Goal: Contribute content: Contribute content

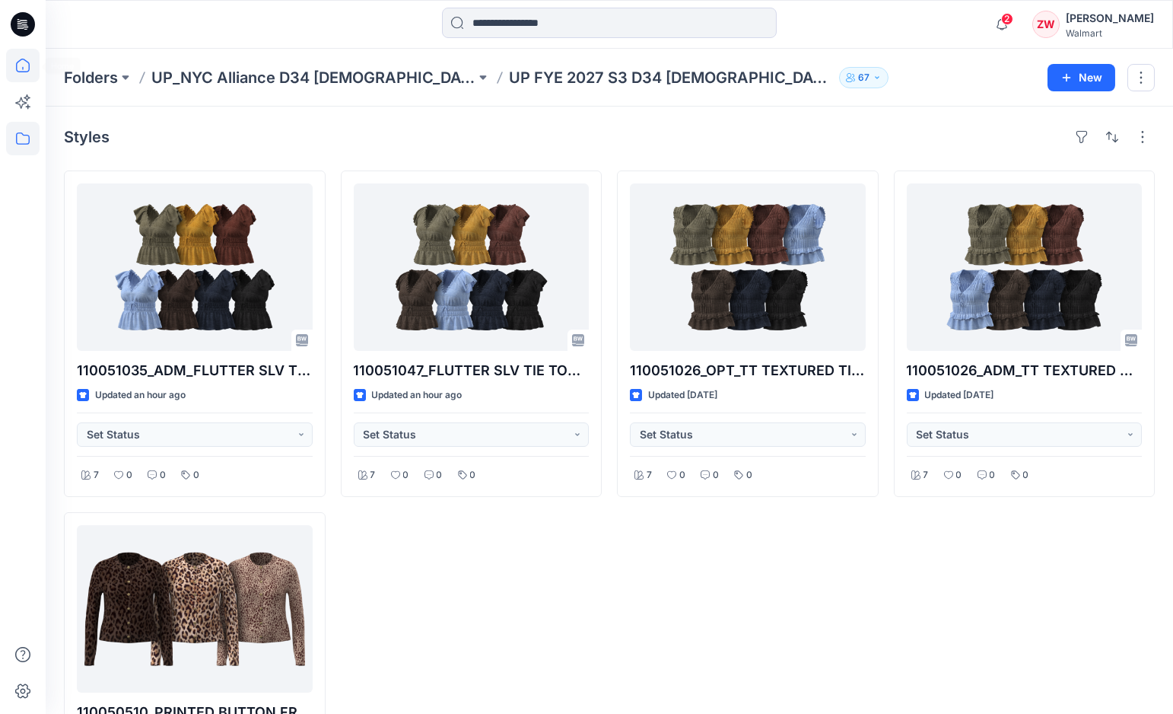
click at [20, 58] on icon at bounding box center [22, 65] width 33 height 33
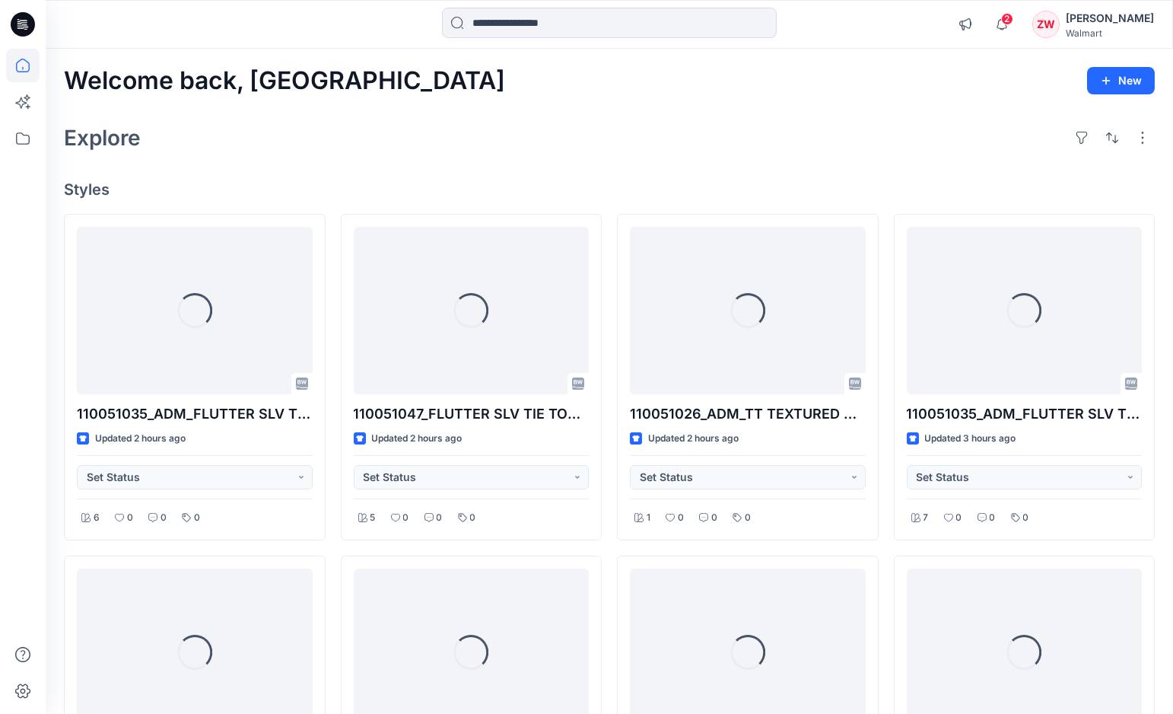
click at [405, 140] on div "Explore" at bounding box center [609, 137] width 1091 height 37
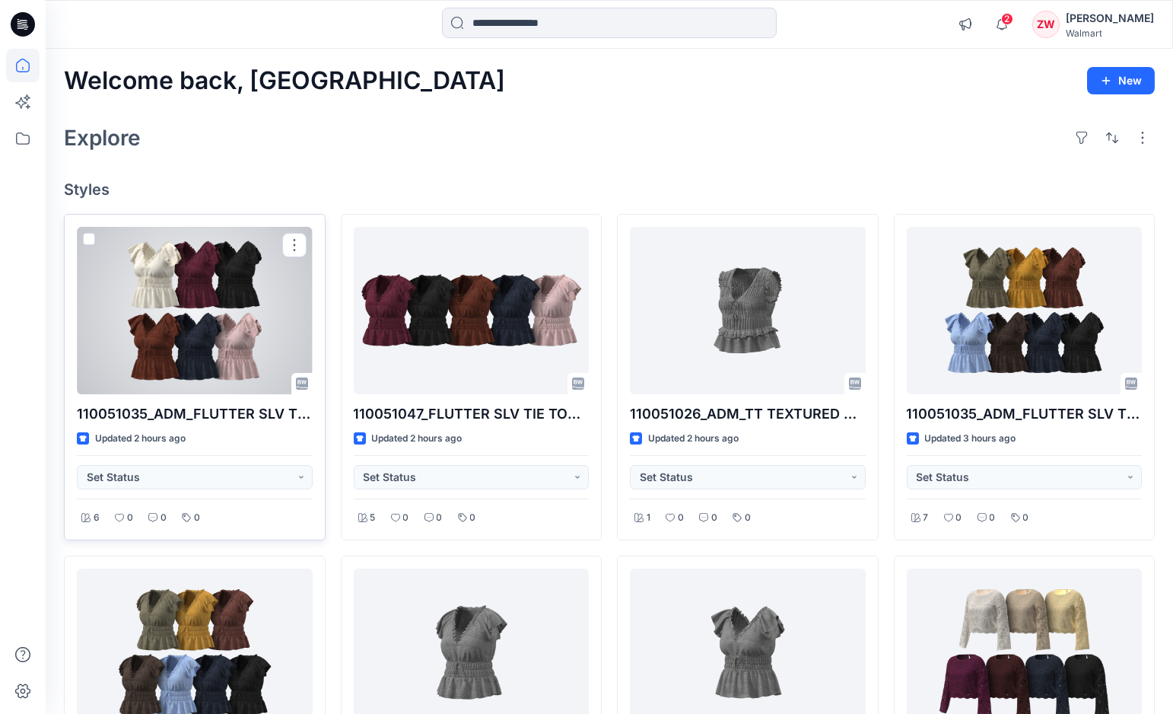
click at [177, 307] on div at bounding box center [195, 310] width 236 height 167
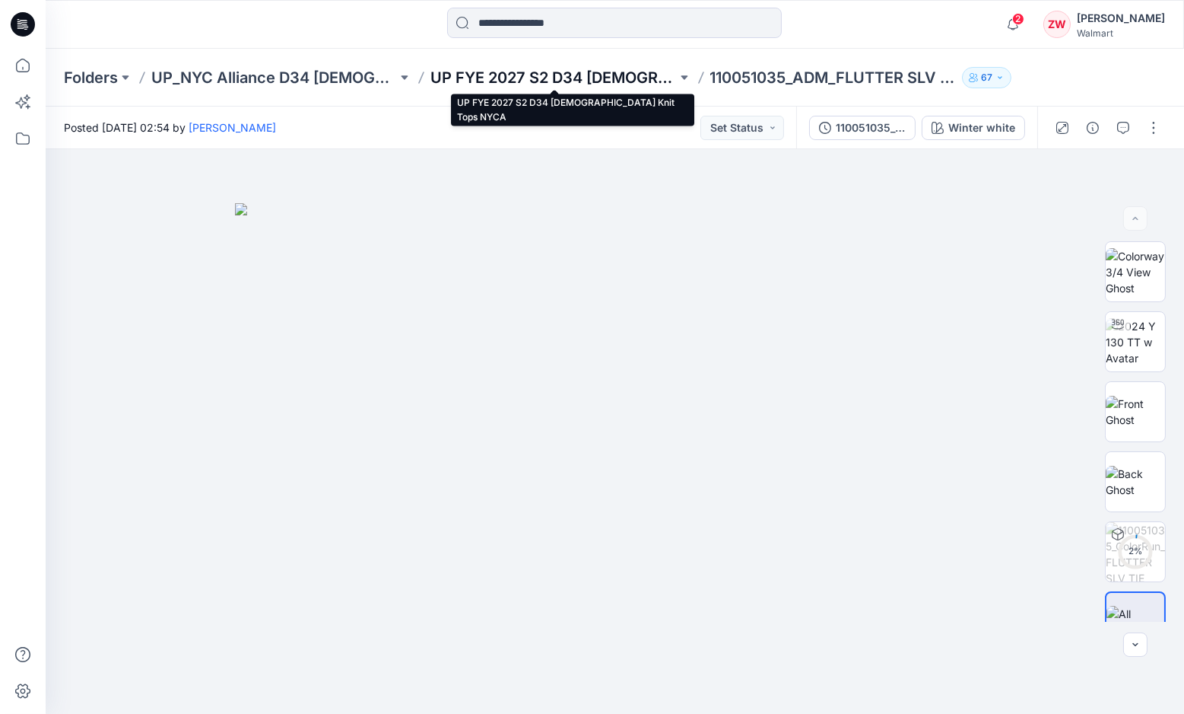
click at [590, 74] on p "UP FYE 2027 S2 D34 [DEMOGRAPHIC_DATA] Knit Tops NYCA" at bounding box center [554, 77] width 246 height 21
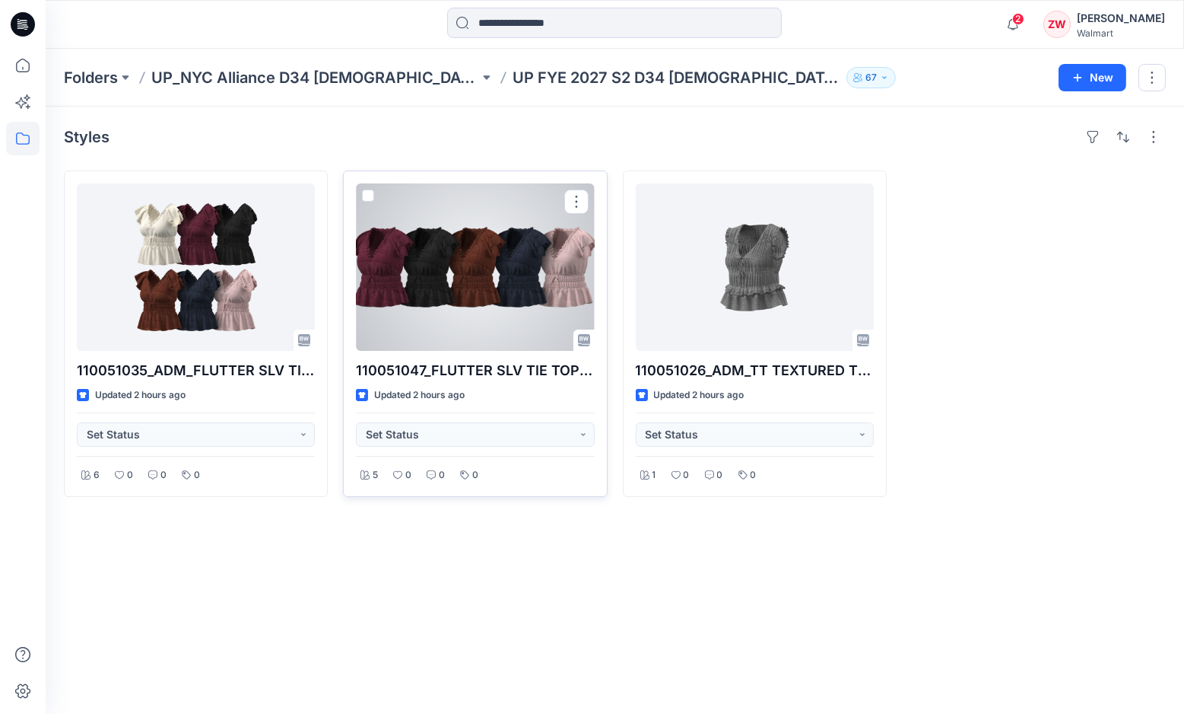
click at [470, 245] on div at bounding box center [475, 266] width 238 height 167
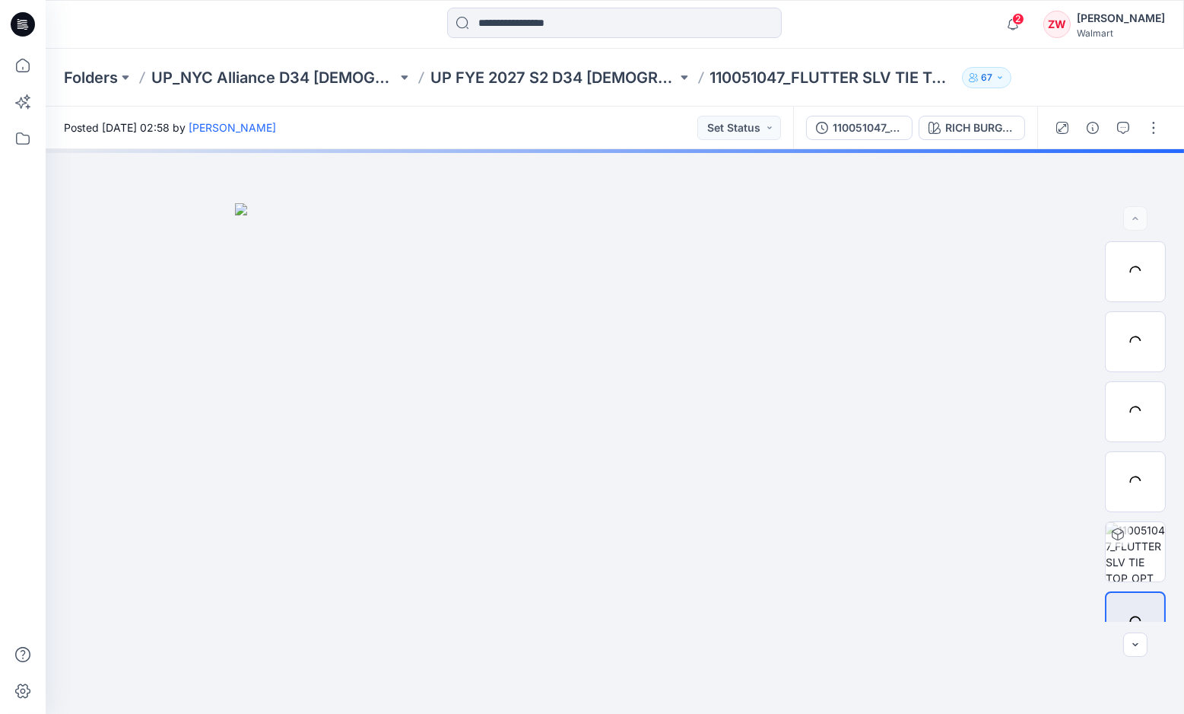
click at [941, 28] on div "2 Notifications Your style 110051047_FLUTTER SLV TIE TOP_OPT 1 has been updated…" at bounding box center [615, 24] width 1138 height 33
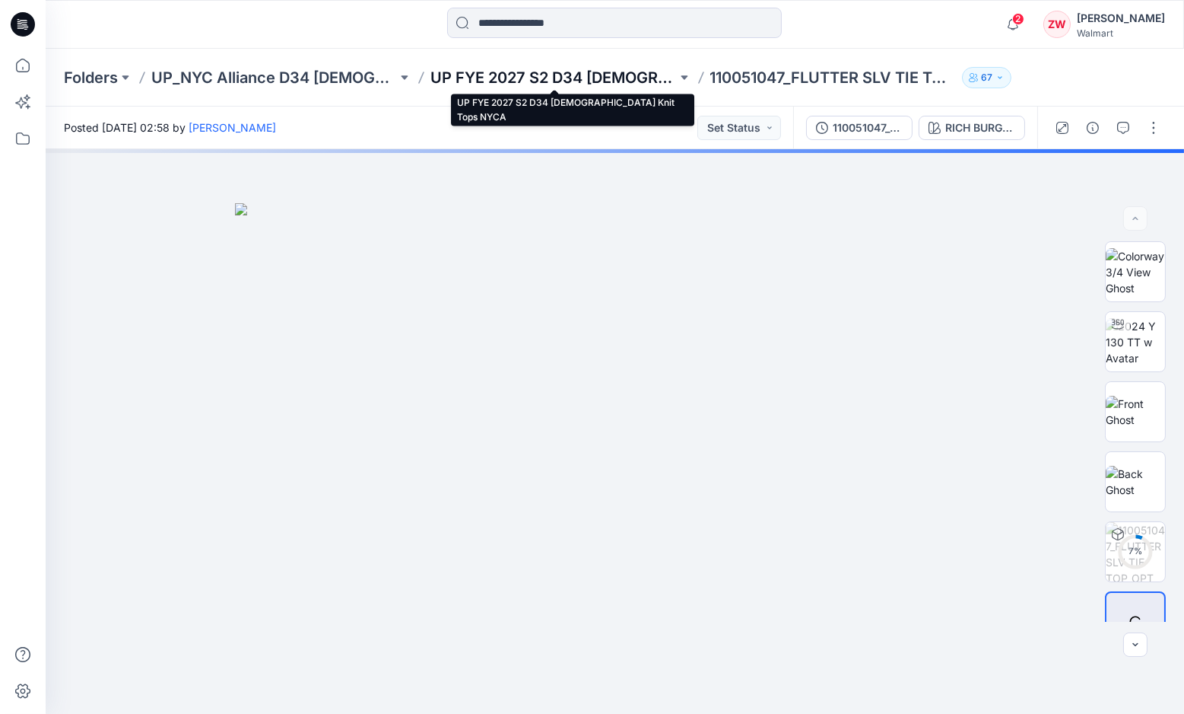
click at [521, 74] on p "UP FYE 2027 S2 D34 [DEMOGRAPHIC_DATA] Knit Tops NYCA" at bounding box center [554, 77] width 246 height 21
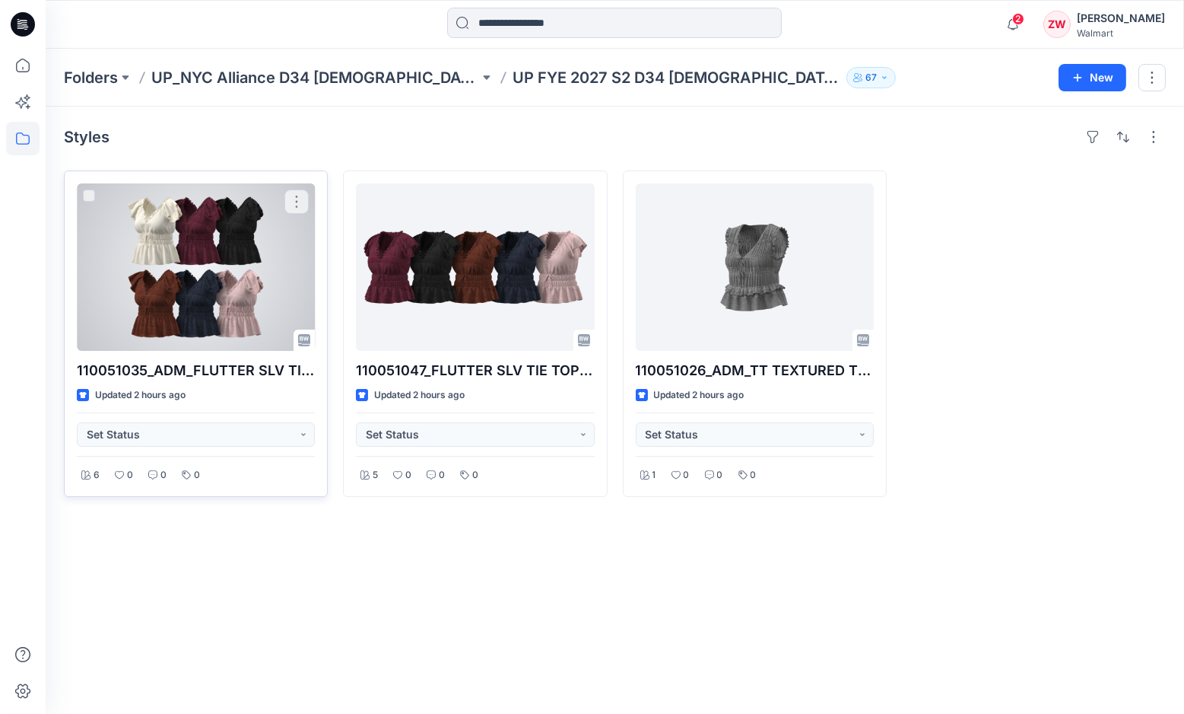
click at [262, 177] on div "110051035_ADM_FLUTTER SLV TIE TOP _DOUBLE V NECK Updated 2 hours ago Set Status…" at bounding box center [196, 333] width 264 height 326
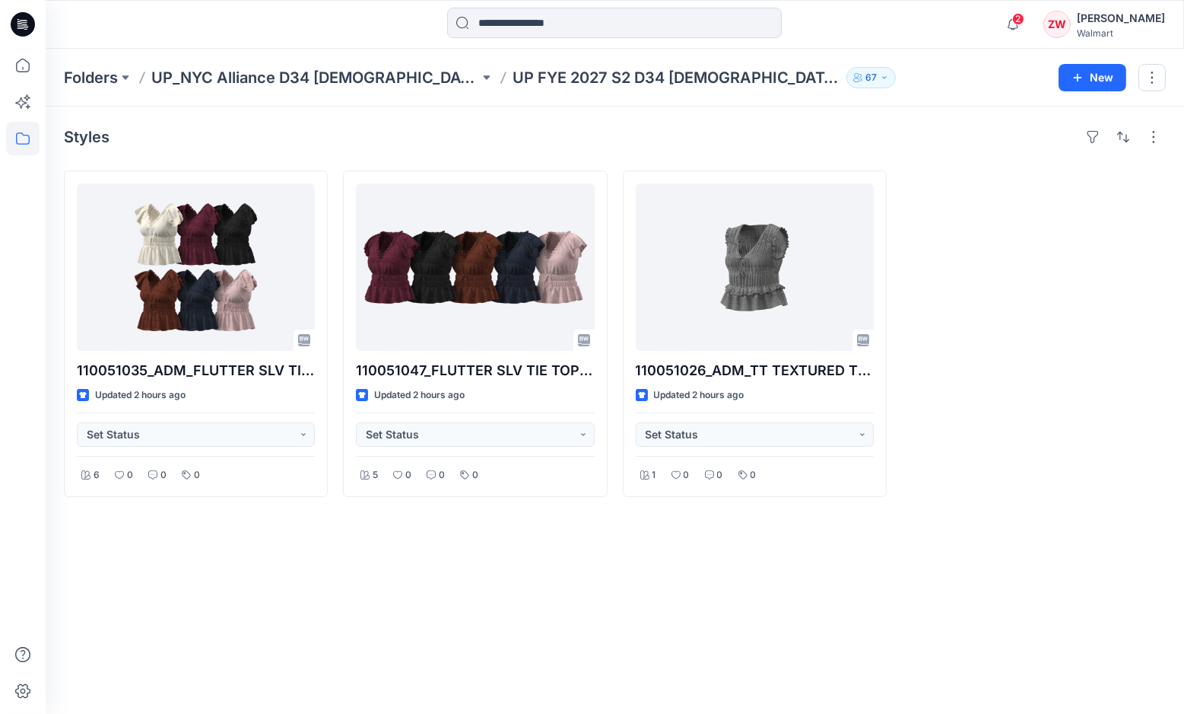
click at [242, 526] on div "Styles 110051035_ADM_FLUTTER SLV TIE TOP _DOUBLE V NECK Updated 2 hours ago Set…" at bounding box center [615, 410] width 1139 height 607
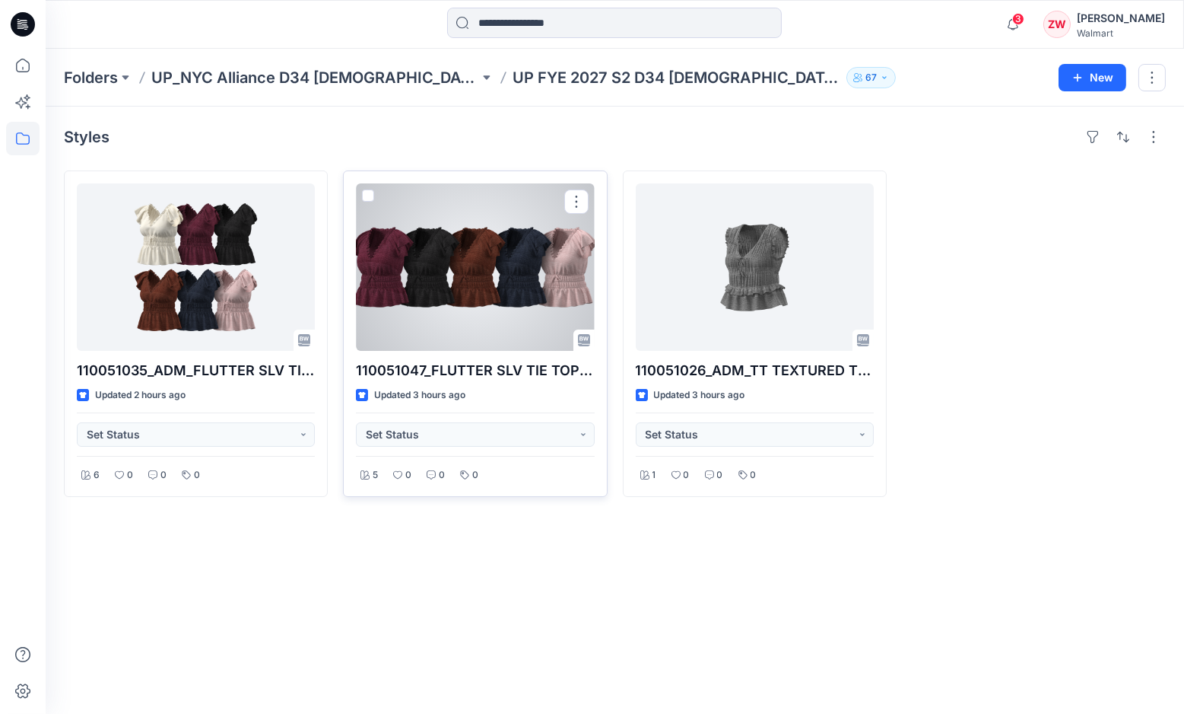
click at [440, 269] on div at bounding box center [475, 266] width 238 height 167
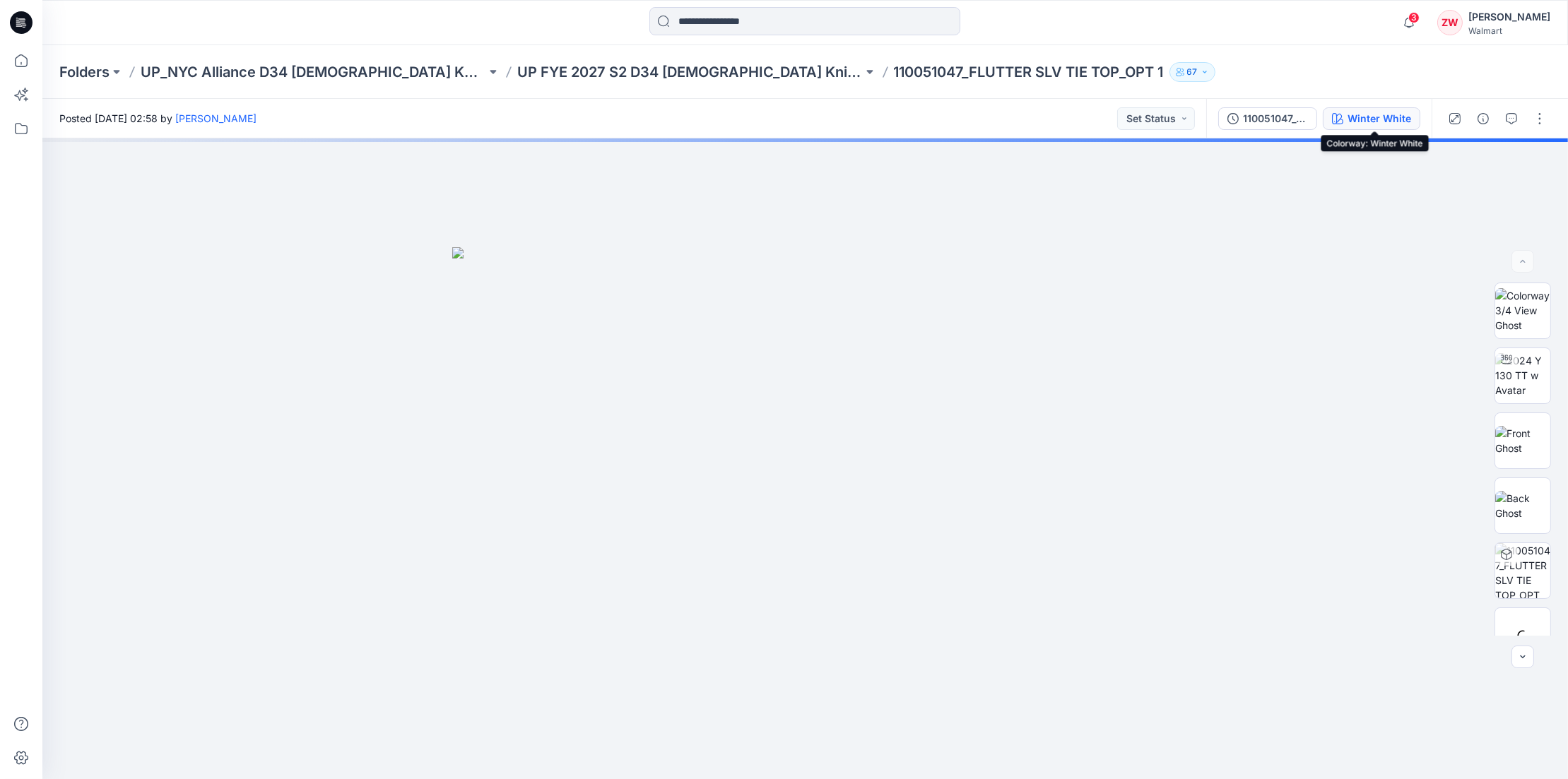
click at [1032, 117] on div "Winter White" at bounding box center [1379, 118] width 63 height 16
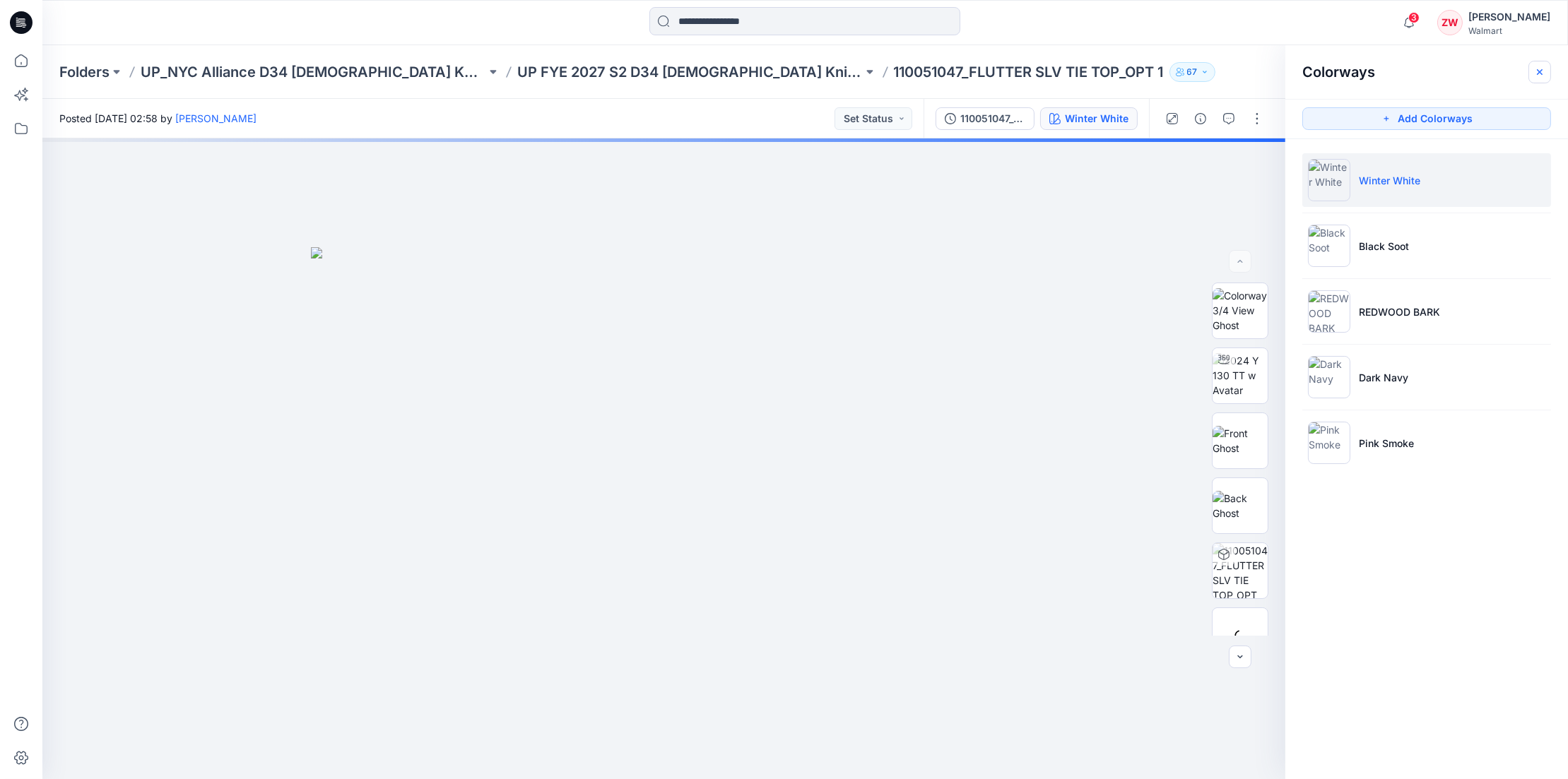
click at [1032, 71] on icon "button" at bounding box center [1540, 72] width 11 height 11
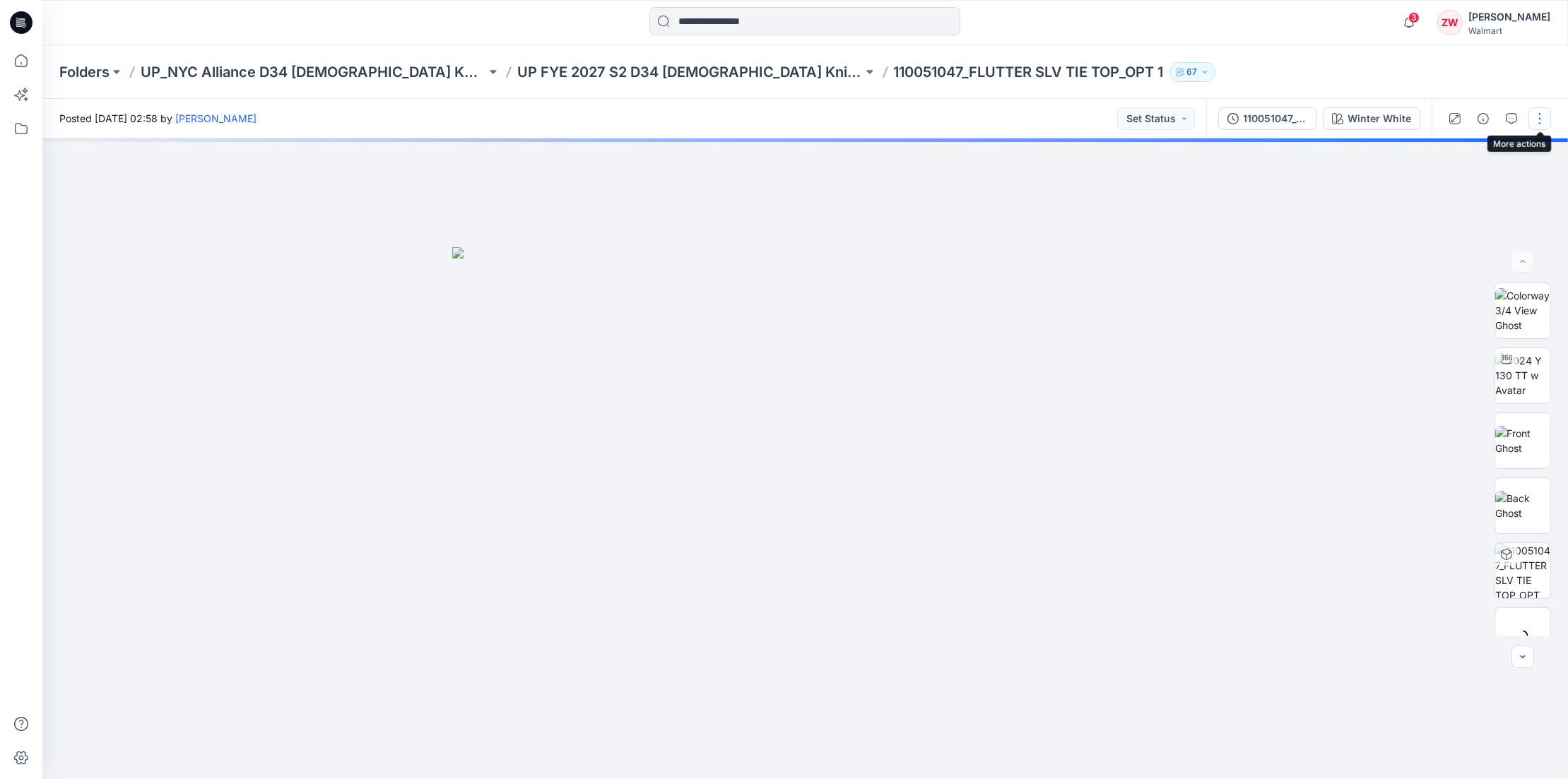
click at [1032, 112] on button "button" at bounding box center [1539, 119] width 22 height 22
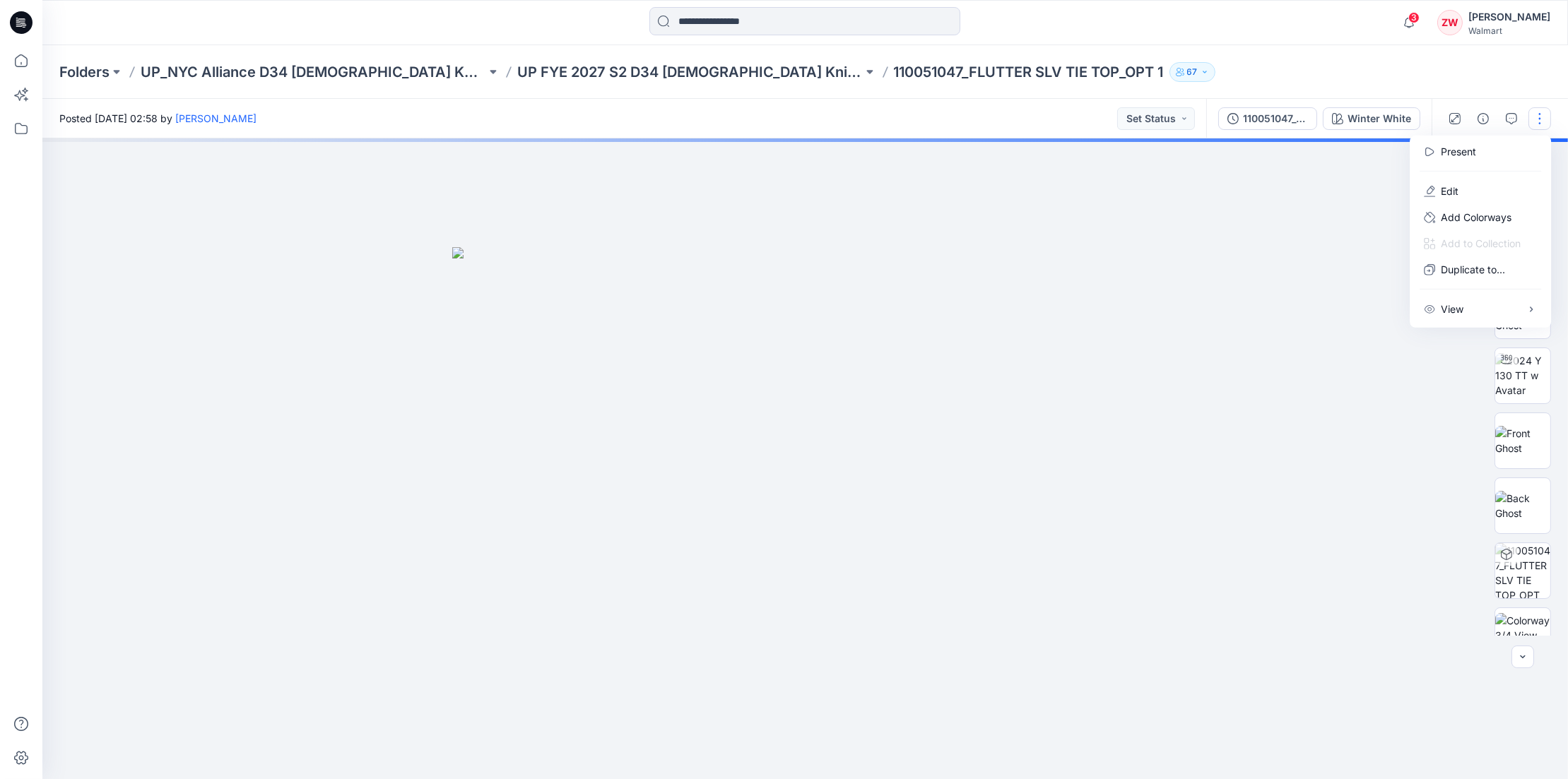
click at [1032, 252] on div at bounding box center [805, 459] width 1525 height 641
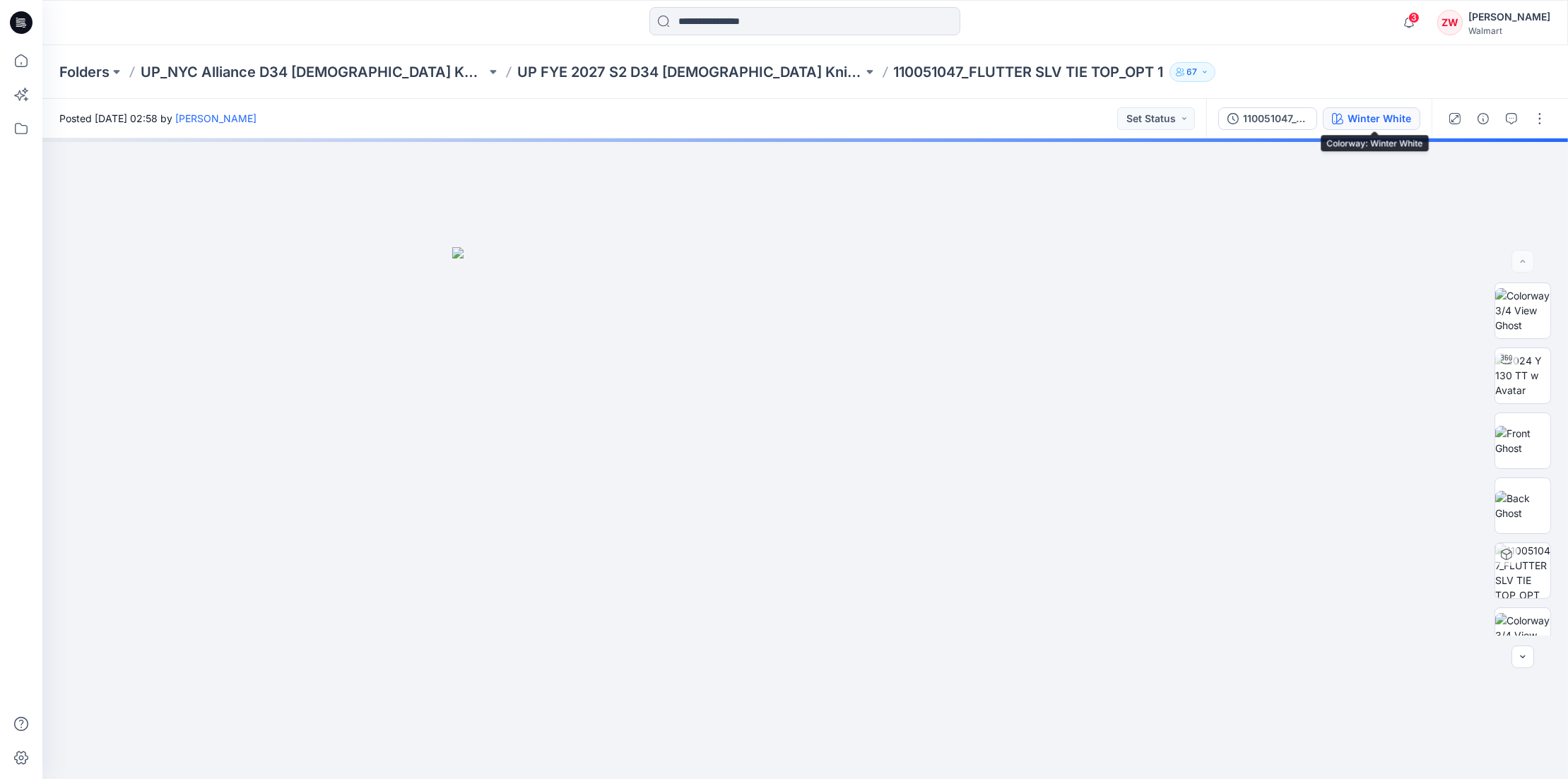
click at [1032, 112] on div "Winter White" at bounding box center [1379, 118] width 63 height 16
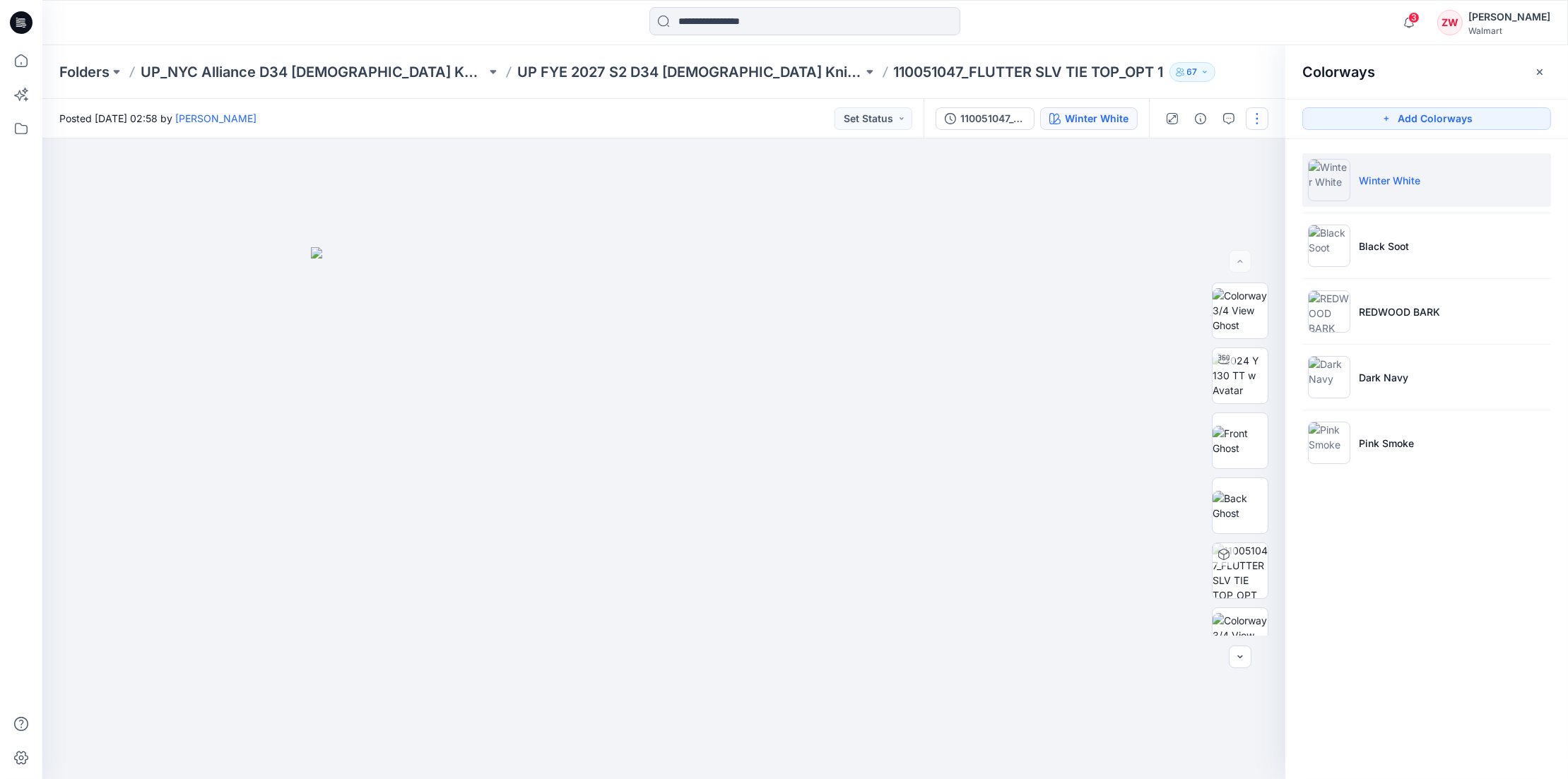
click at [1032, 123] on button "button" at bounding box center [1257, 119] width 22 height 22
click at [1032, 189] on p "Edit" at bounding box center [1167, 191] width 18 height 15
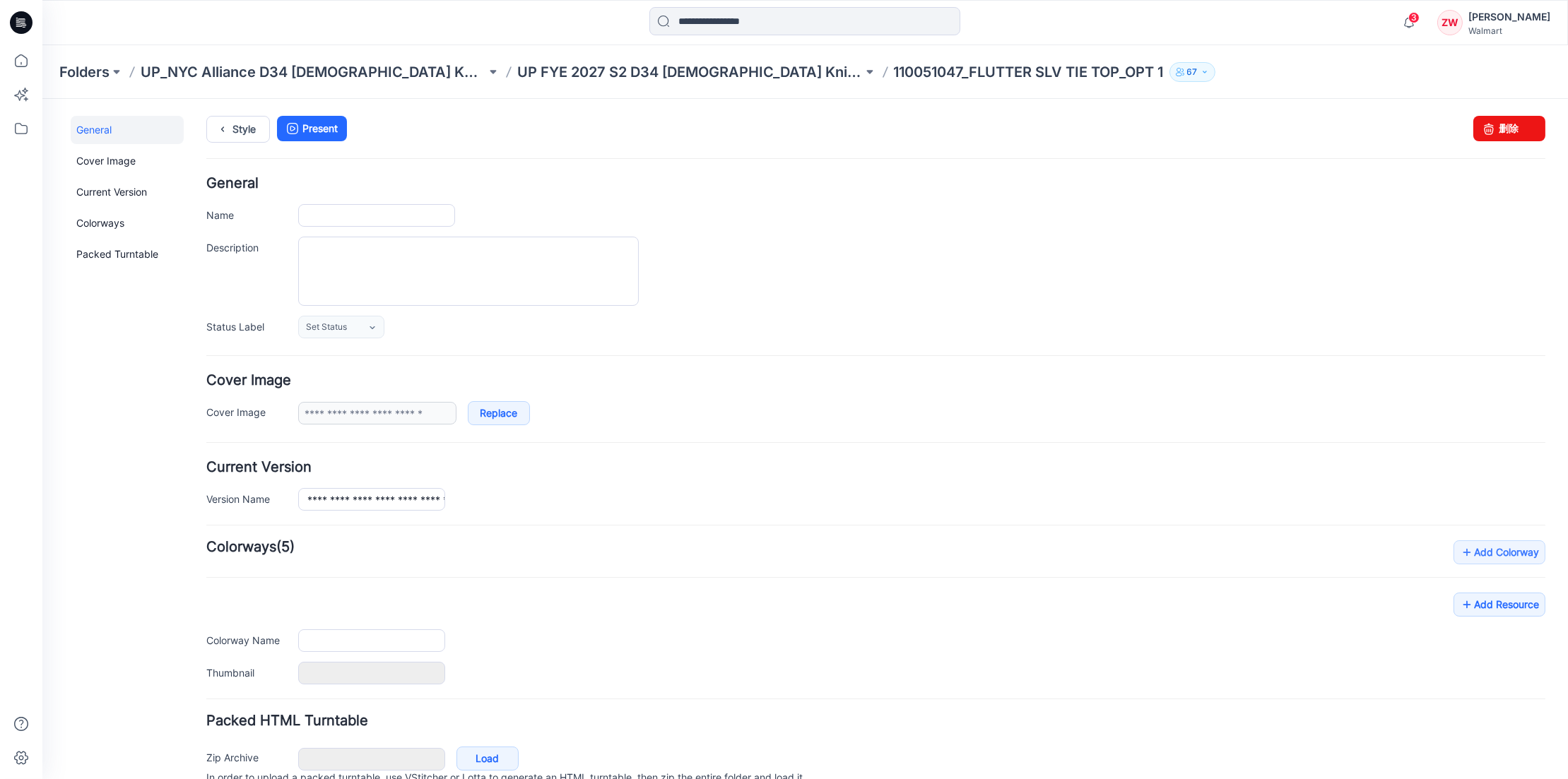
type input "**********"
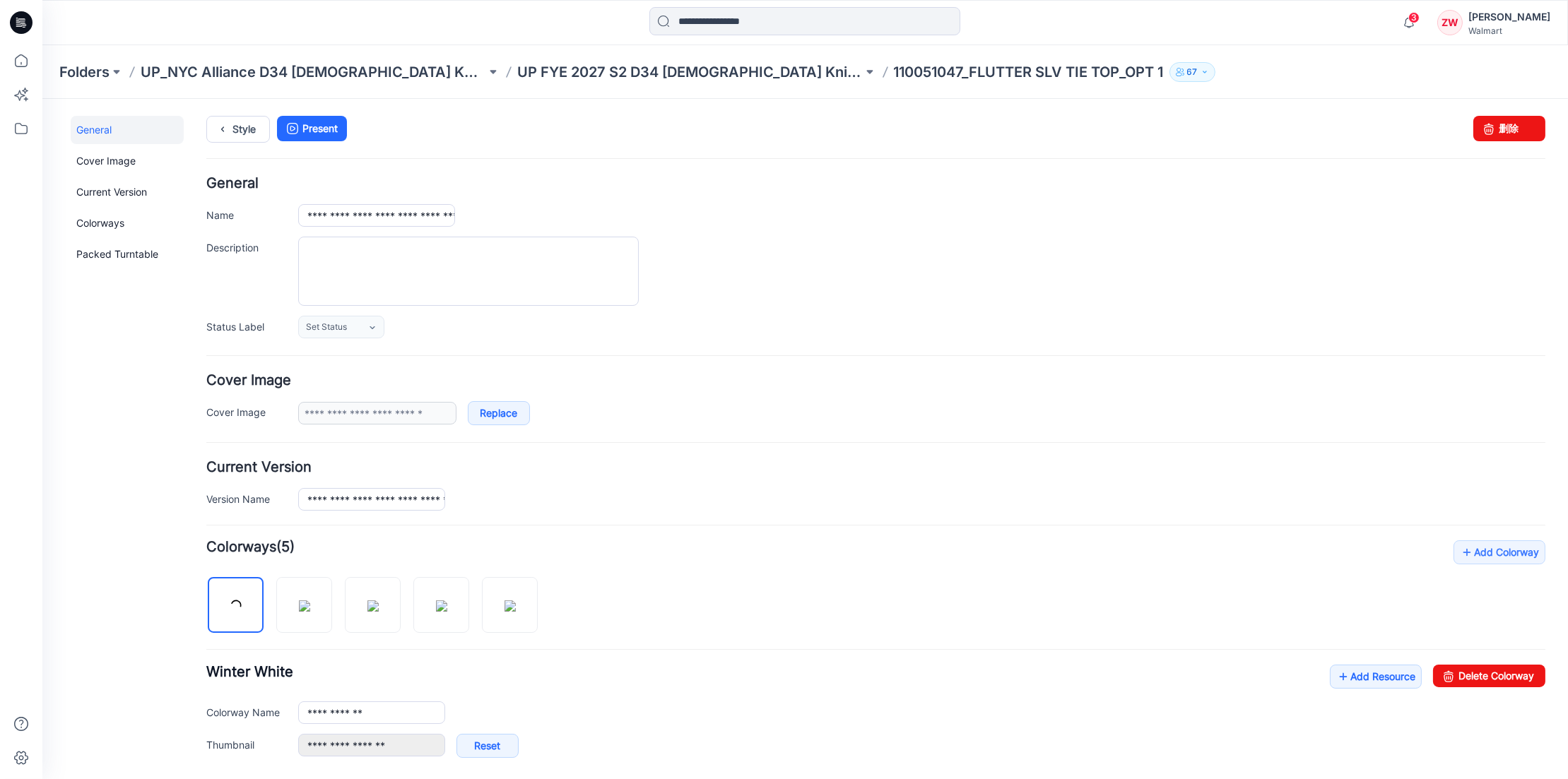
click at [807, 251] on div at bounding box center [921, 270] width 1248 height 70
click at [250, 125] on link "Style" at bounding box center [238, 128] width 63 height 27
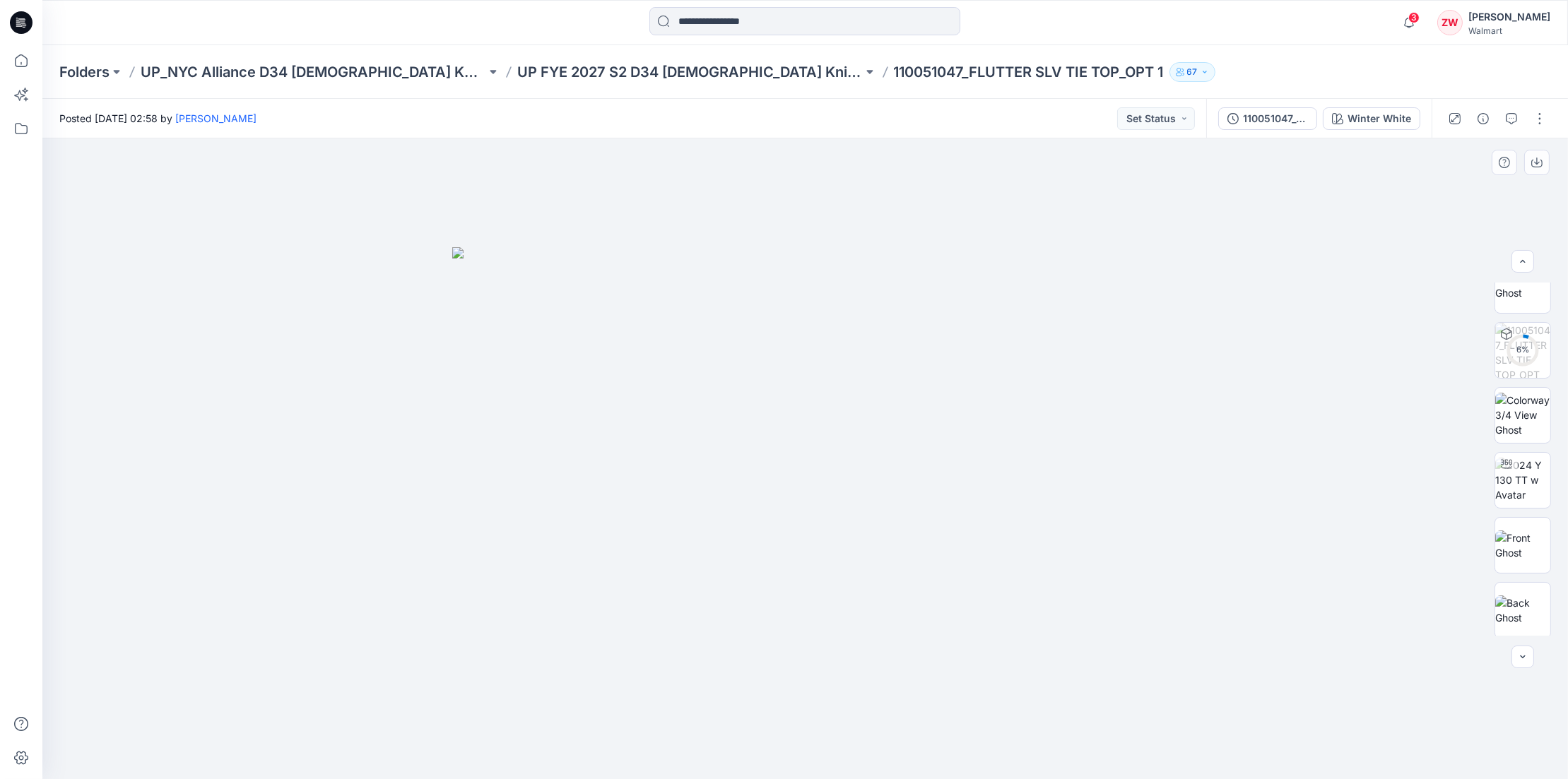
scroll to position [226, 0]
click at [1518, 418] on img at bounding box center [1522, 410] width 55 height 45
click at [1534, 303] on img at bounding box center [1522, 310] width 55 height 45
click at [1193, 78] on div "Folders UP_NYC Alliance D34 Ladies Knit Tops UP FYE 2027 S2 D34 Ladies Knit Top…" at bounding box center [750, 71] width 1381 height 19
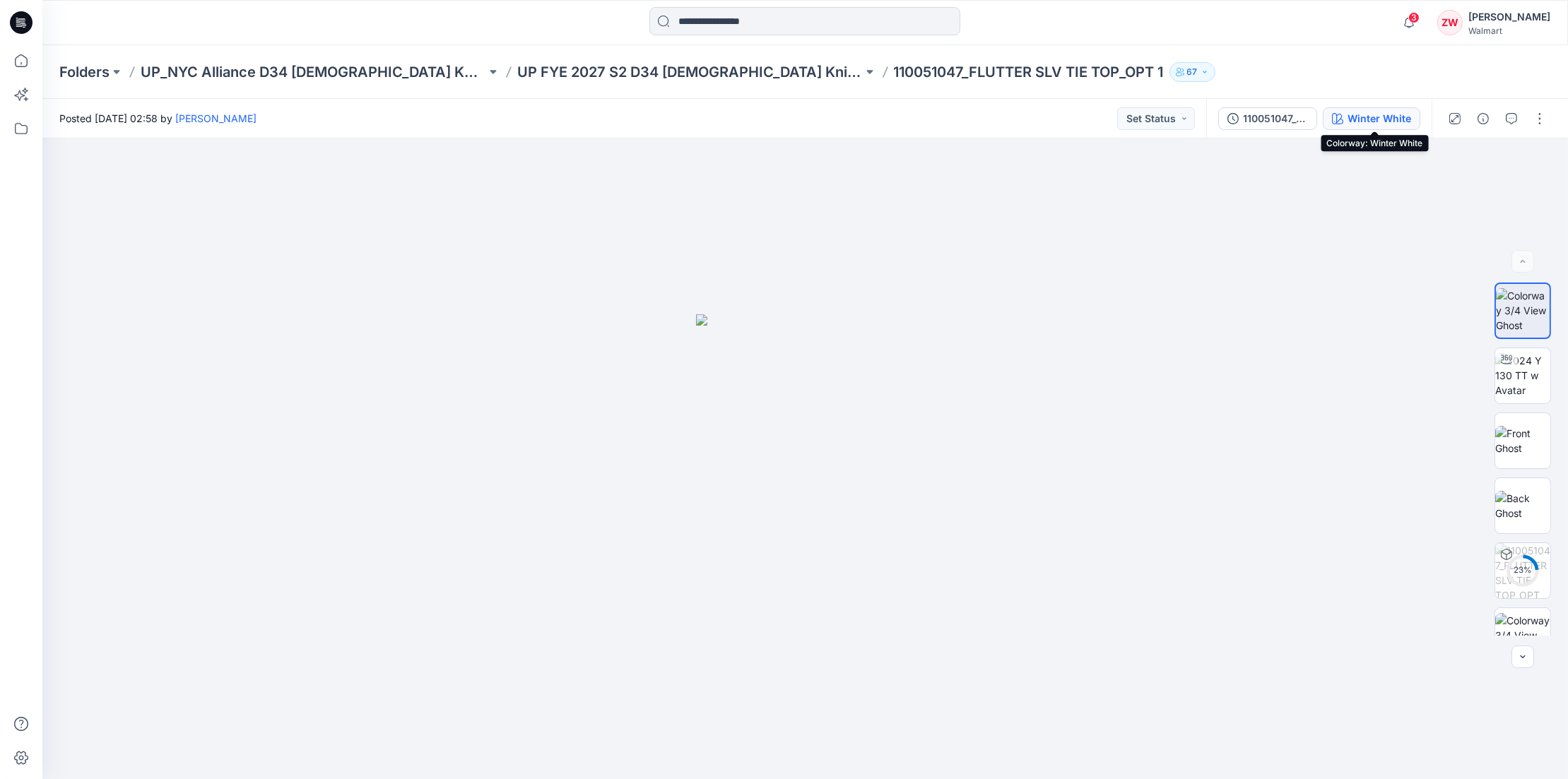
click at [1395, 119] on div "Winter White" at bounding box center [1379, 118] width 63 height 16
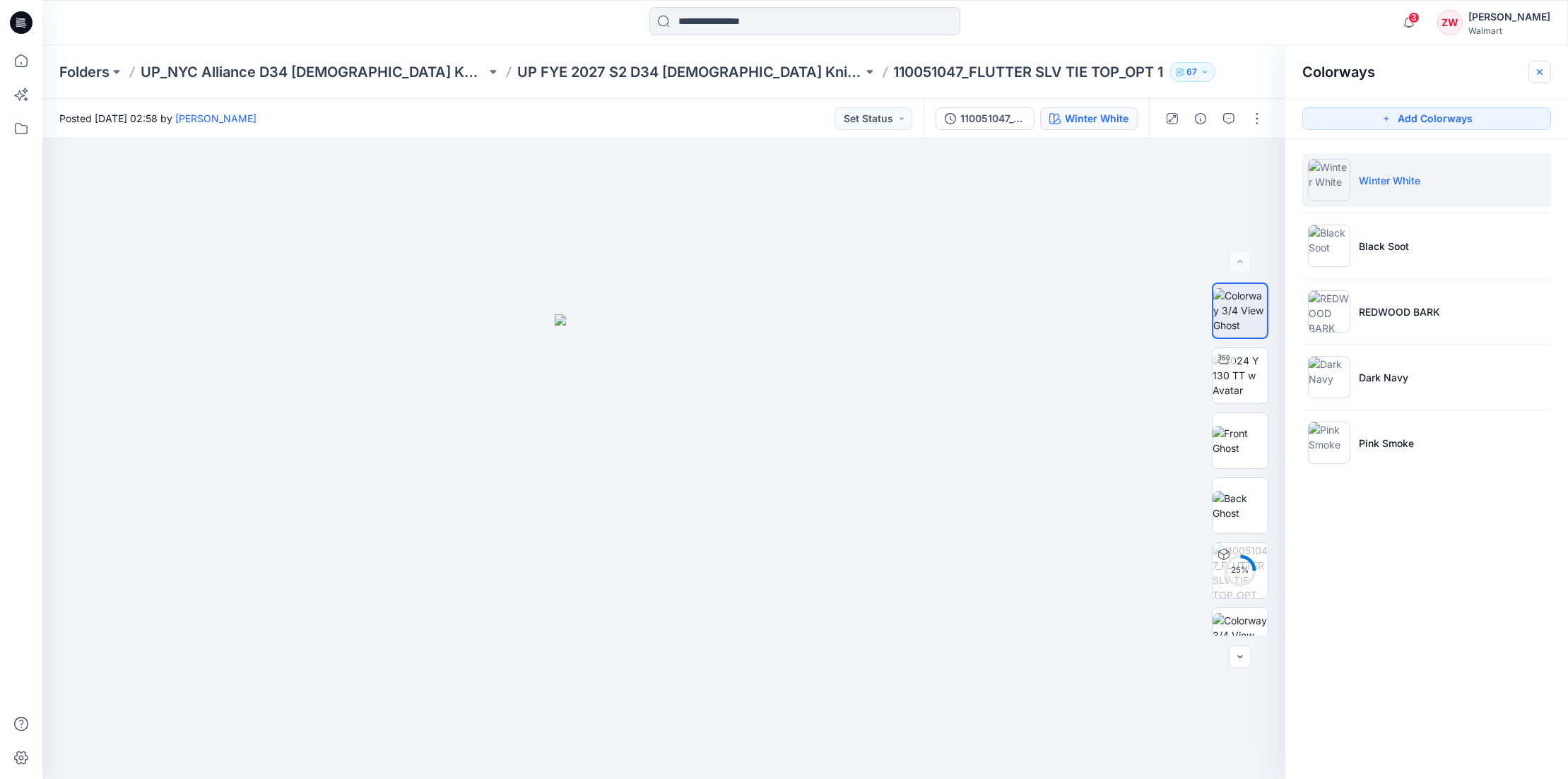
click at [1543, 69] on icon "button" at bounding box center [1540, 72] width 11 height 11
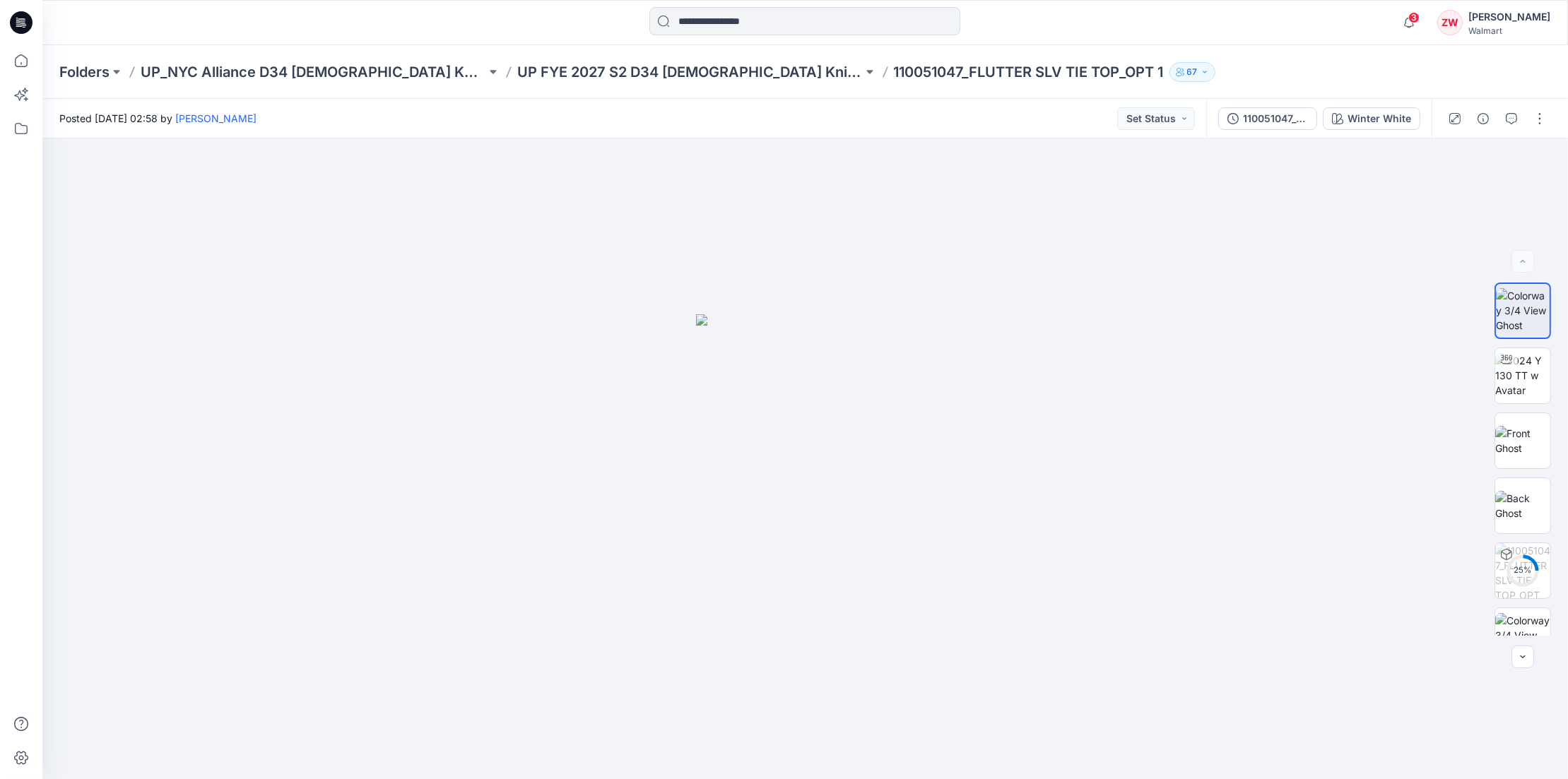
click at [1162, 74] on div "Folders UP_NYC Alliance D34 Ladies Knit Tops UP FYE 2027 S2 D34 Ladies Knit Top…" at bounding box center [750, 71] width 1381 height 19
click at [1542, 120] on button "button" at bounding box center [1539, 119] width 22 height 22
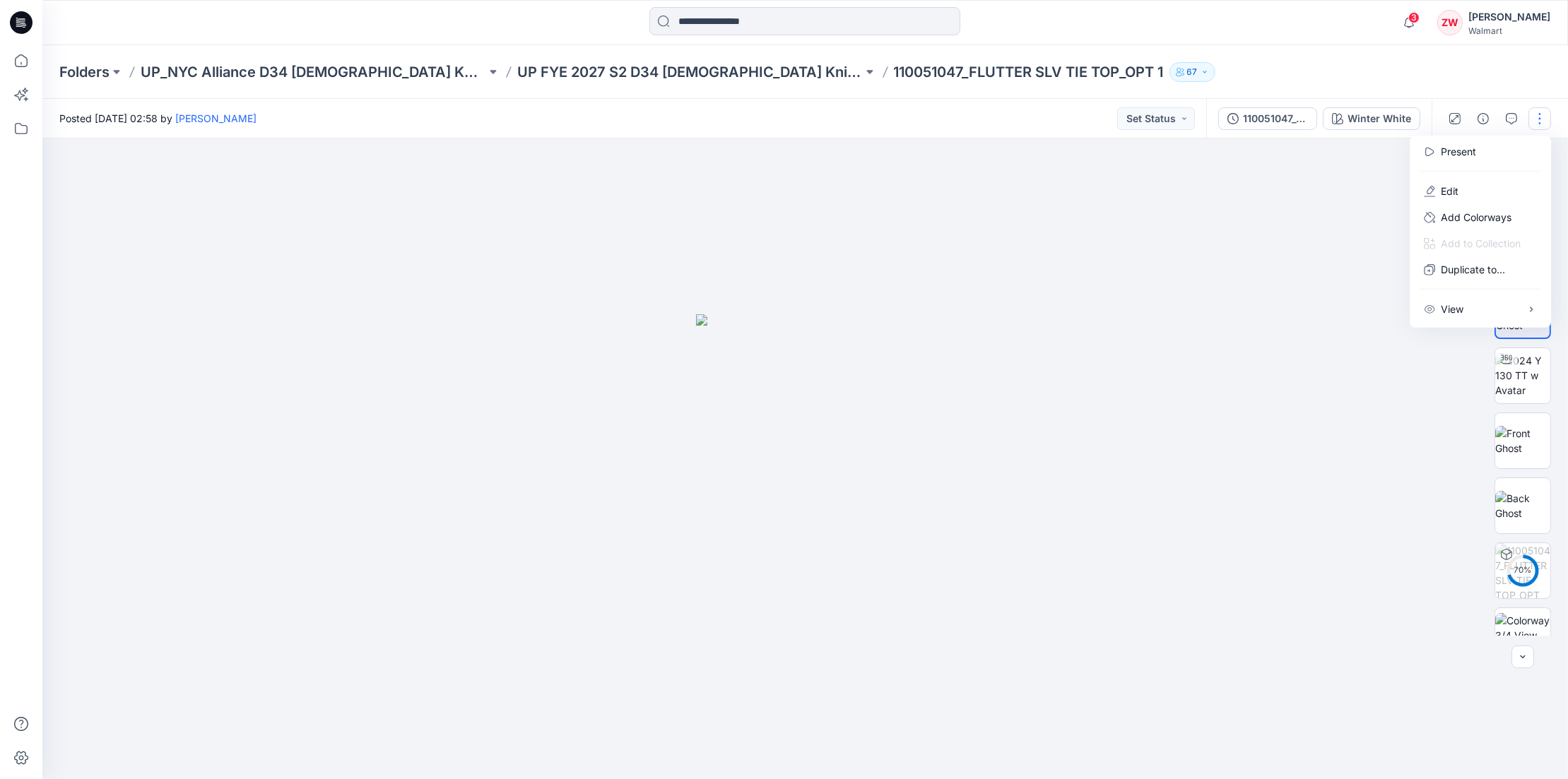
drag, startPoint x: 1243, startPoint y: 338, endPoint x: 1363, endPoint y: 366, distance: 123.2
click at [1243, 338] on div at bounding box center [805, 459] width 1525 height 641
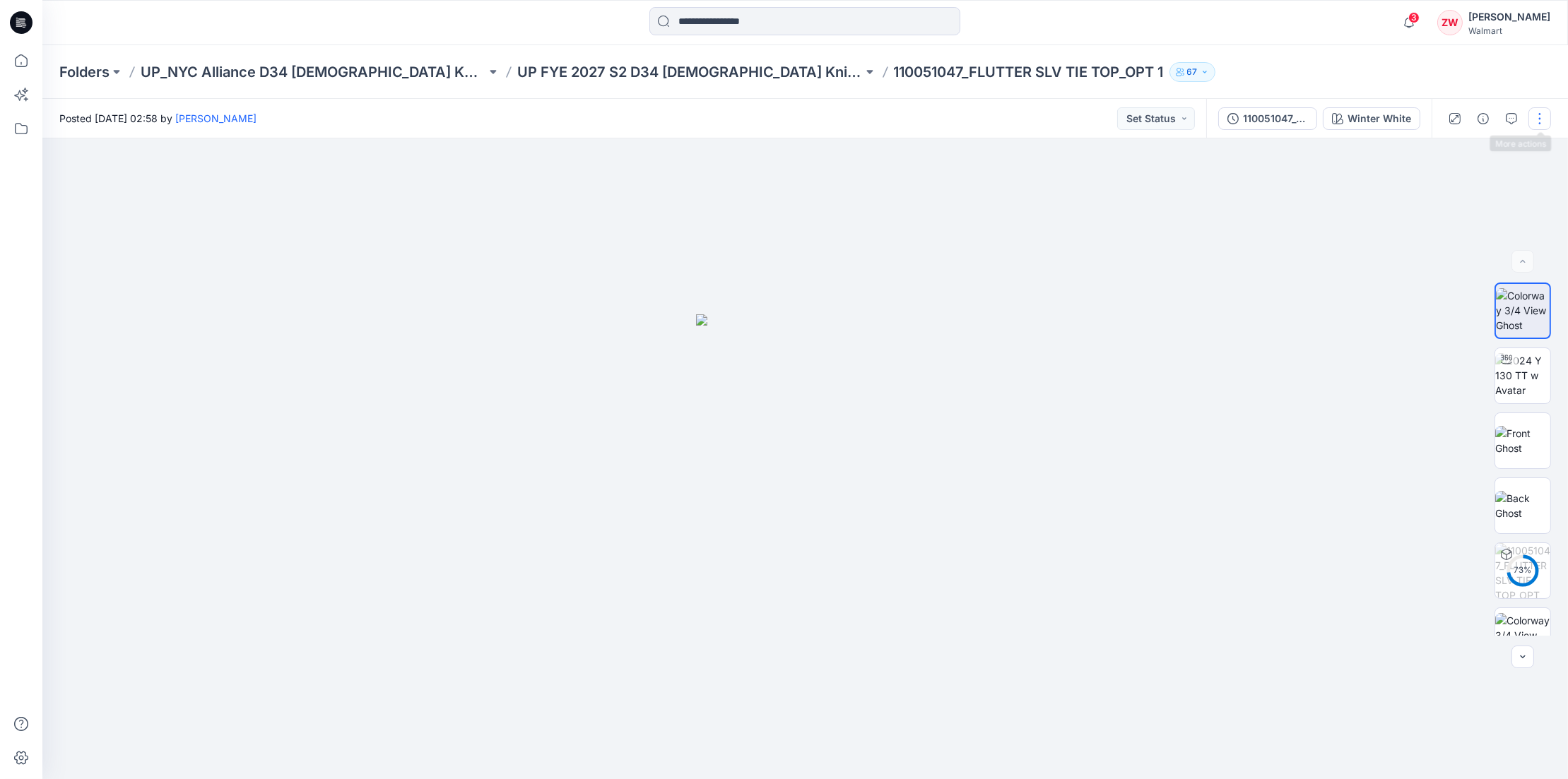
click at [1537, 110] on button "button" at bounding box center [1539, 119] width 22 height 22
click at [1454, 184] on p "Edit" at bounding box center [1449, 191] width 18 height 15
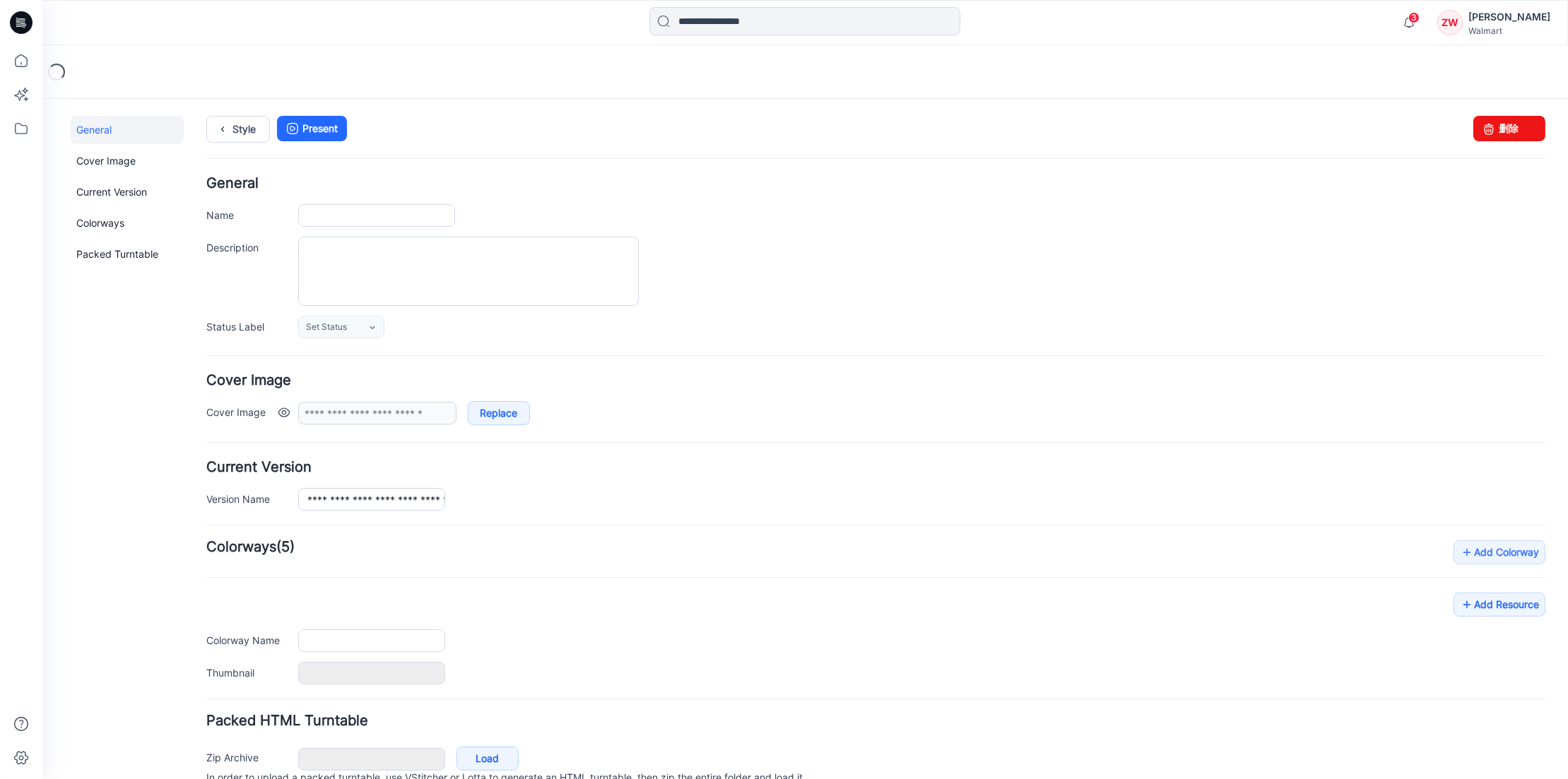
type input "**********"
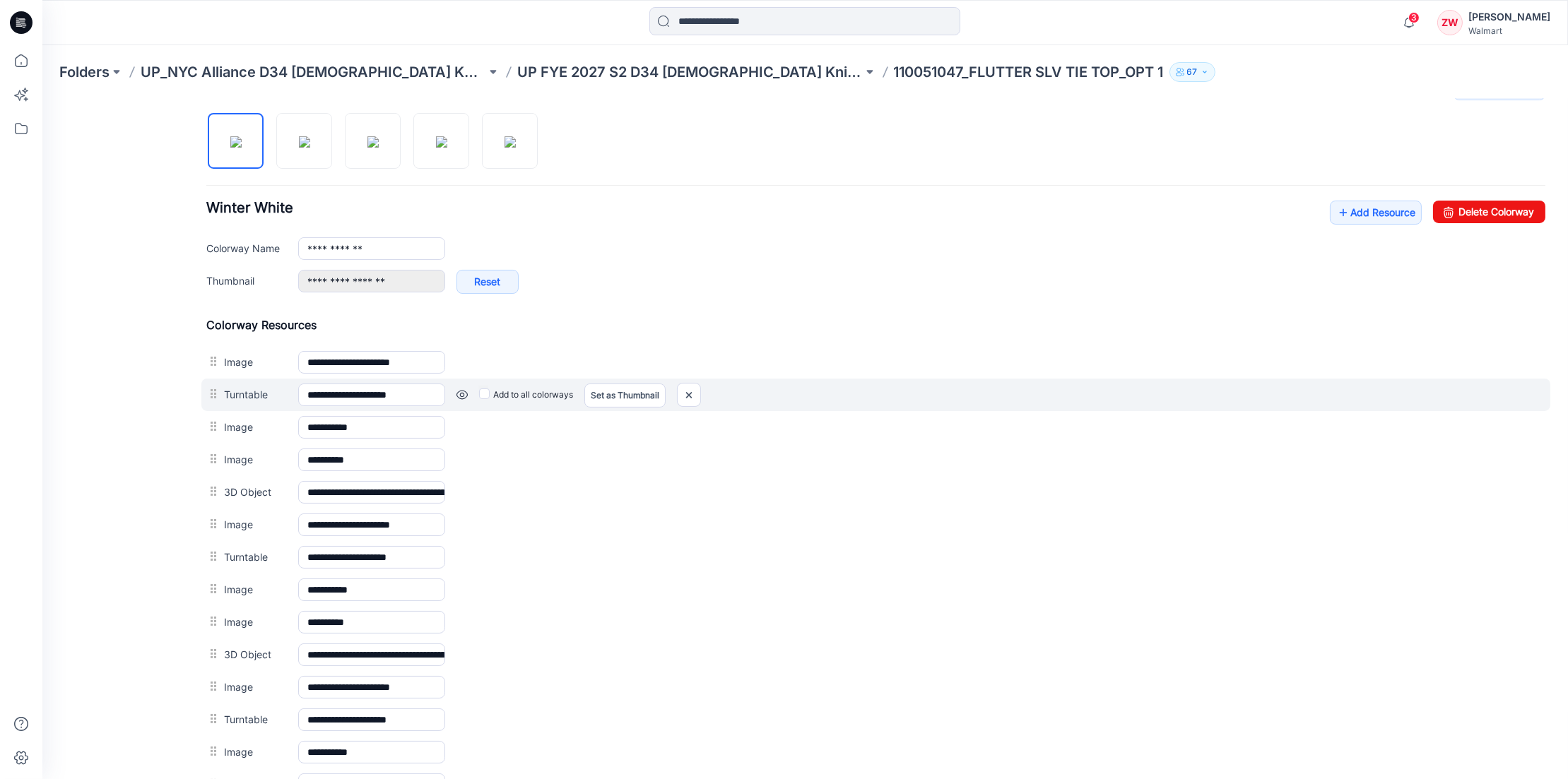
scroll to position [484, 0]
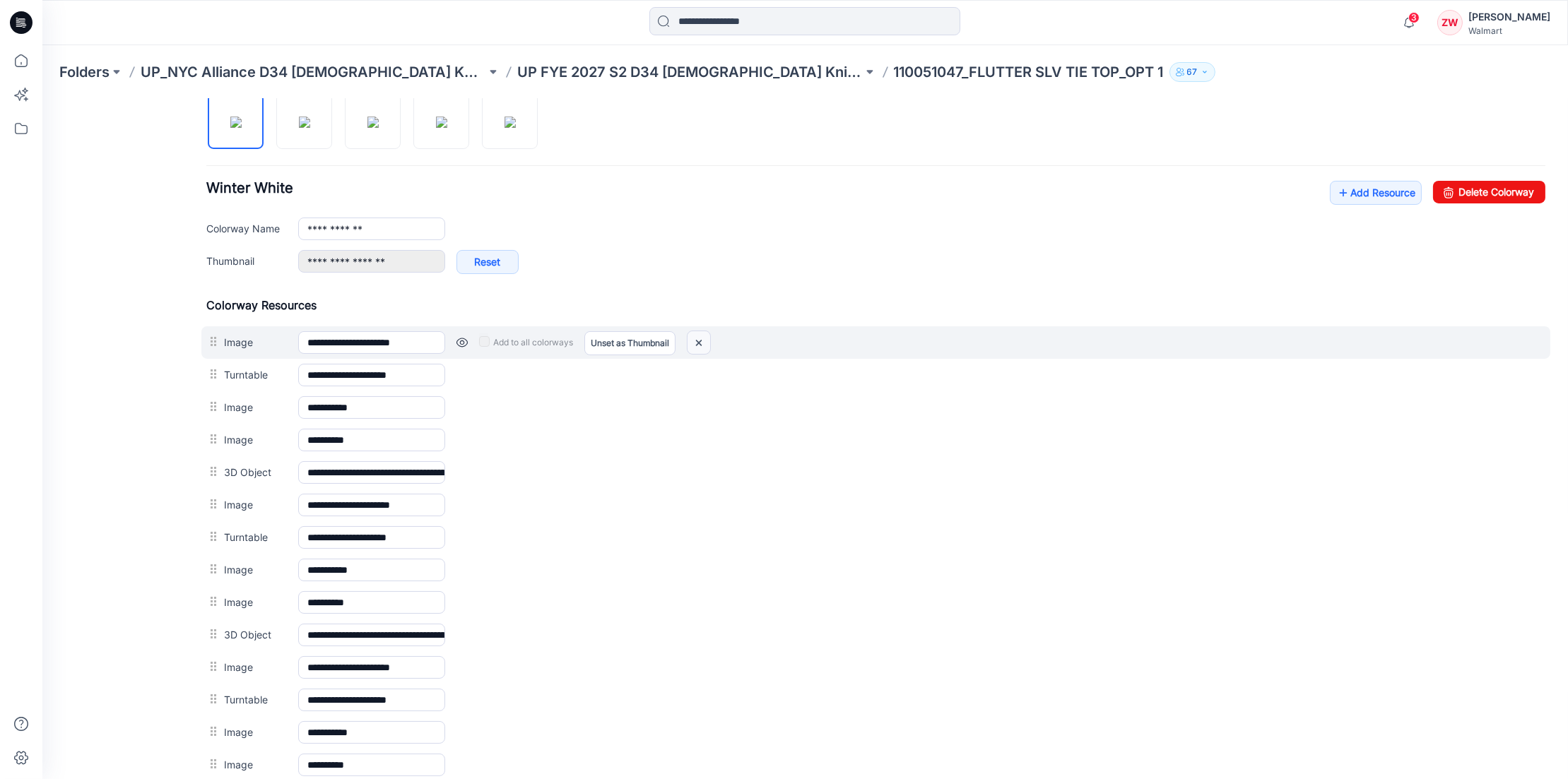
drag, startPoint x: 699, startPoint y: 338, endPoint x: 898, endPoint y: 137, distance: 282.8
click at [699, 338] on img at bounding box center [699, 342] width 22 height 23
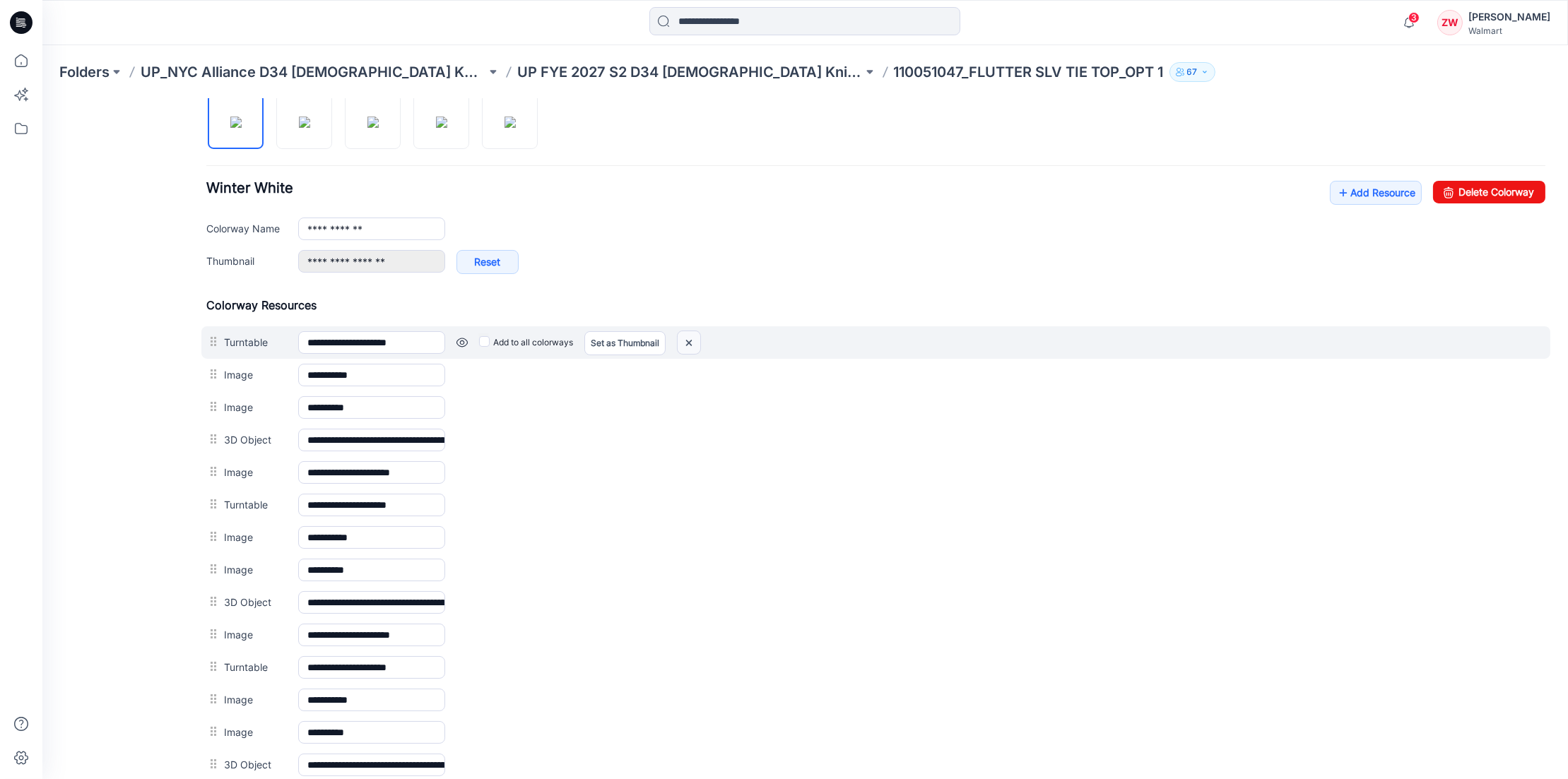
drag, startPoint x: 690, startPoint y: 335, endPoint x: 887, endPoint y: 143, distance: 275.1
click at [690, 335] on img at bounding box center [689, 342] width 22 height 23
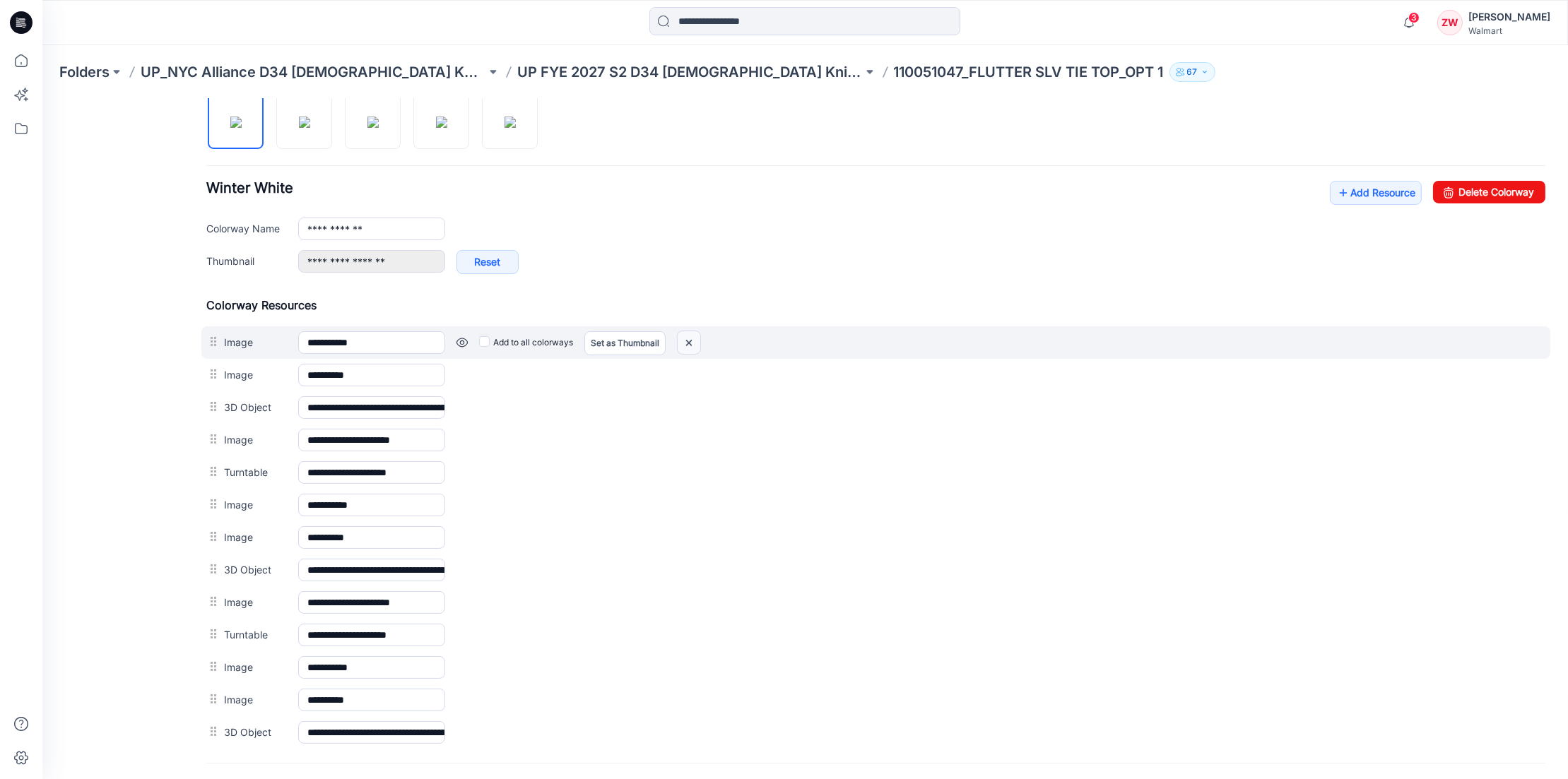
drag, startPoint x: 696, startPoint y: 330, endPoint x: 879, endPoint y: 146, distance: 259.5
click at [696, 331] on img at bounding box center [689, 342] width 22 height 23
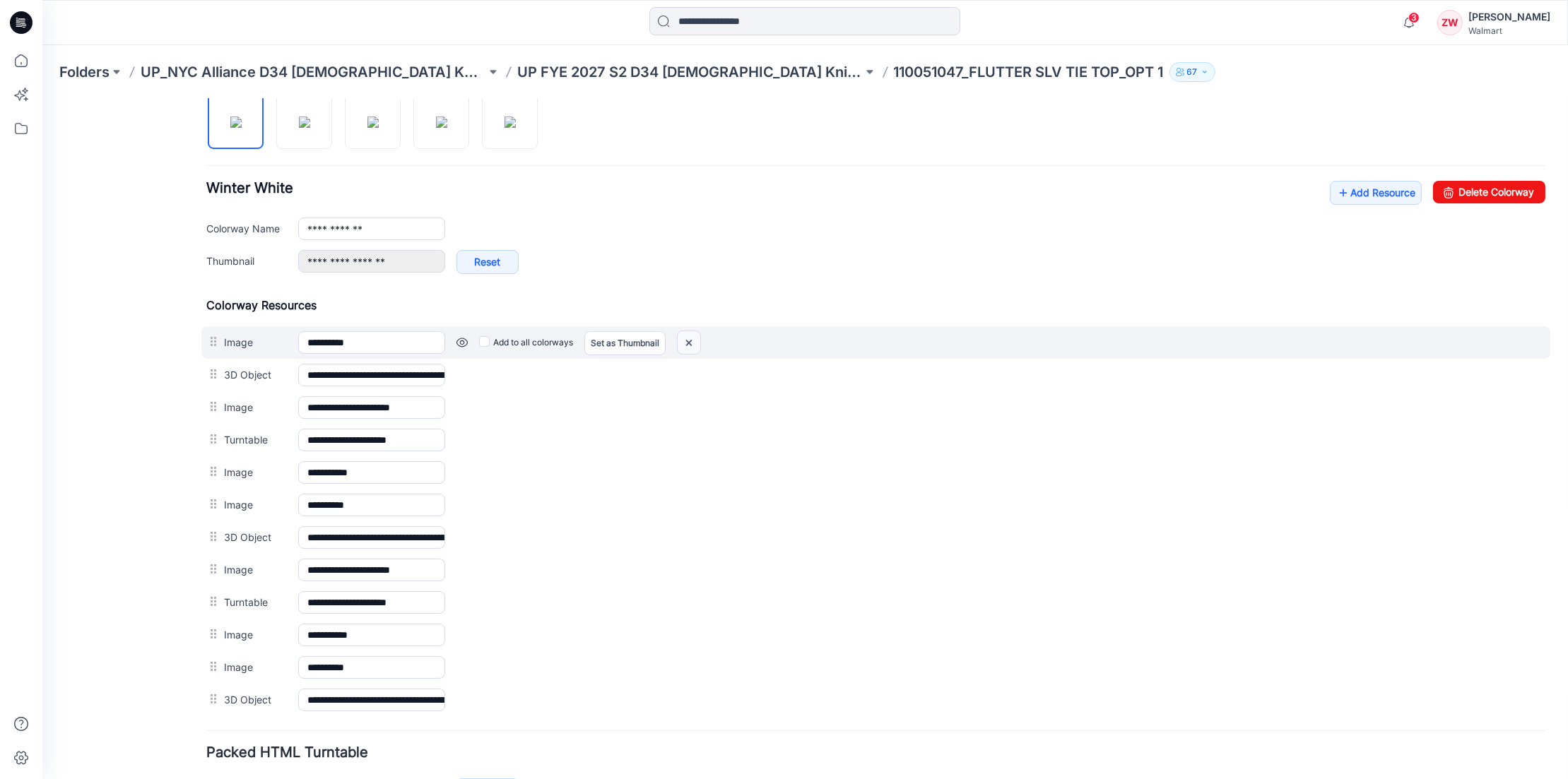
click at [685, 332] on img at bounding box center [689, 342] width 22 height 23
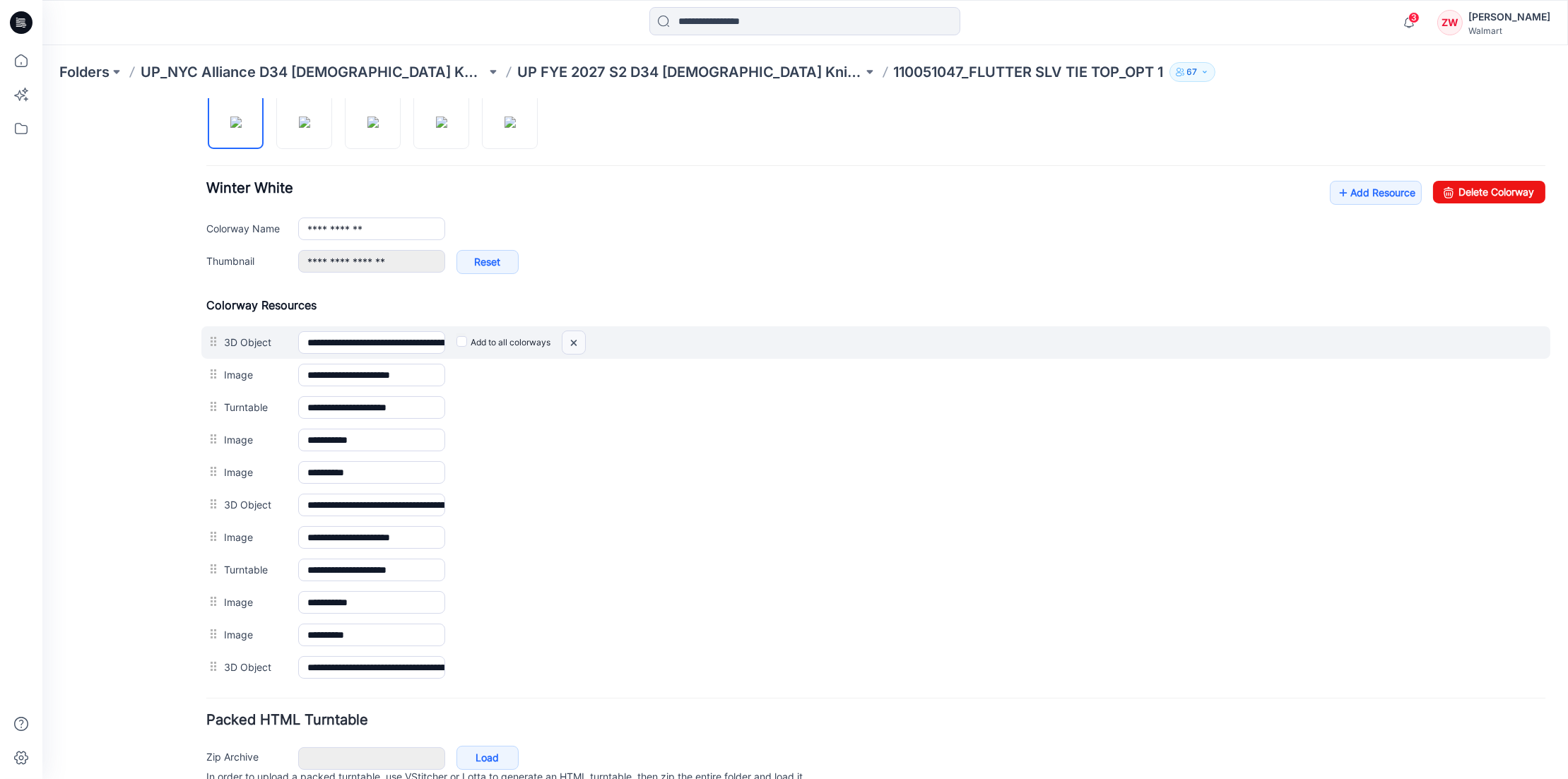
drag, startPoint x: 574, startPoint y: 341, endPoint x: 880, endPoint y: 152, distance: 359.7
click at [574, 341] on img at bounding box center [574, 342] width 22 height 23
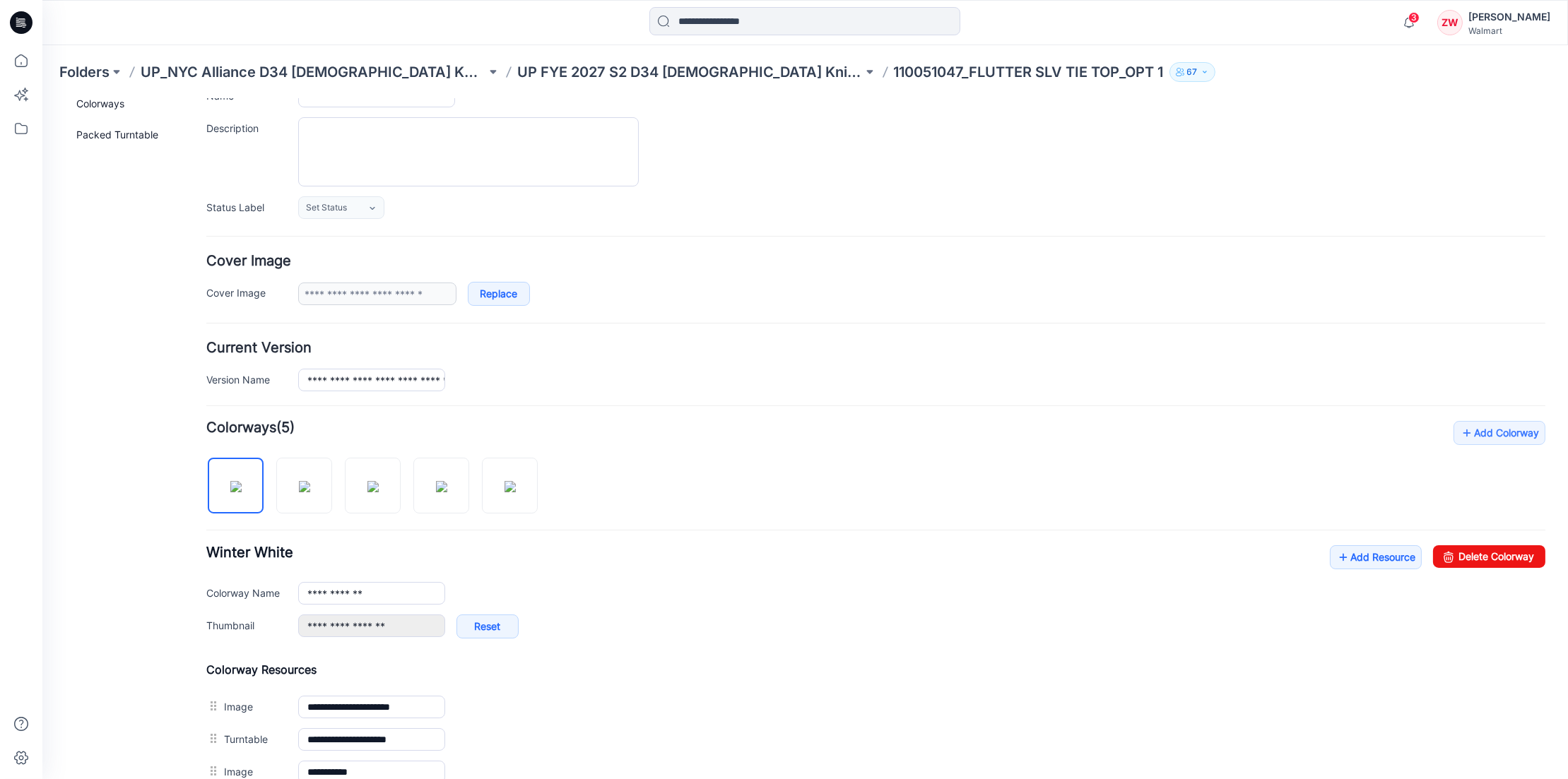
scroll to position [0, 0]
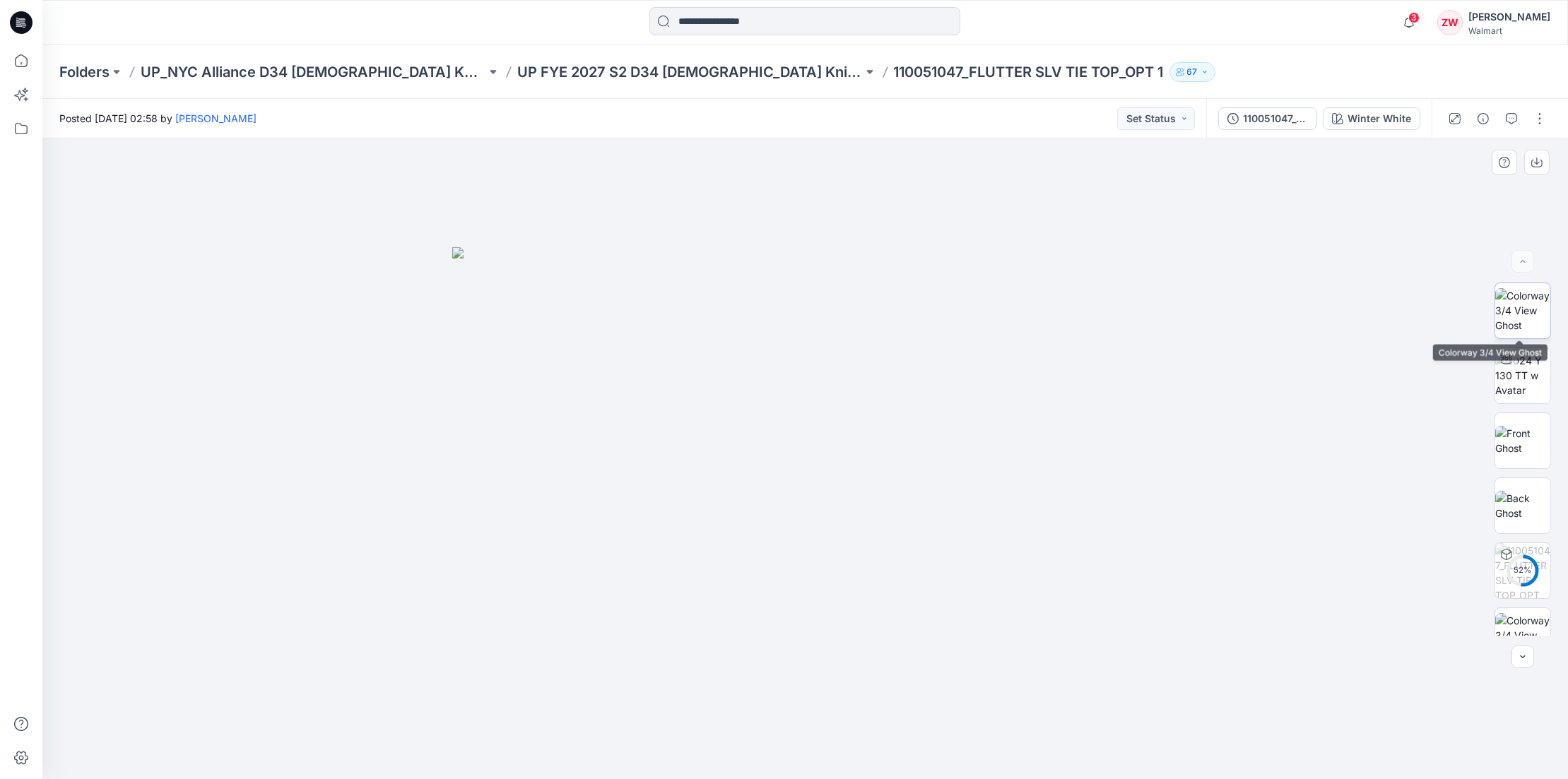
click at [1527, 326] on img at bounding box center [1522, 310] width 55 height 45
click at [639, 80] on p "UP FYE 2027 S2 D34 [DEMOGRAPHIC_DATA] Knit Tops NYCA" at bounding box center [690, 71] width 346 height 19
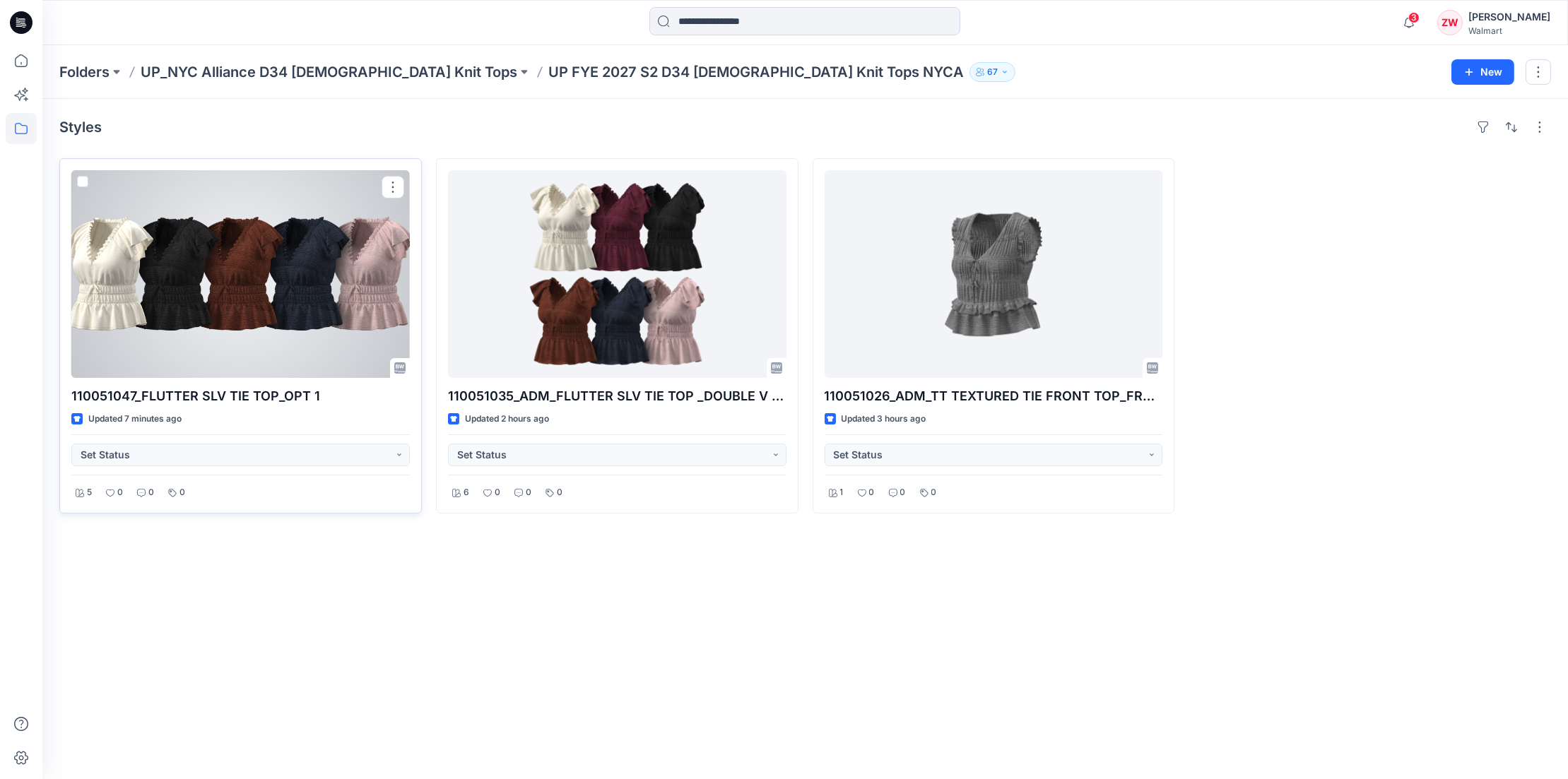
click at [232, 270] on div at bounding box center [241, 274] width 338 height 208
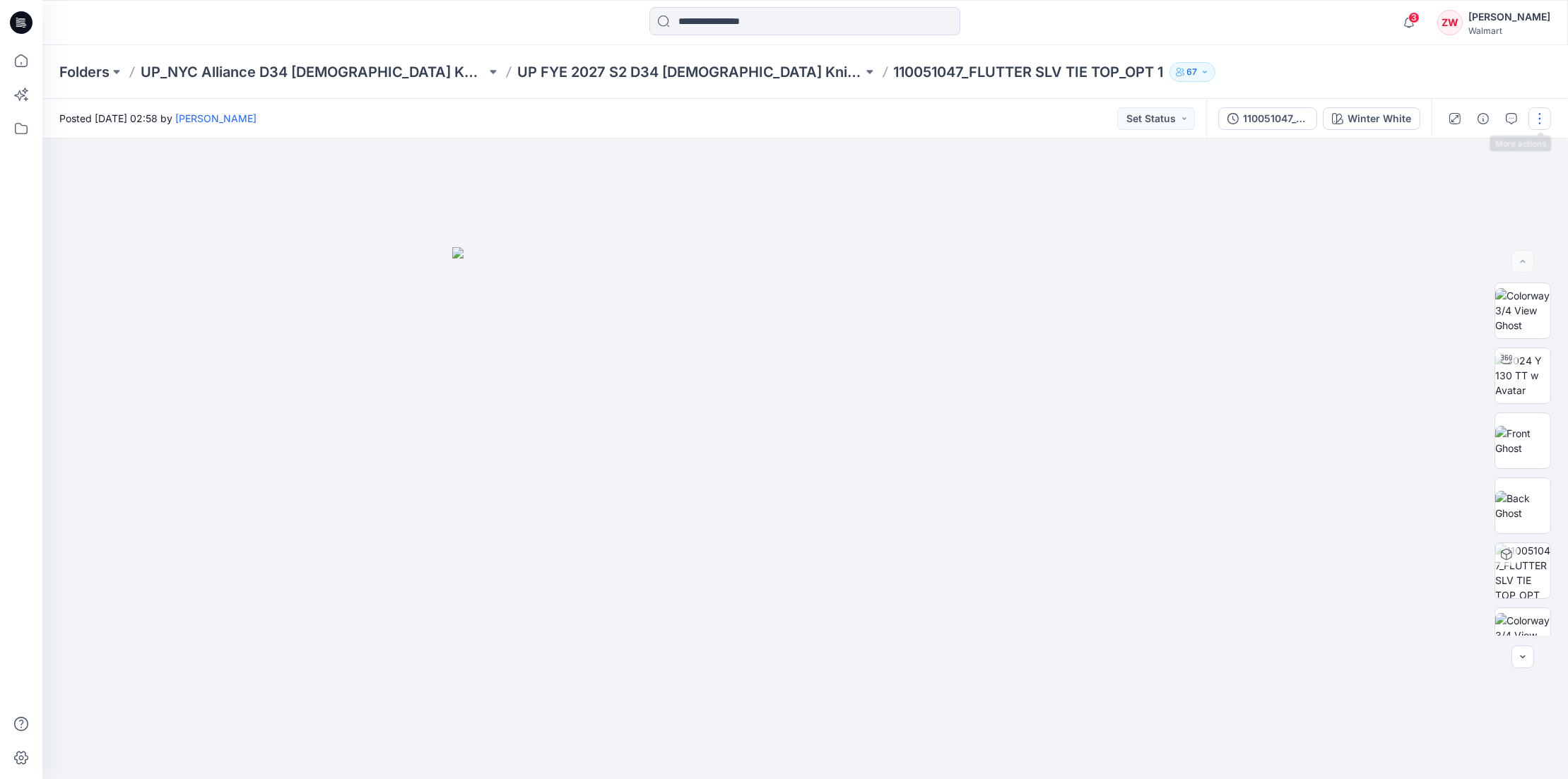
click at [1537, 116] on button "button" at bounding box center [1539, 119] width 22 height 22
click at [1457, 178] on button "Edit" at bounding box center [1481, 191] width 130 height 26
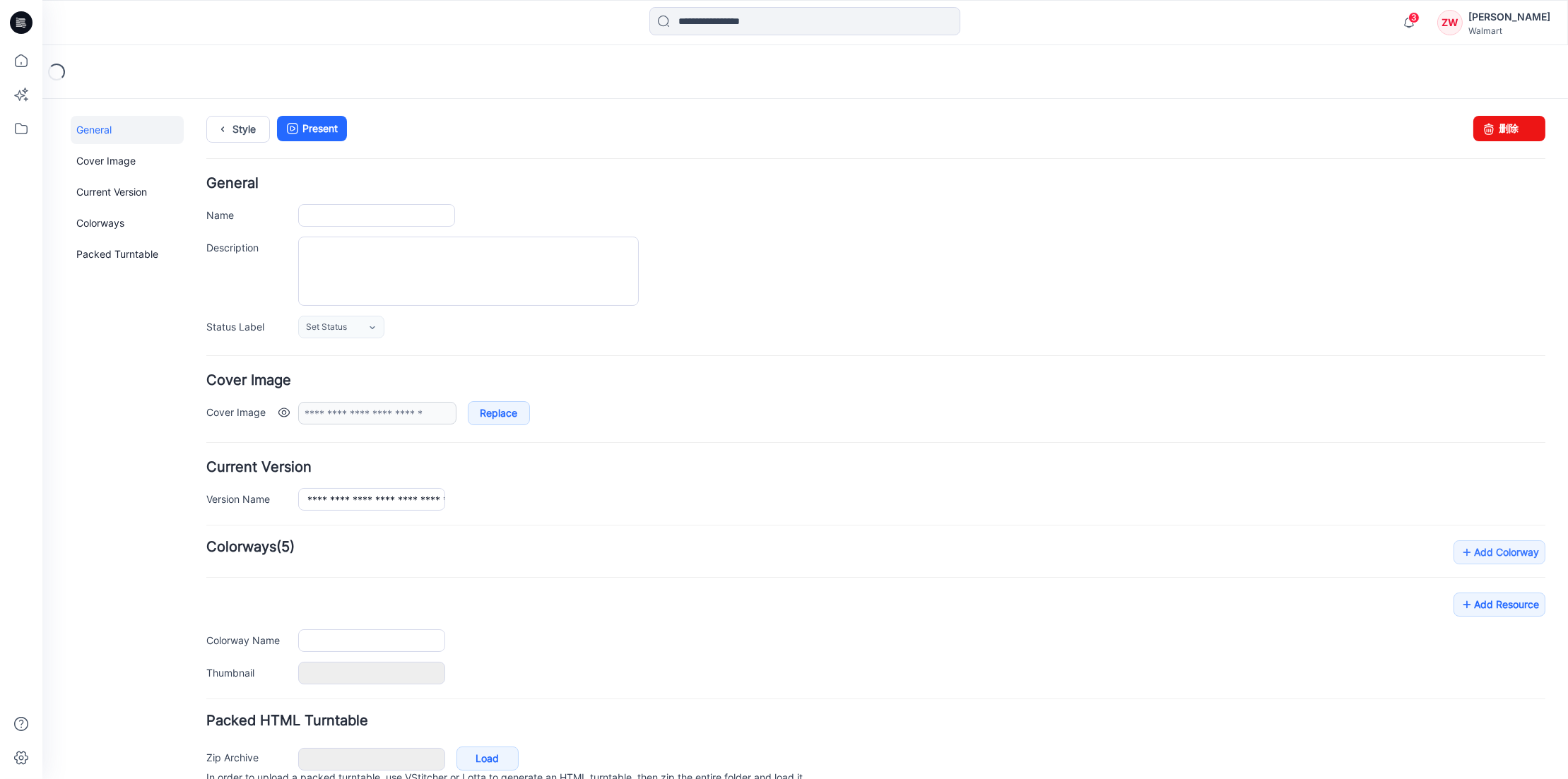
type input "**********"
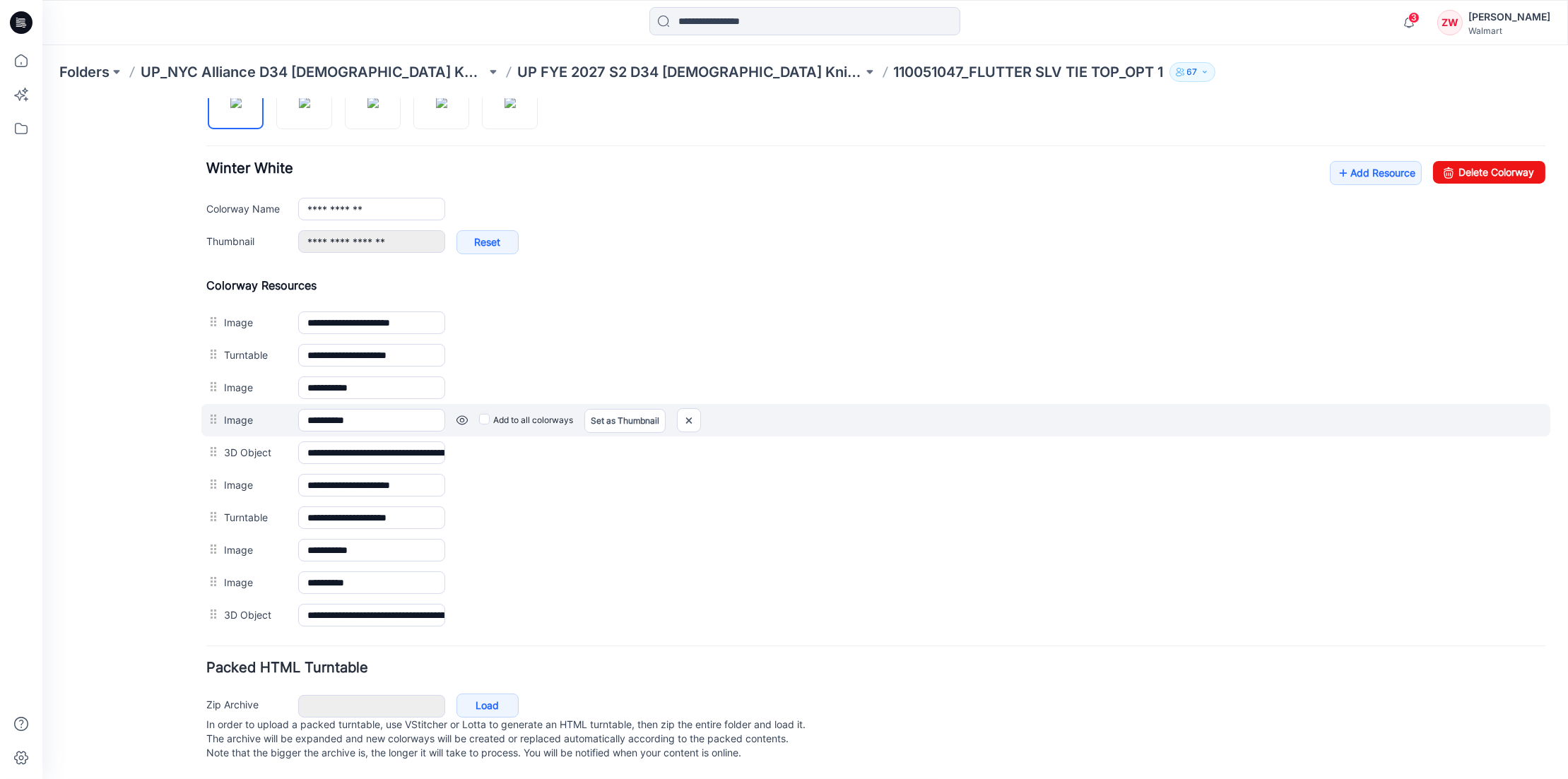
scroll to position [507, 0]
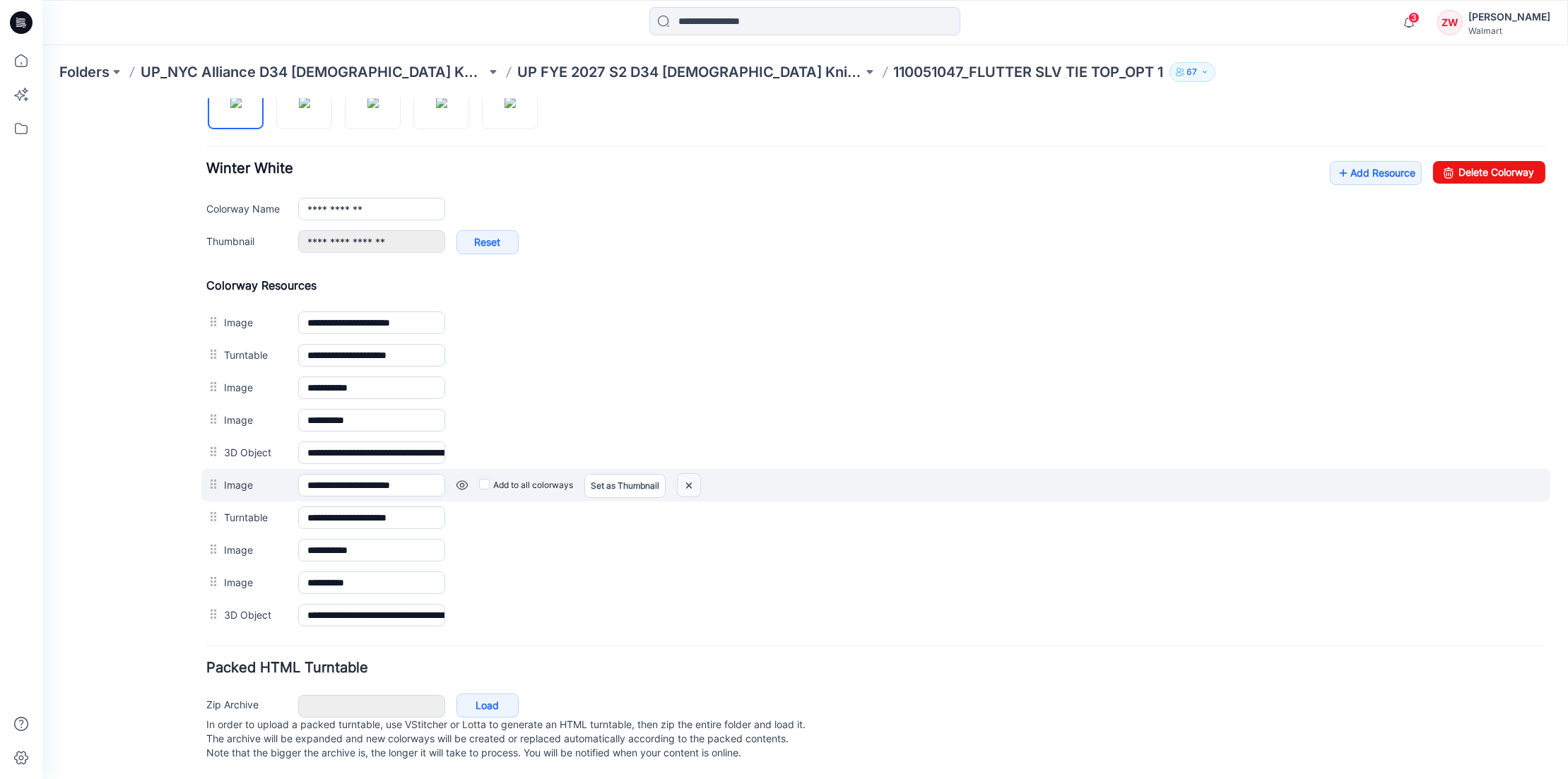
click at [693, 474] on img at bounding box center [689, 485] width 22 height 23
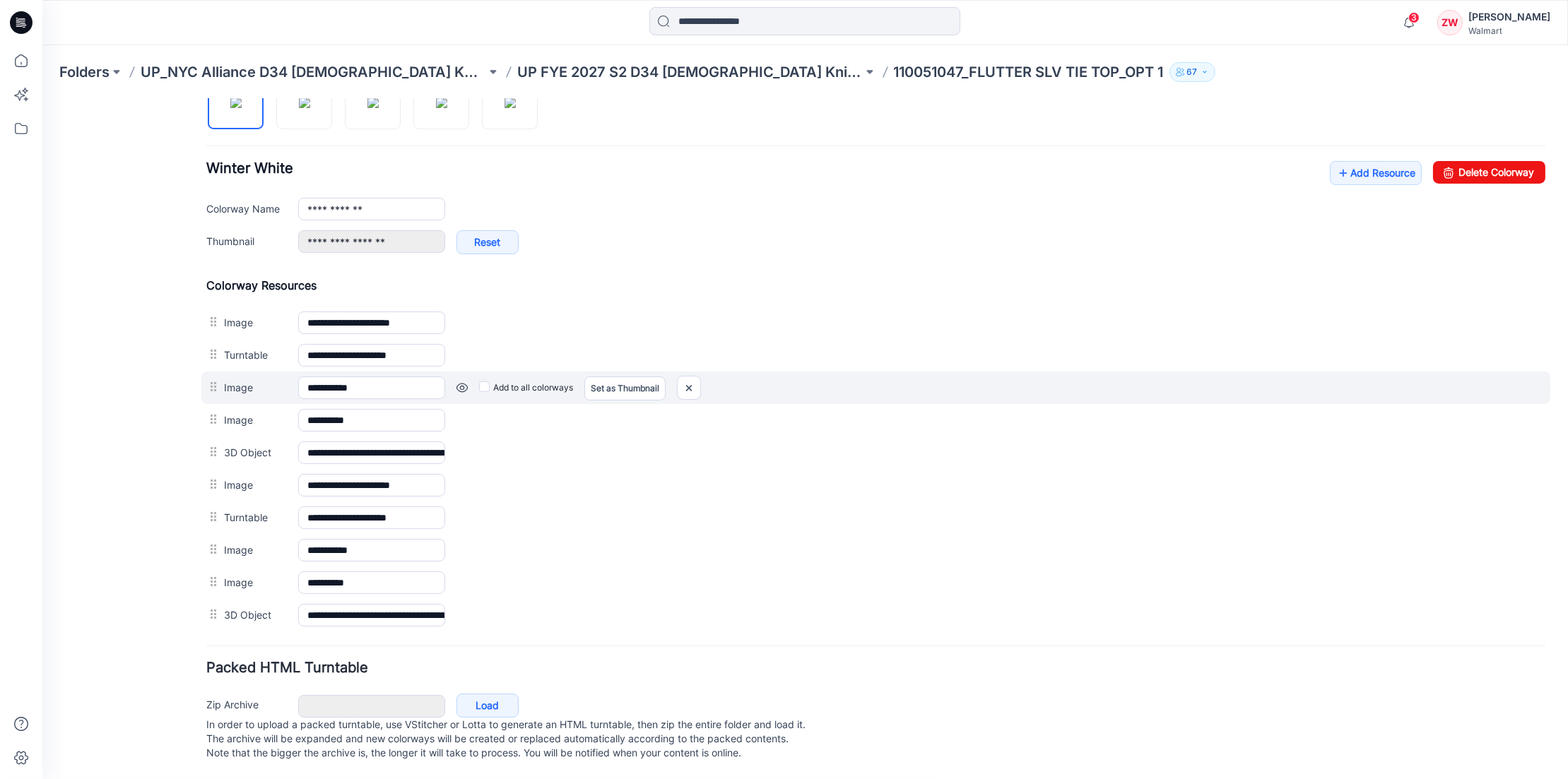
scroll to position [475, 0]
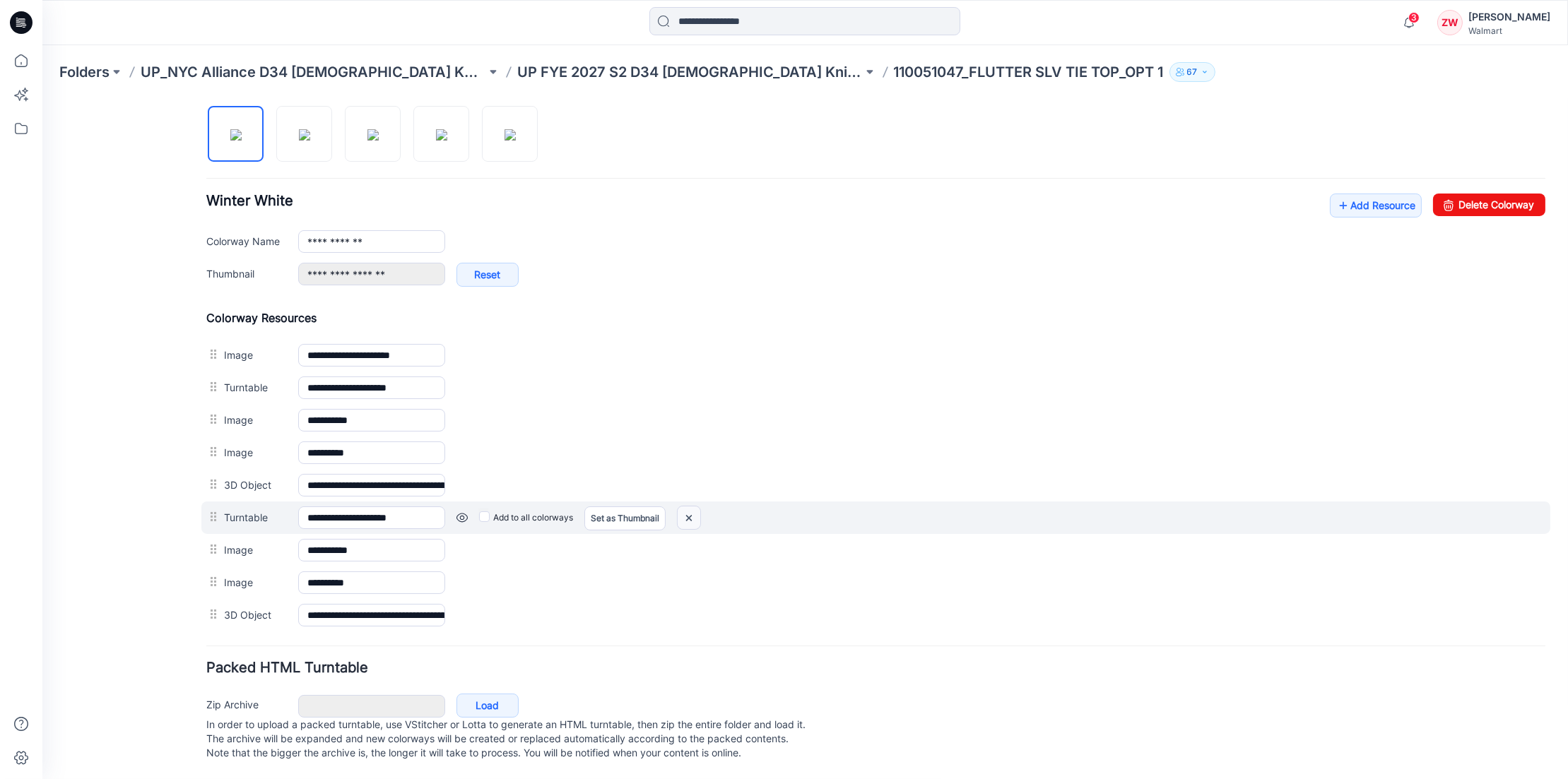
drag, startPoint x: 684, startPoint y: 499, endPoint x: 902, endPoint y: 138, distance: 421.7
click at [684, 506] on img at bounding box center [689, 517] width 22 height 23
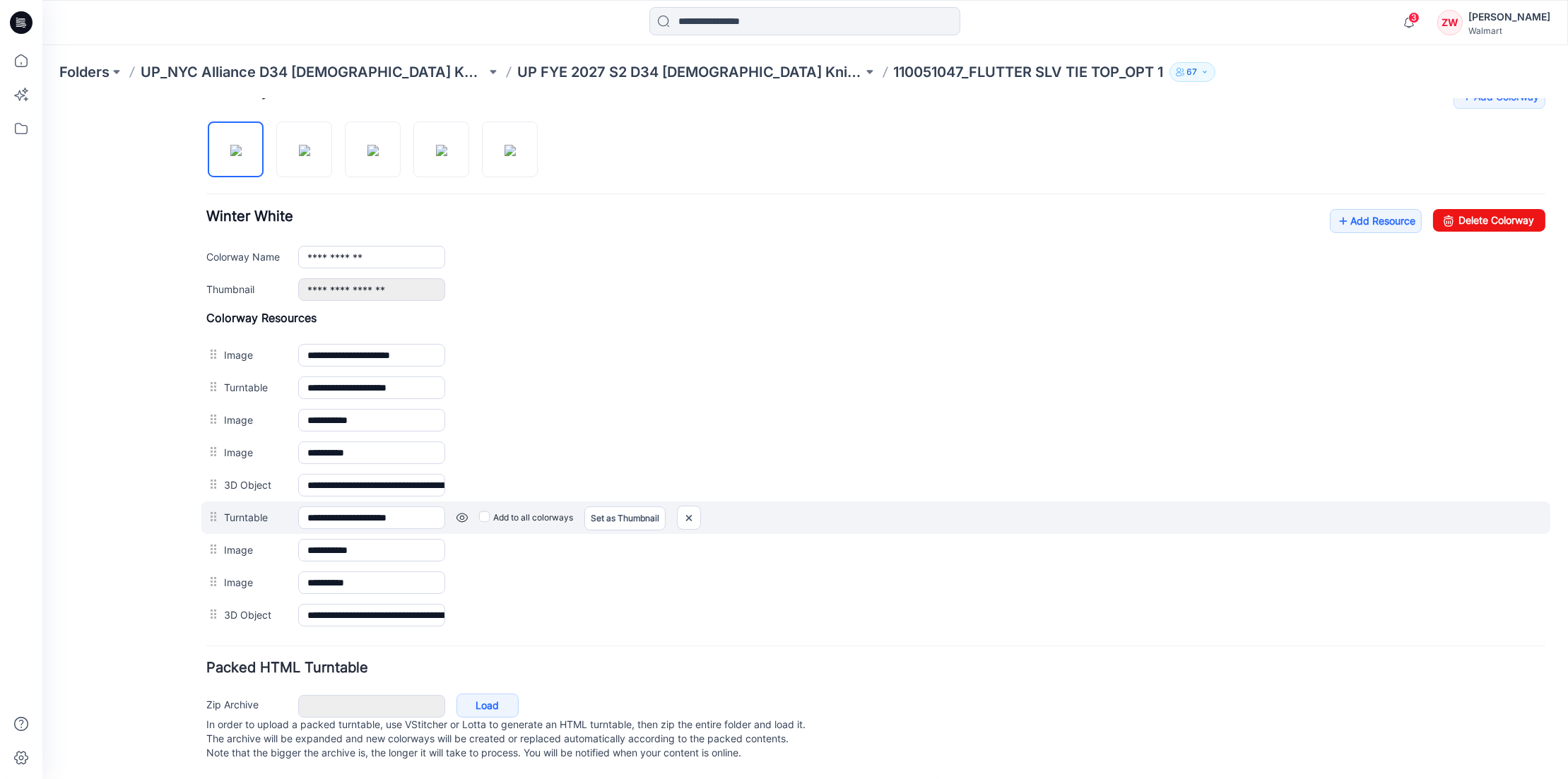
scroll to position [427, 0]
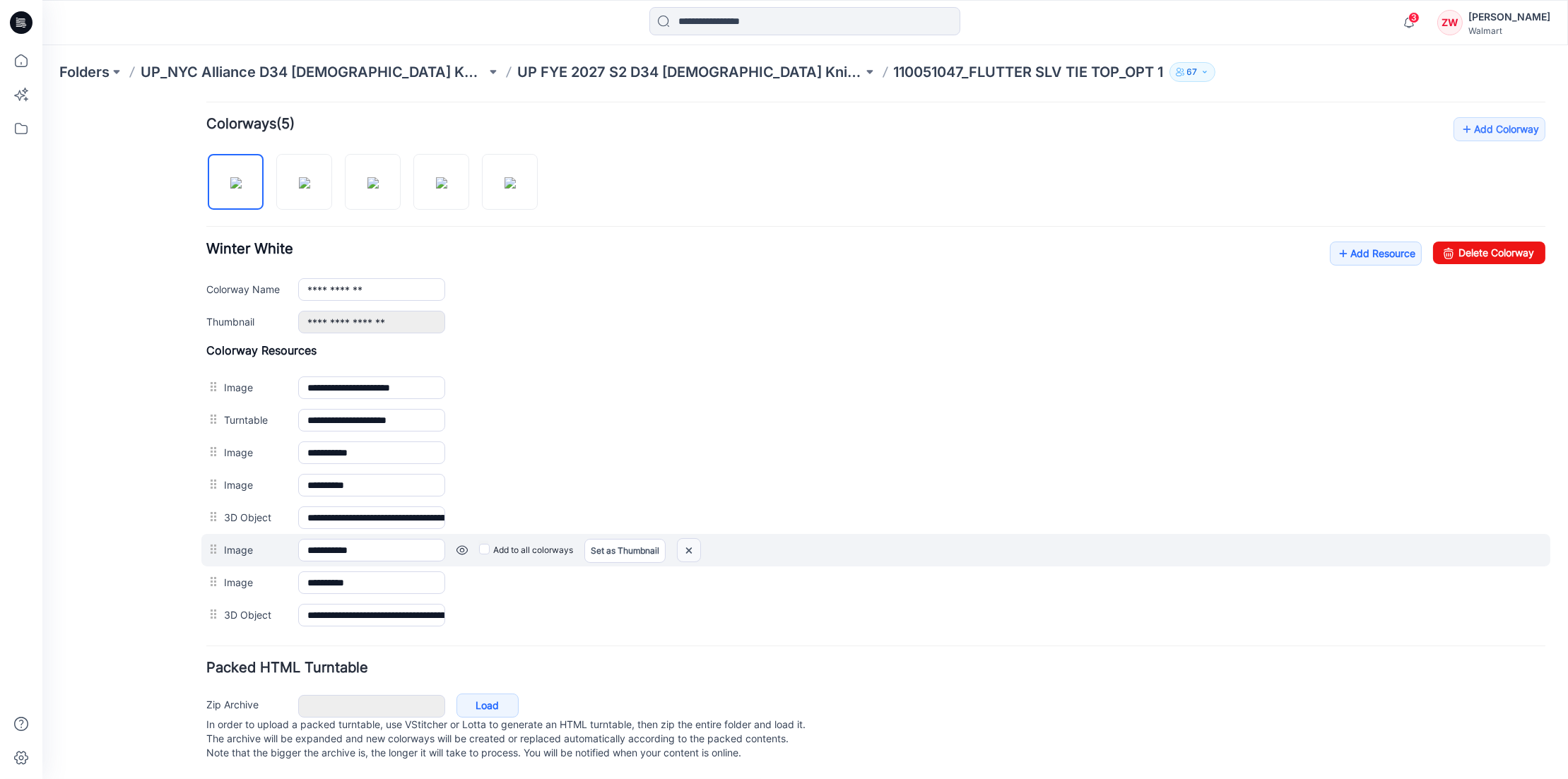
drag, startPoint x: 684, startPoint y: 538, endPoint x: 901, endPoint y: 143, distance: 450.7
click at [684, 539] on img at bounding box center [689, 550] width 22 height 23
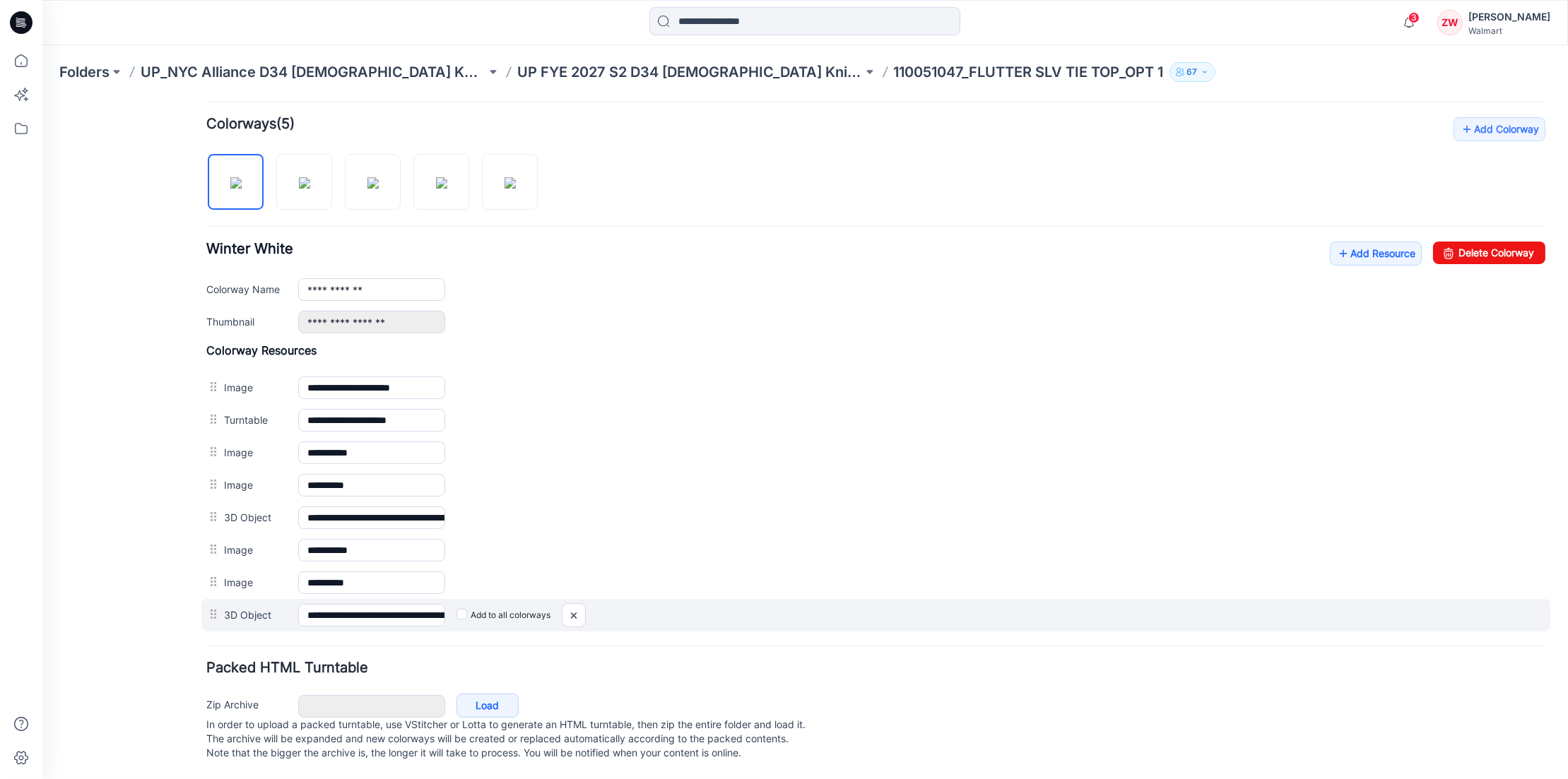
scroll to position [396, 0]
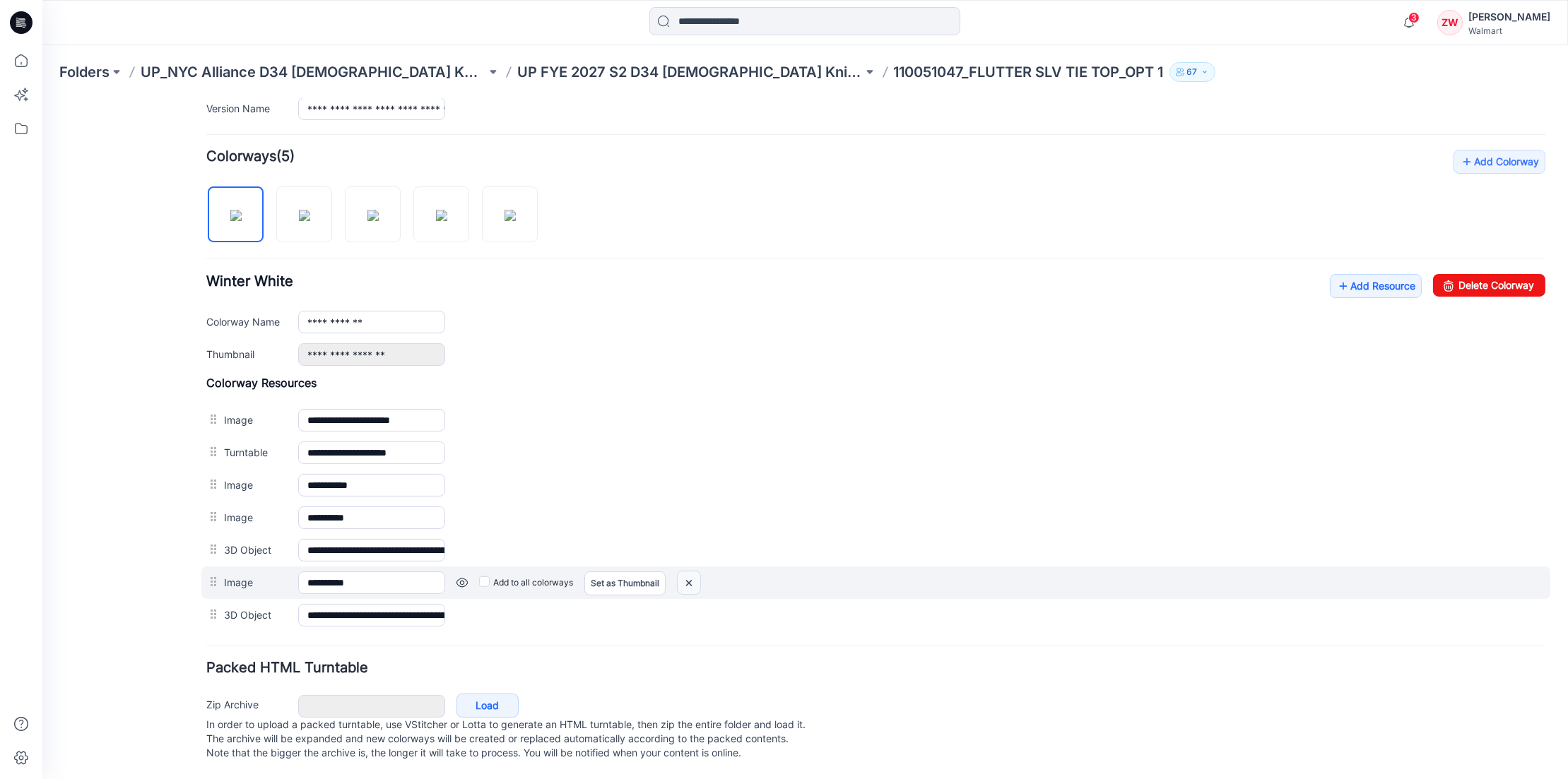
click at [698, 571] on img at bounding box center [689, 582] width 22 height 23
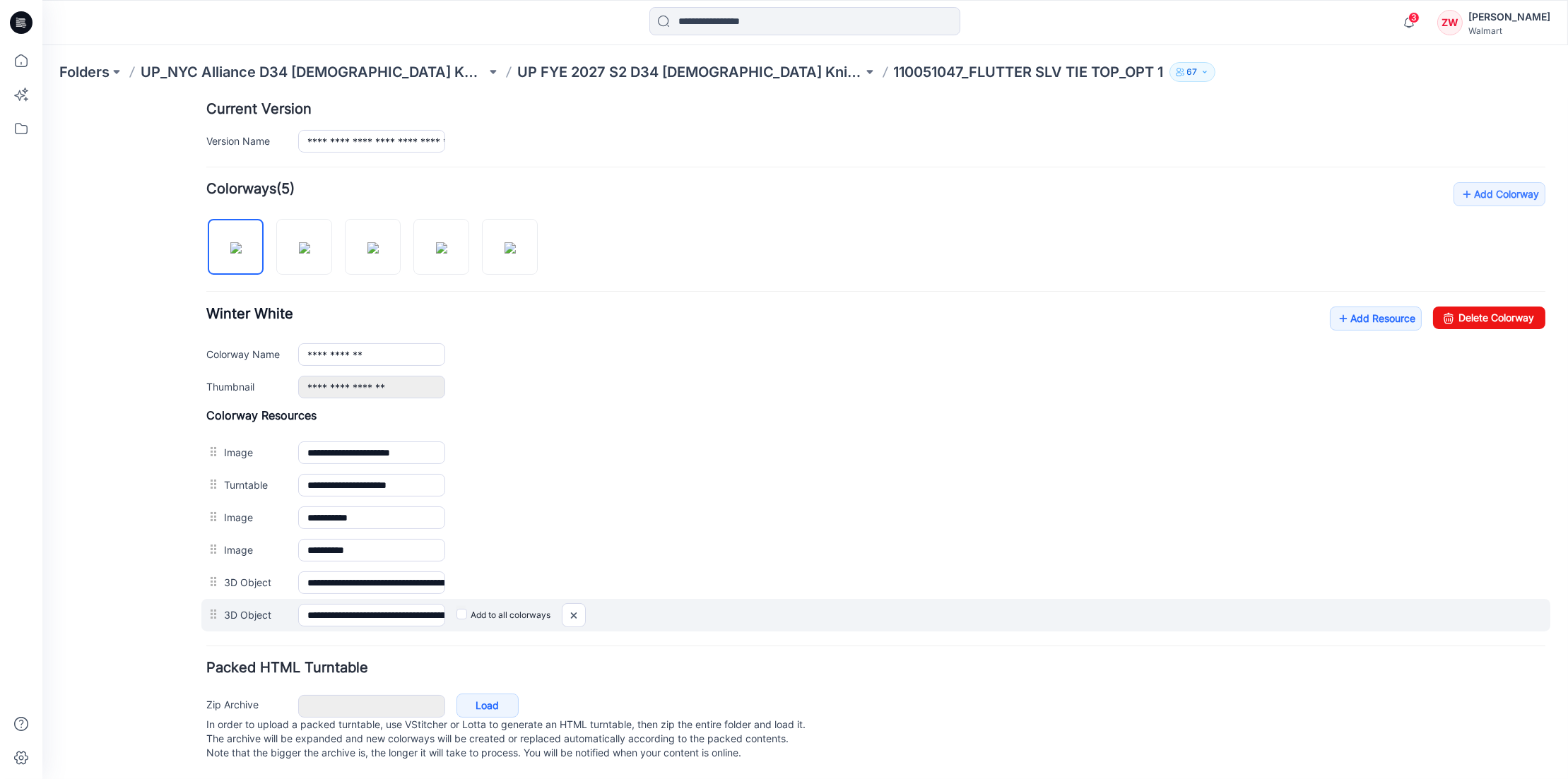
scroll to position [363, 0]
drag, startPoint x: 566, startPoint y: 601, endPoint x: 906, endPoint y: 143, distance: 570.4
click at [566, 604] on img at bounding box center [574, 615] width 22 height 23
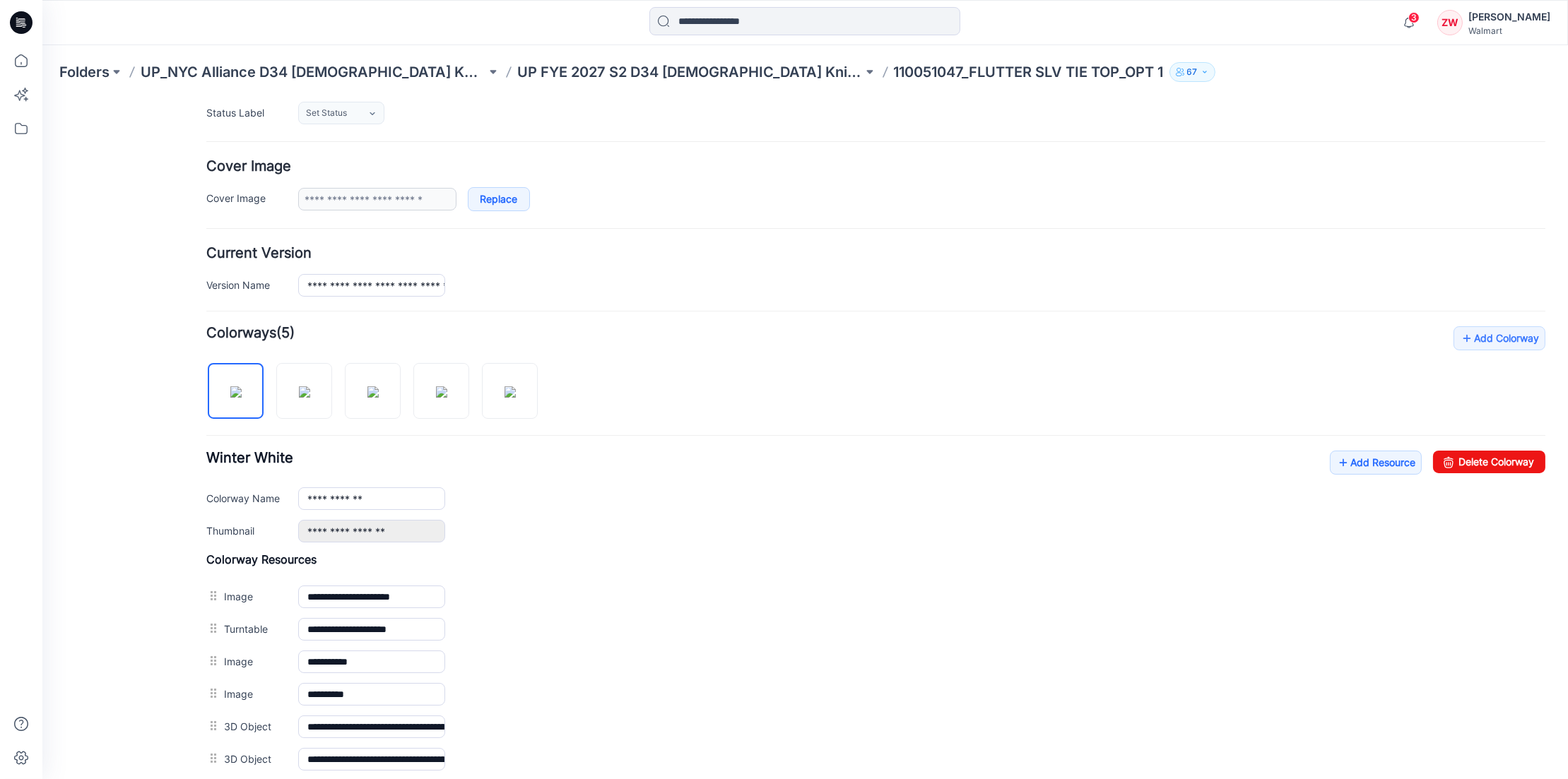
scroll to position [0, 0]
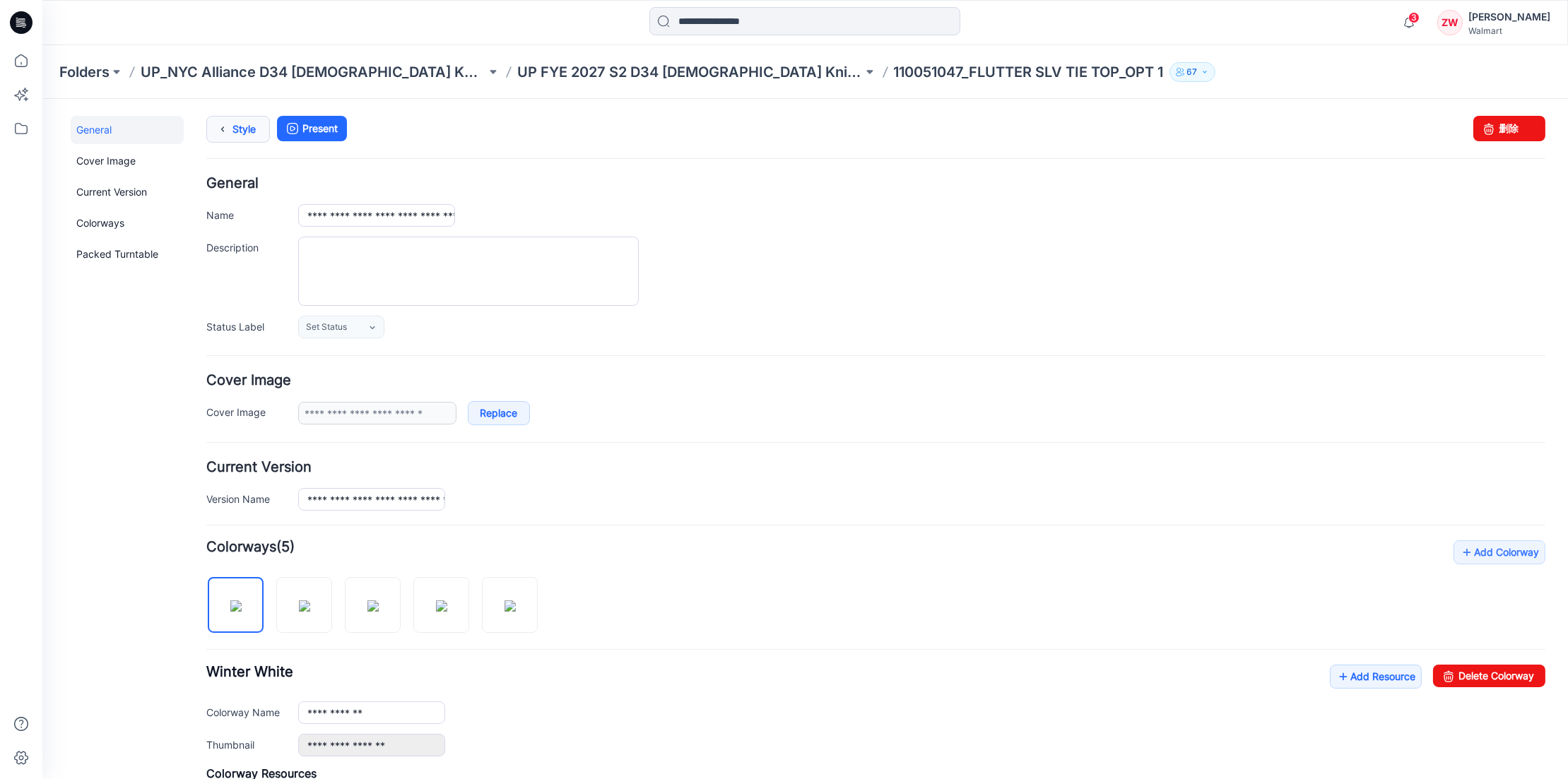
click at [243, 123] on link "Style" at bounding box center [238, 128] width 63 height 27
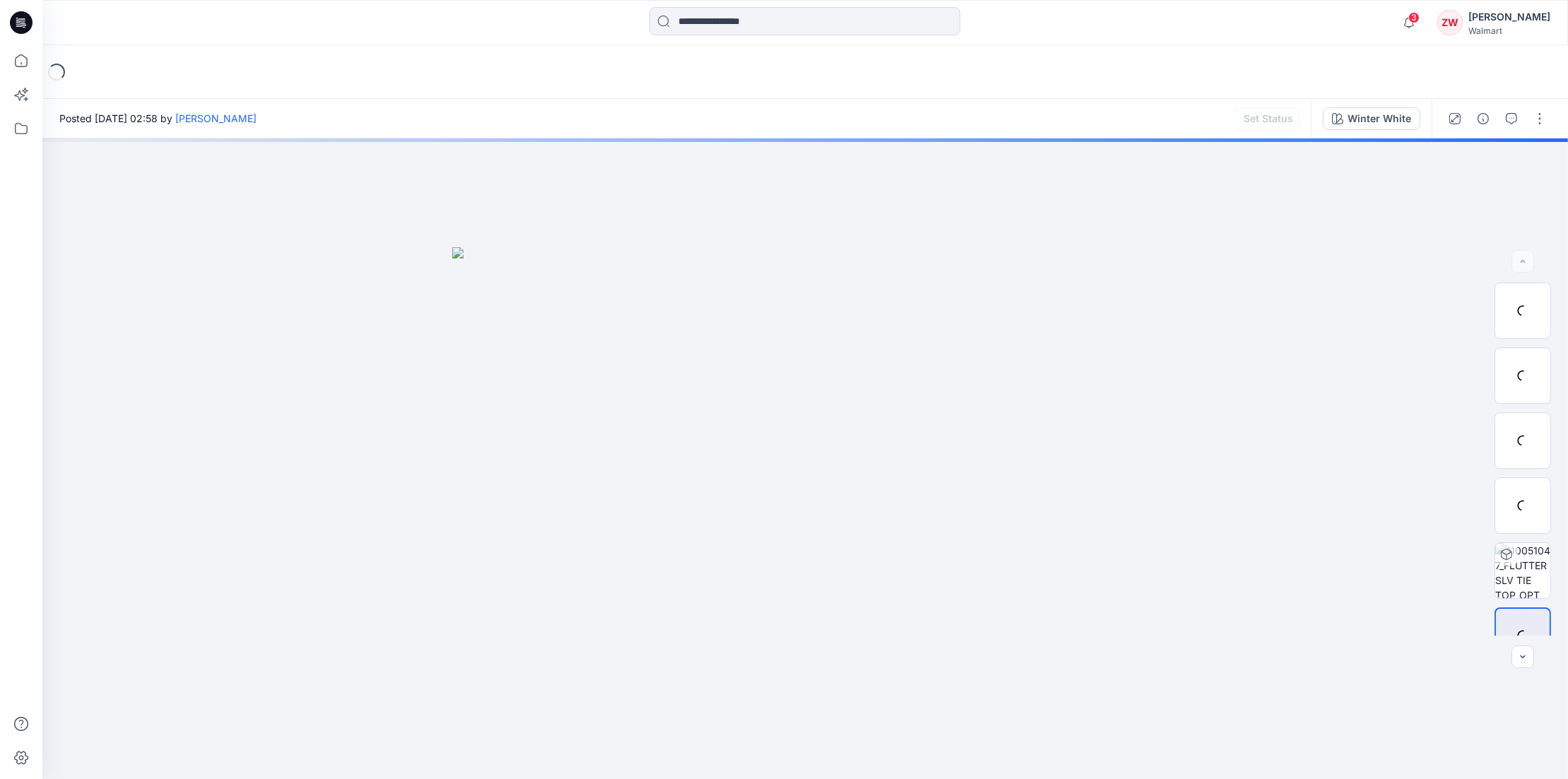
click at [1484, 65] on div "Loading..." at bounding box center [805, 72] width 1525 height 54
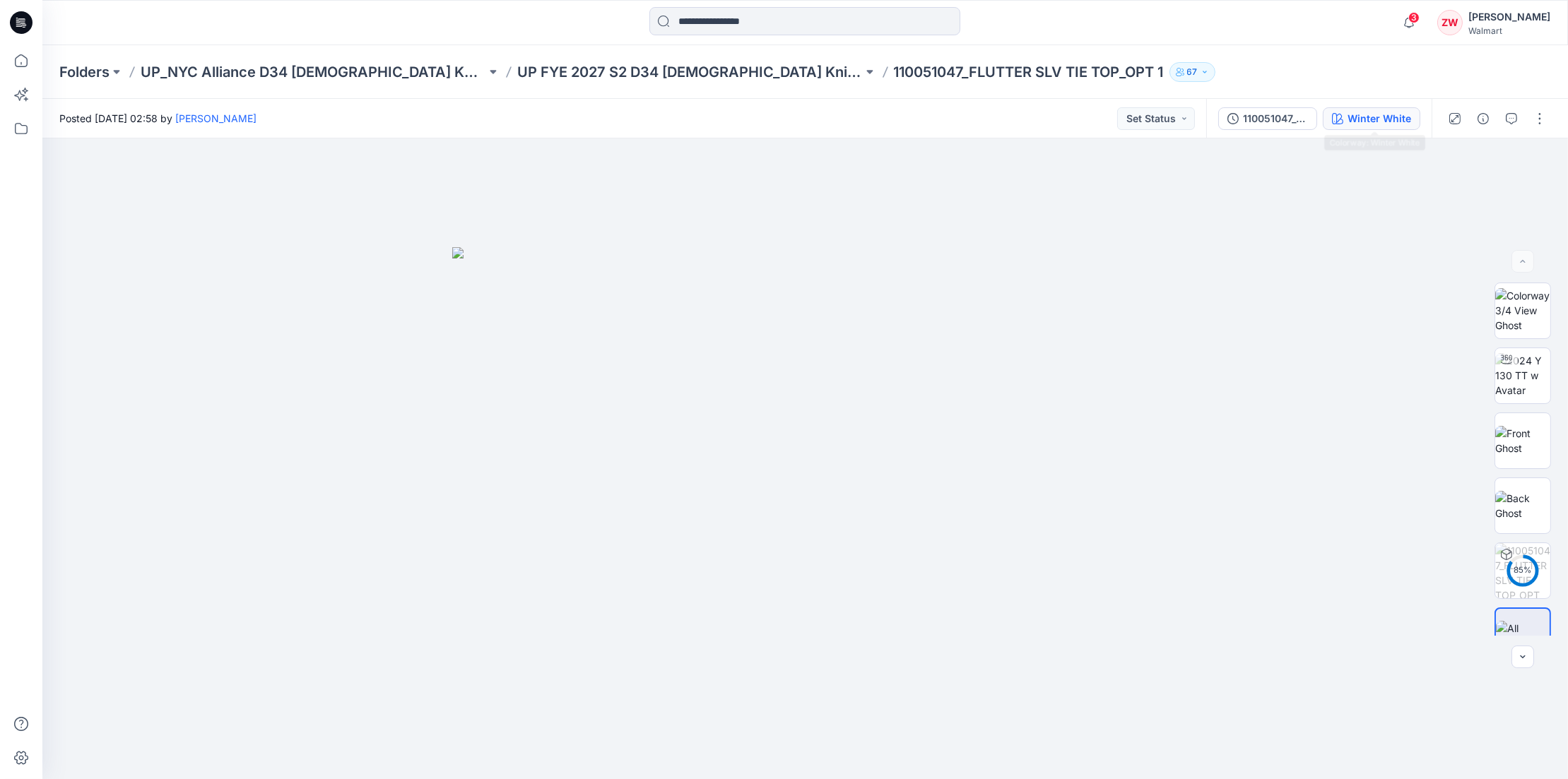
click at [1378, 125] on div "Winter White" at bounding box center [1379, 118] width 63 height 16
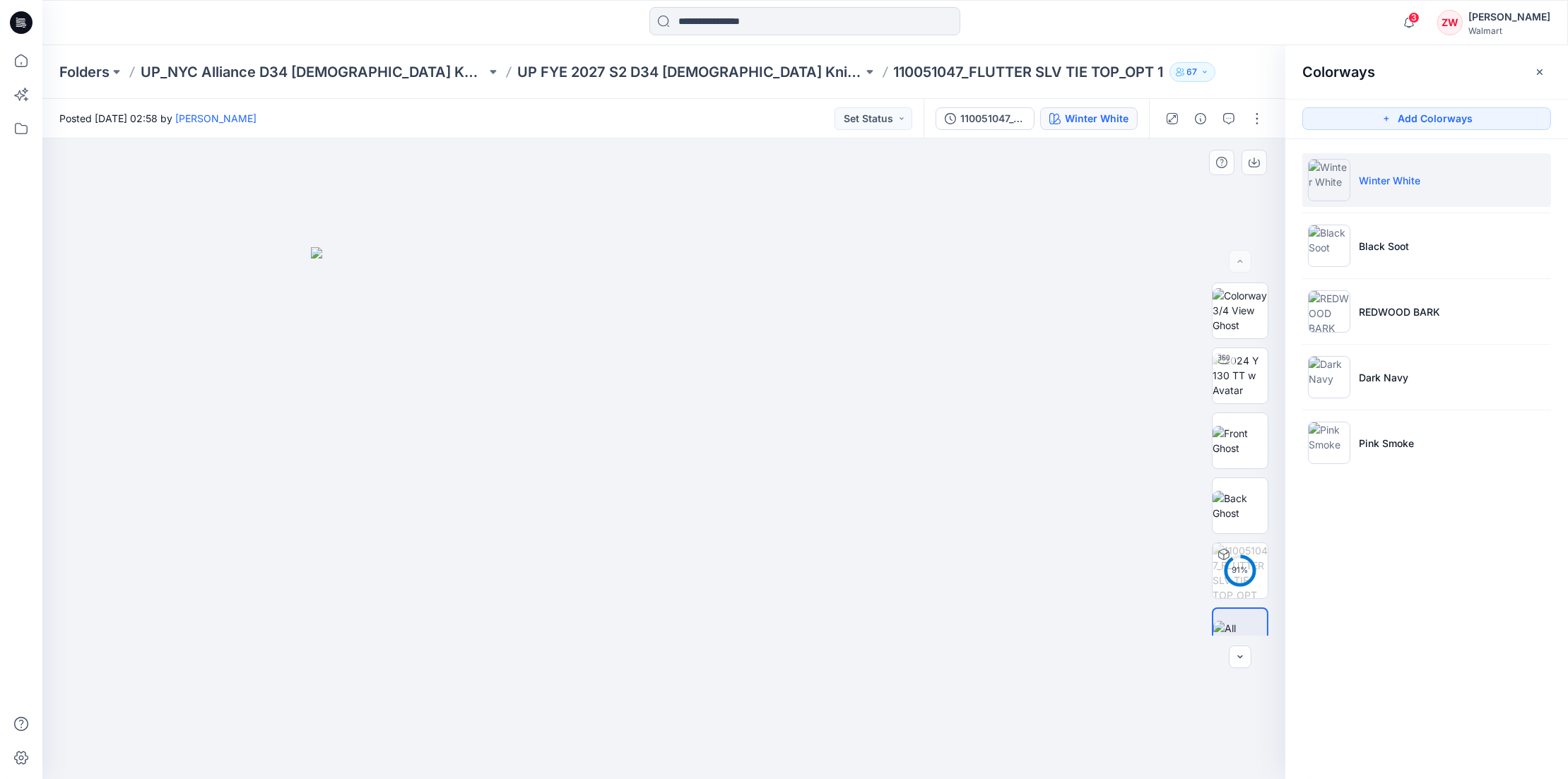
click at [634, 657] on img at bounding box center [664, 513] width 707 height 533
click at [651, 75] on p "UP FYE 2027 S2 D34 [DEMOGRAPHIC_DATA] Knit Tops NYCA" at bounding box center [690, 71] width 346 height 19
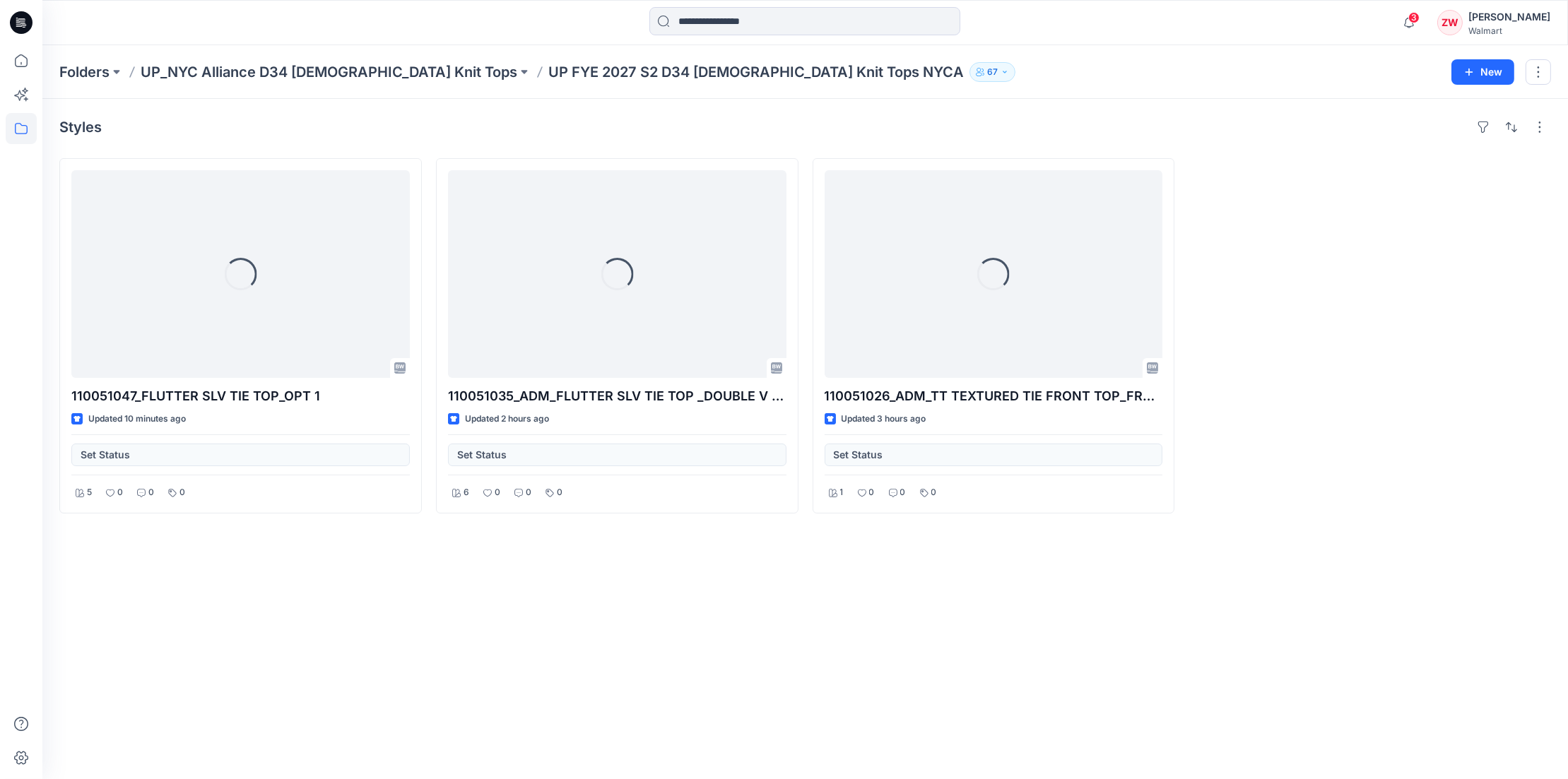
click at [900, 75] on div "Folders UP_NYC Alliance D34 [DEMOGRAPHIC_DATA] Knit Tops UP FYE 2027 S2 D34 [DE…" at bounding box center [750, 71] width 1381 height 19
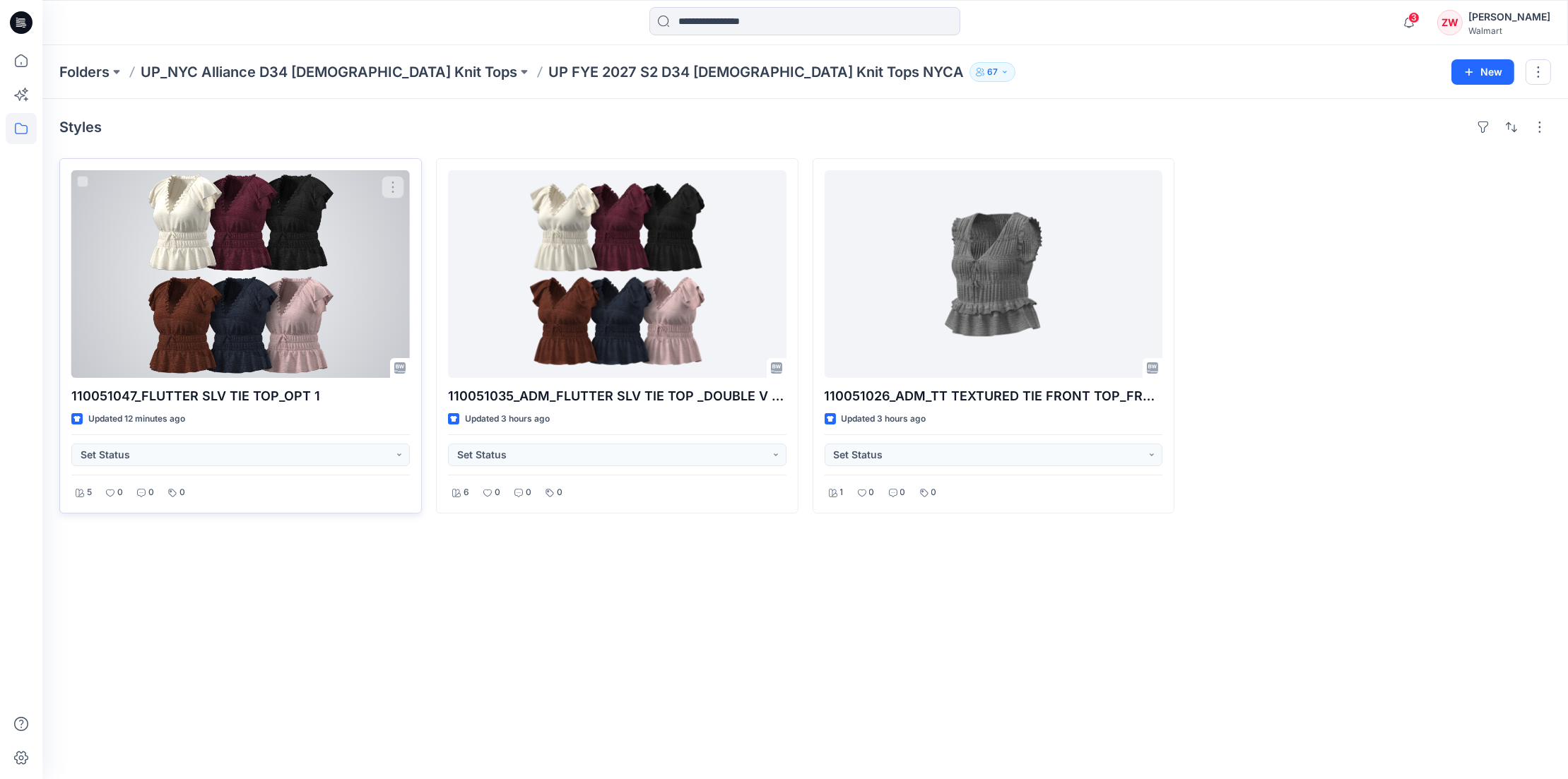
click at [211, 266] on div at bounding box center [241, 274] width 338 height 208
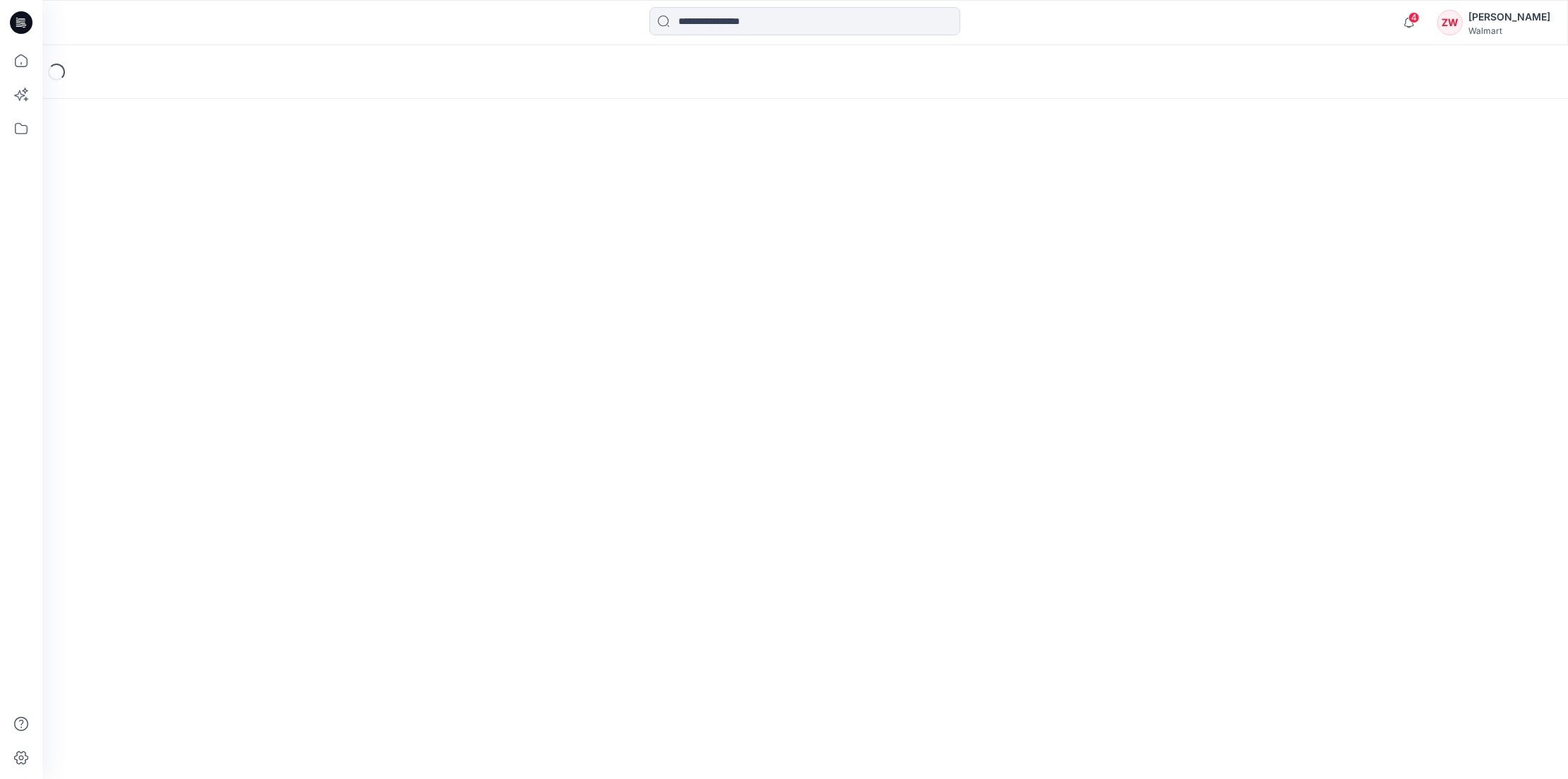
click at [1295, 40] on div "4 Notifications Your style 110051047_FLUTTER SLV TIE TOP_OPT 1 has been updated…" at bounding box center [805, 22] width 1525 height 45
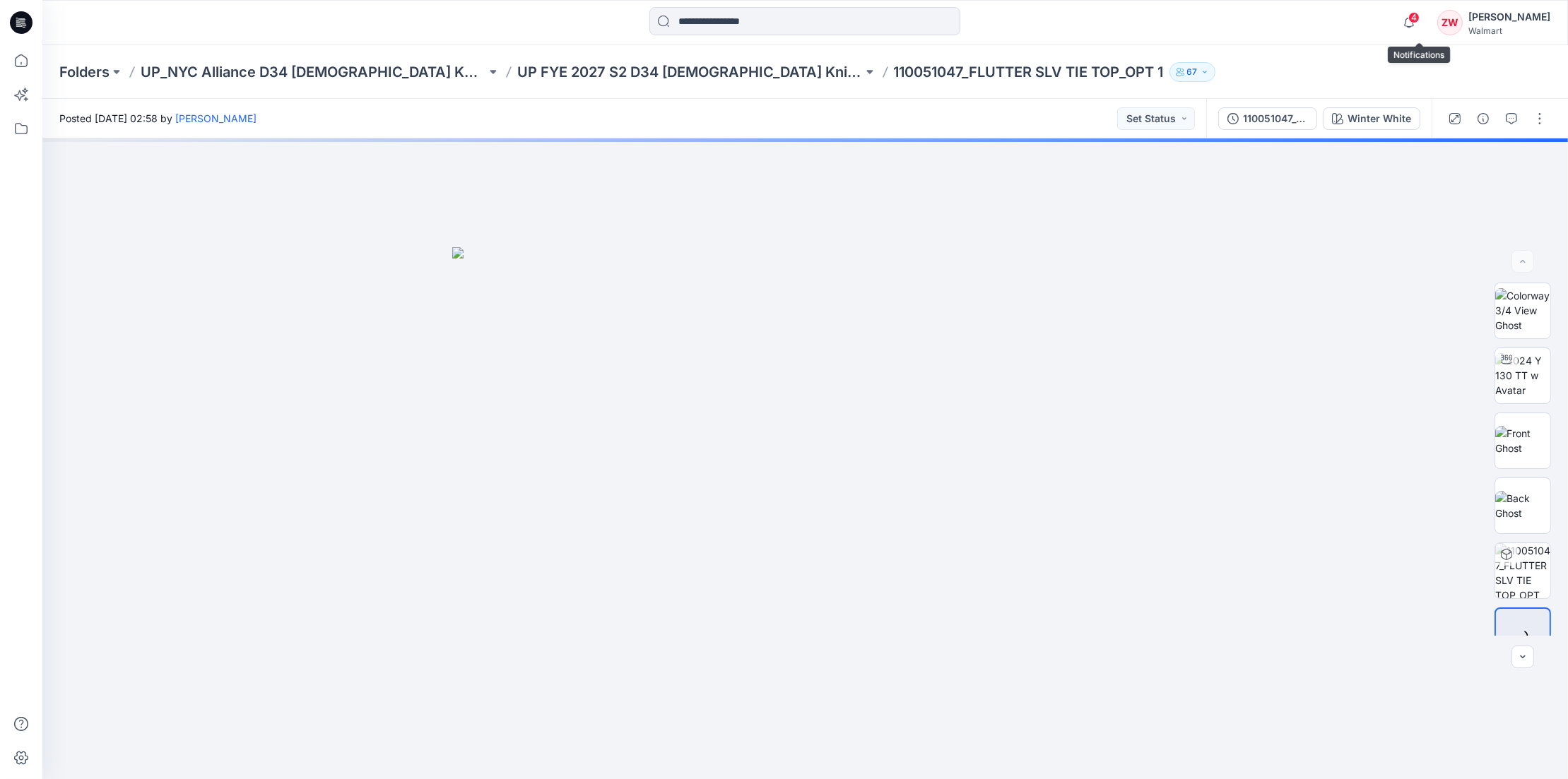
click at [1419, 19] on span "4" at bounding box center [1414, 18] width 11 height 11
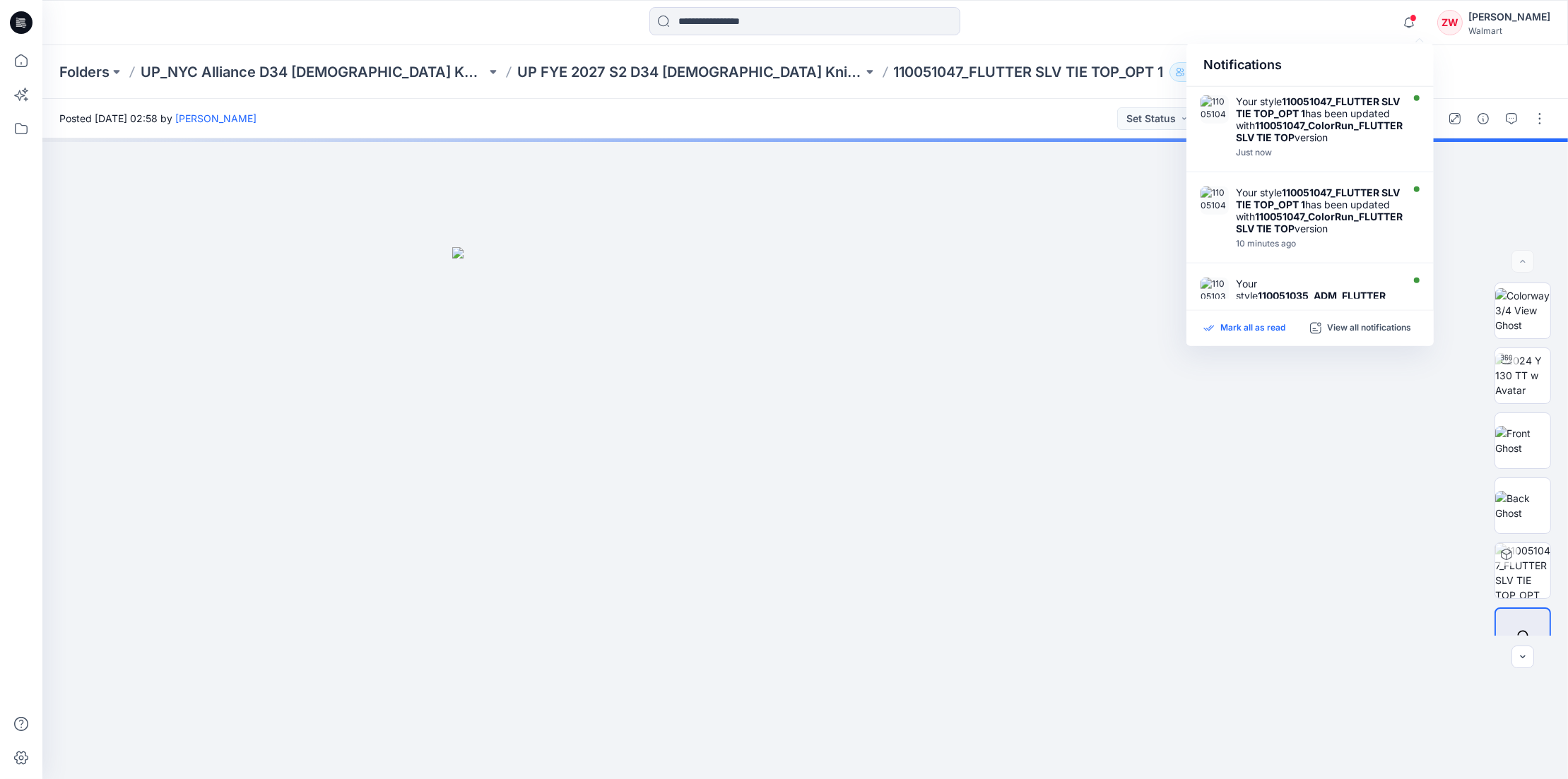
click at [1240, 323] on p "Mark all as read" at bounding box center [1253, 329] width 65 height 13
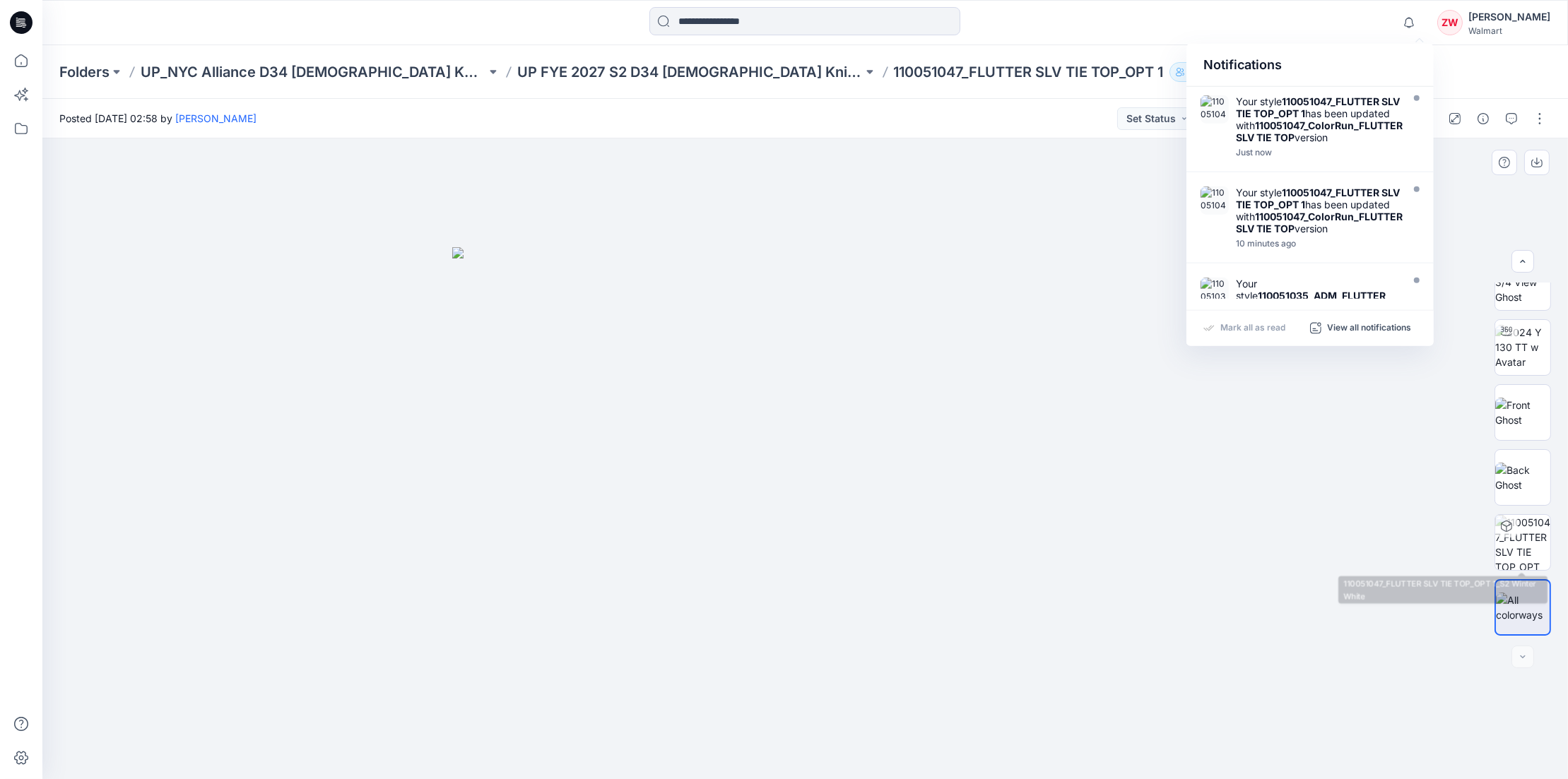
click at [1143, 503] on img at bounding box center [805, 513] width 707 height 533
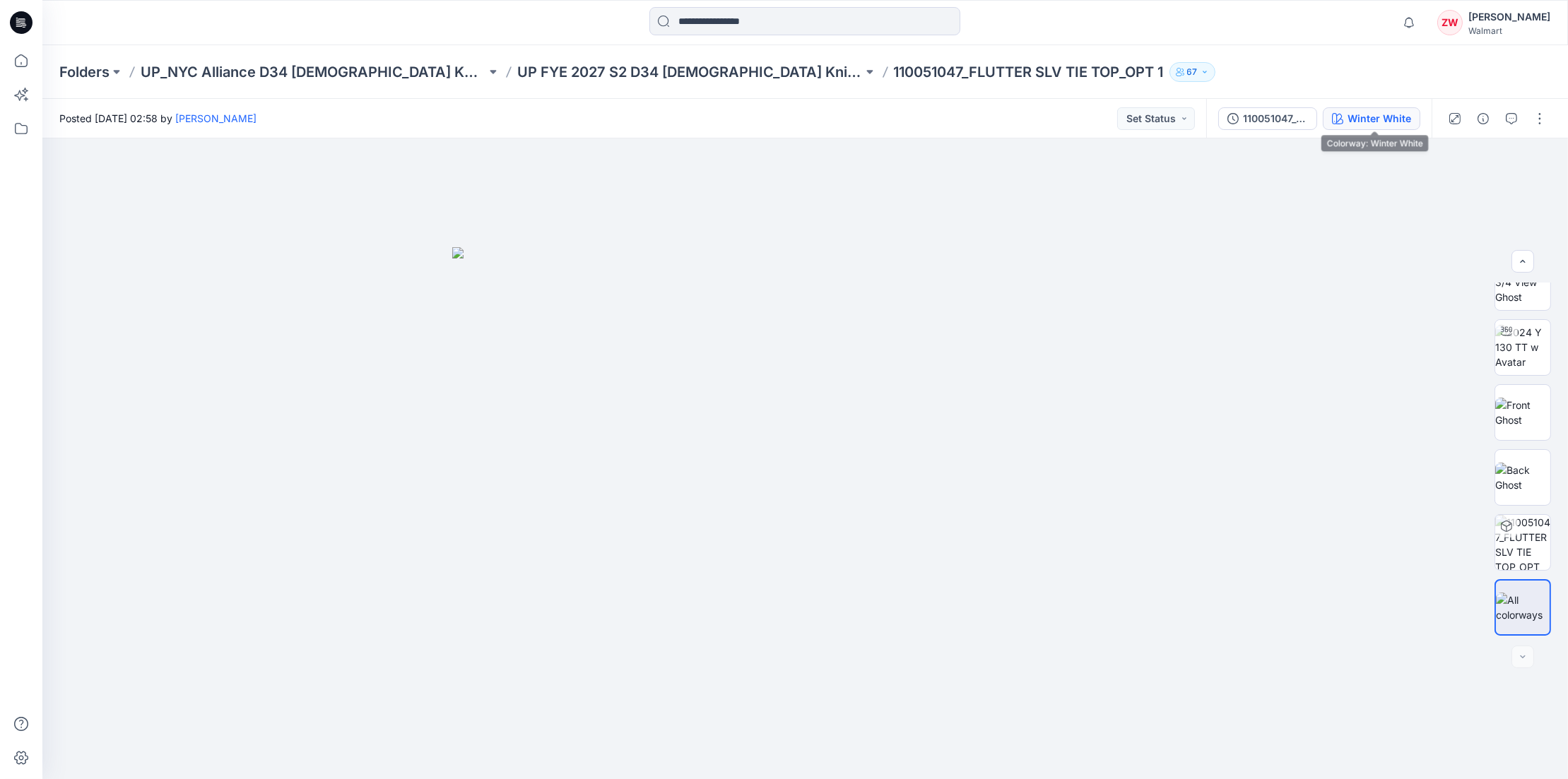
click at [1385, 126] on button "Winter White" at bounding box center [1371, 119] width 98 height 22
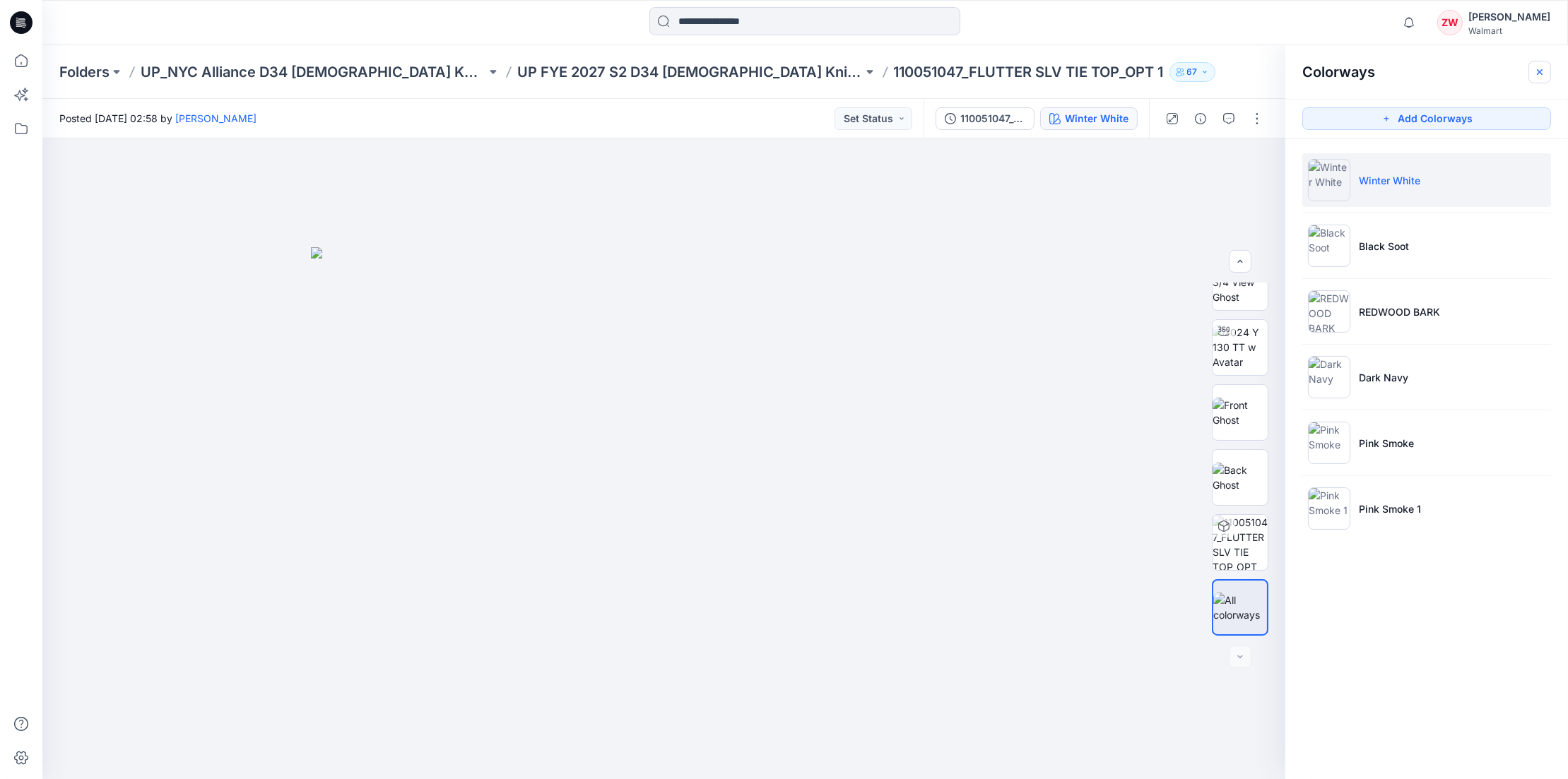
click at [1540, 71] on icon "button" at bounding box center [1540, 71] width 6 height 6
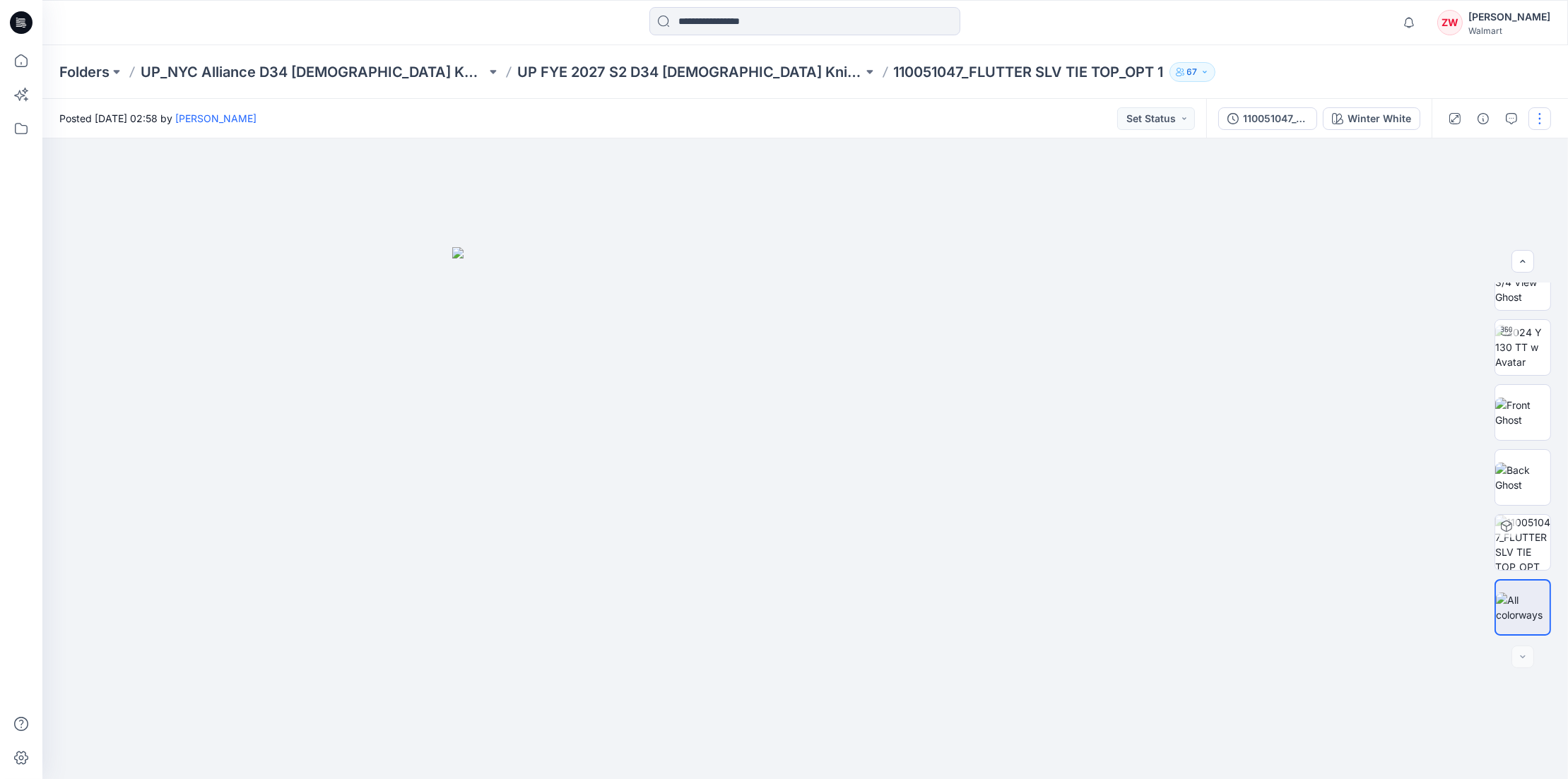
click at [1537, 115] on button "button" at bounding box center [1539, 119] width 22 height 22
click at [1452, 188] on p "Edit" at bounding box center [1449, 191] width 18 height 15
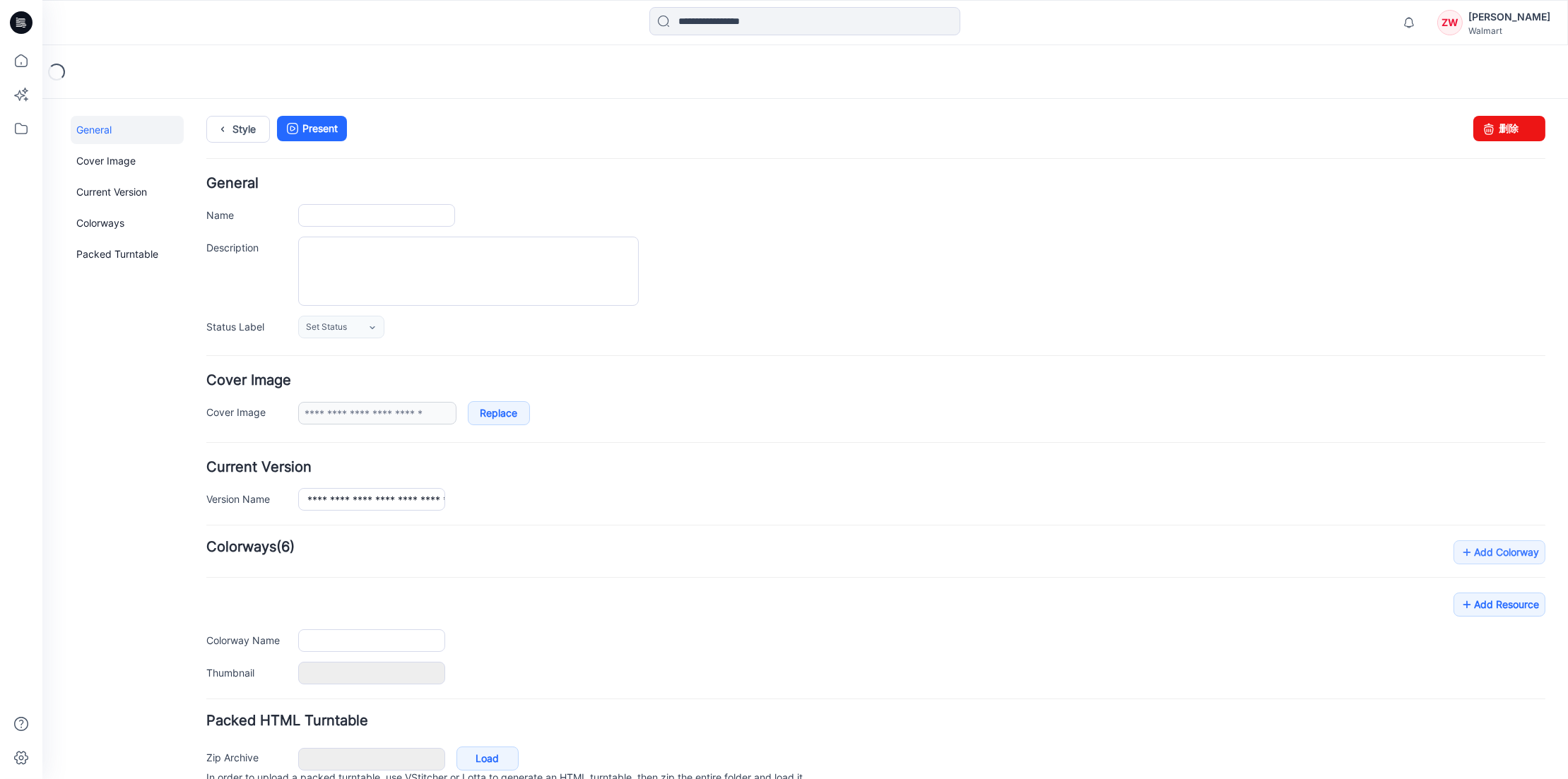
type input "**********"
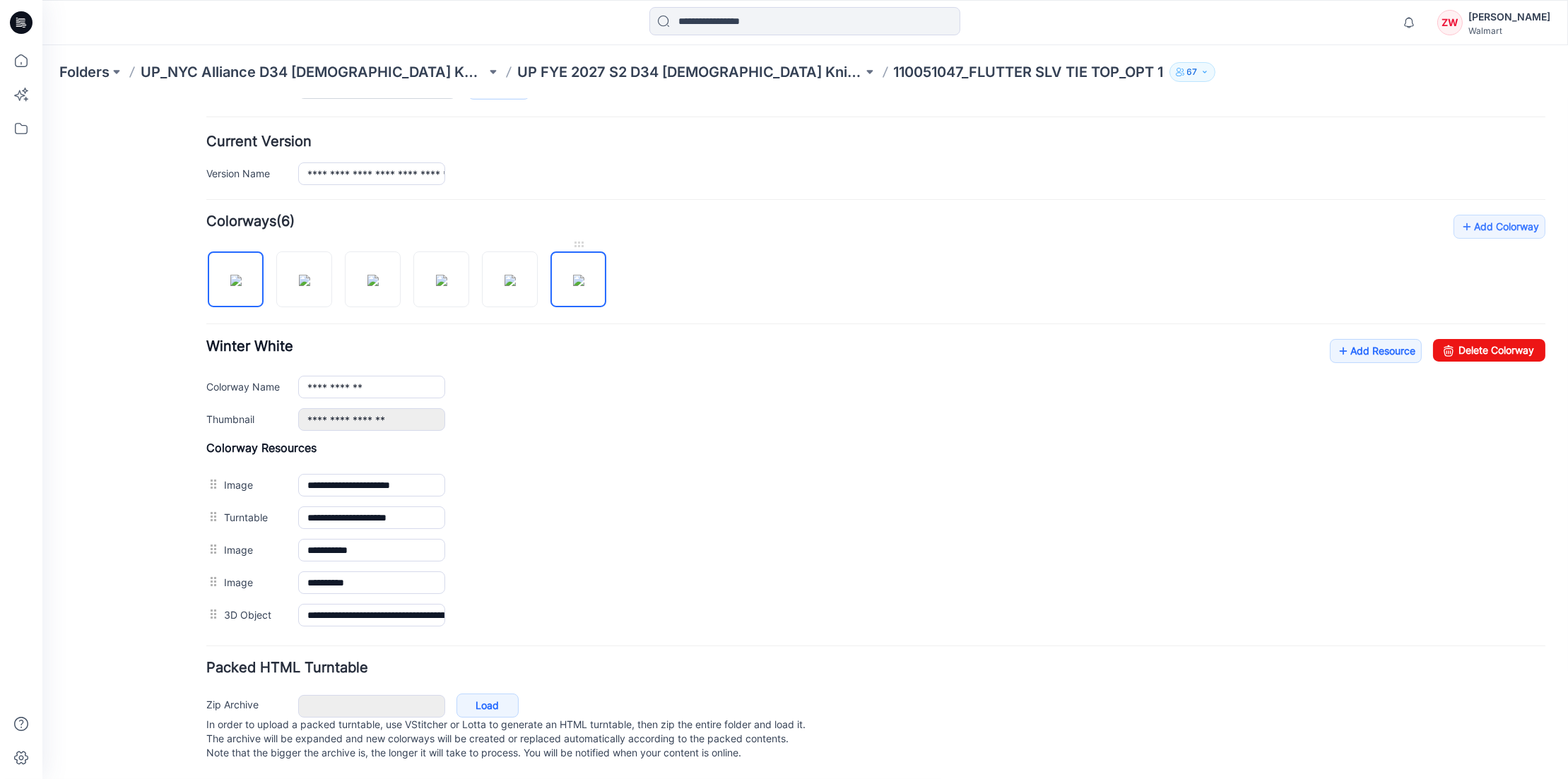
click at [573, 285] on img at bounding box center [579, 279] width 11 height 11
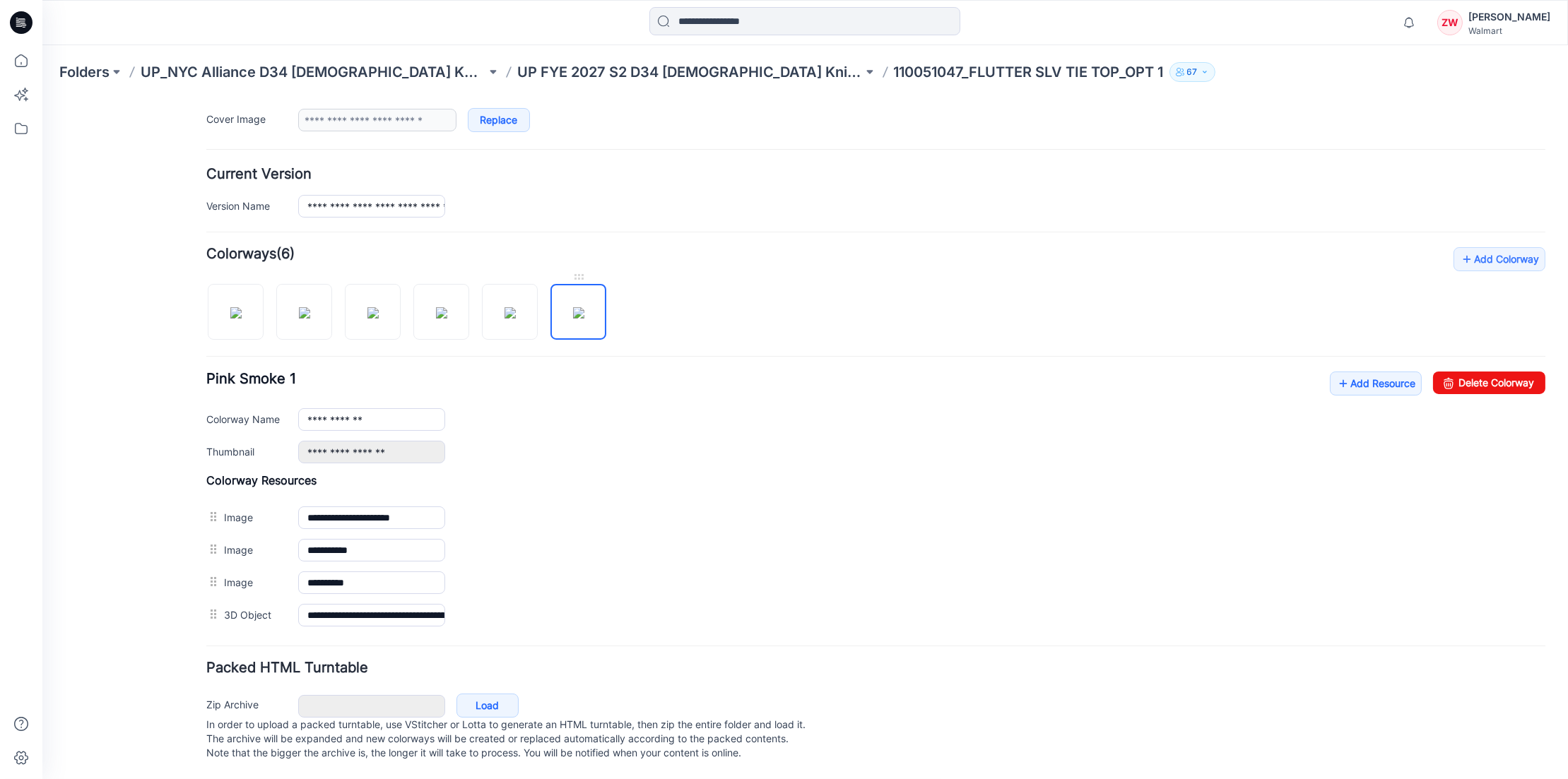
click at [573, 306] on img at bounding box center [579, 312] width 11 height 11
drag, startPoint x: 333, startPoint y: 397, endPoint x: 111, endPoint y: 391, distance: 222.1
click at [111, 391] on div "**********" at bounding box center [797, 292] width 1509 height 973
paste input "*"
type input "**********"
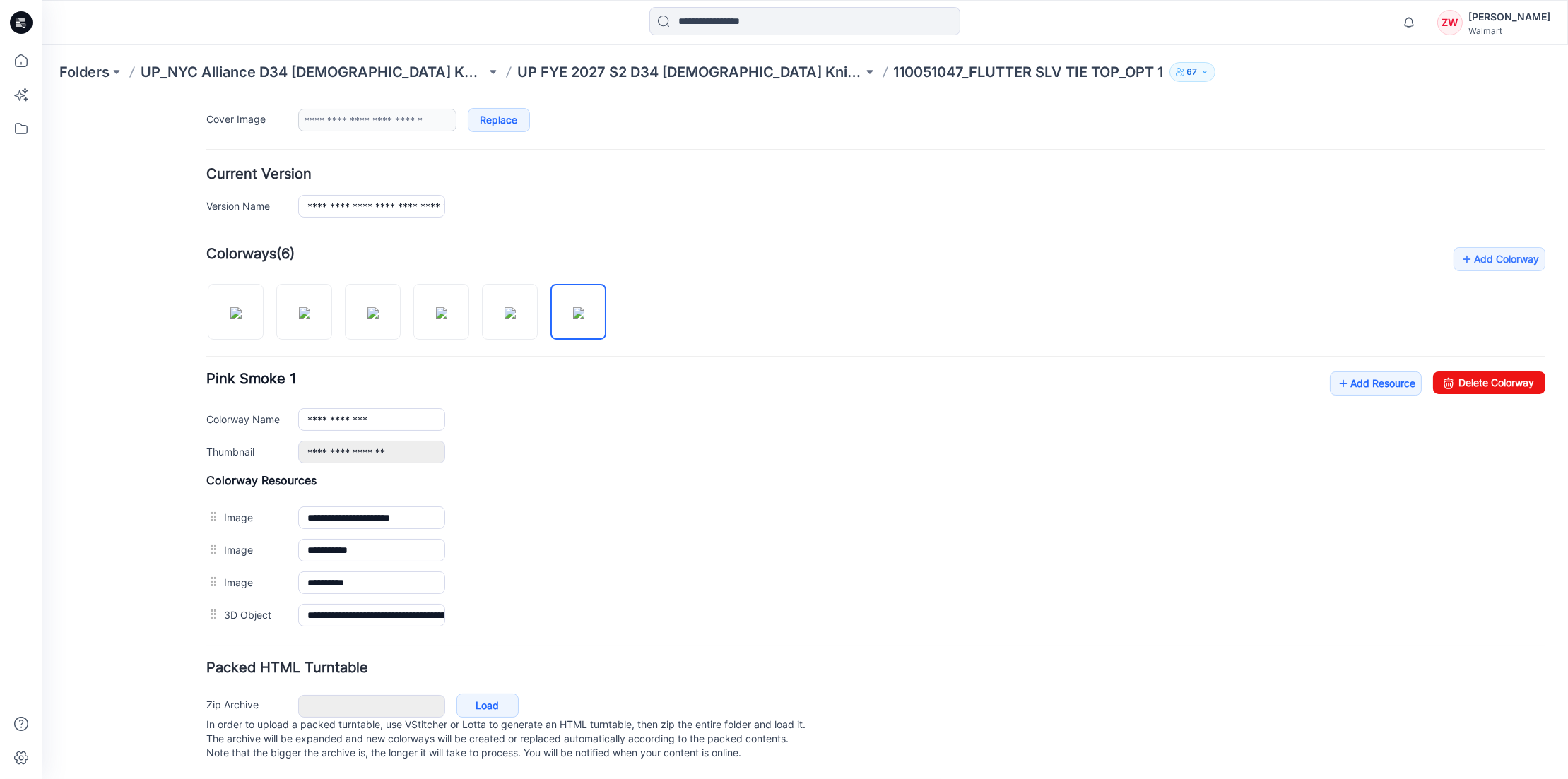
click at [537, 408] on div "**********" at bounding box center [921, 419] width 1248 height 22
click at [711, 297] on div "**********" at bounding box center [876, 438] width 1339 height 384
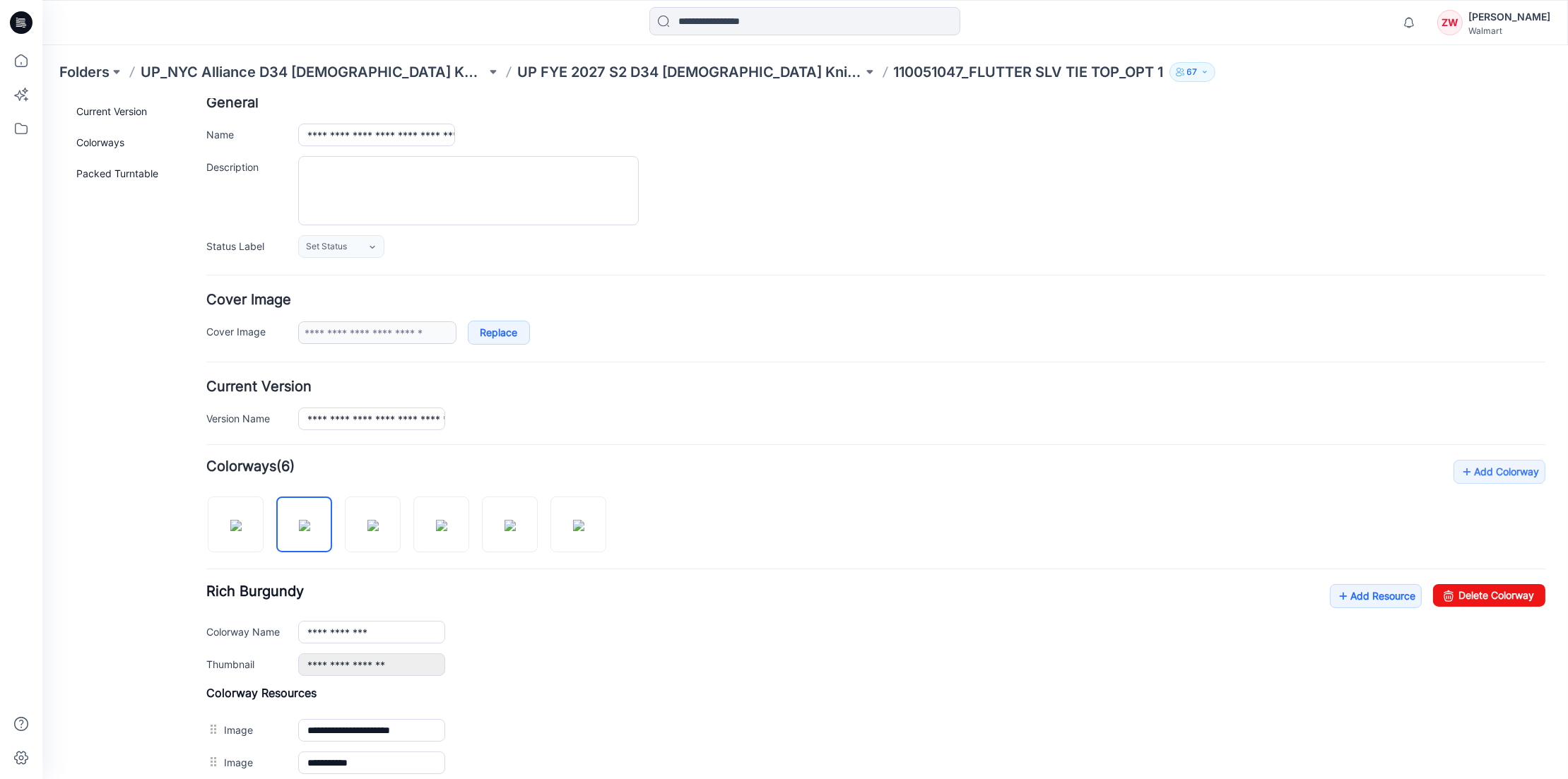
scroll to position [0, 0]
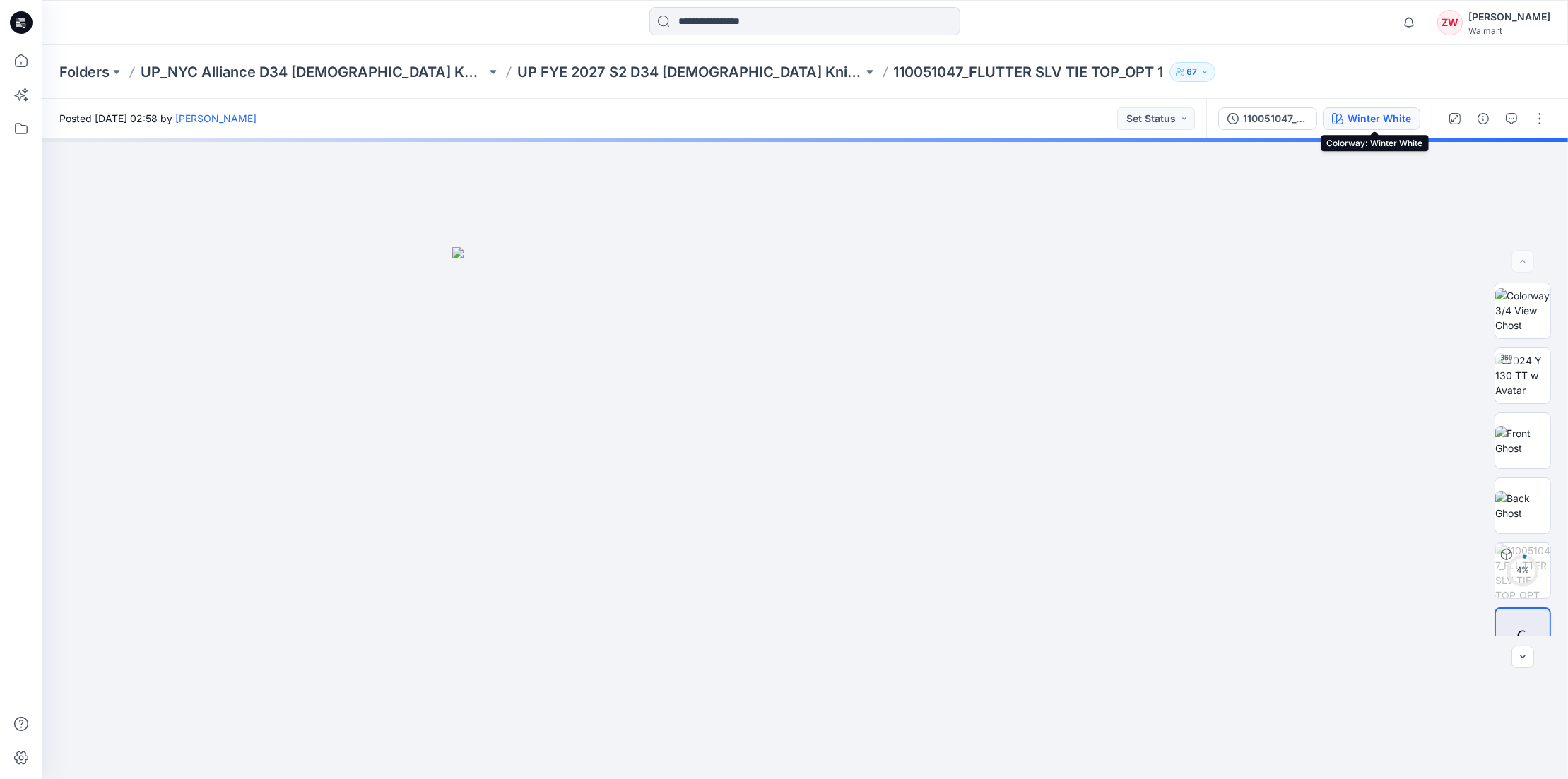
click at [1378, 122] on div "Winter White" at bounding box center [1379, 118] width 63 height 16
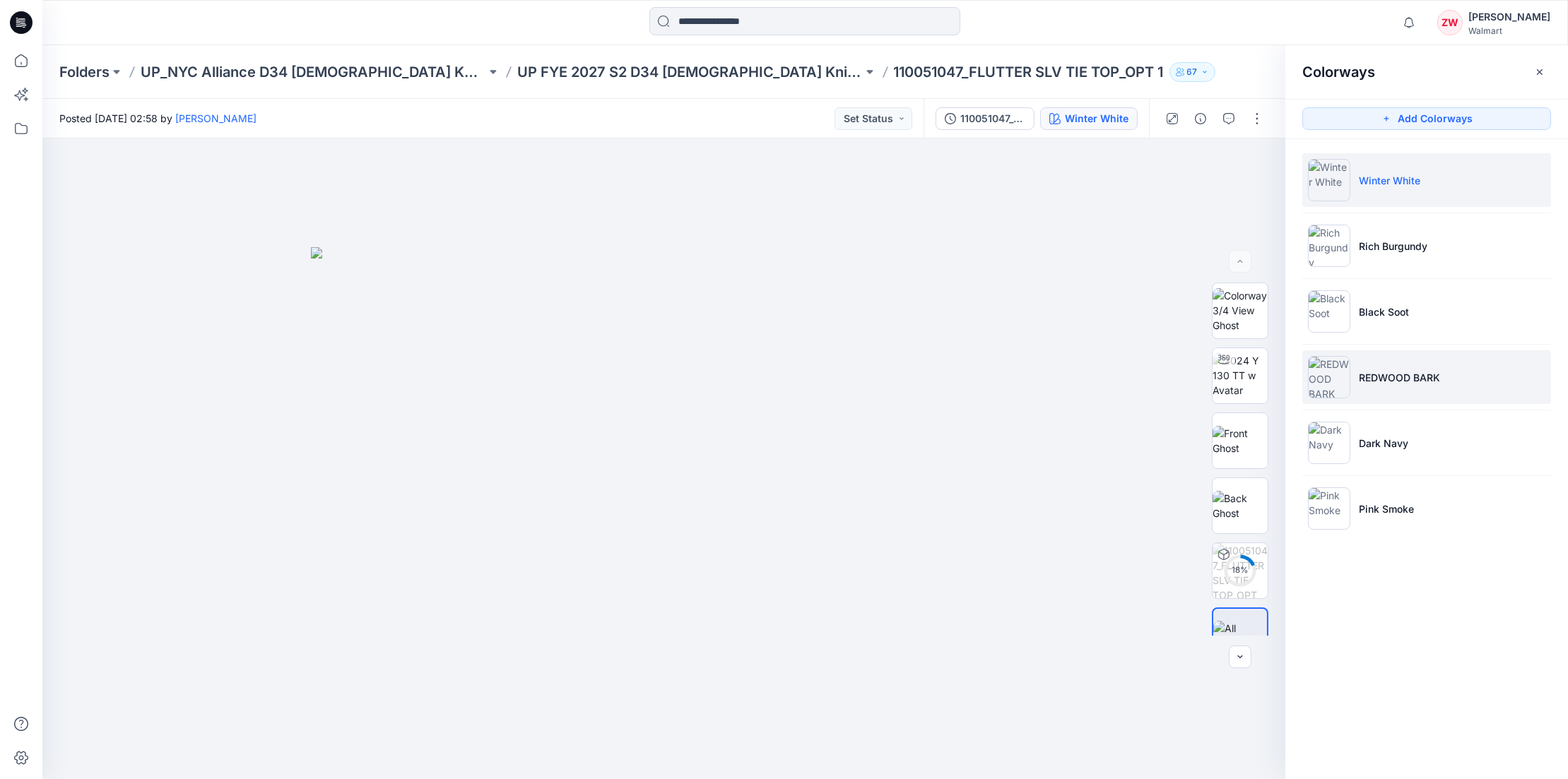
click at [1399, 373] on p "REDWOOD BARK" at bounding box center [1399, 378] width 81 height 15
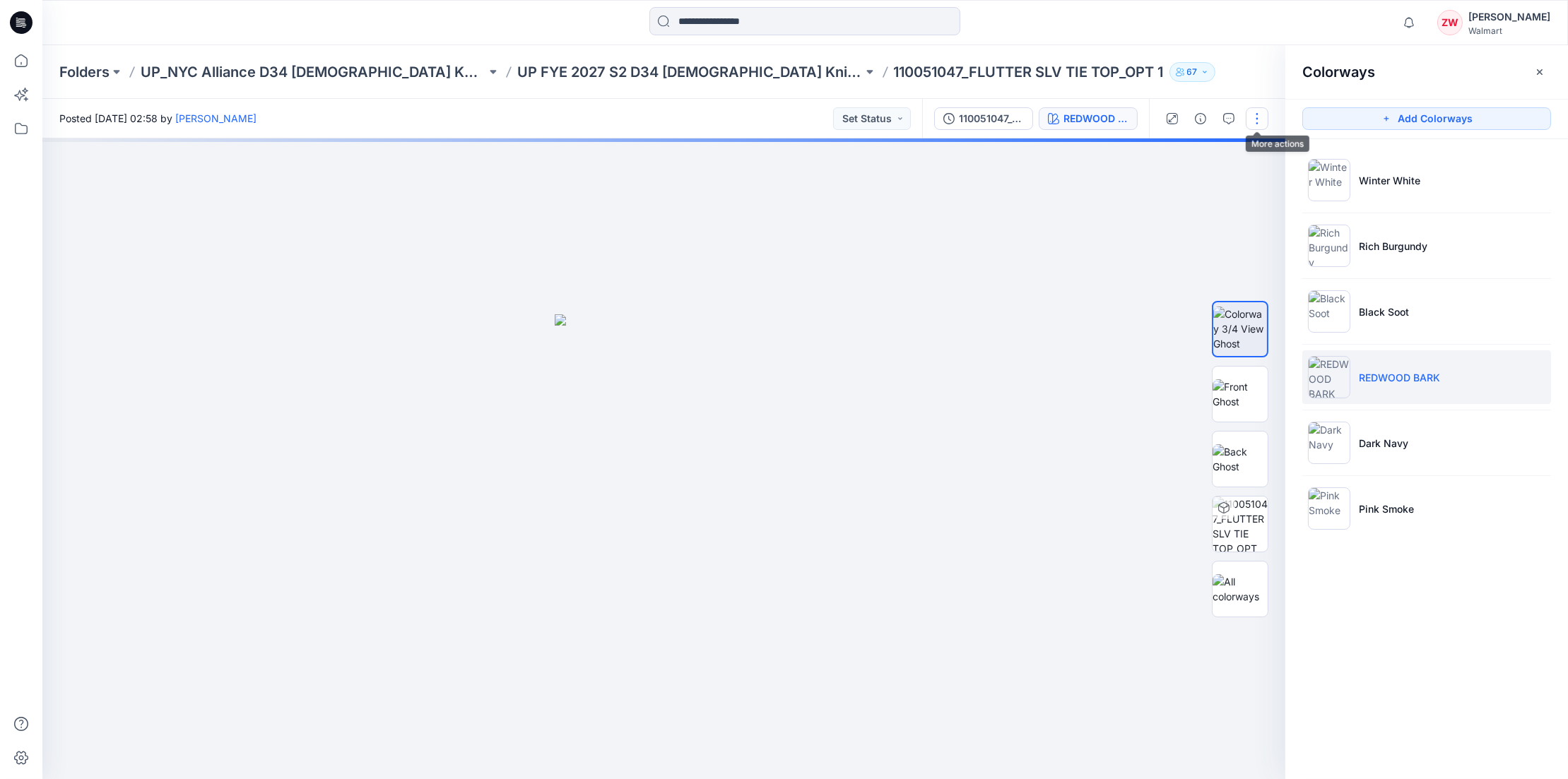
click at [1256, 111] on button "button" at bounding box center [1257, 119] width 22 height 22
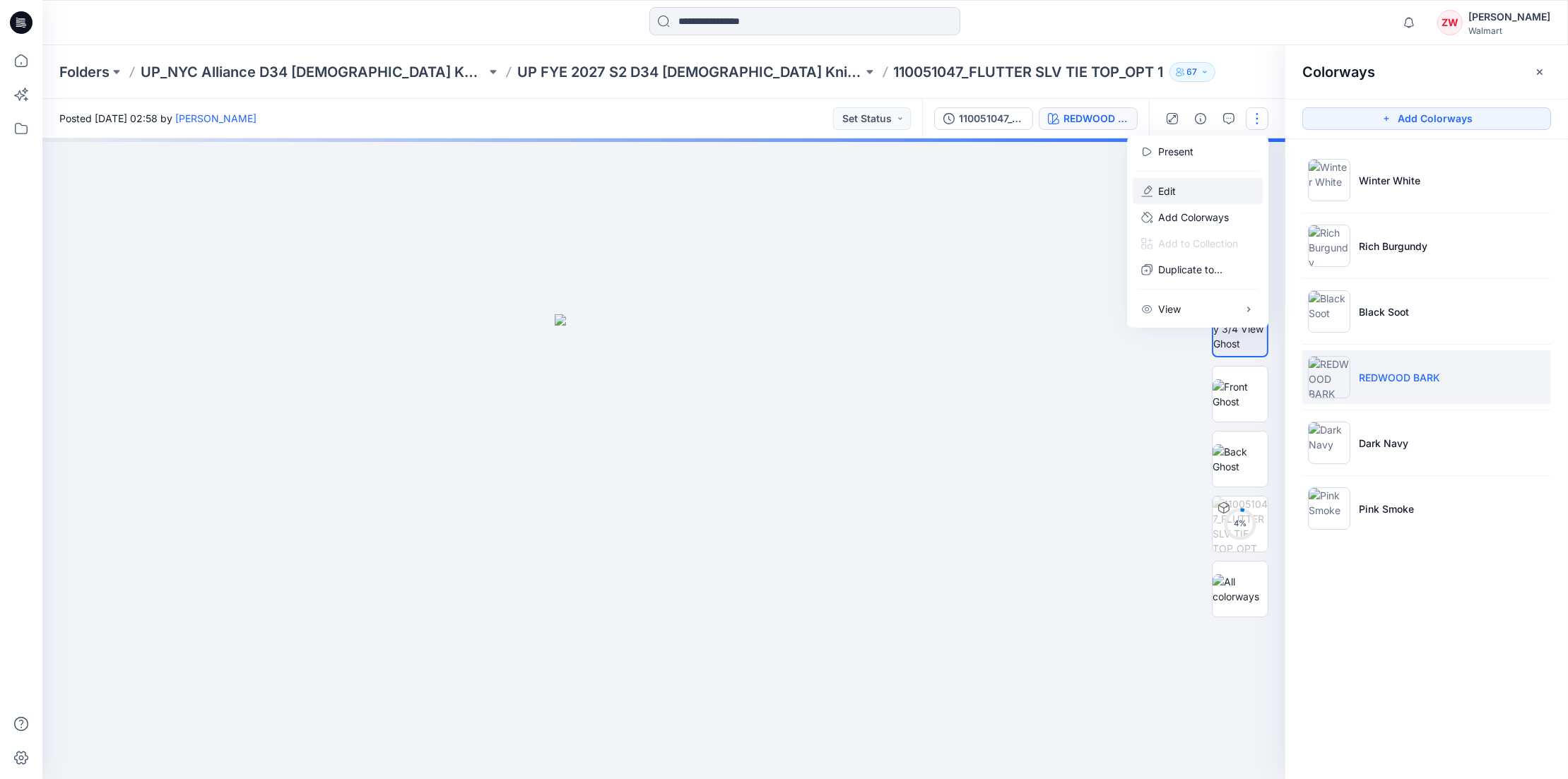
click at [1168, 188] on p "Edit" at bounding box center [1167, 191] width 18 height 15
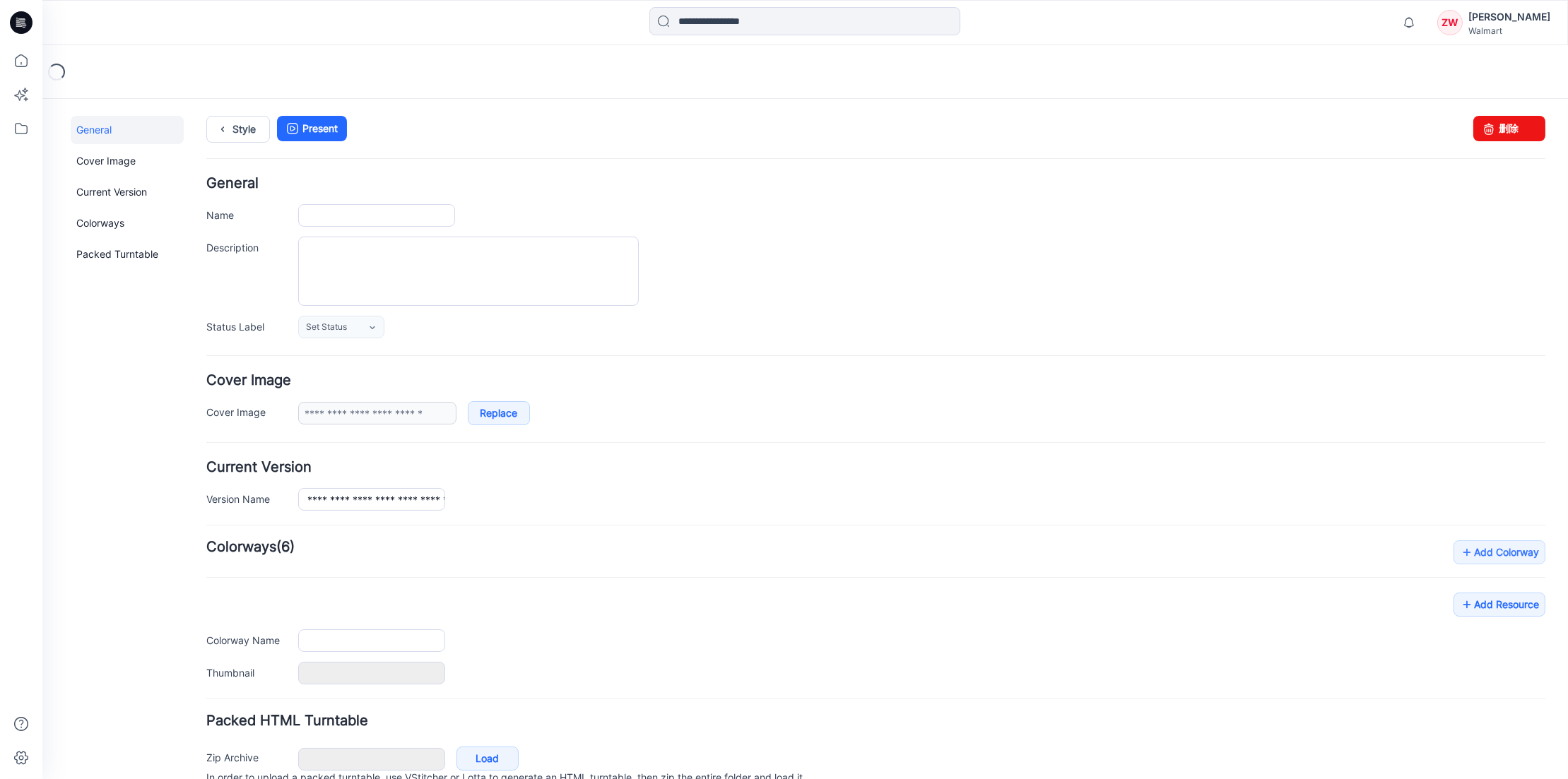
type input "**********"
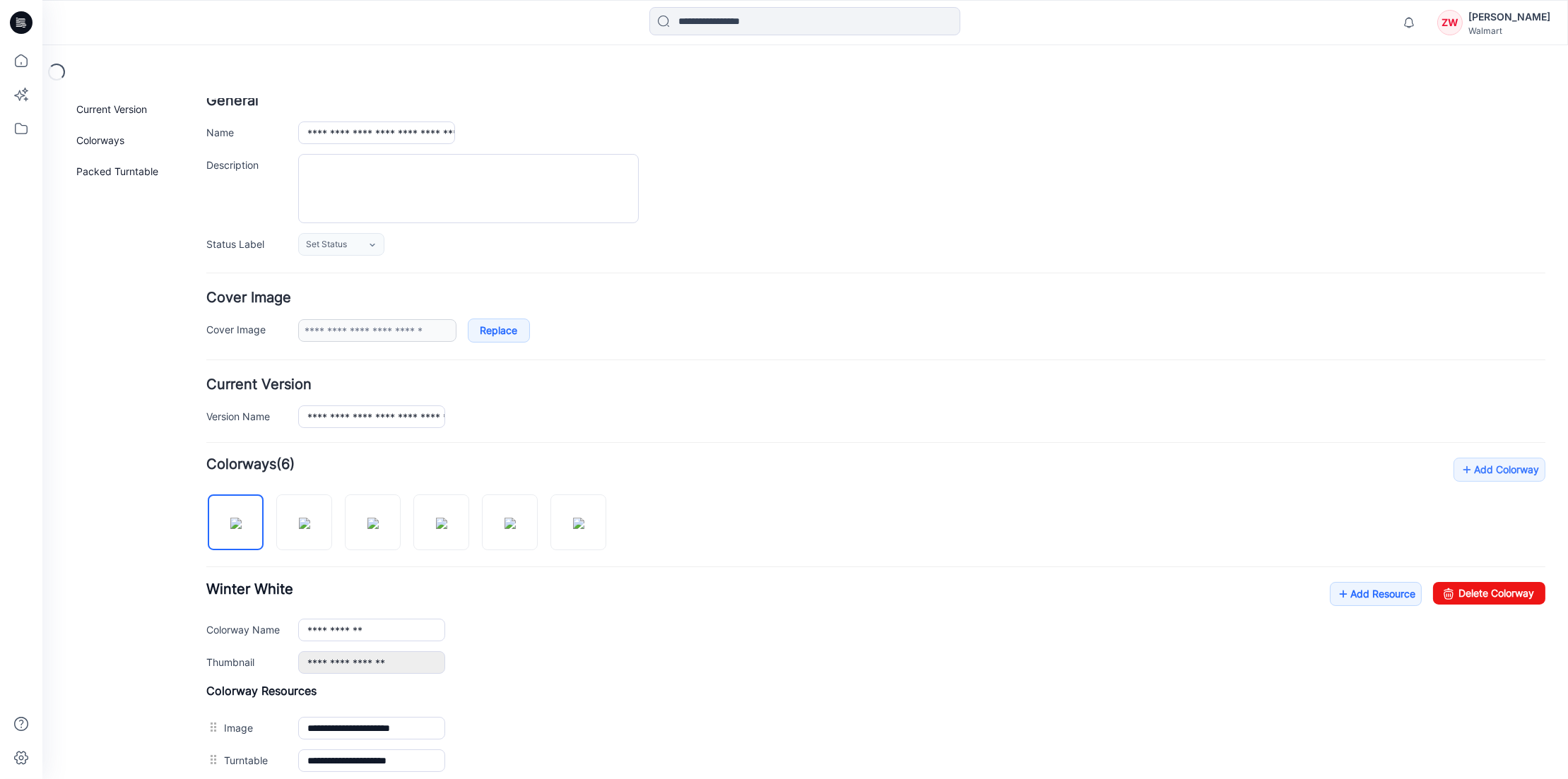
scroll to position [141, 0]
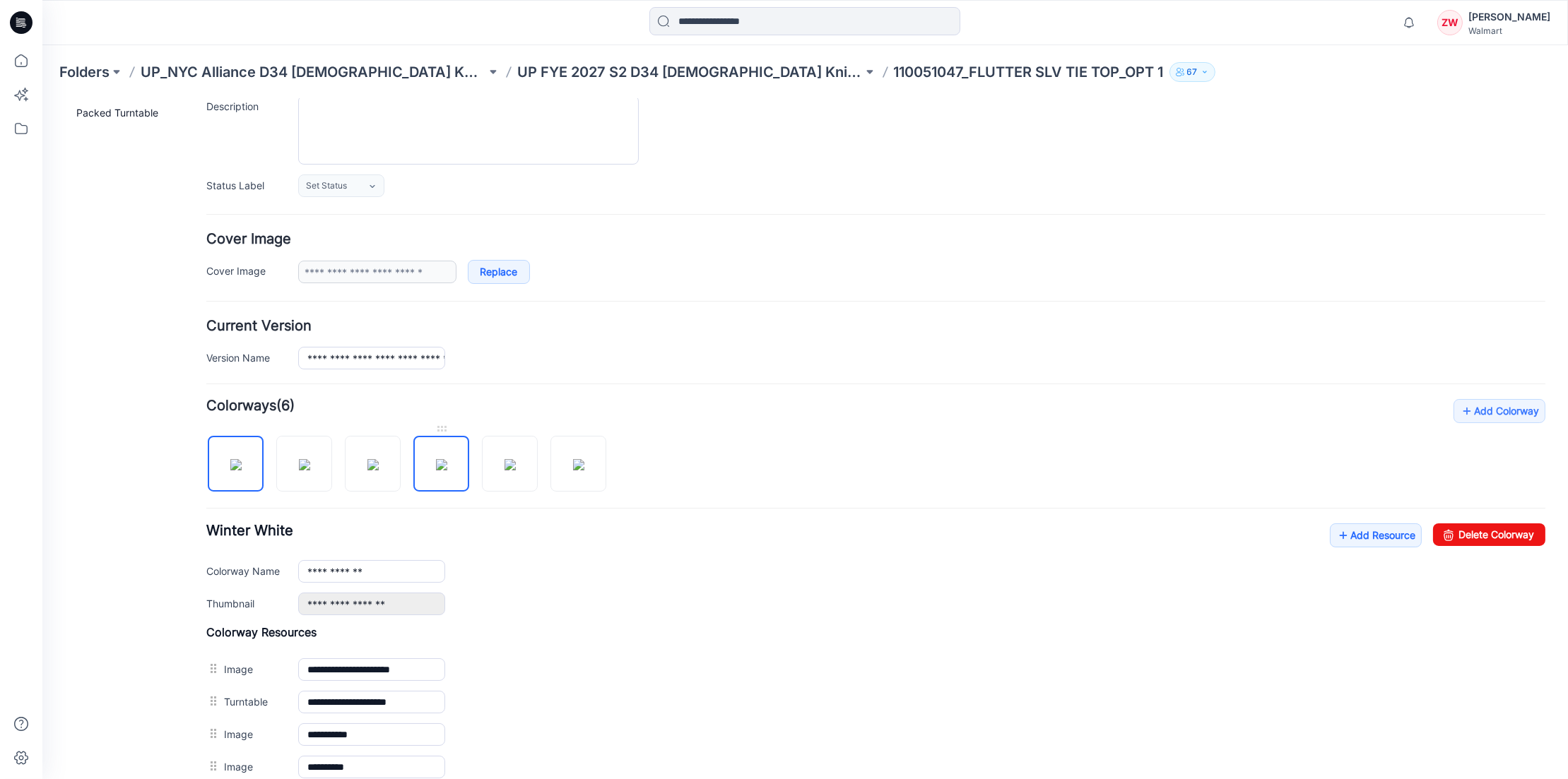
click at [438, 470] on img at bounding box center [441, 464] width 11 height 11
drag, startPoint x: 403, startPoint y: 564, endPoint x: 83, endPoint y: 564, distance: 320.0
click at [83, 564] on div "**********" at bounding box center [797, 444] width 1509 height 973
click at [507, 625] on h4 "Colorway Resources" at bounding box center [876, 630] width 1339 height 14
drag, startPoint x: 400, startPoint y: 558, endPoint x: 117, endPoint y: 567, distance: 283.1
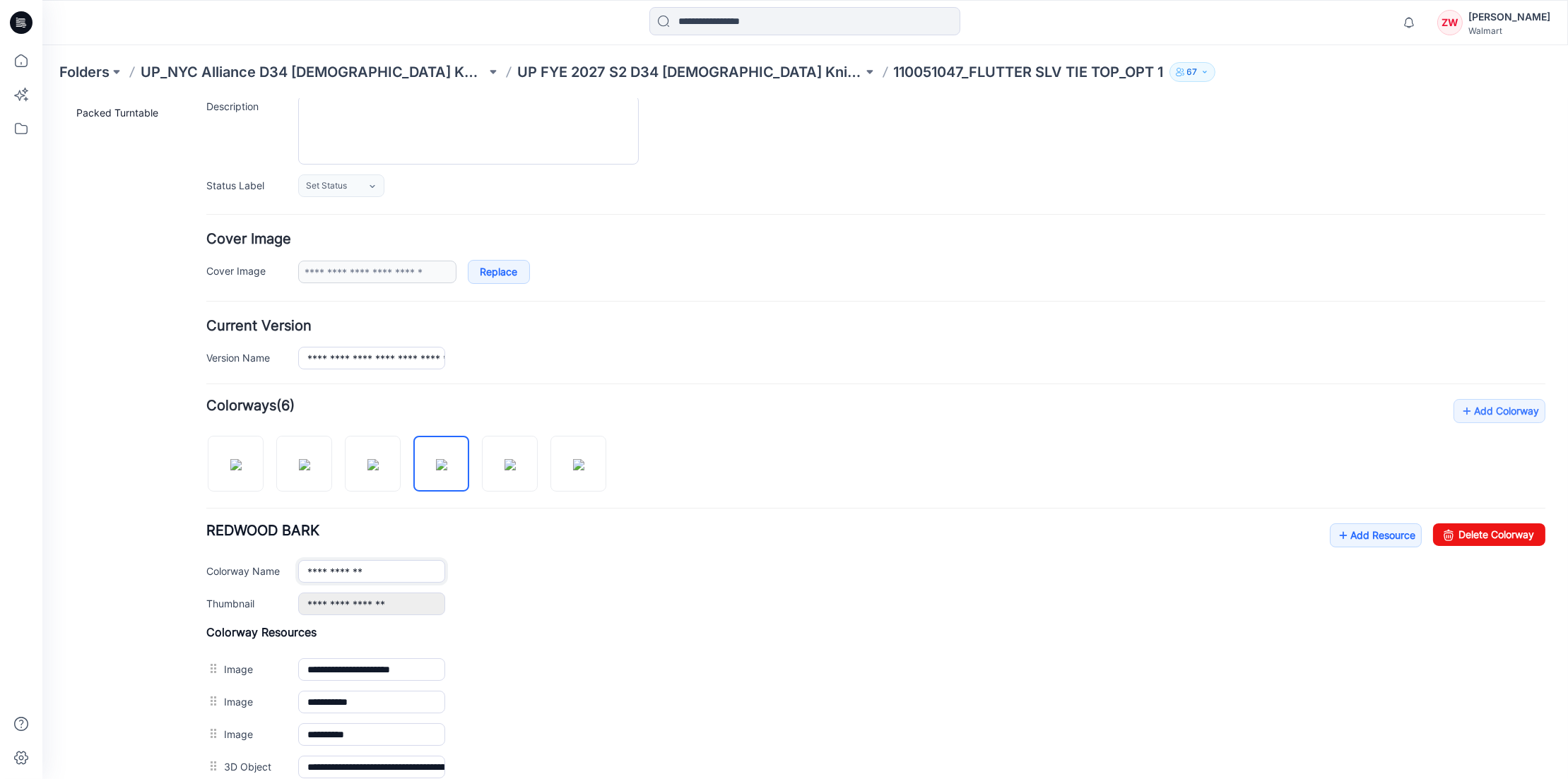
click at [117, 567] on div "**********" at bounding box center [797, 444] width 1509 height 973
paste input "text"
type input "**********"
click at [651, 626] on h4 "Colorway Resources" at bounding box center [876, 630] width 1339 height 14
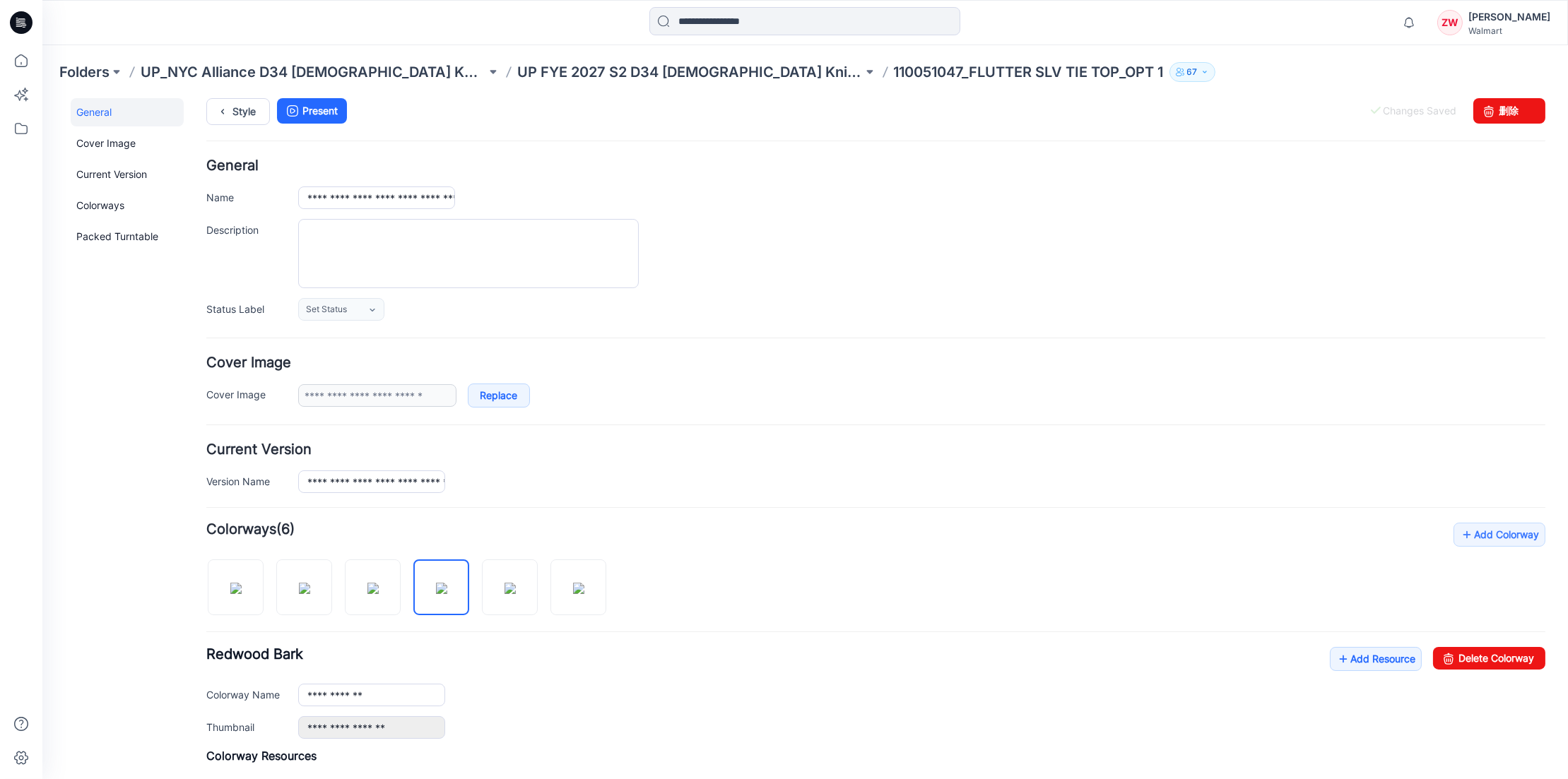
scroll to position [0, 0]
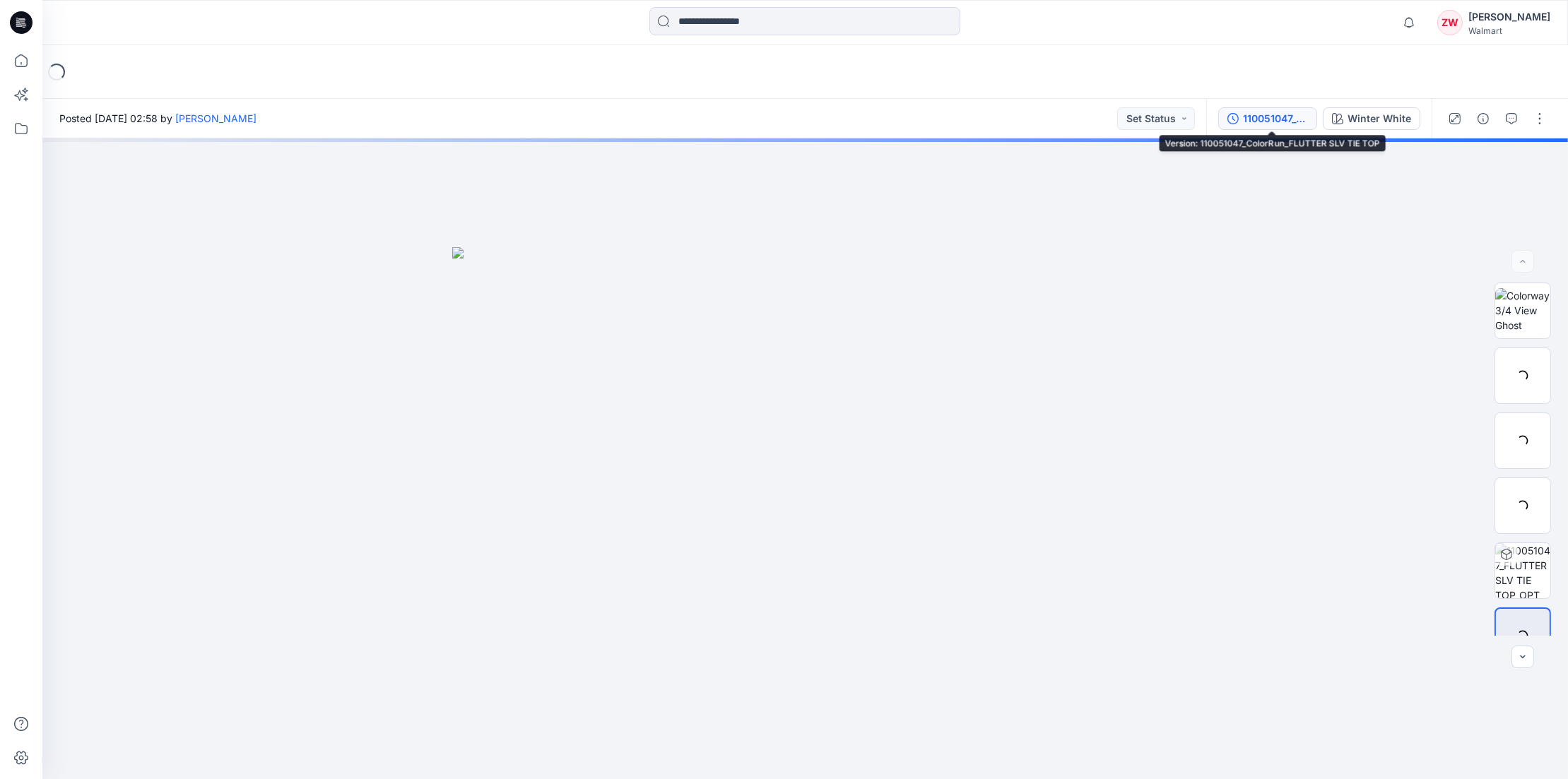
click at [1299, 116] on div "110051047_ColorRun_FLUTTER SLV TIE TOP" at bounding box center [1275, 118] width 65 height 16
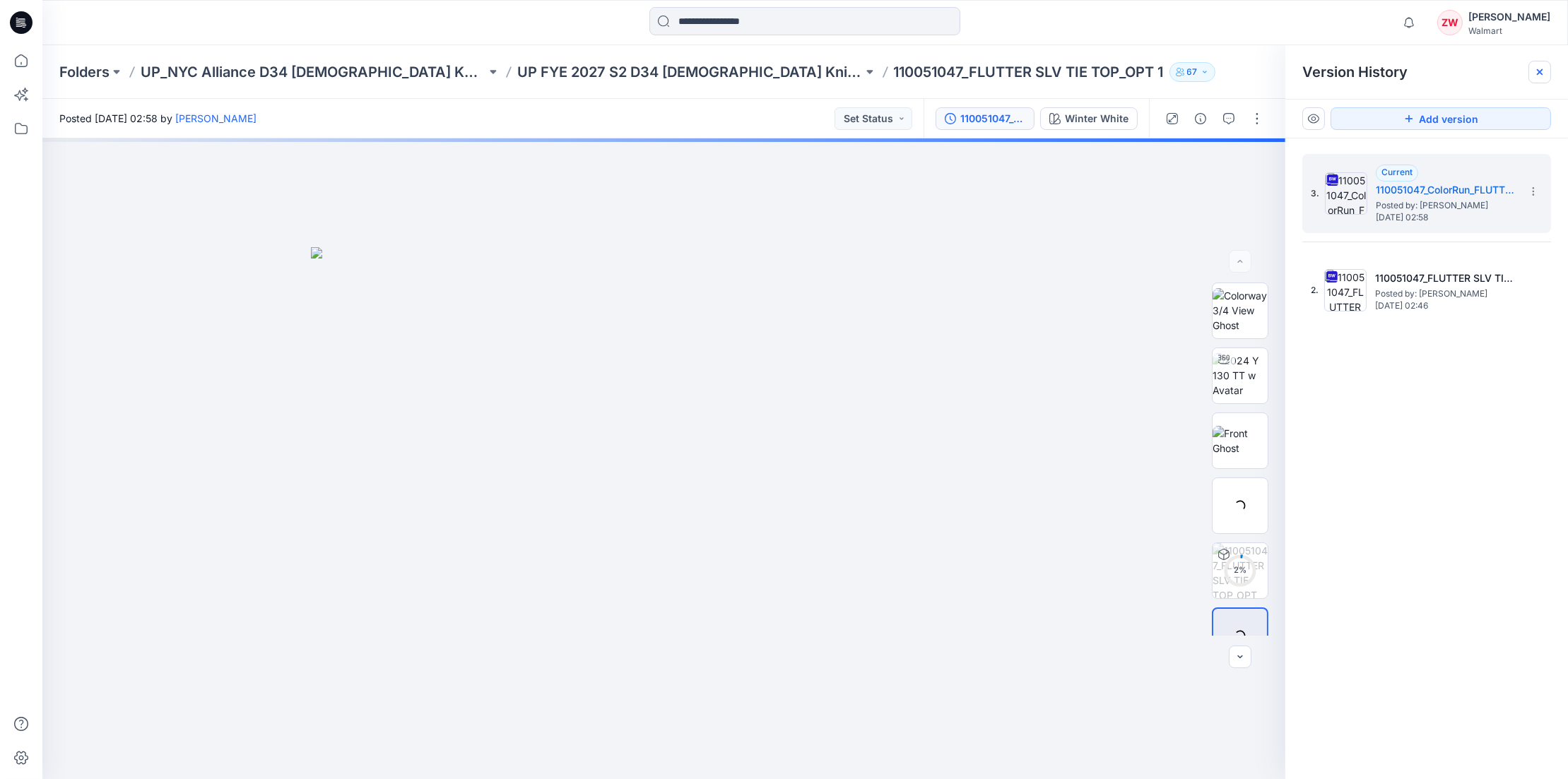
click at [1548, 63] on div at bounding box center [1539, 71] width 22 height 22
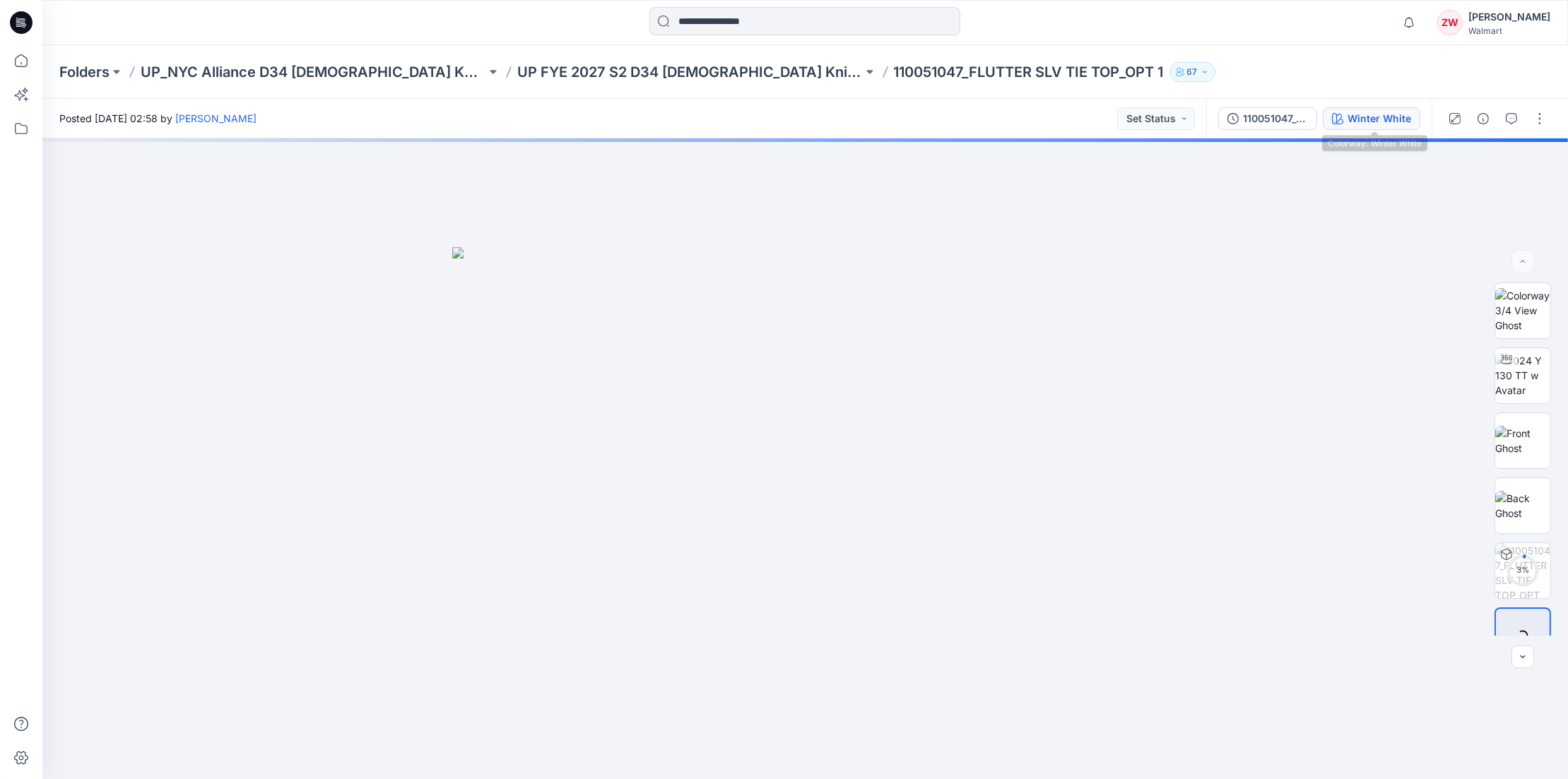
click at [1397, 109] on button "Winter White" at bounding box center [1371, 119] width 98 height 22
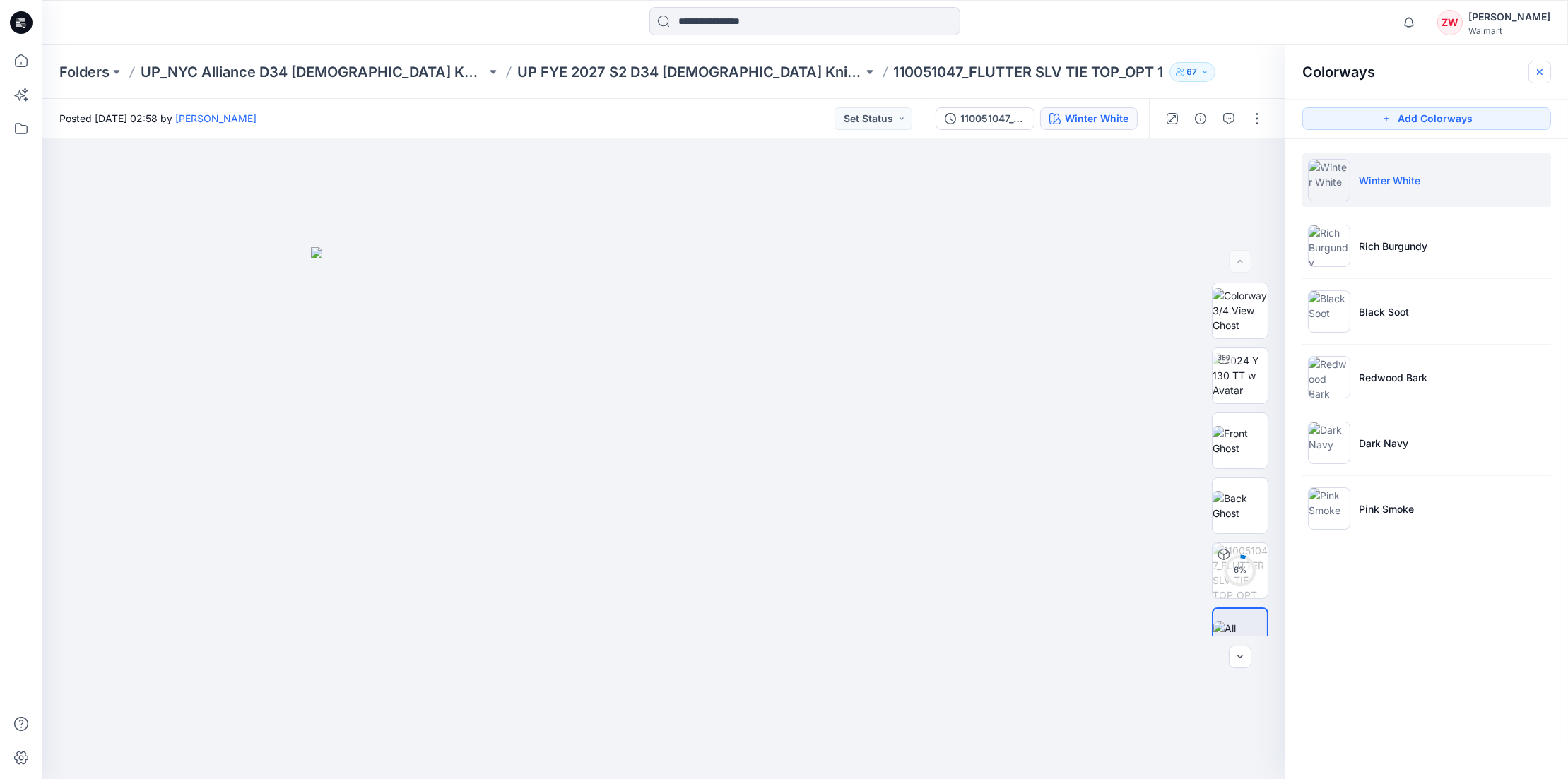
click at [1534, 69] on button "button" at bounding box center [1539, 71] width 22 height 22
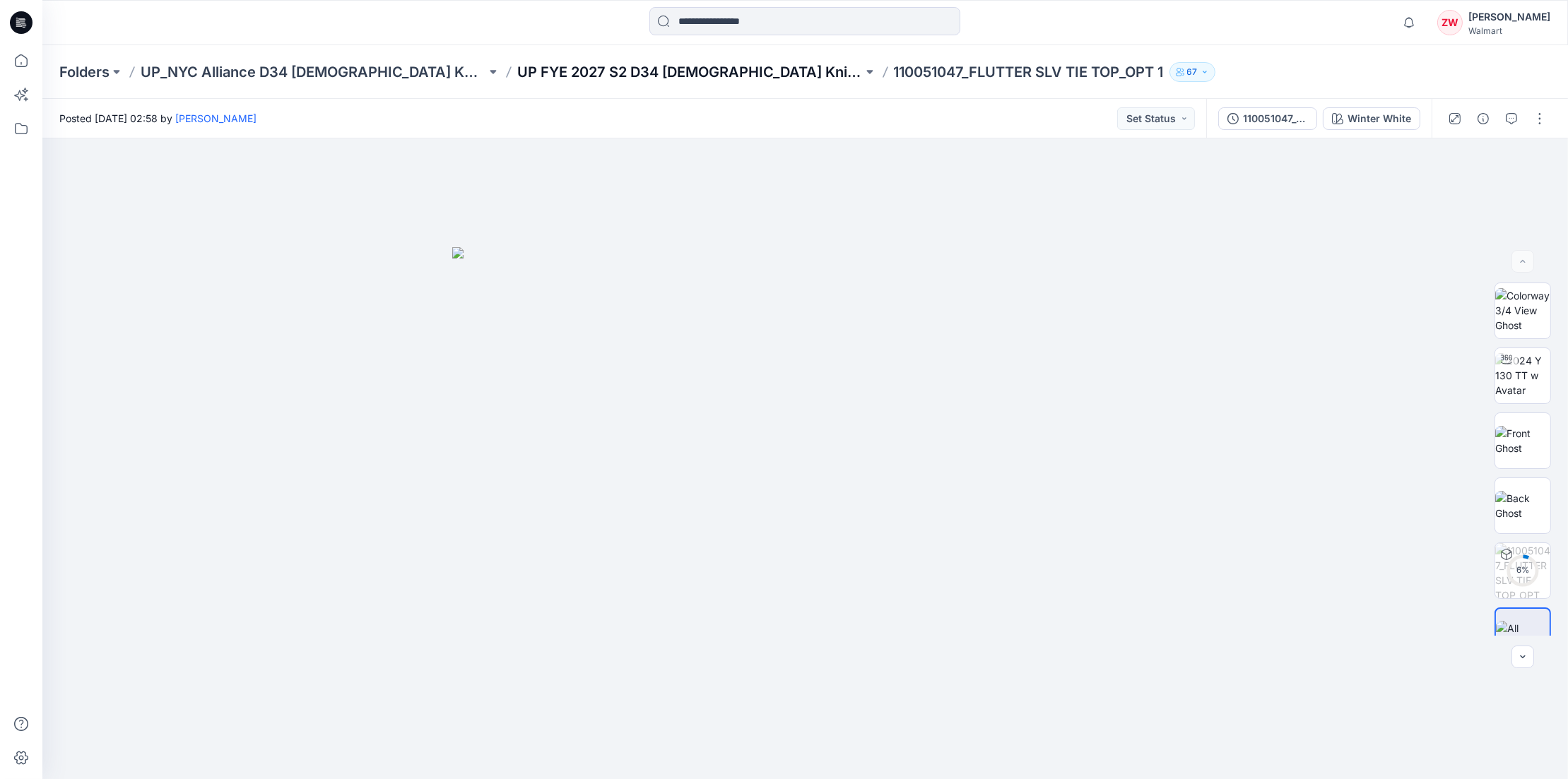
click at [634, 71] on p "UP FYE 2027 S2 D34 [DEMOGRAPHIC_DATA] Knit Tops NYCA" at bounding box center [690, 71] width 346 height 19
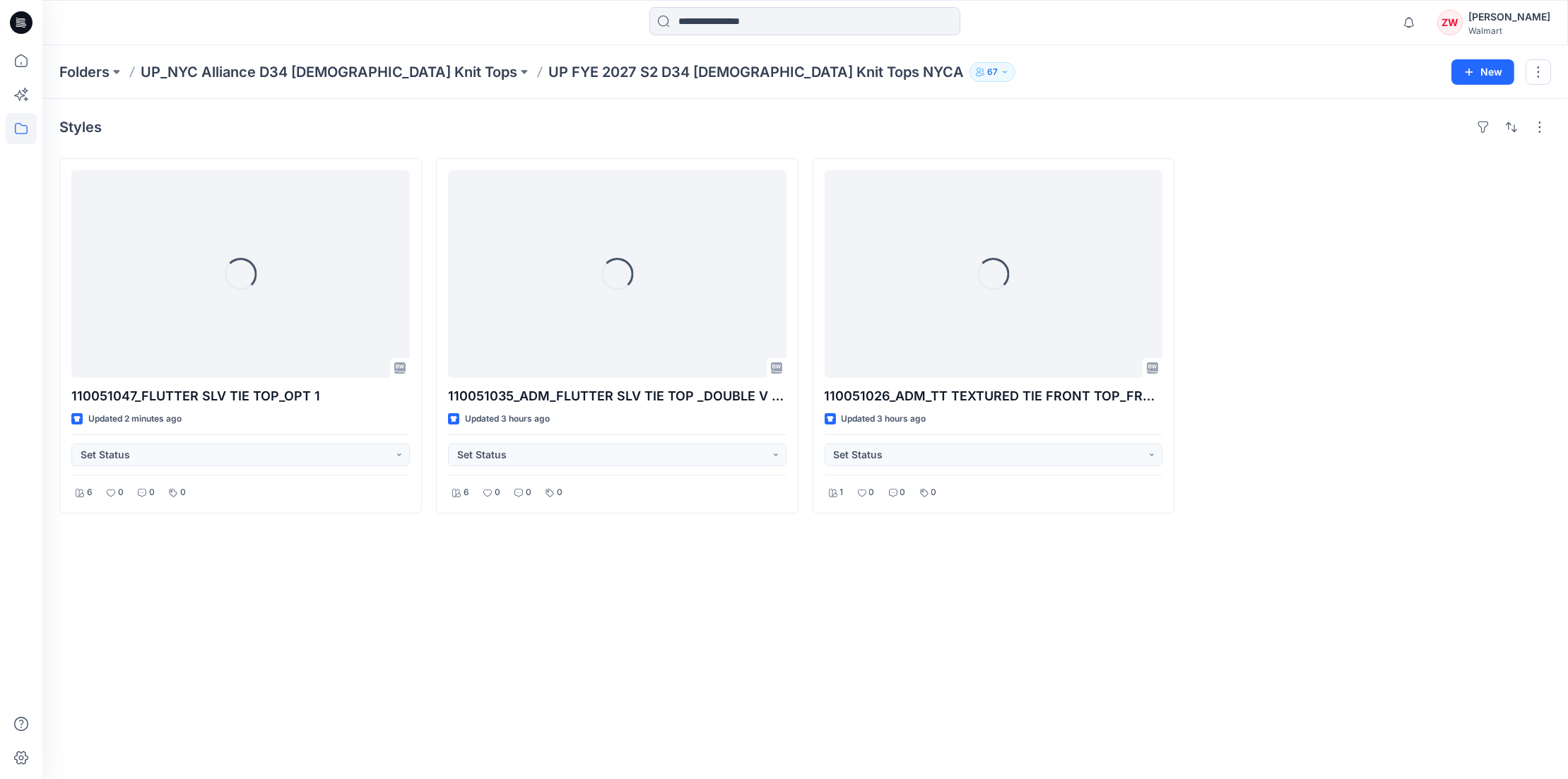
click at [1113, 67] on div "Folders UP_NYC Alliance D34 [DEMOGRAPHIC_DATA] Knit Tops UP FYE 2027 S2 D34 [DE…" at bounding box center [750, 71] width 1381 height 19
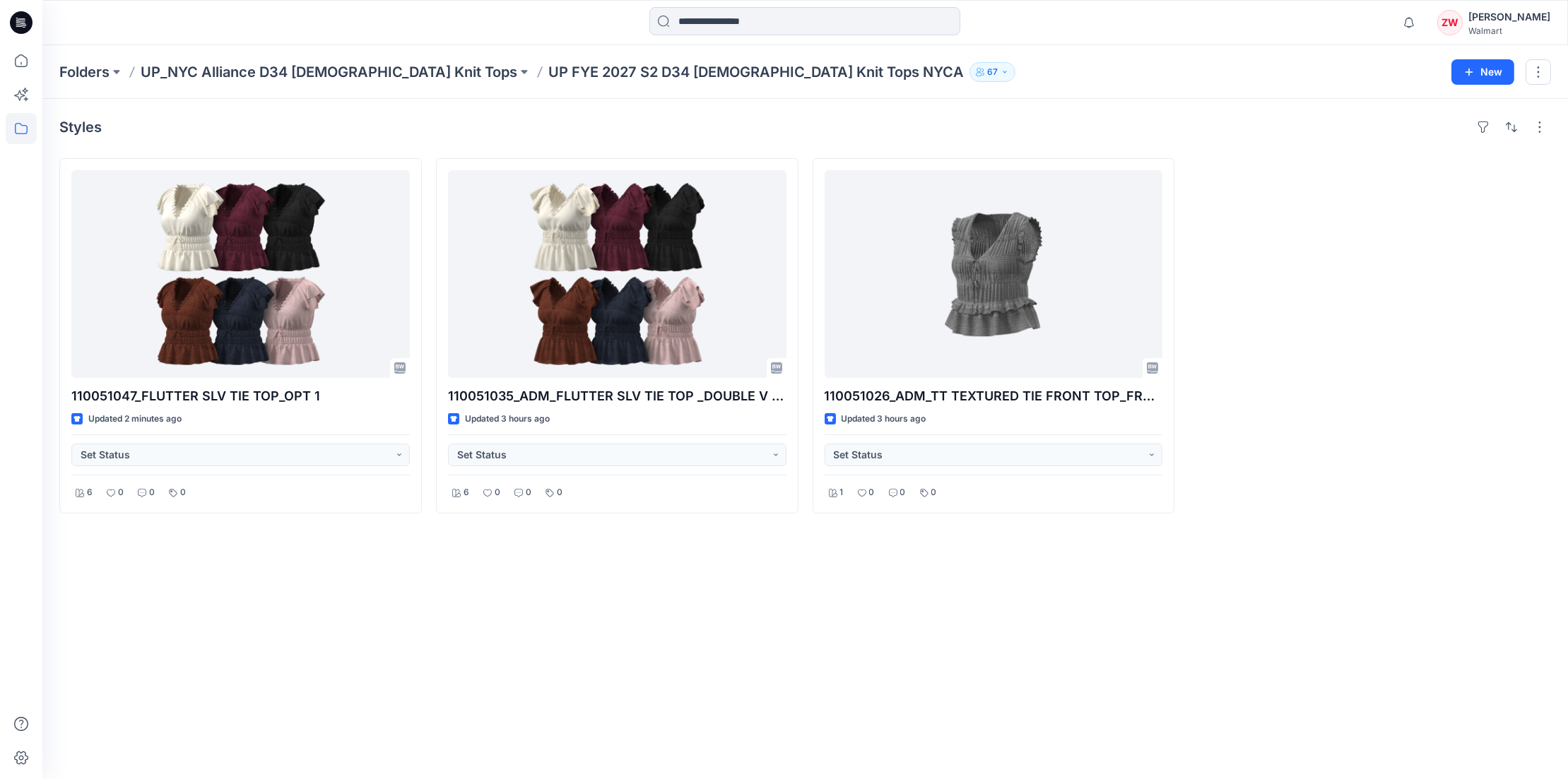
click at [1074, 90] on div "Folders UP_NYC Alliance D34 [DEMOGRAPHIC_DATA] Knit Tops UP FYE 2027 S2 D34 [DE…" at bounding box center [805, 72] width 1525 height 54
click at [888, 604] on div "Styles 110051047_FLUTTER SLV TIE TOP_OPT 1 Updated 2 minutes ago Set Status 6 0…" at bounding box center [805, 439] width 1525 height 681
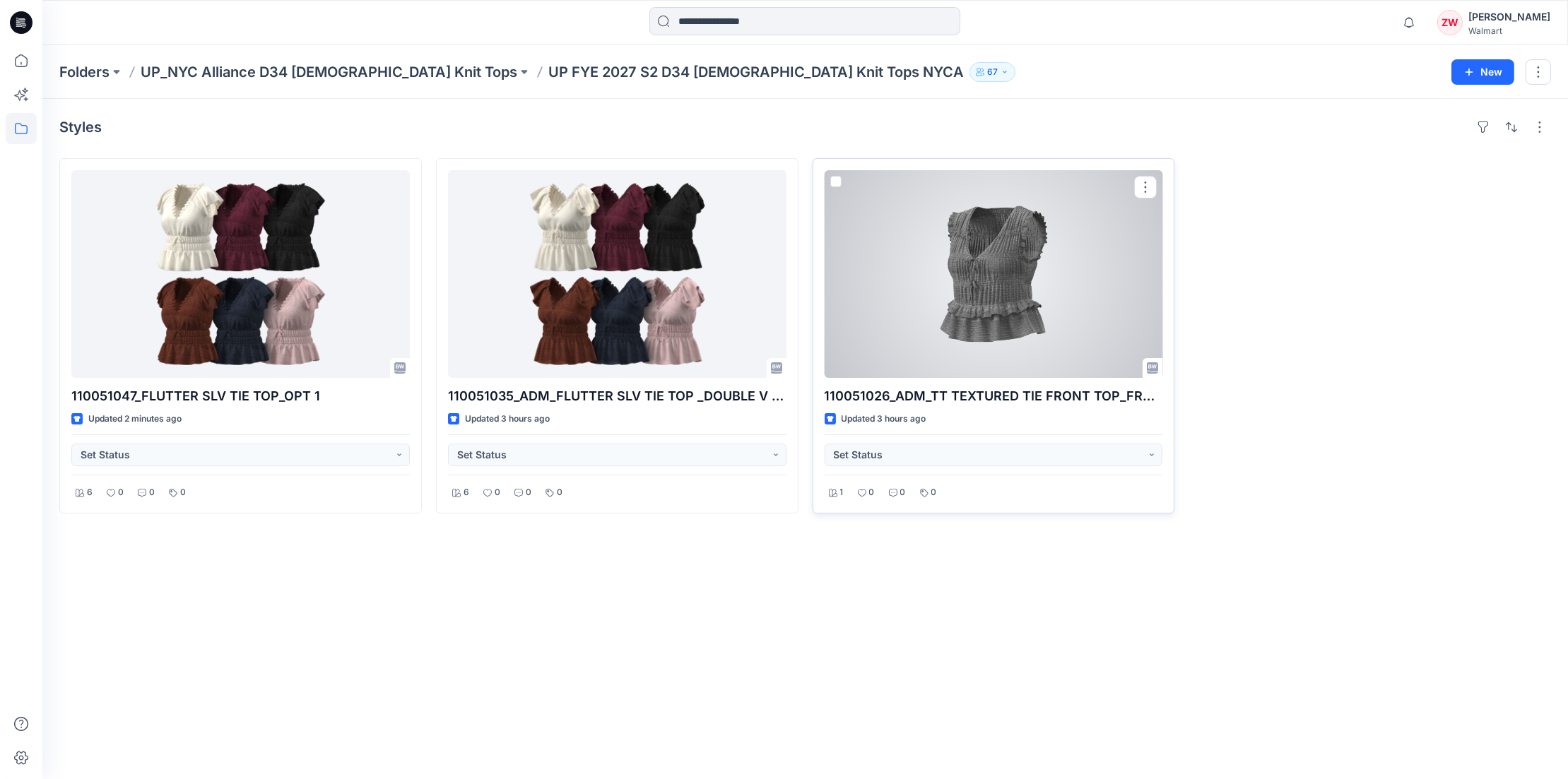
click at [1002, 290] on div at bounding box center [994, 274] width 338 height 208
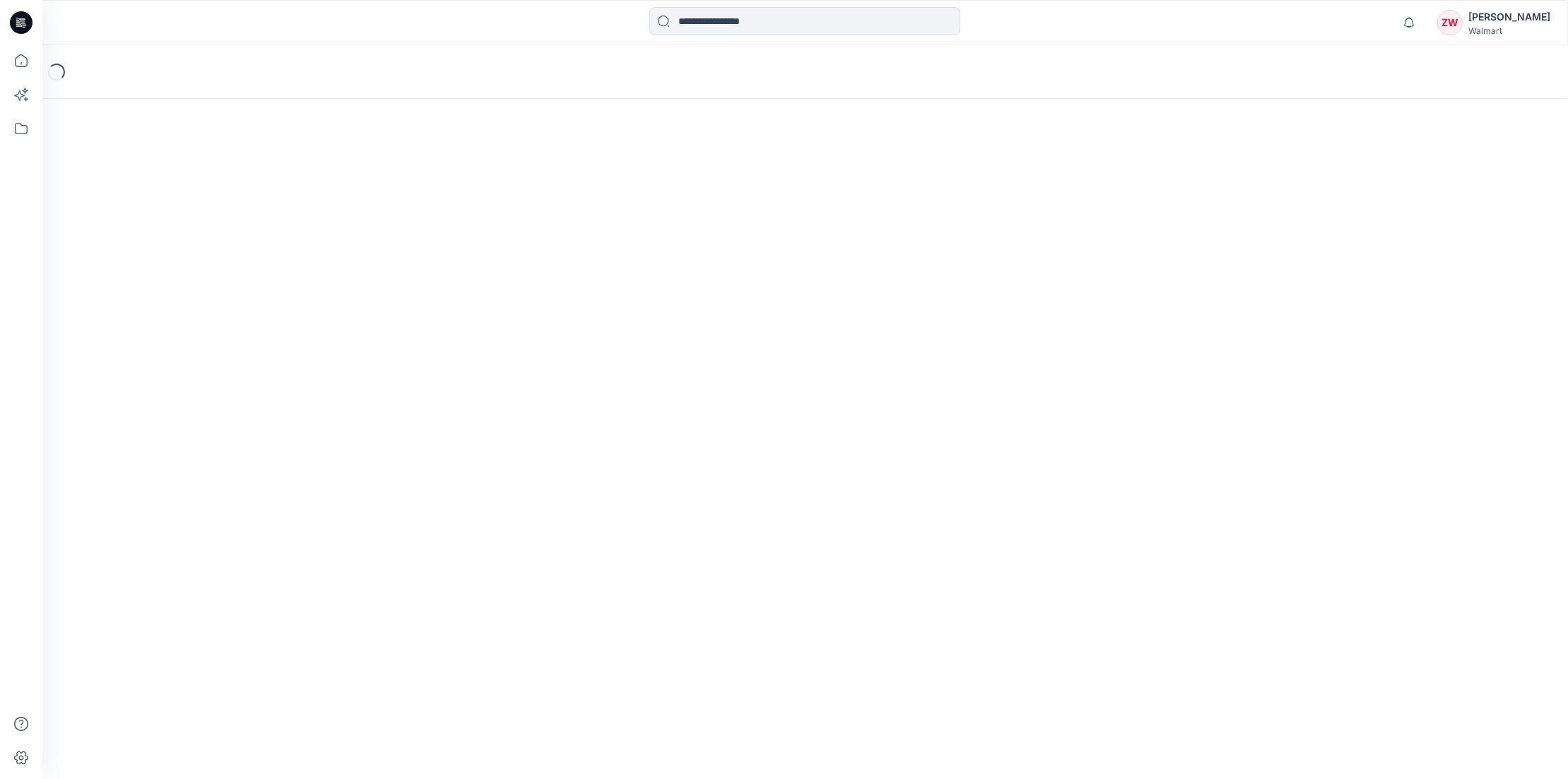
click at [1161, 16] on div at bounding box center [804, 22] width 763 height 31
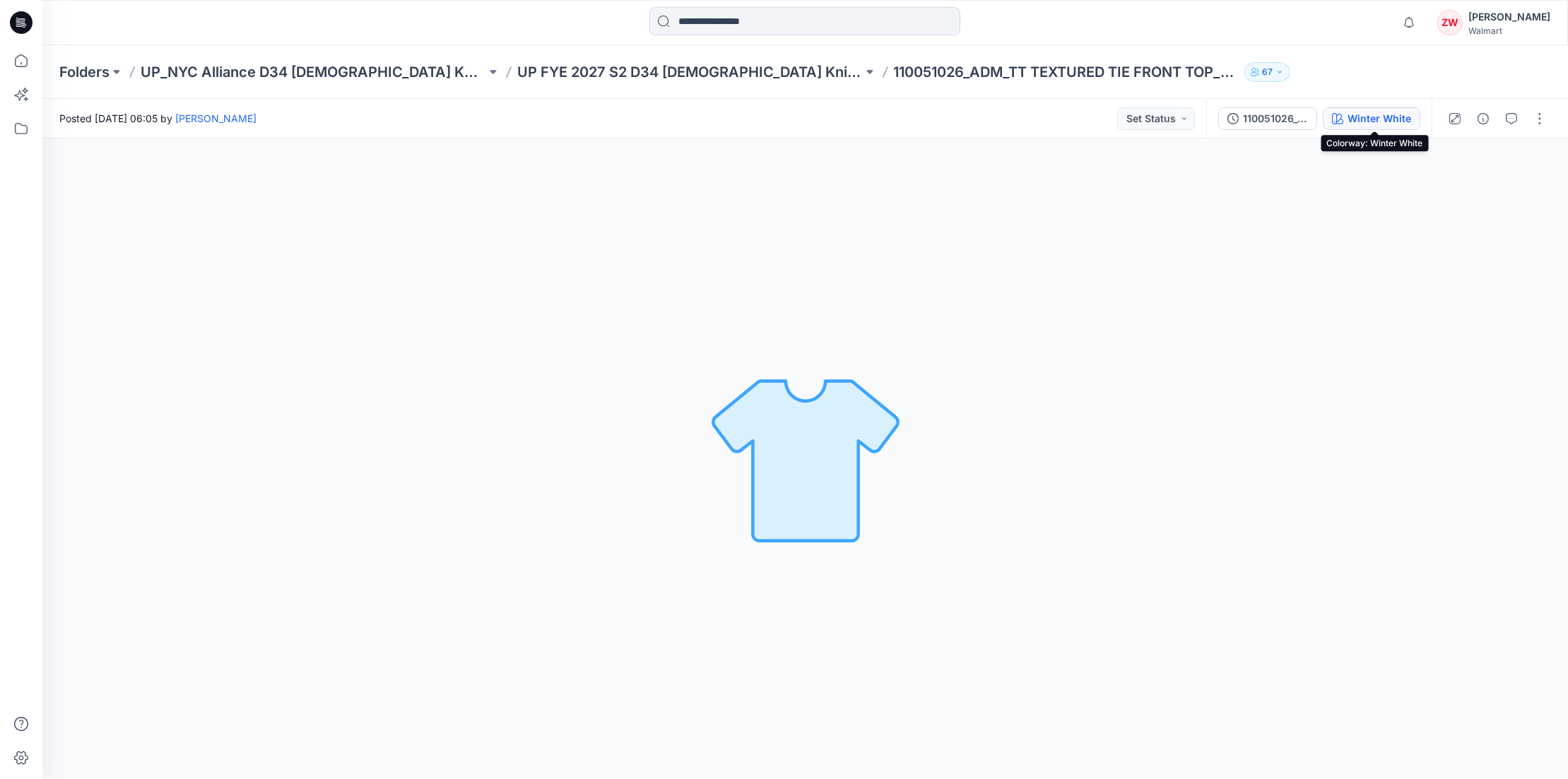
click at [1376, 108] on button "Winter White" at bounding box center [1371, 119] width 98 height 22
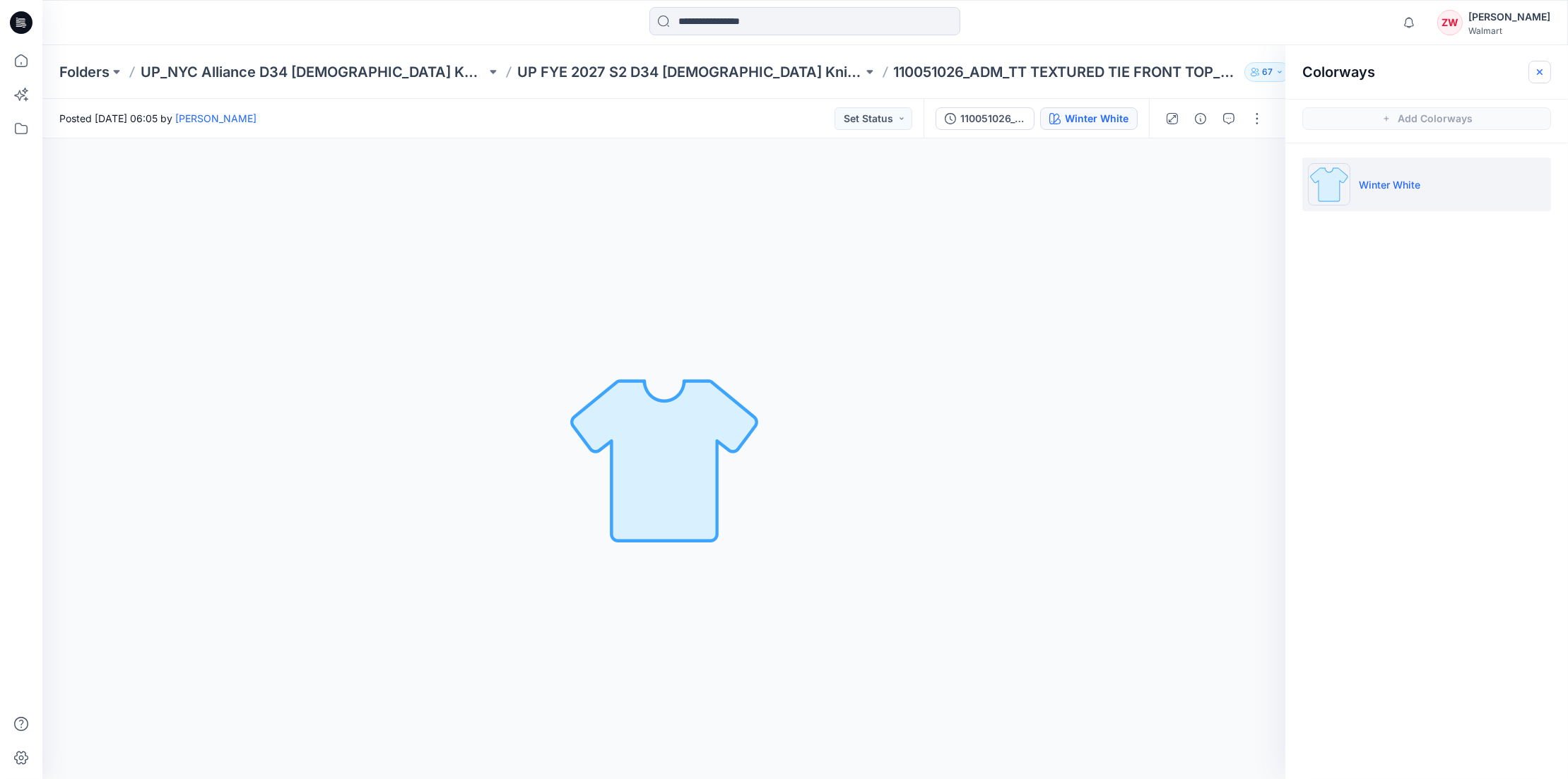
click at [1546, 72] on button "button" at bounding box center [1539, 71] width 22 height 22
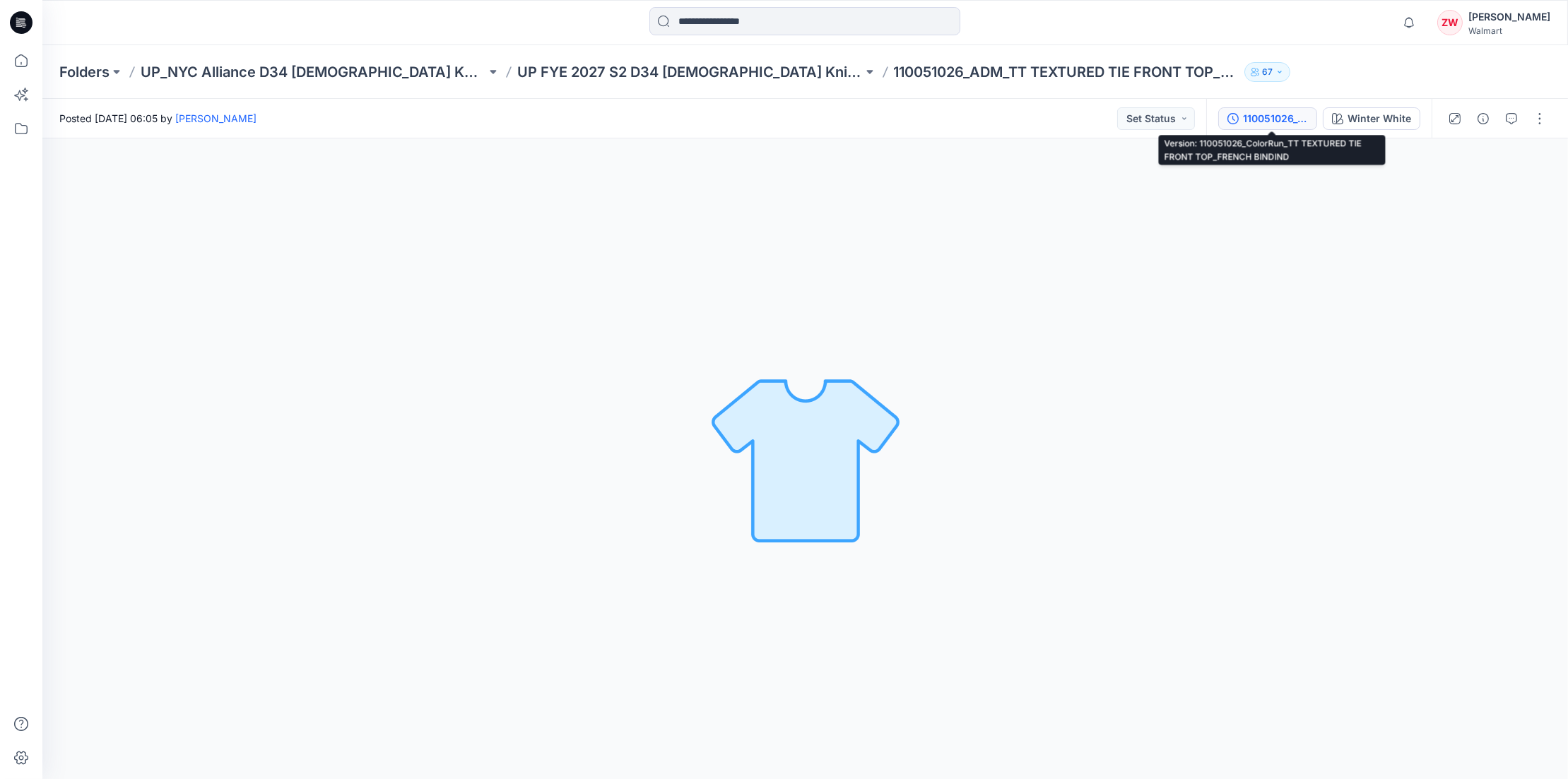
click at [1284, 112] on div "110051026_ColorRun_TT TEXTURED TIE FRONT TOP_FRENCH BINDIND" at bounding box center [1275, 118] width 65 height 16
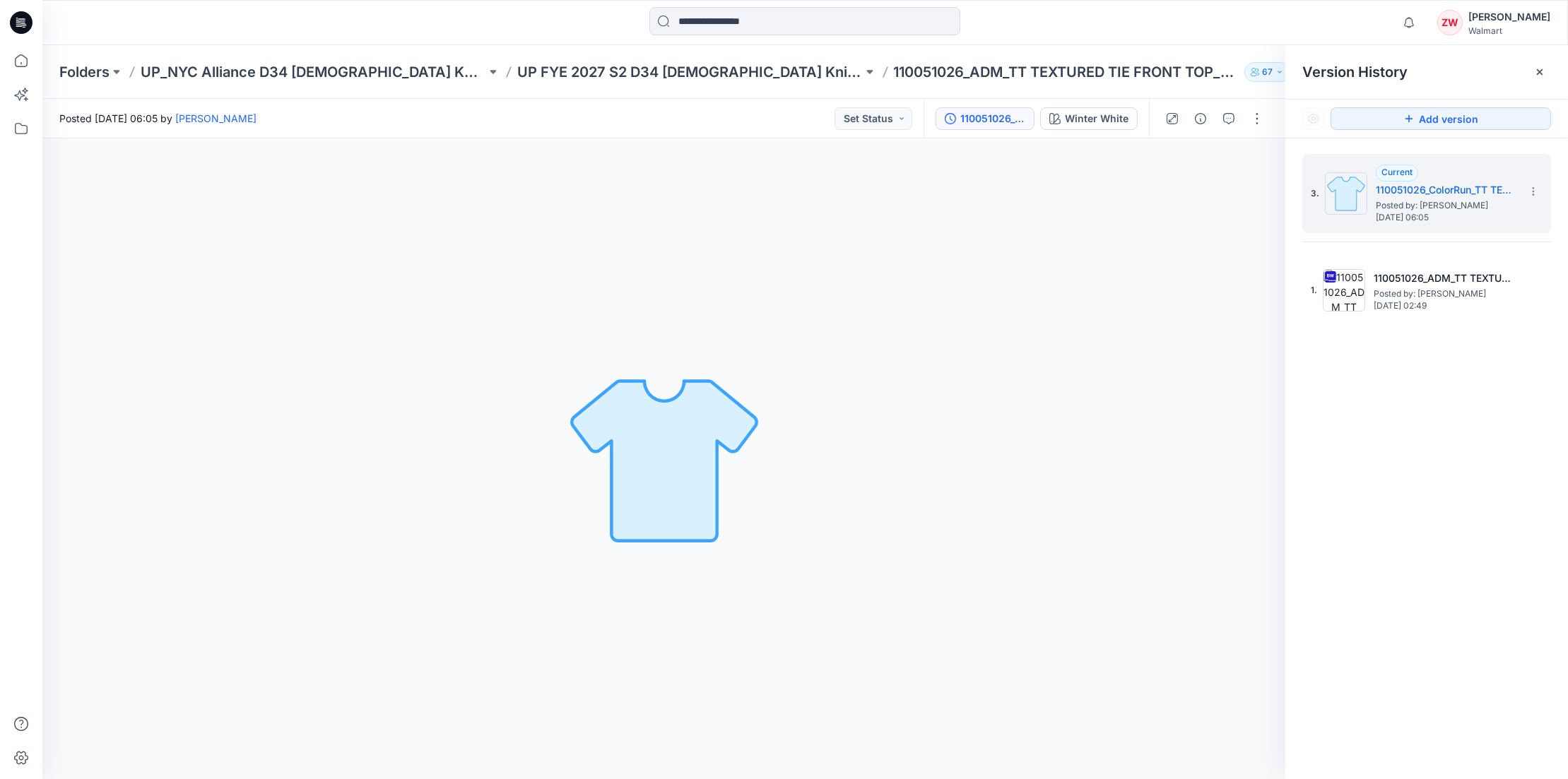
click at [1221, 48] on div "Folders UP_NYC Alliance D34 Ladies Knit Tops UP FYE 2027 S2 D34 Ladies Knit Top…" at bounding box center [805, 72] width 1525 height 54
click at [619, 75] on p "UP FYE 2027 S2 D34 [DEMOGRAPHIC_DATA] Knit Tops NYCA" at bounding box center [690, 71] width 346 height 19
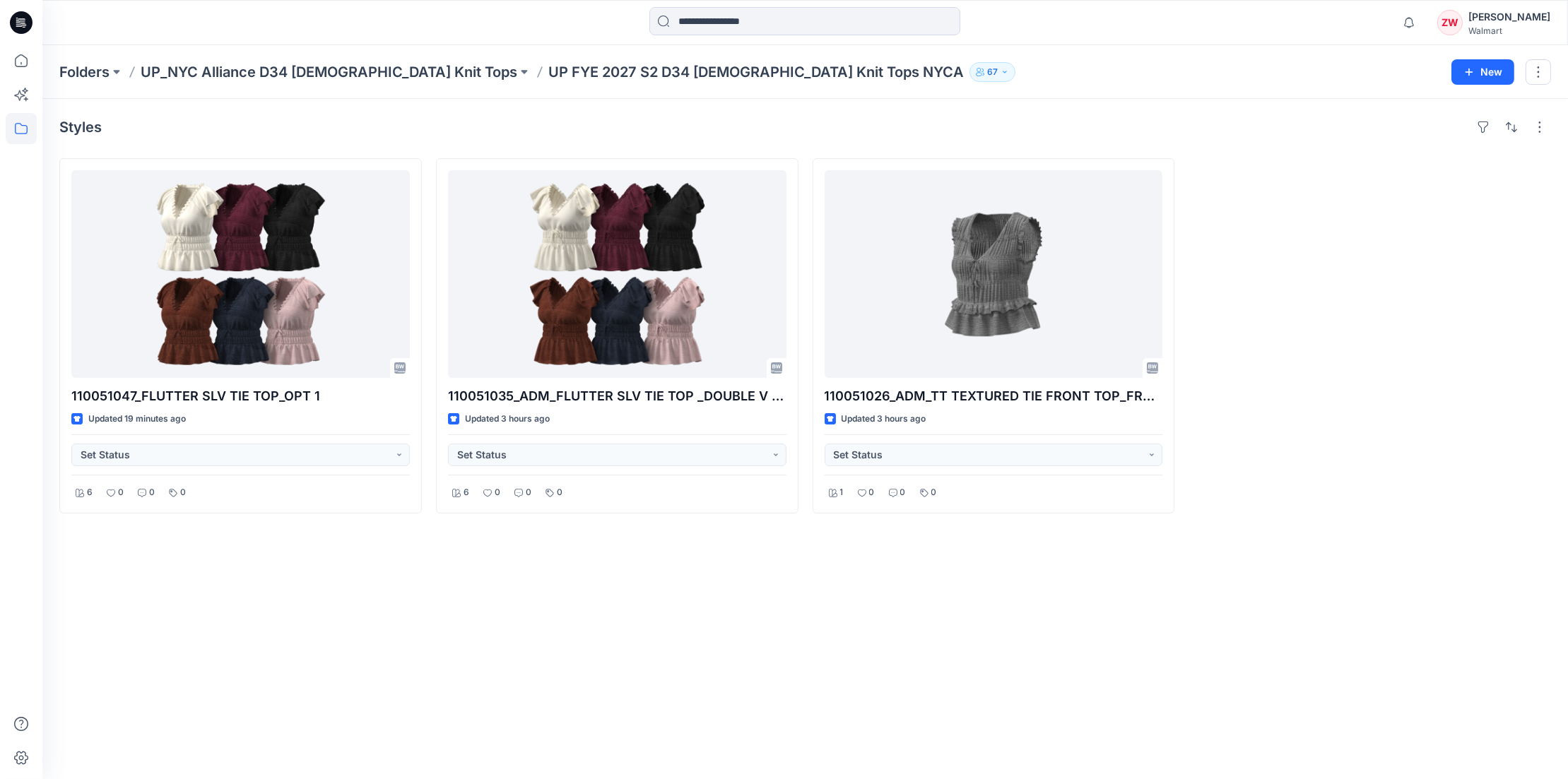
click at [554, 45] on div "Folders UP_NYC Alliance D34 Ladies Knit Tops UP FYE 2027 S2 D34 Ladies Knit Top…" at bounding box center [805, 72] width 1525 height 54
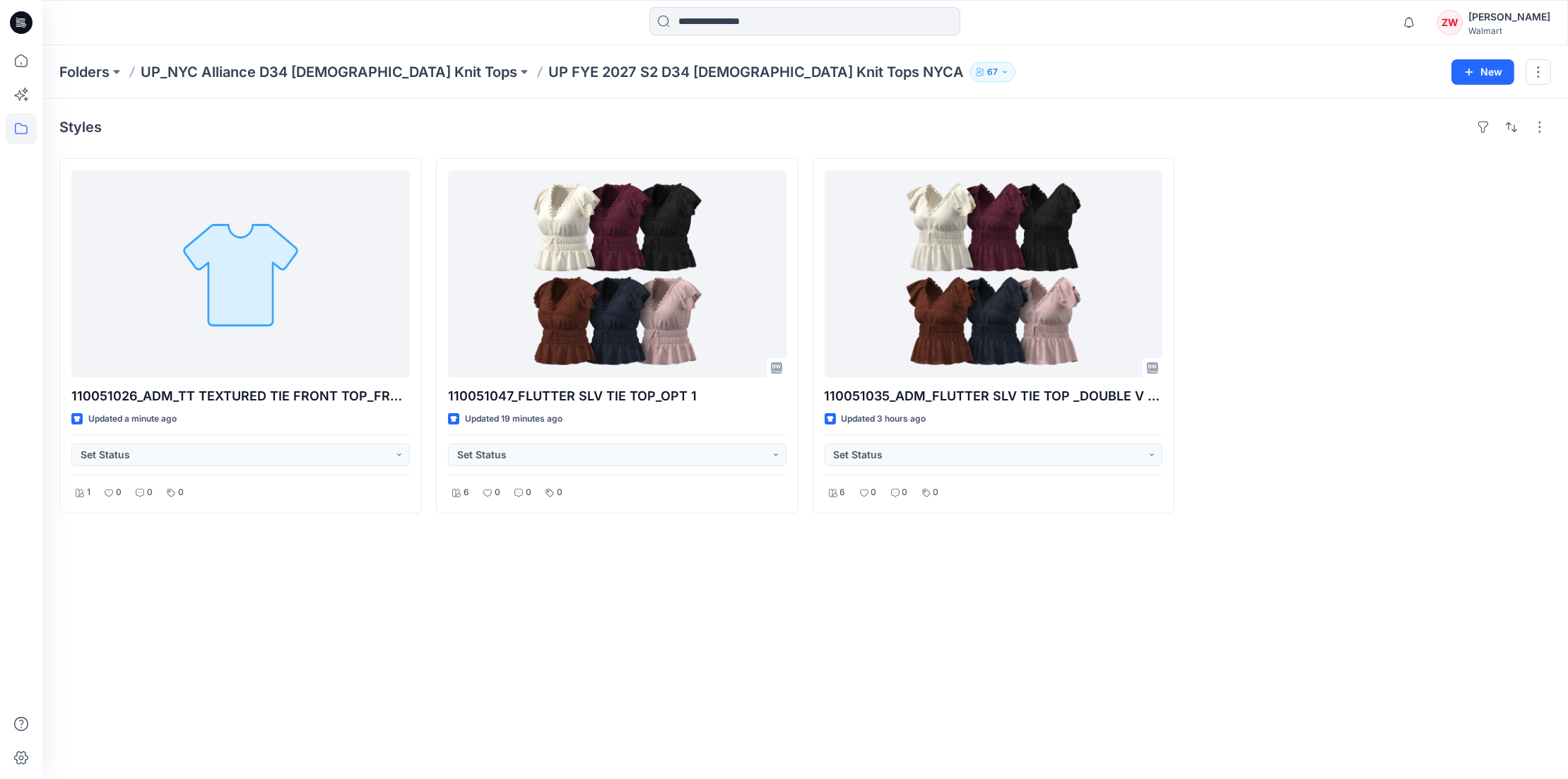
click at [656, 641] on div "Styles 110051026_ADM_TT TEXTURED TIE FRONT TOP_FRENCH BINDIND Updated a minute …" at bounding box center [805, 439] width 1525 height 681
click at [761, 660] on div "Styles 110051026_ADM_TT TEXTURED TIE FRONT TOP_FRENCH BINDIND Updated 6 minutes…" at bounding box center [805, 439] width 1525 height 681
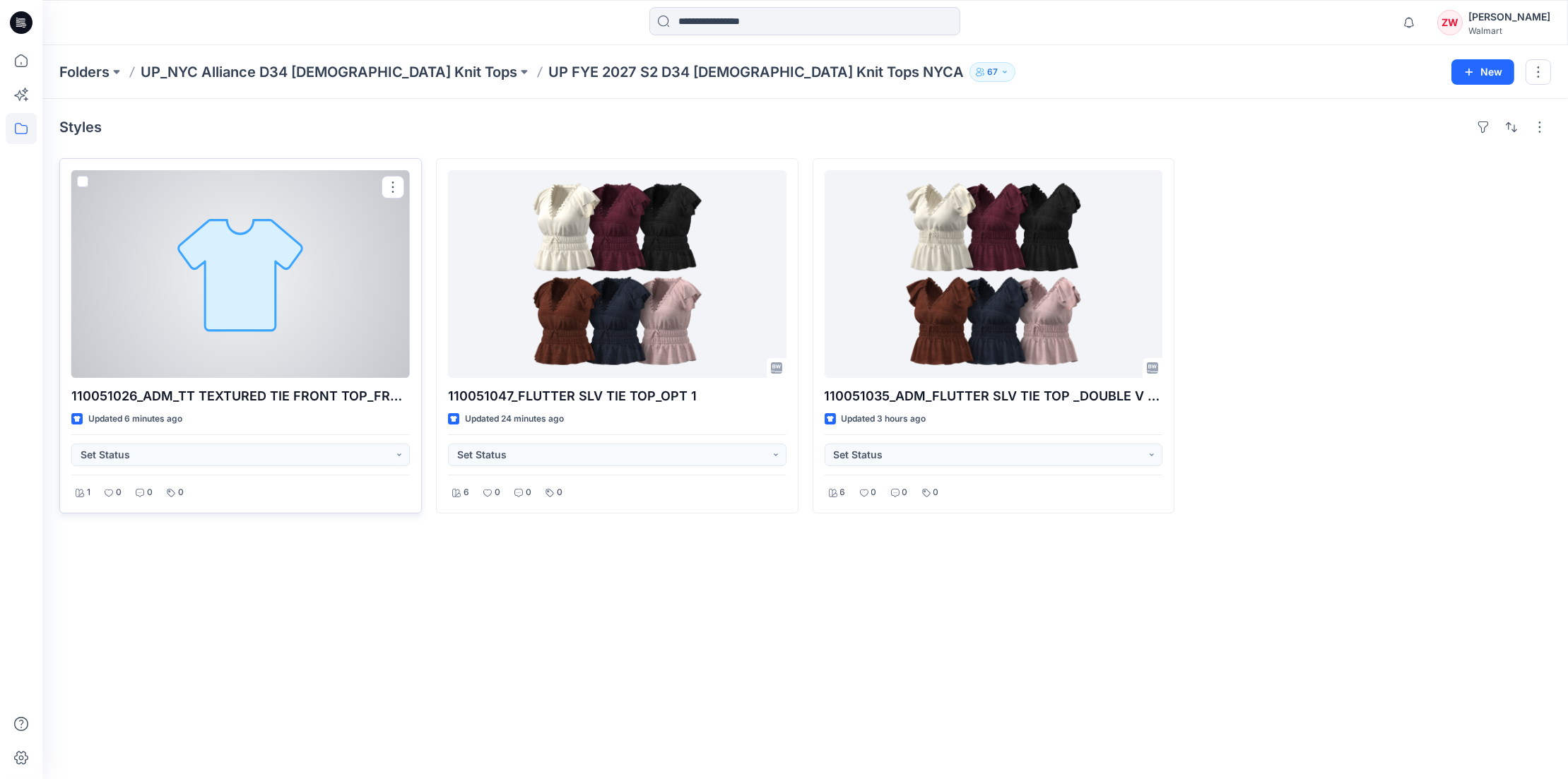
click at [227, 258] on div at bounding box center [241, 274] width 338 height 208
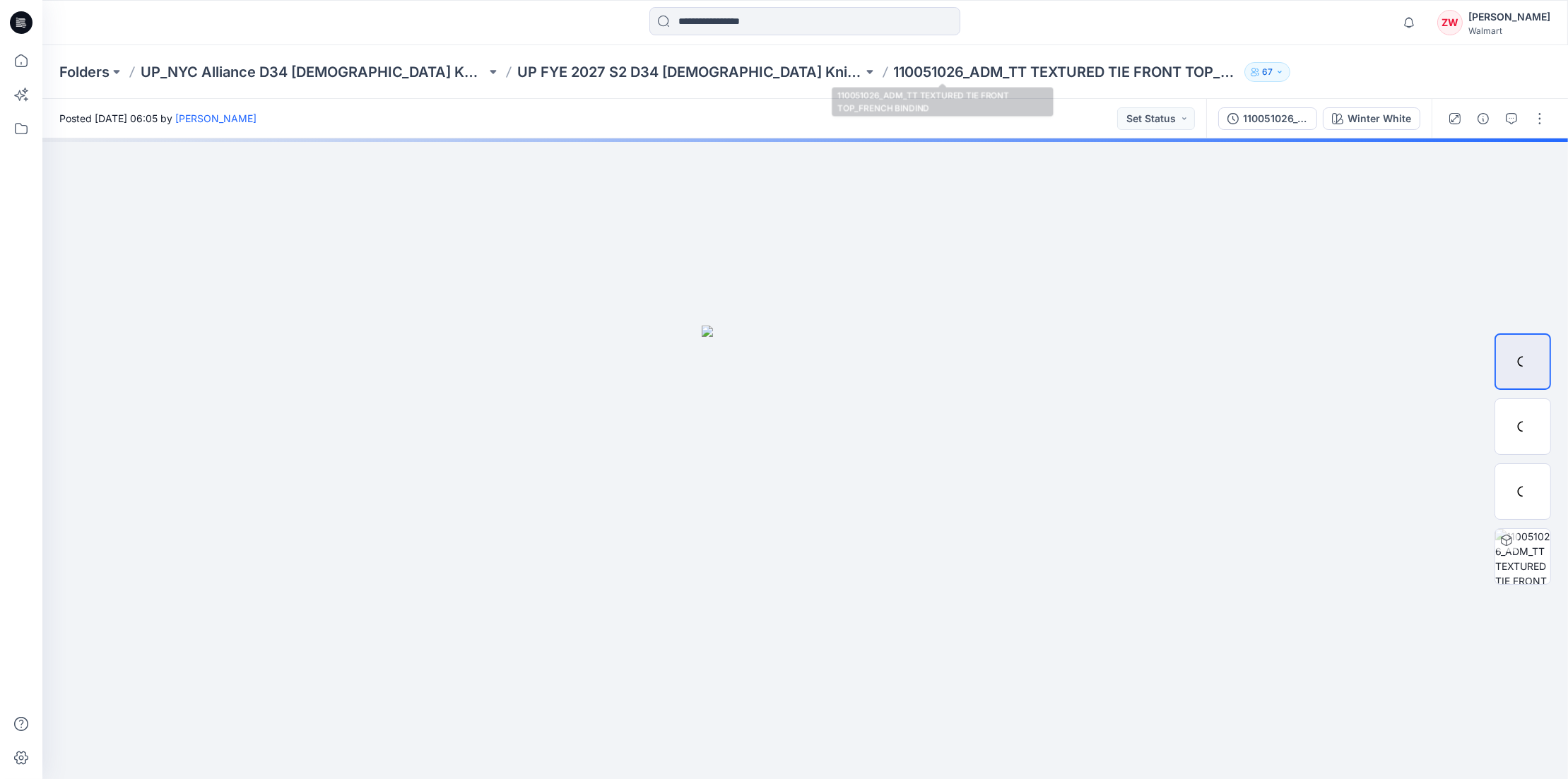
click at [932, 64] on p "110051026_ADM_TT TEXTURED TIE FRONT TOP_FRENCH BINDIND" at bounding box center [1066, 71] width 346 height 19
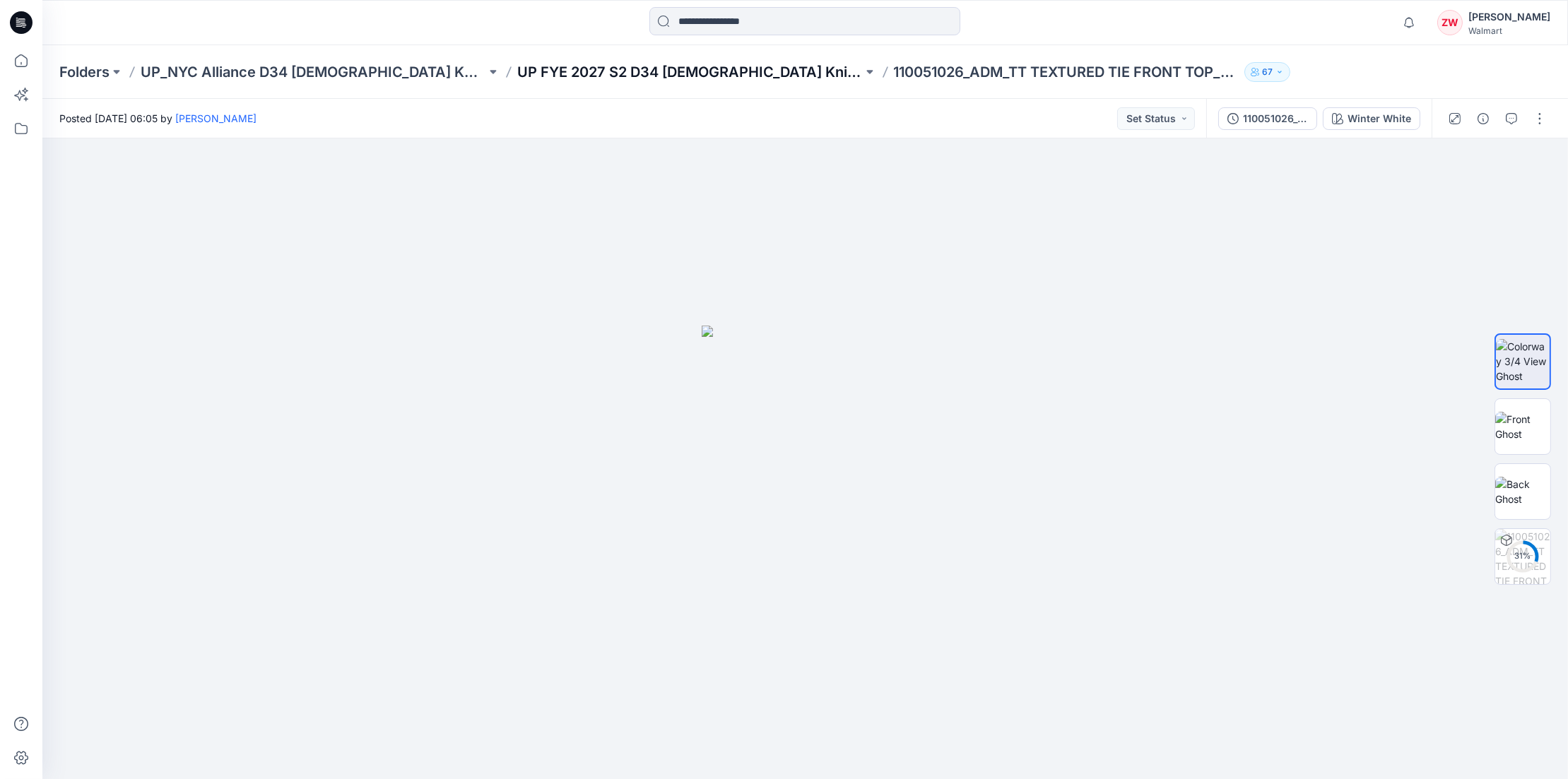
click at [647, 71] on p "UP FYE 2027 S2 D34 Ladies Knit Tops NYCA" at bounding box center [690, 71] width 346 height 19
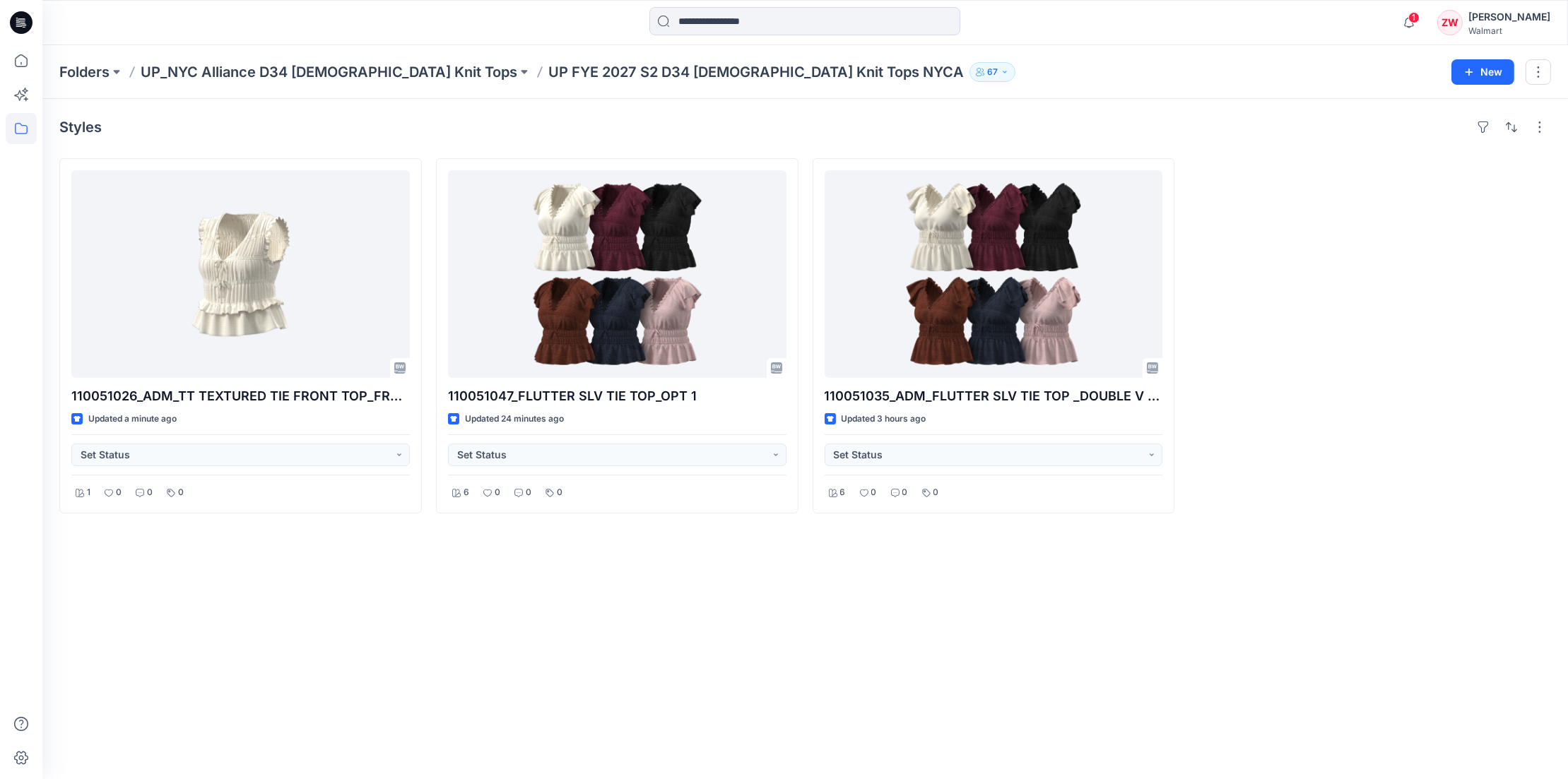
click at [879, 117] on div "Styles" at bounding box center [805, 127] width 1492 height 22
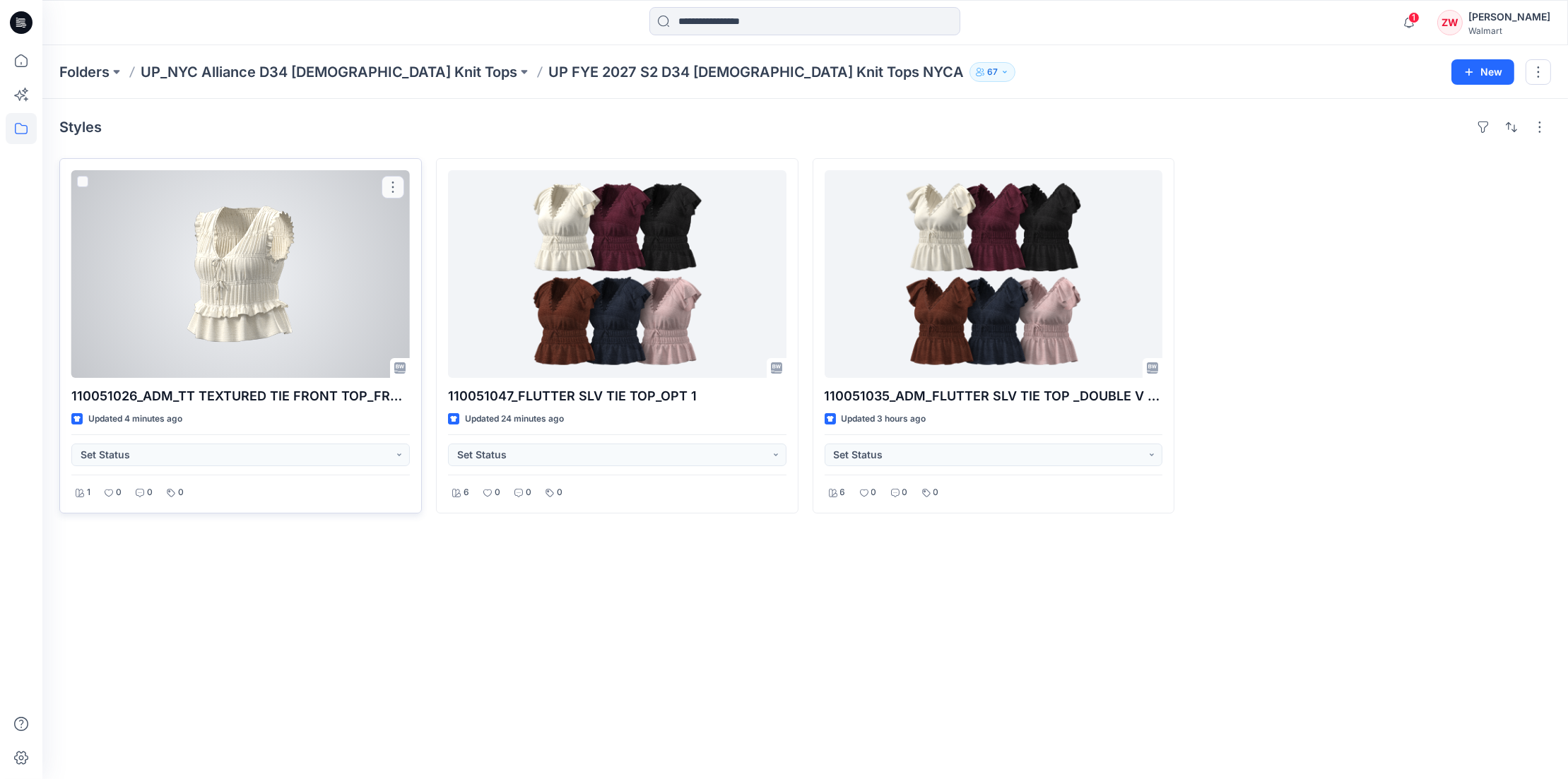
click at [206, 262] on div at bounding box center [241, 274] width 338 height 208
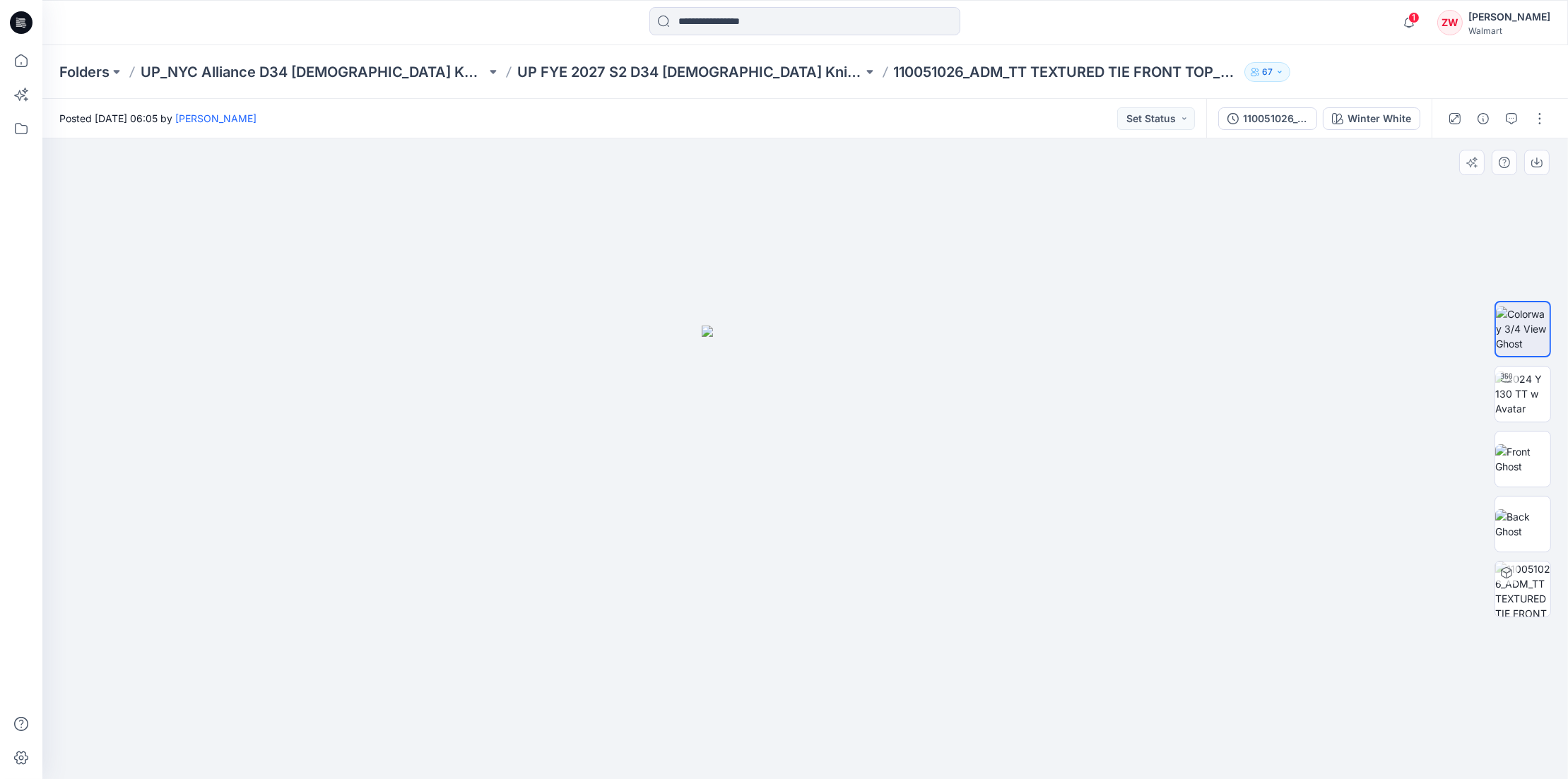
click at [814, 304] on div at bounding box center [805, 459] width 1525 height 641
click at [616, 71] on p "UP FYE 2027 S2 D34 Ladies Knit Tops NYCA" at bounding box center [690, 71] width 346 height 19
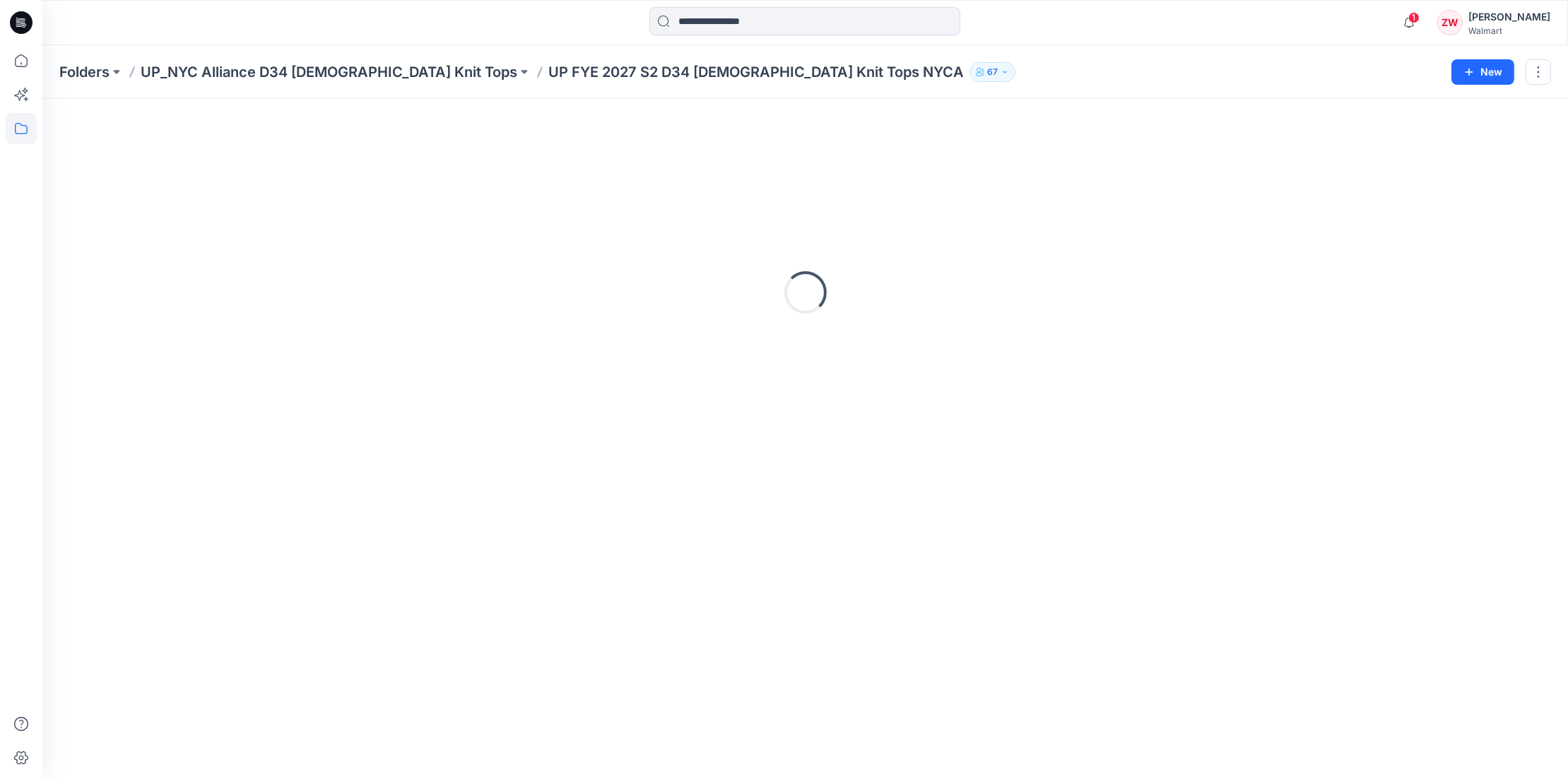
click at [1001, 54] on div "Folders UP_NYC Alliance D34 Ladies Knit Tops UP FYE 2027 S2 D34 Ladies Knit Top…" at bounding box center [805, 72] width 1525 height 54
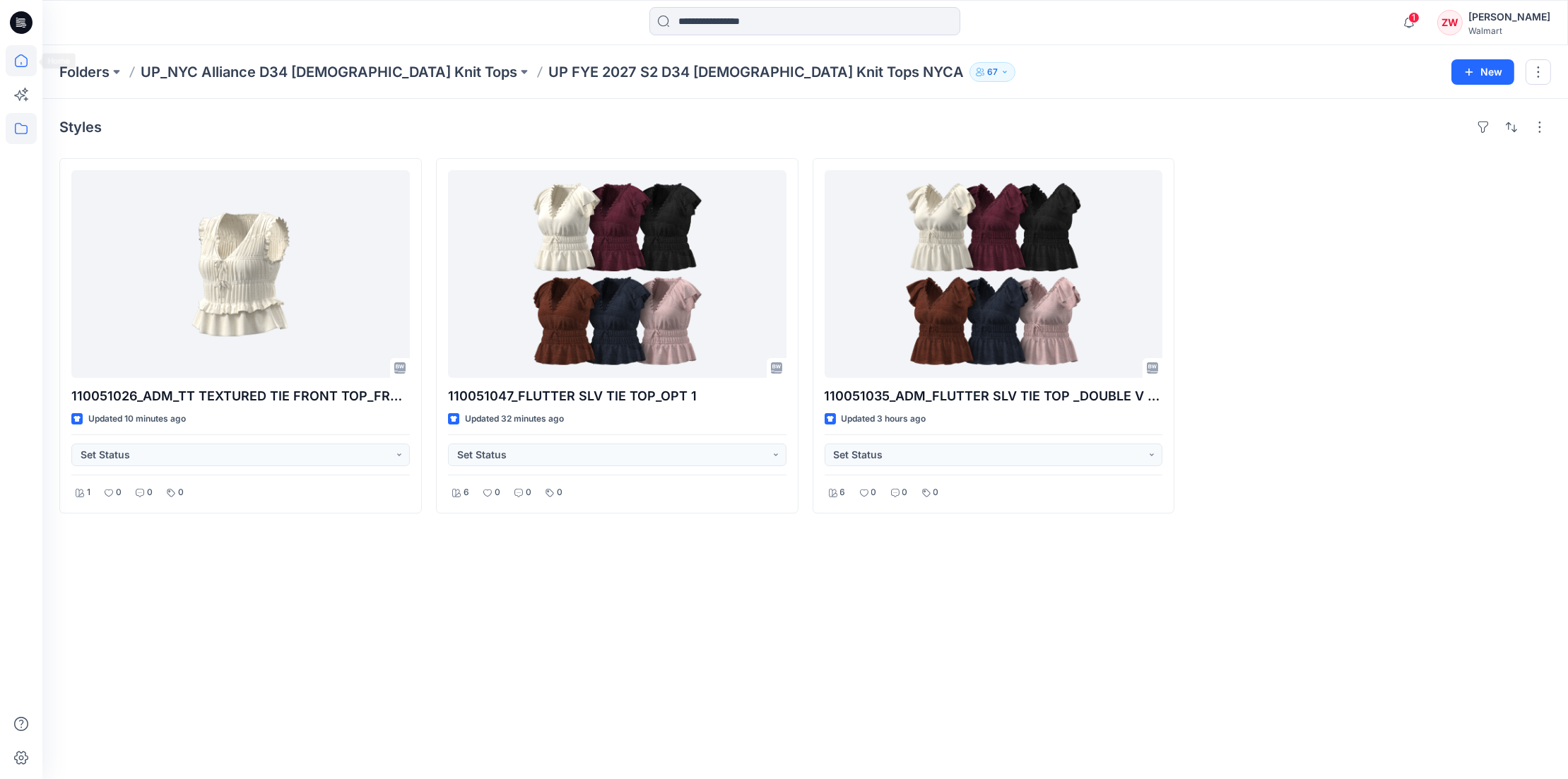
click at [22, 60] on icon at bounding box center [20, 60] width 31 height 31
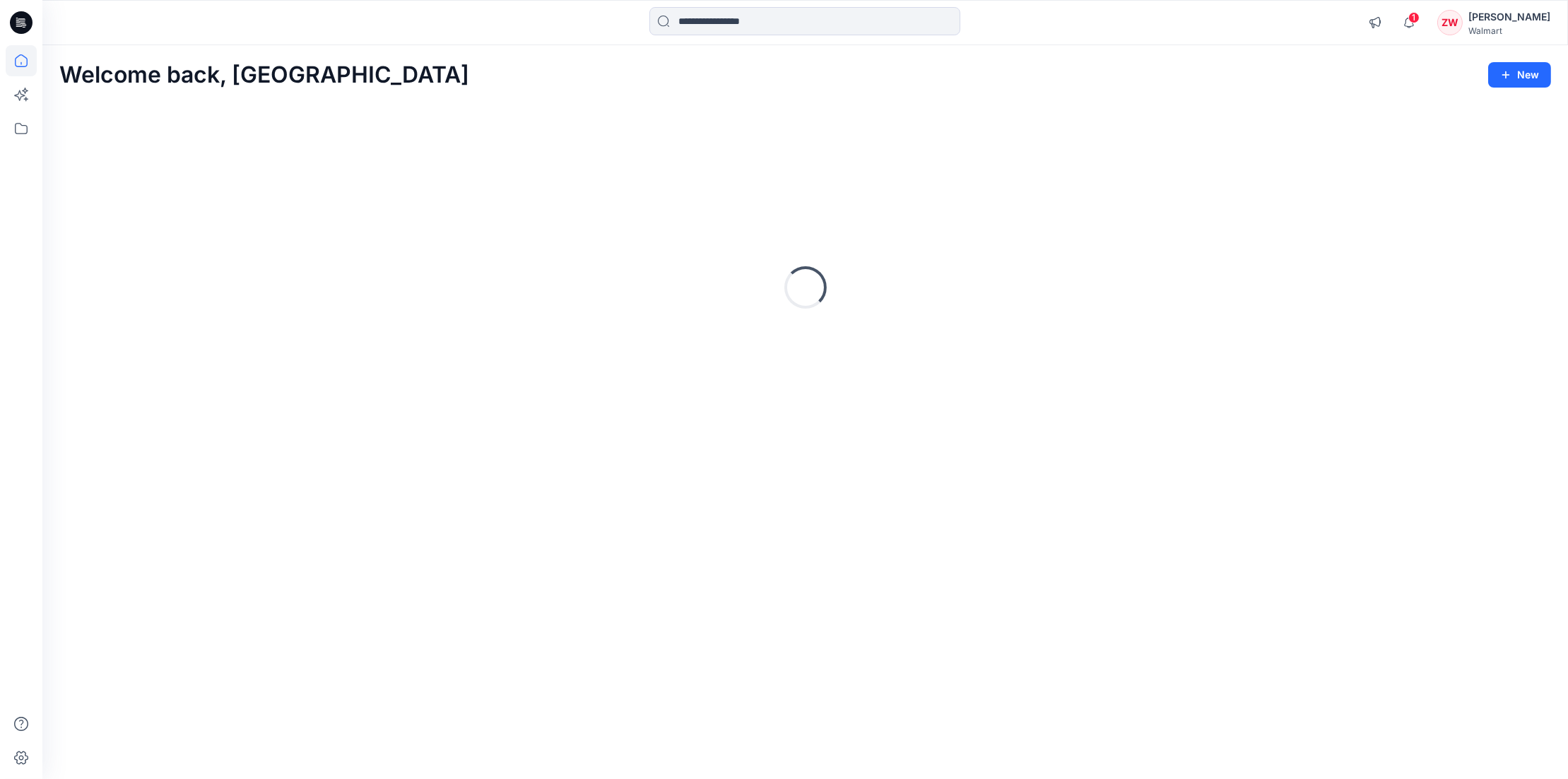
click at [384, 64] on div "Welcome back, Zhonglin New" at bounding box center [805, 75] width 1492 height 26
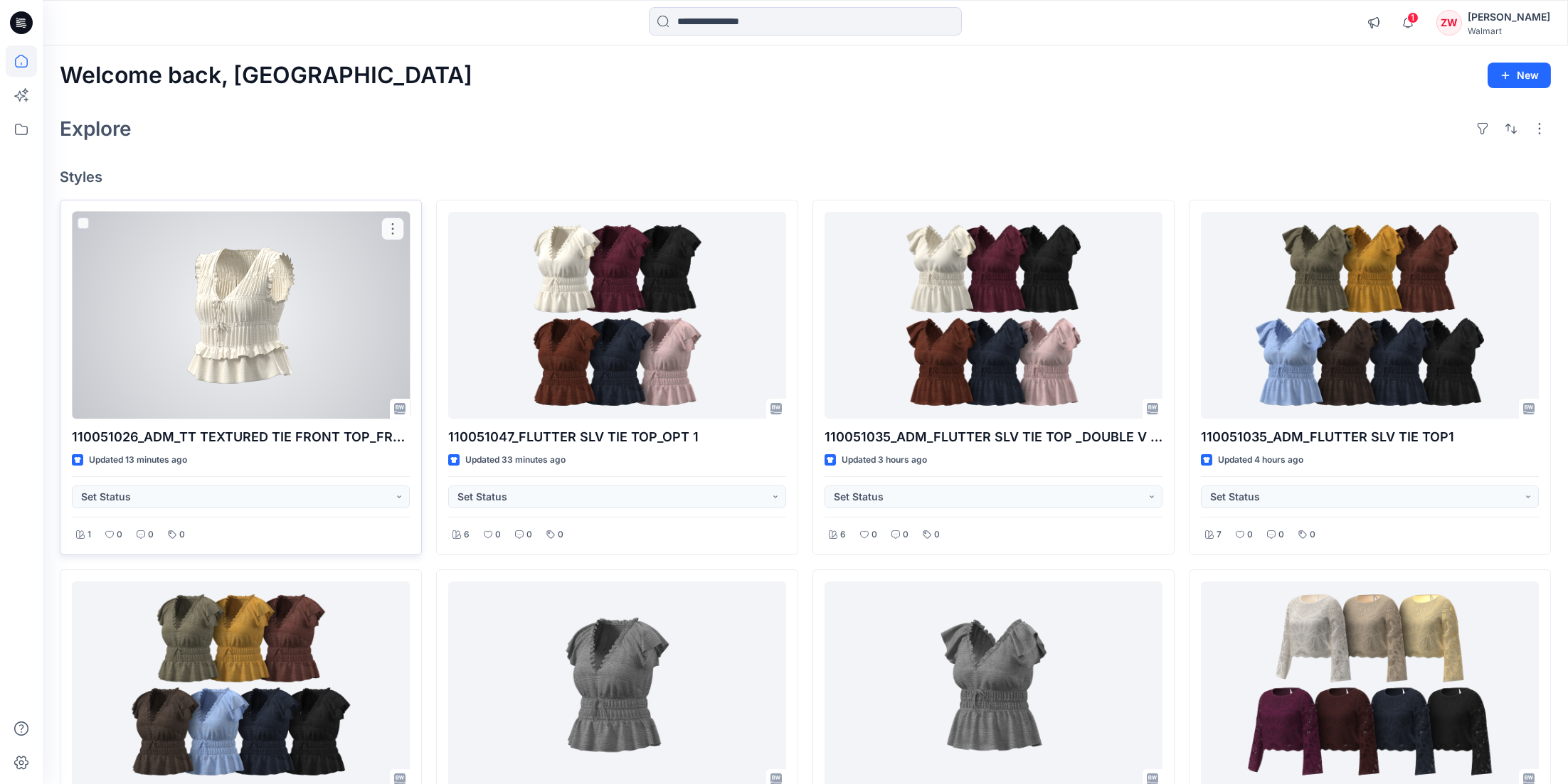
click at [236, 254] on div at bounding box center [240, 316] width 338 height 207
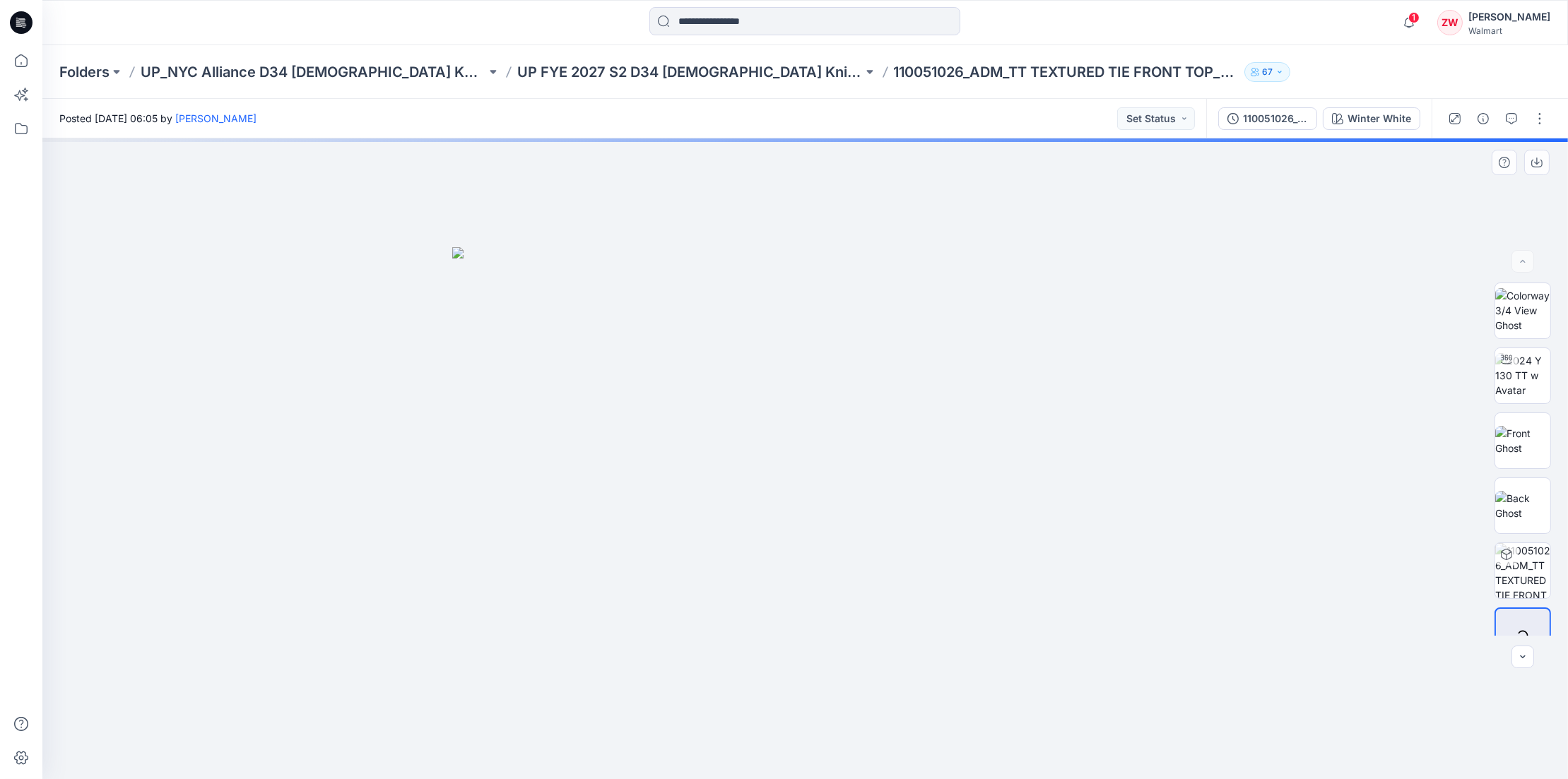
click at [1147, 339] on img at bounding box center [805, 513] width 707 height 533
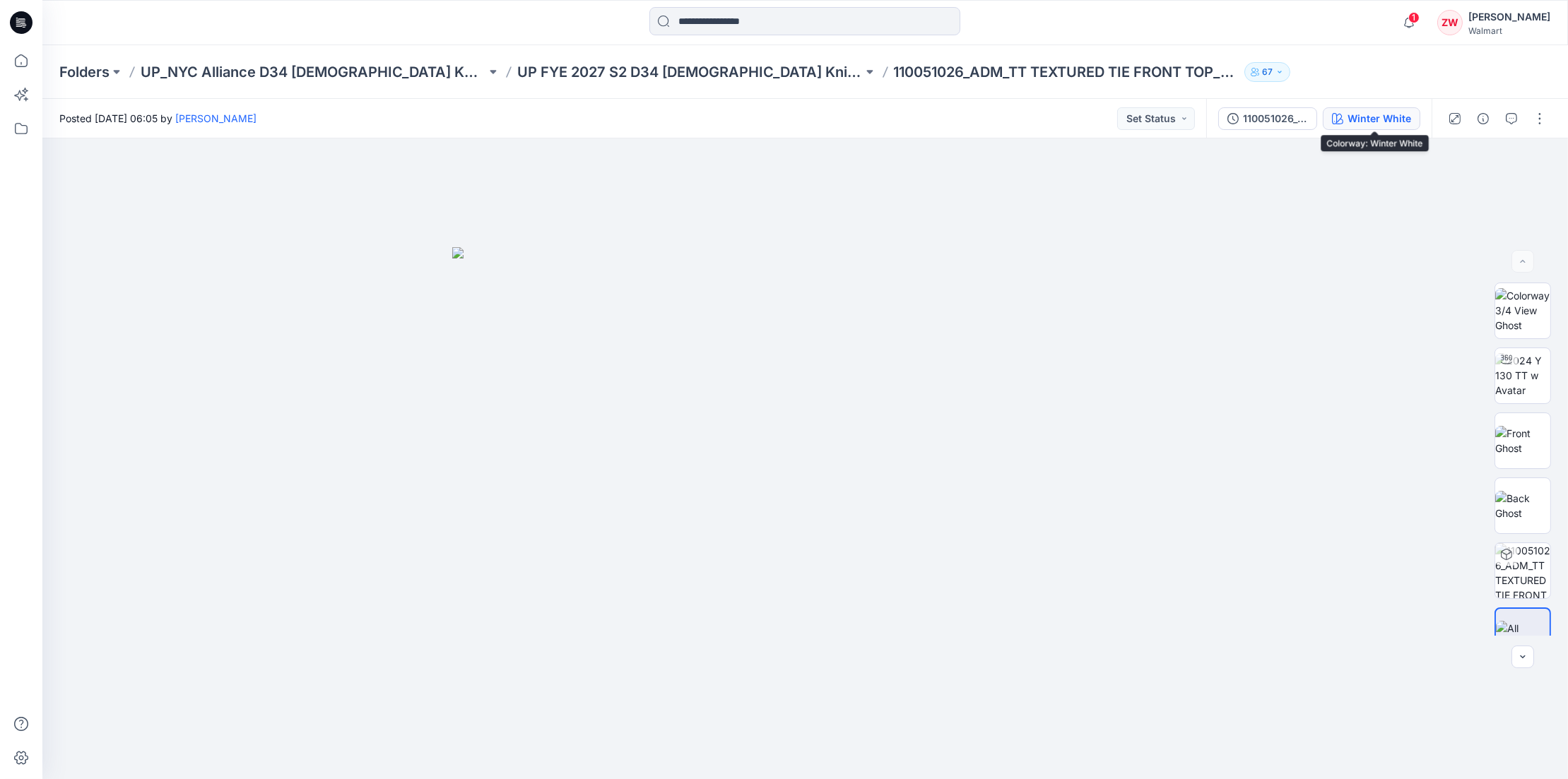
click at [1387, 108] on button "Winter White" at bounding box center [1371, 119] width 98 height 22
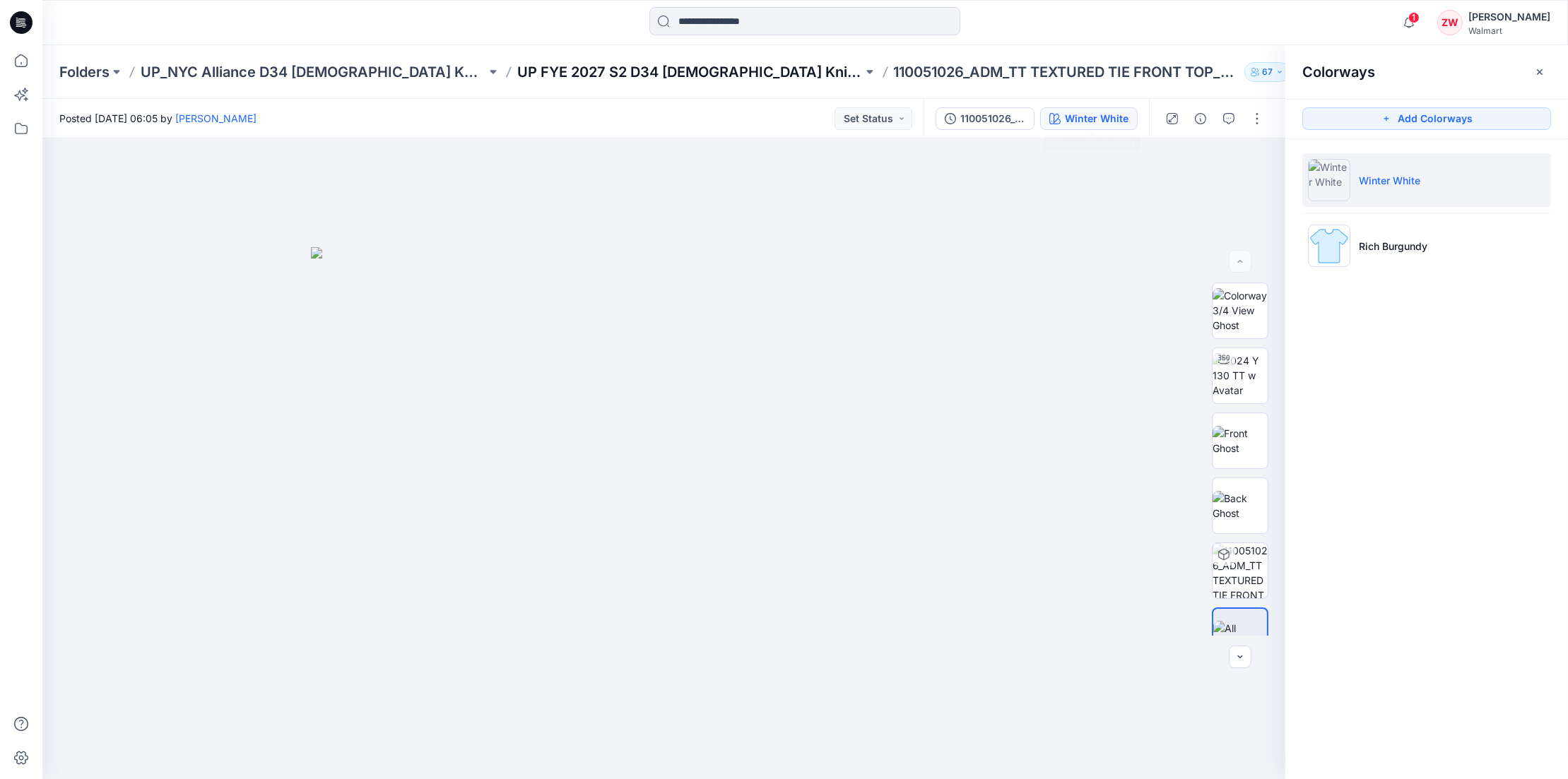
click at [584, 75] on p "UP FYE 2027 S2 D34 Ladies Knit Tops NYCA" at bounding box center [690, 71] width 346 height 19
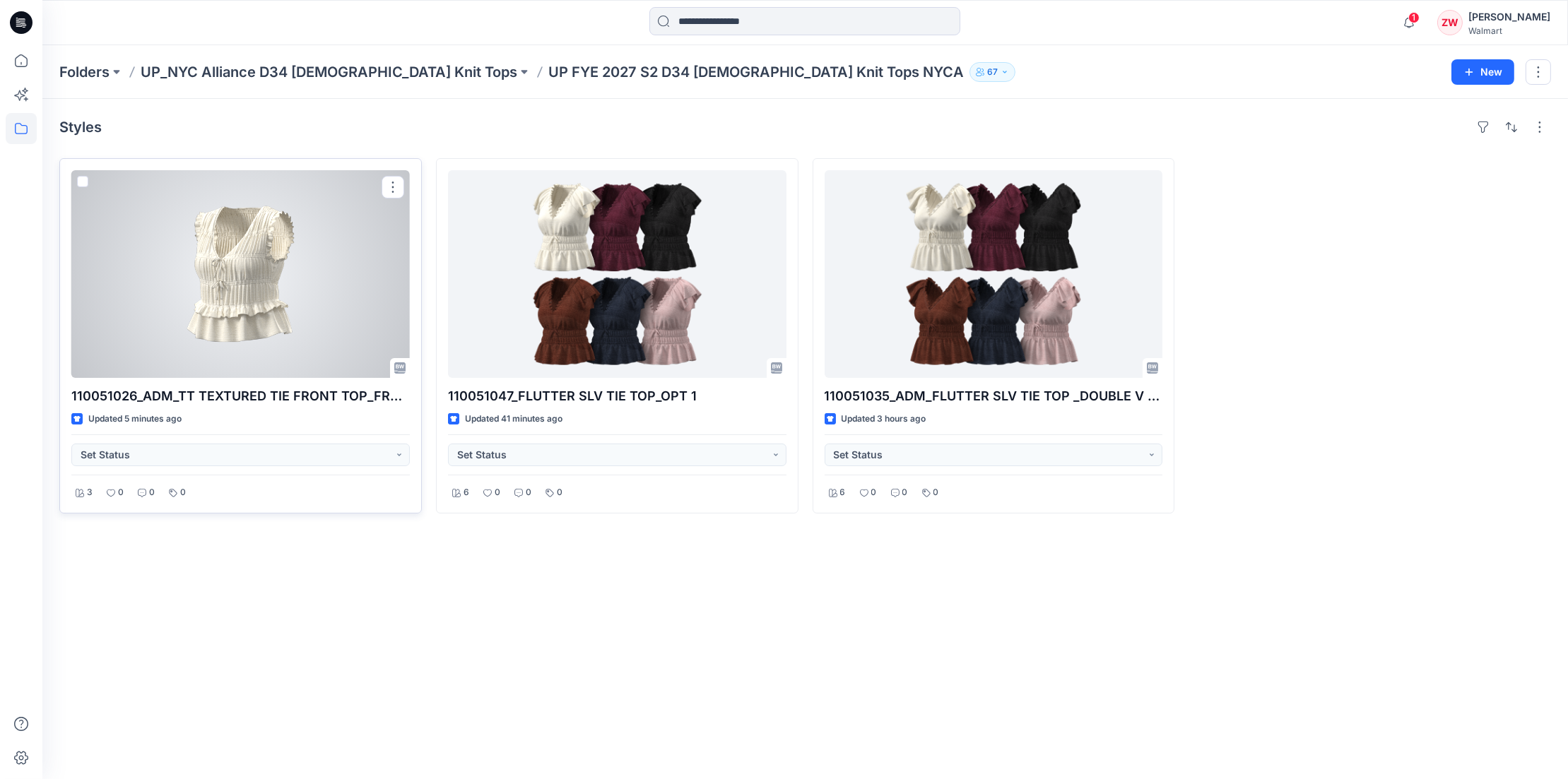
click at [261, 277] on div at bounding box center [241, 274] width 338 height 208
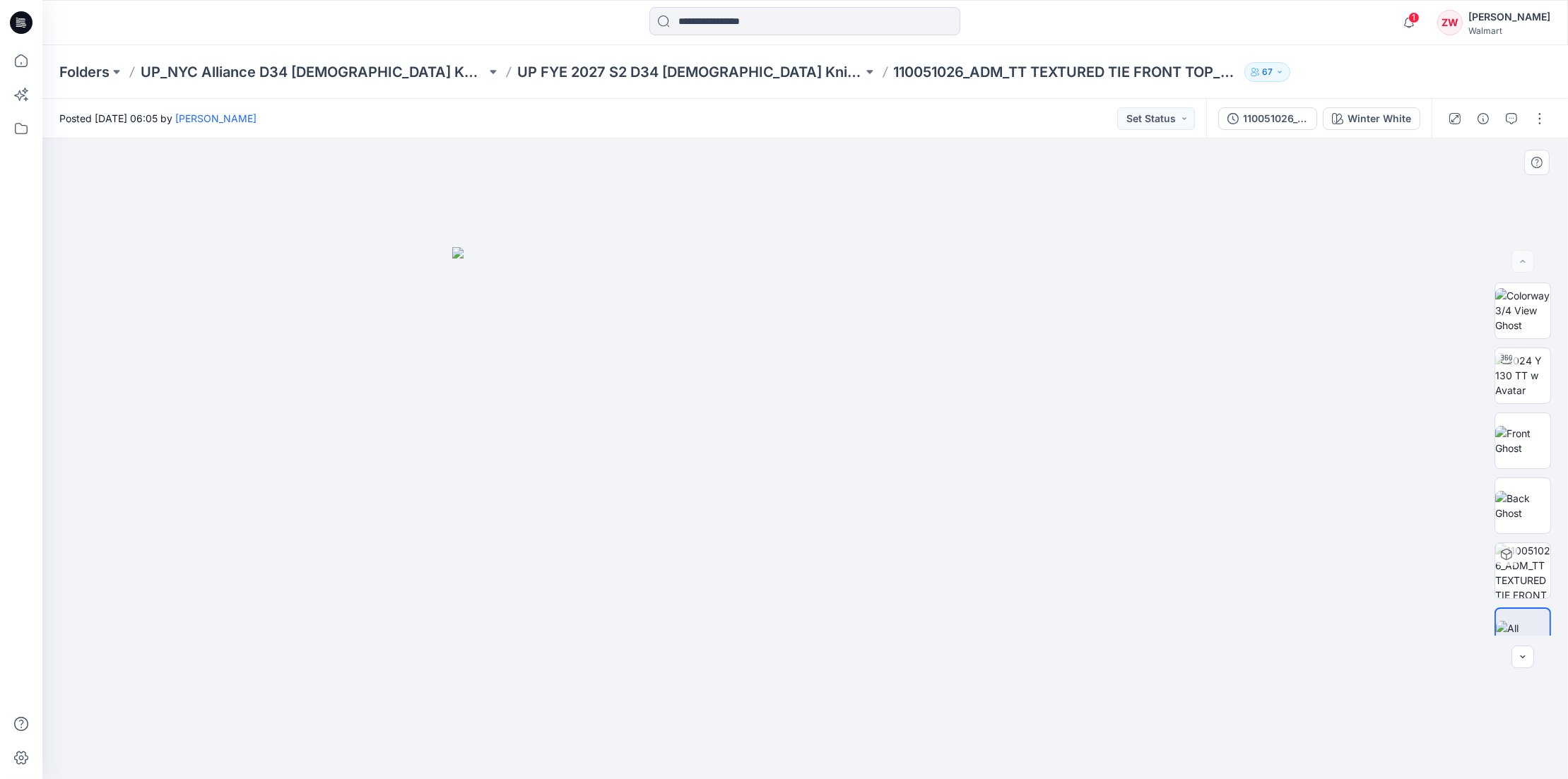
drag, startPoint x: 1080, startPoint y: 416, endPoint x: 1093, endPoint y: 412, distance: 13.6
click at [1080, 416] on img at bounding box center [805, 513] width 707 height 533
click at [1389, 110] on div "Winter White" at bounding box center [1379, 118] width 63 height 16
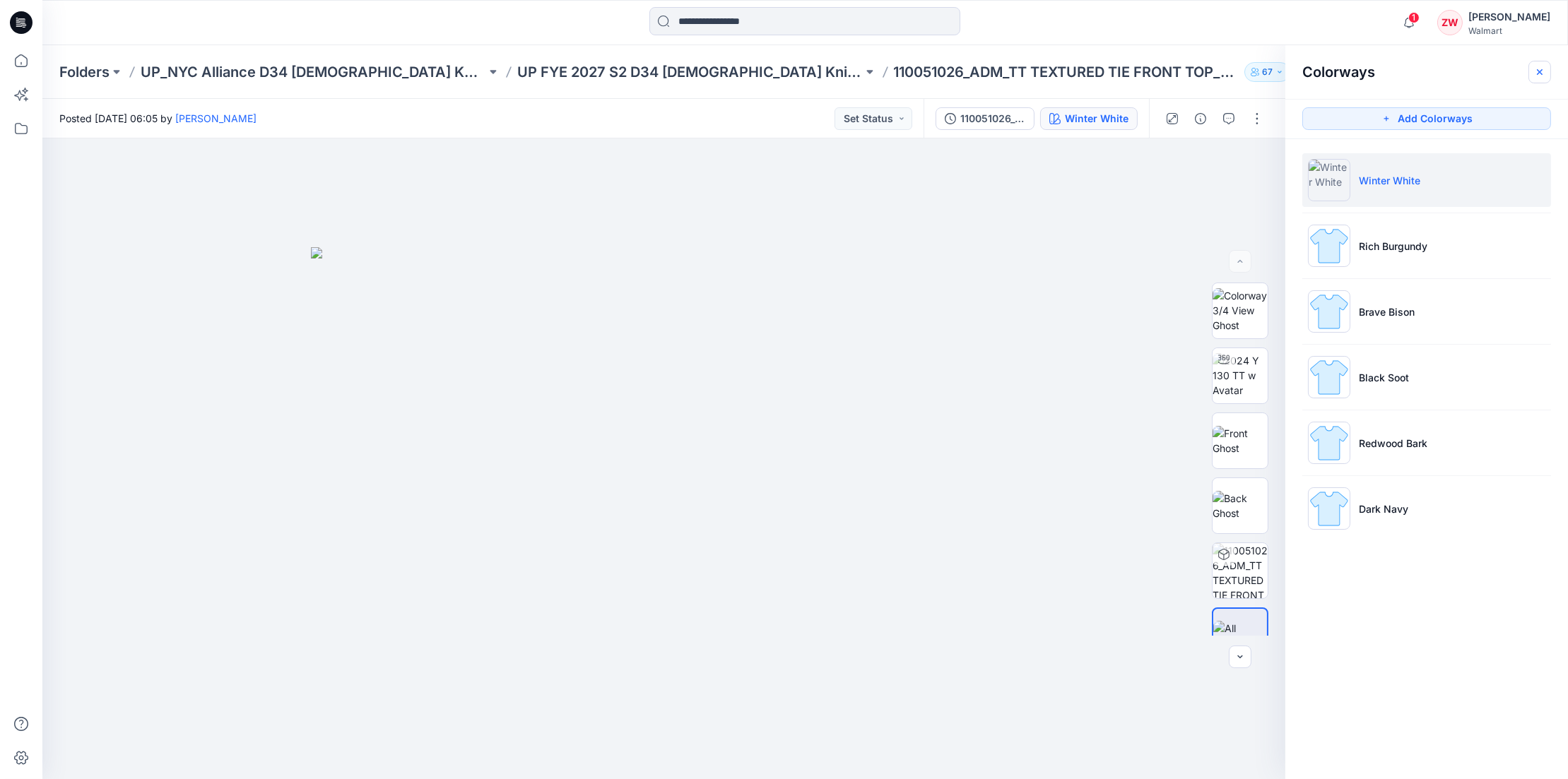
click at [1540, 74] on icon "button" at bounding box center [1540, 72] width 11 height 11
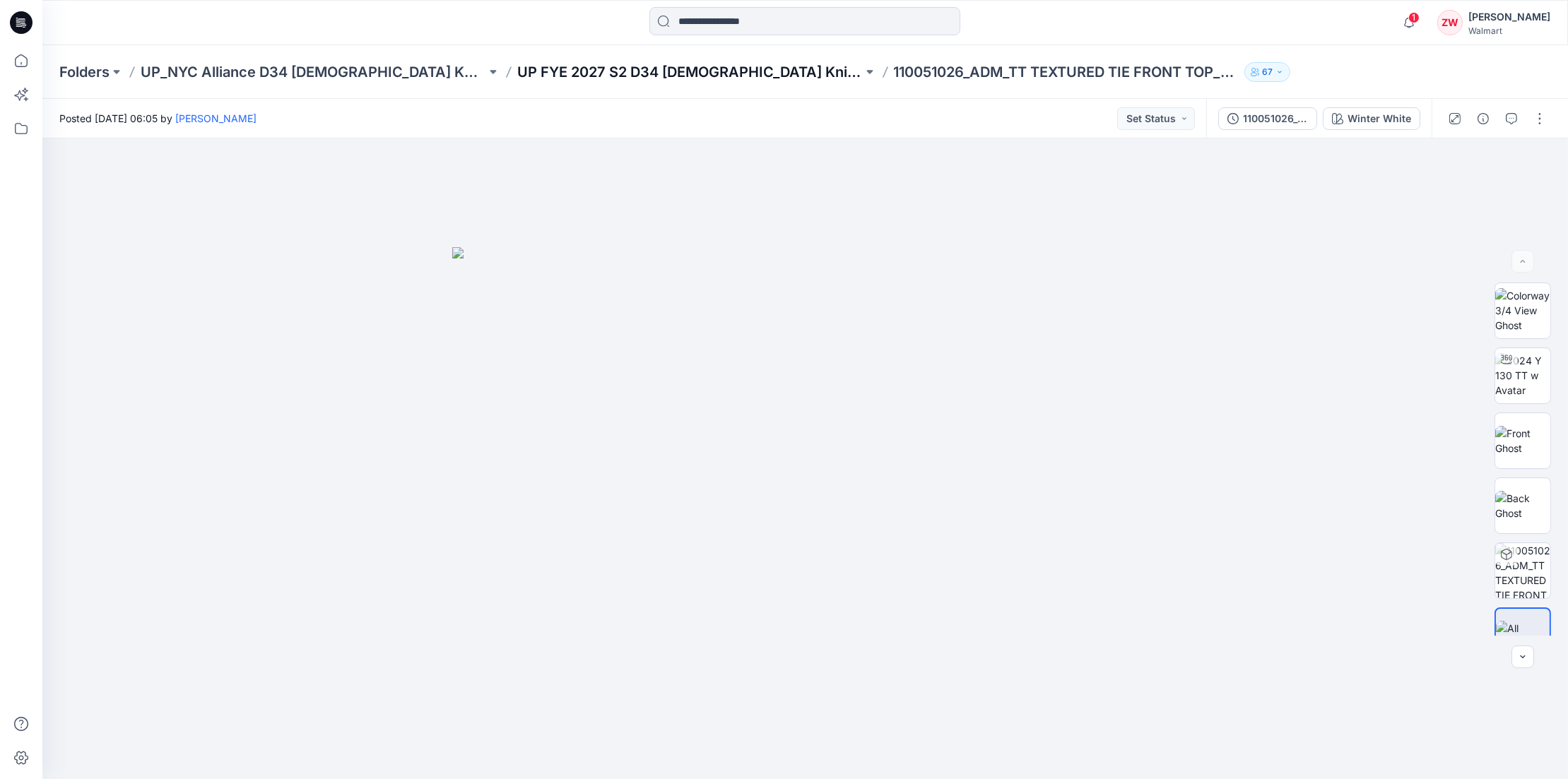
click at [641, 76] on p "UP FYE 2027 S2 D34 Ladies Knit Tops NYCA" at bounding box center [690, 71] width 346 height 19
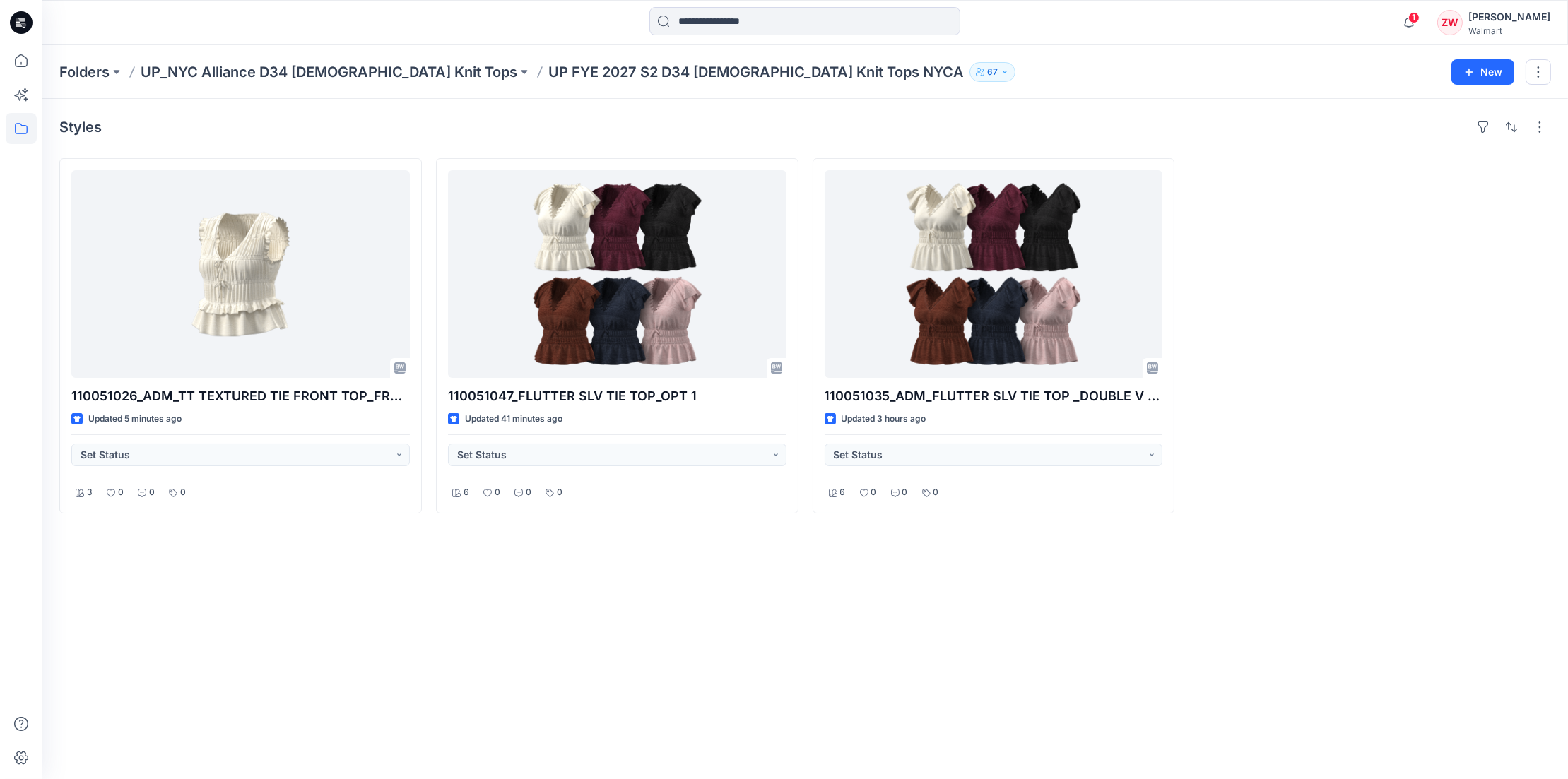
click at [1227, 109] on div "Styles 110051026_ADM_TT TEXTURED TIE FRONT TOP_FRENCH BINDIND Updated 5 minutes…" at bounding box center [805, 439] width 1525 height 681
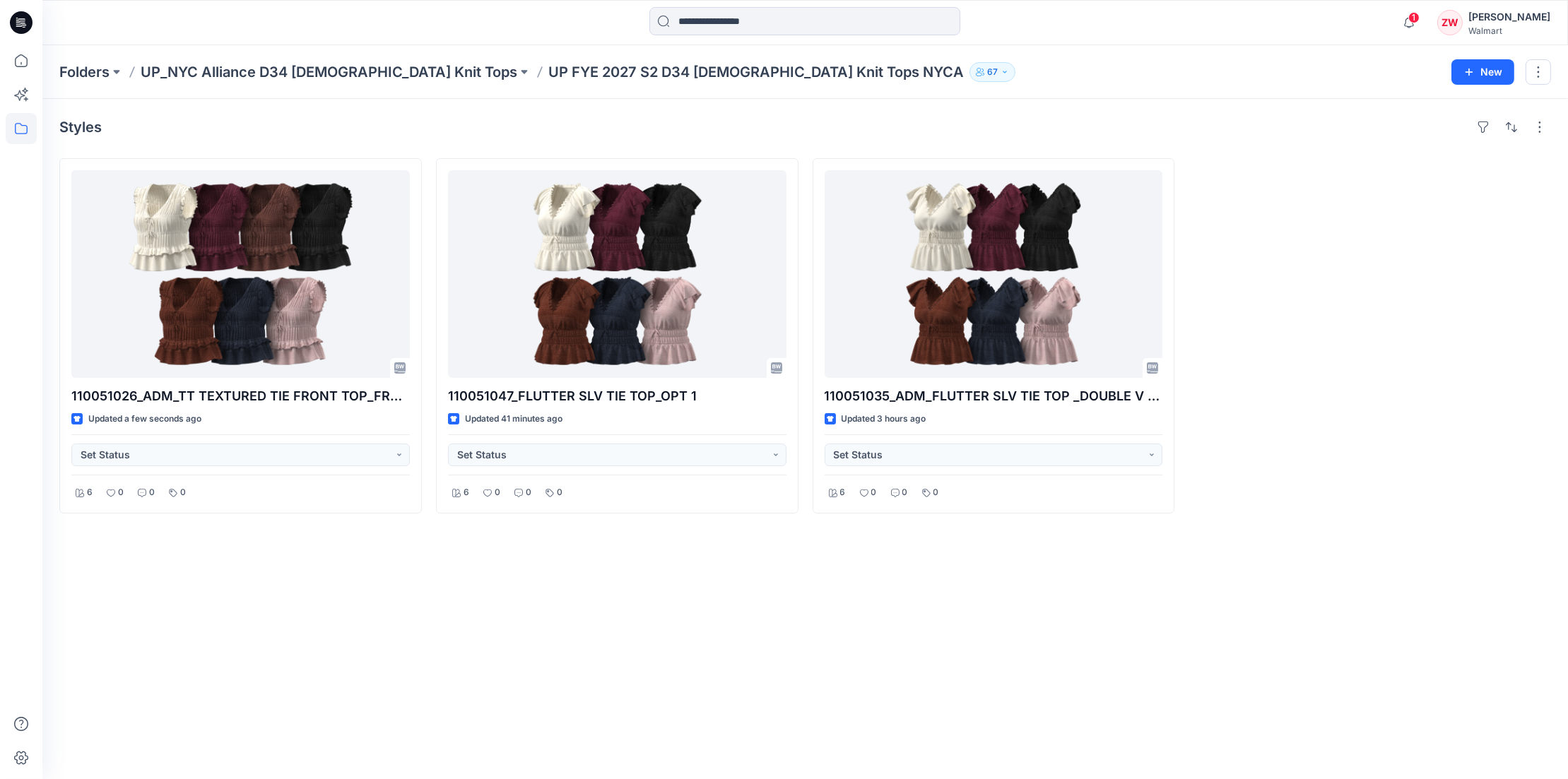
click at [1443, 292] on div at bounding box center [1370, 335] width 362 height 356
click at [280, 653] on div "Styles 110051026_ADM_TT TEXTURED TIE FRONT TOP_FRENCH BINDIND Updated a few sec…" at bounding box center [805, 439] width 1525 height 681
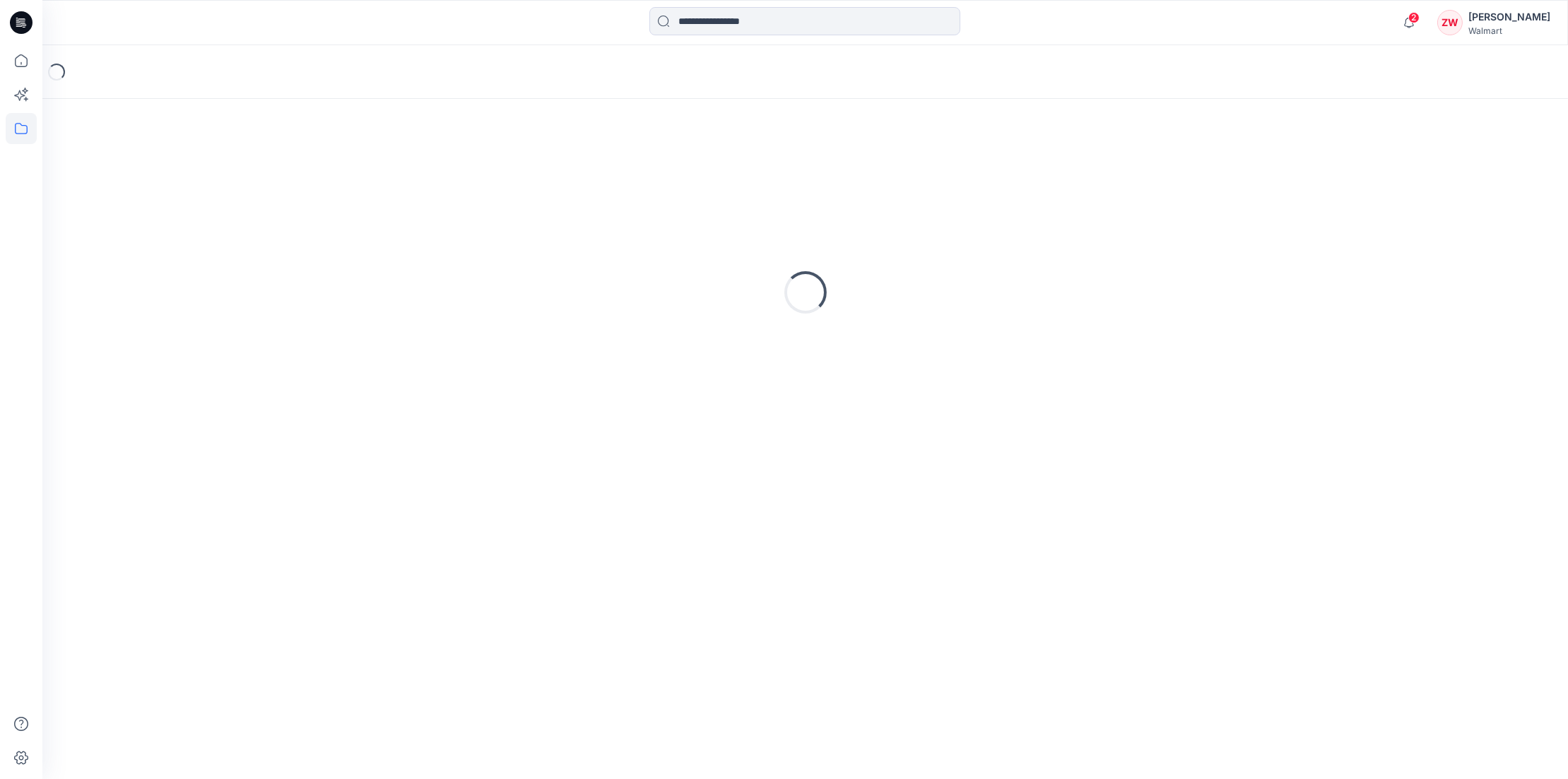
click at [1037, 61] on div "Loading..." at bounding box center [805, 72] width 1525 height 54
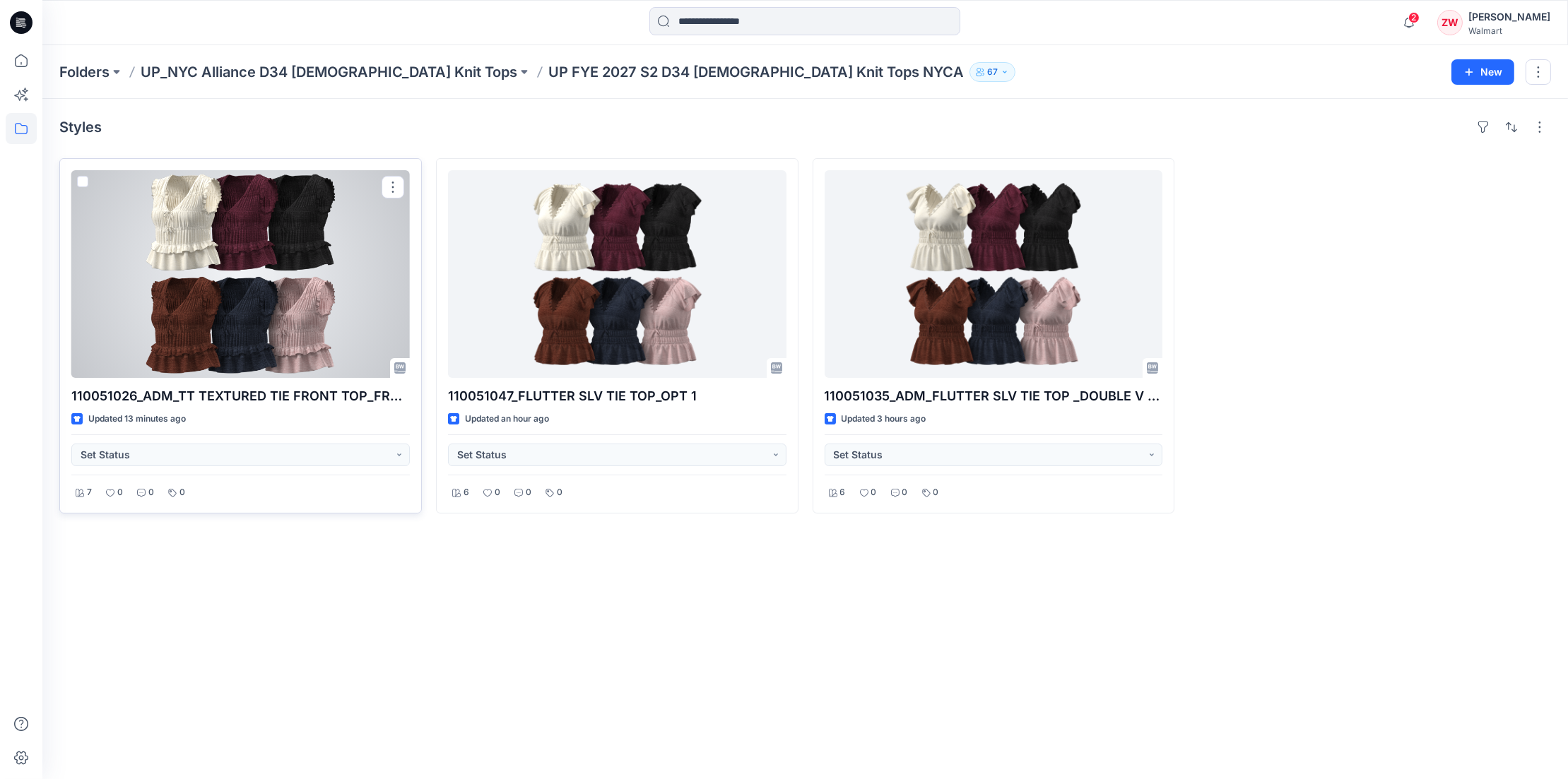
click at [250, 248] on div at bounding box center [241, 274] width 338 height 208
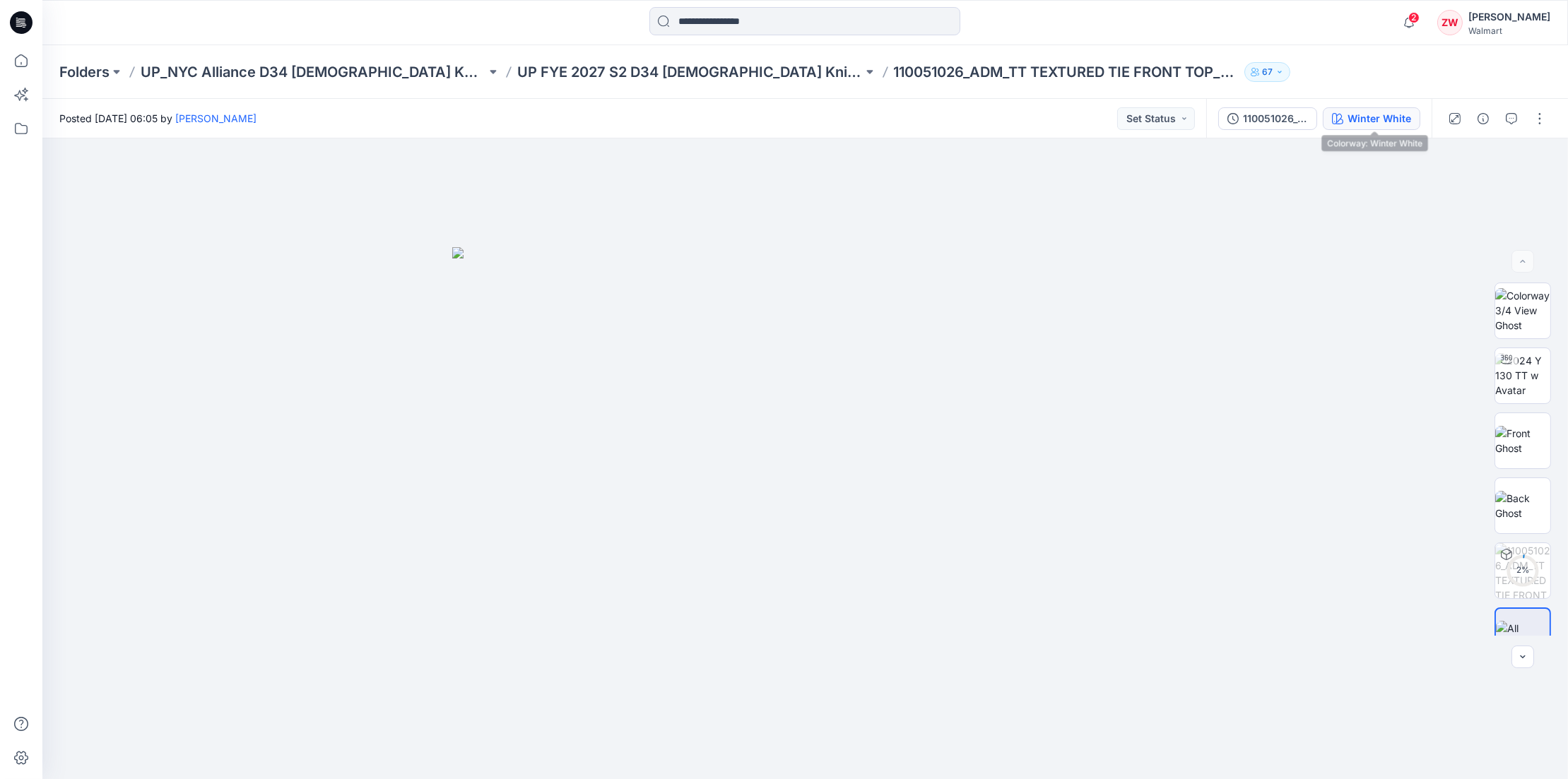
click at [1392, 111] on div "Winter White" at bounding box center [1379, 118] width 63 height 16
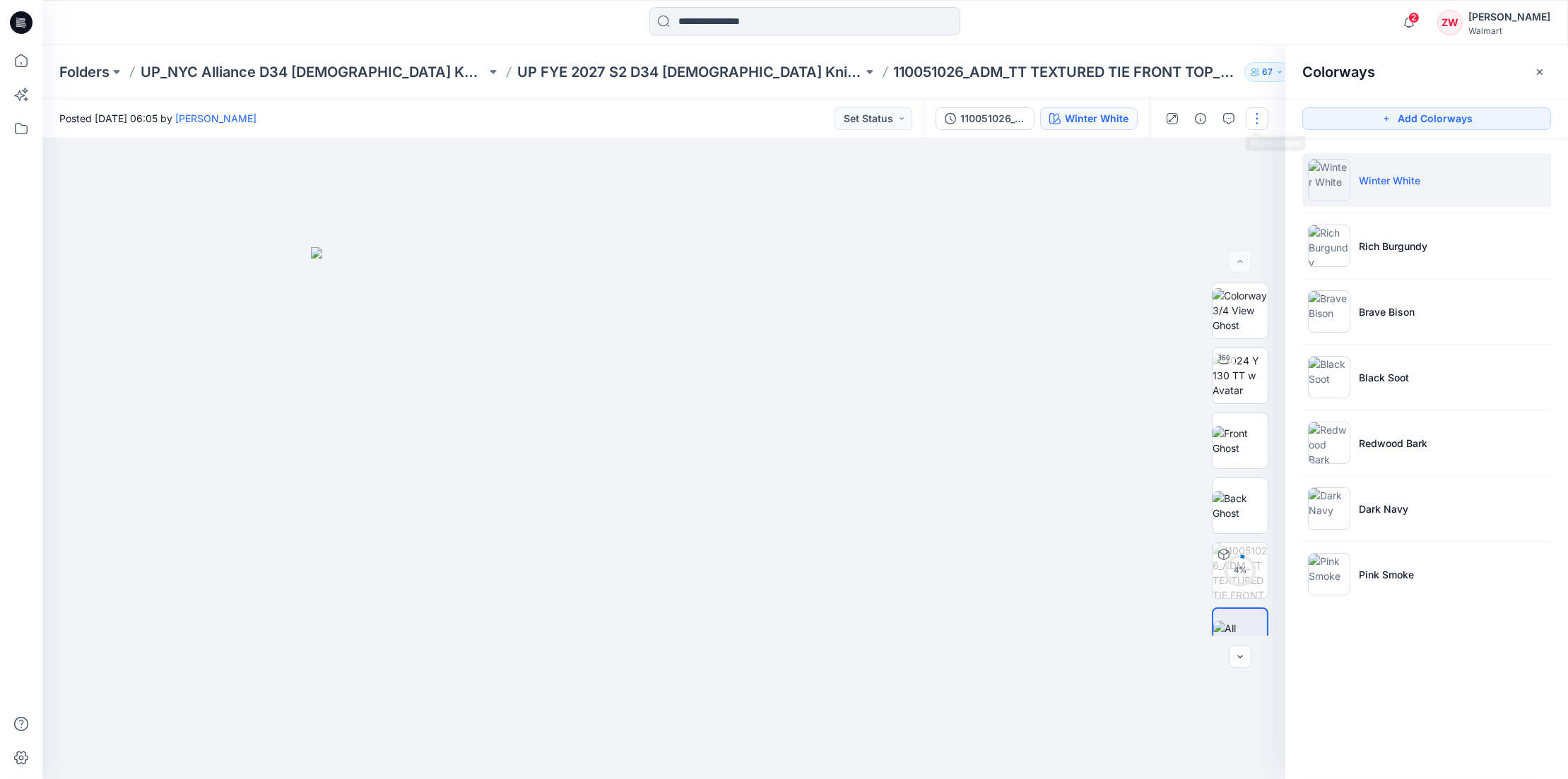
click at [1260, 115] on button "button" at bounding box center [1257, 119] width 22 height 22
click at [1183, 188] on button "Edit" at bounding box center [1197, 191] width 130 height 26
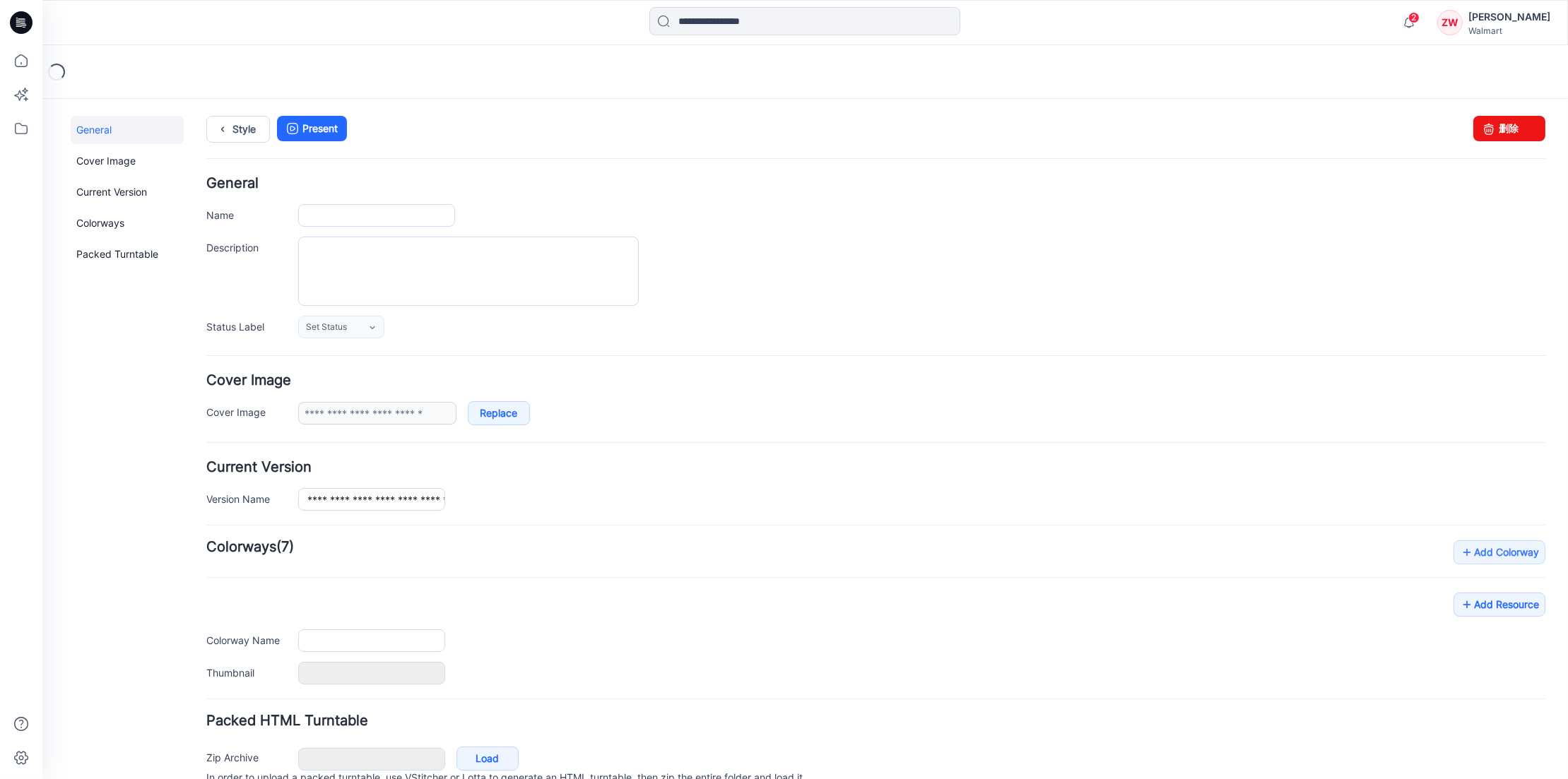
type input "**********"
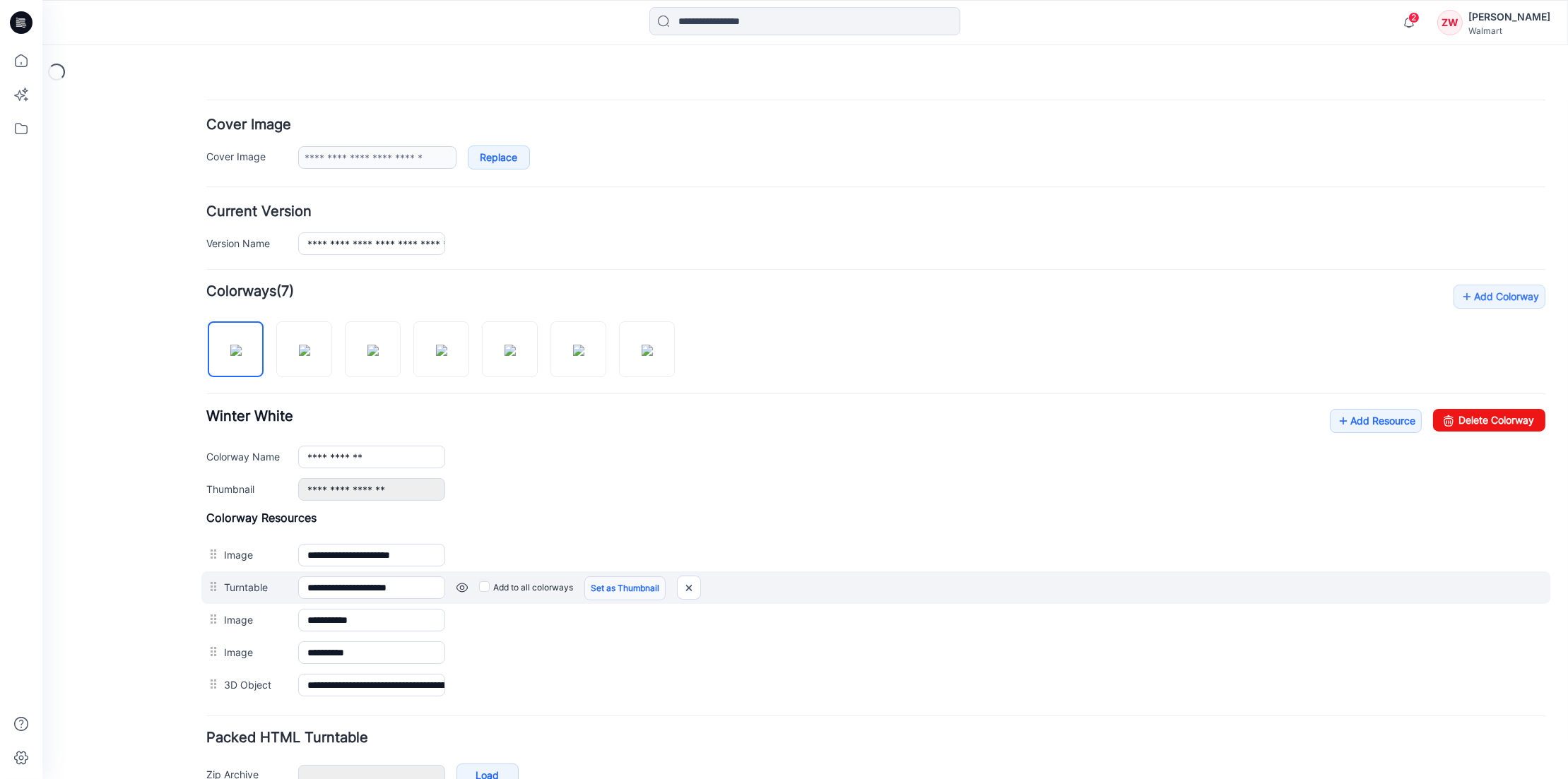
scroll to position [331, 0]
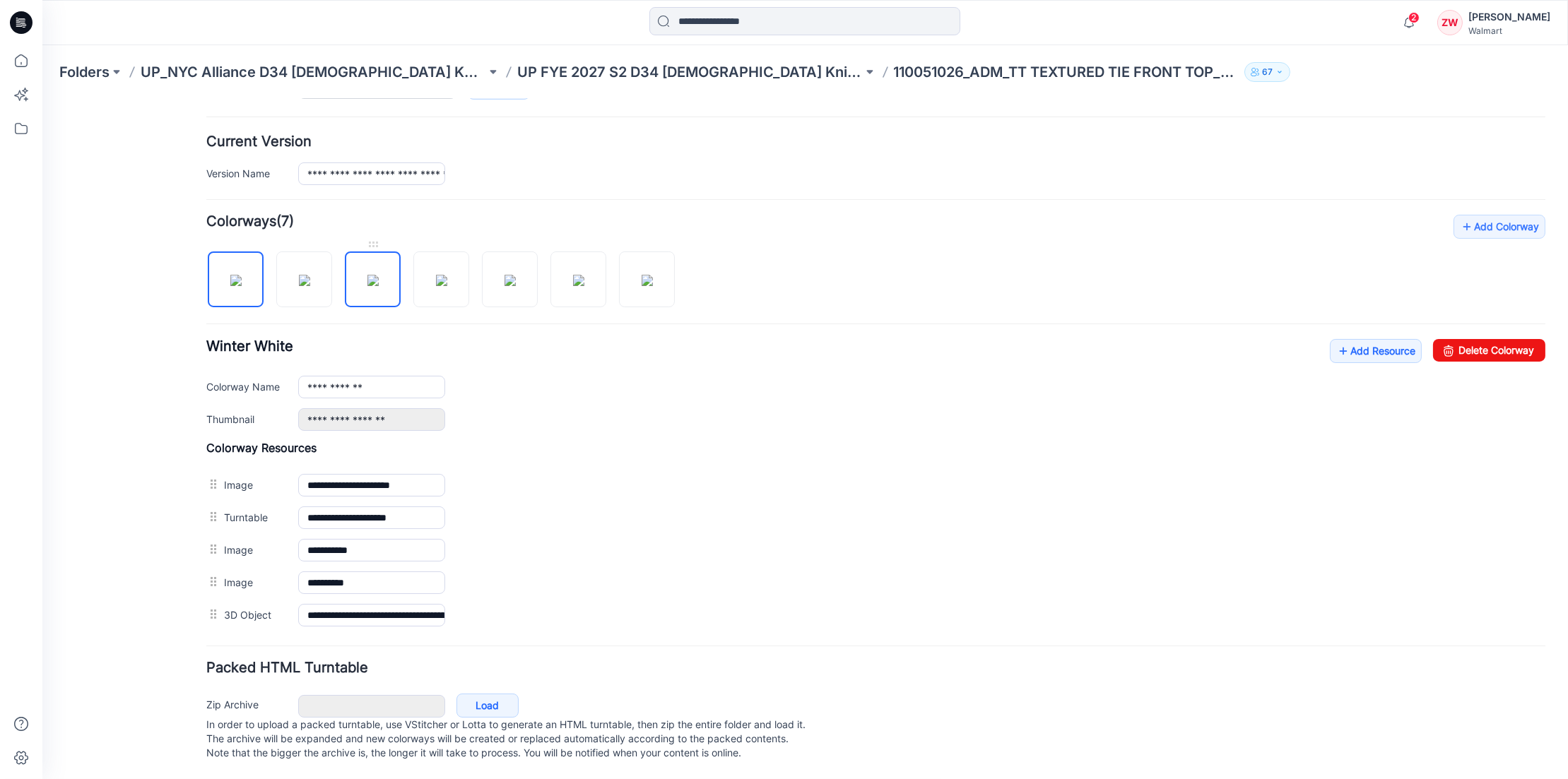
click at [368, 274] on img at bounding box center [373, 279] width 11 height 11
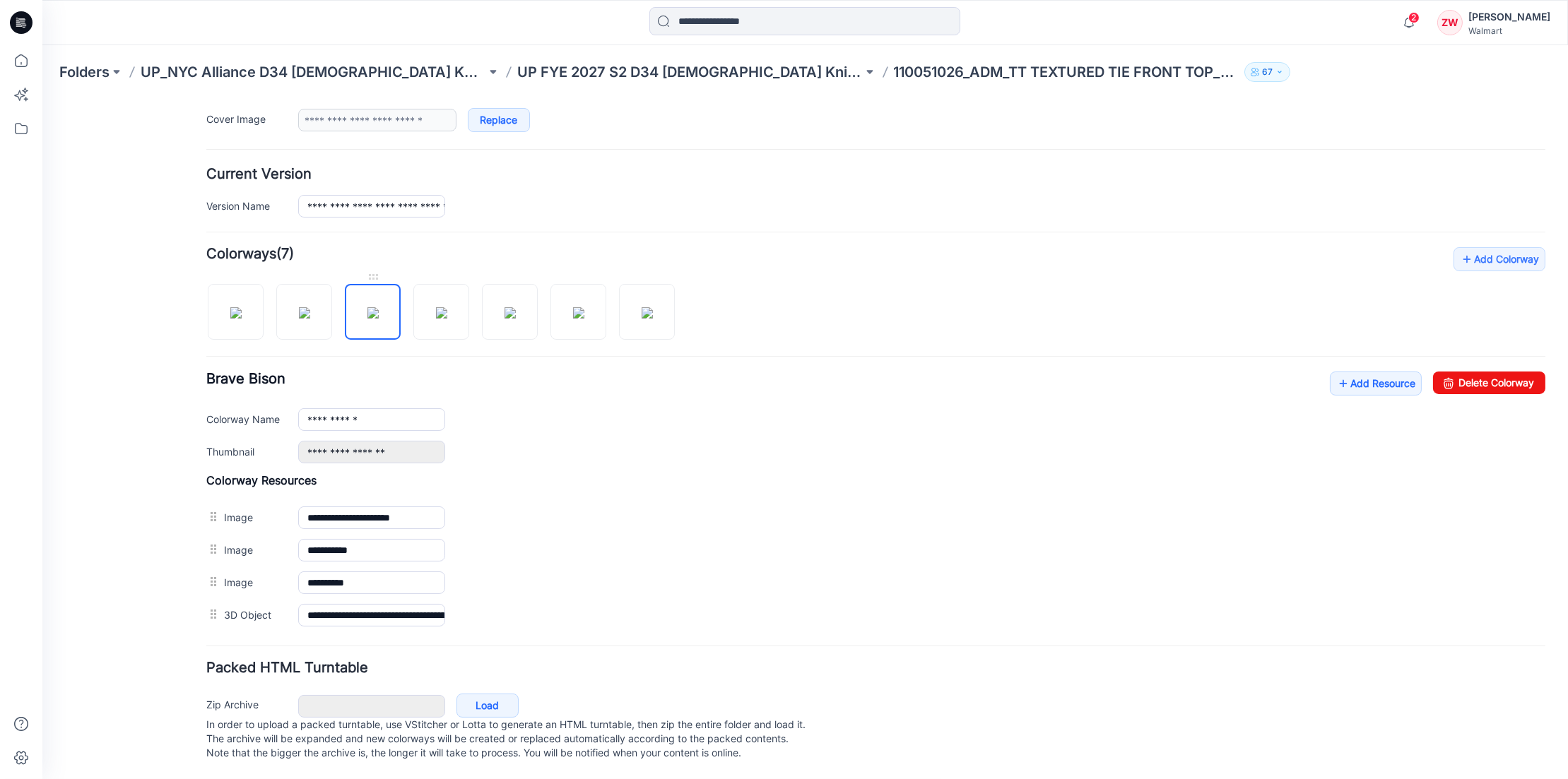
scroll to position [299, 0]
drag, startPoint x: 1508, startPoint y: 373, endPoint x: 903, endPoint y: 137, distance: 649.4
click at [1508, 373] on link "Delete Colorway" at bounding box center [1489, 382] width 112 height 22
type input "**********"
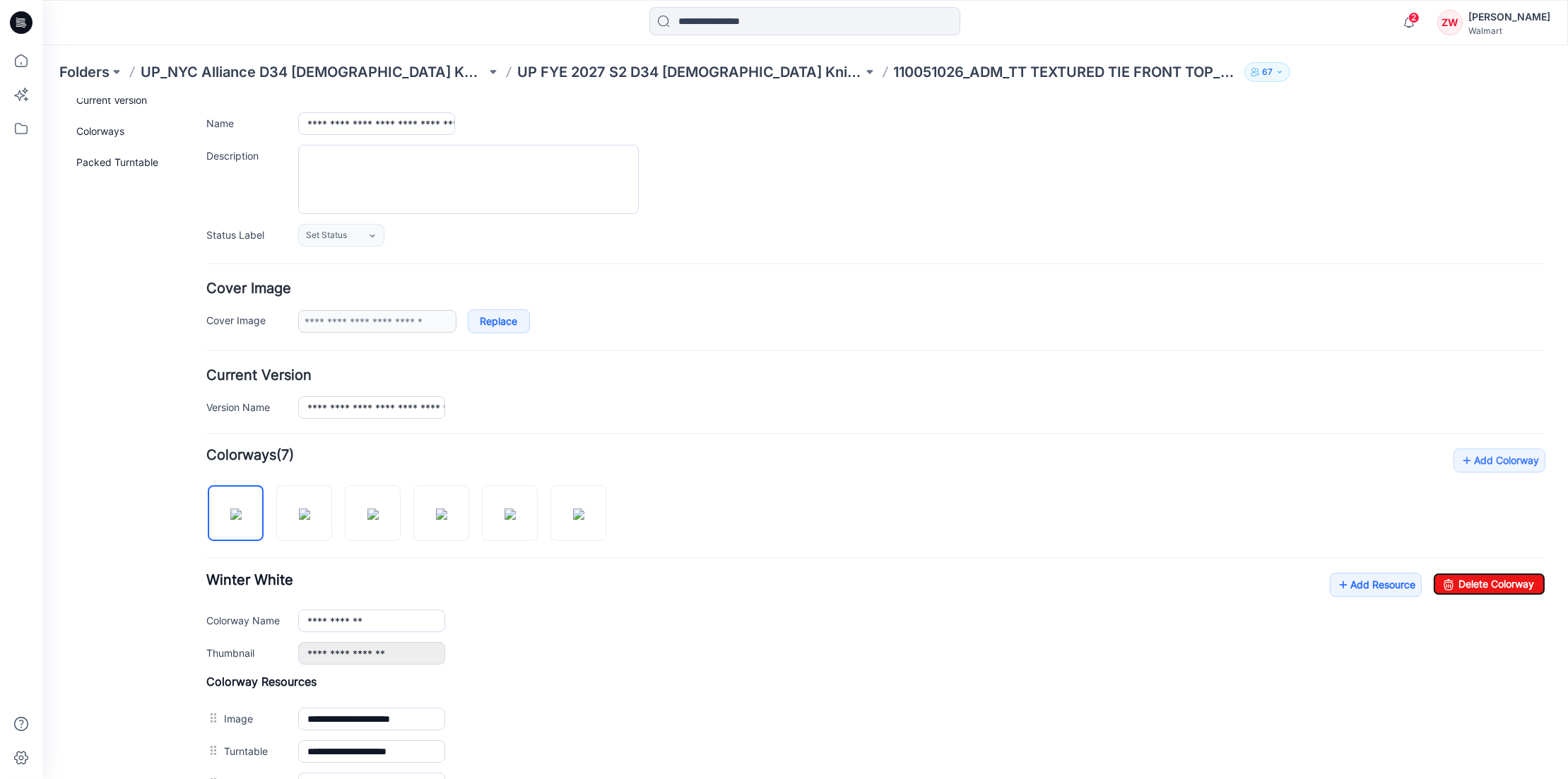
scroll to position [0, 0]
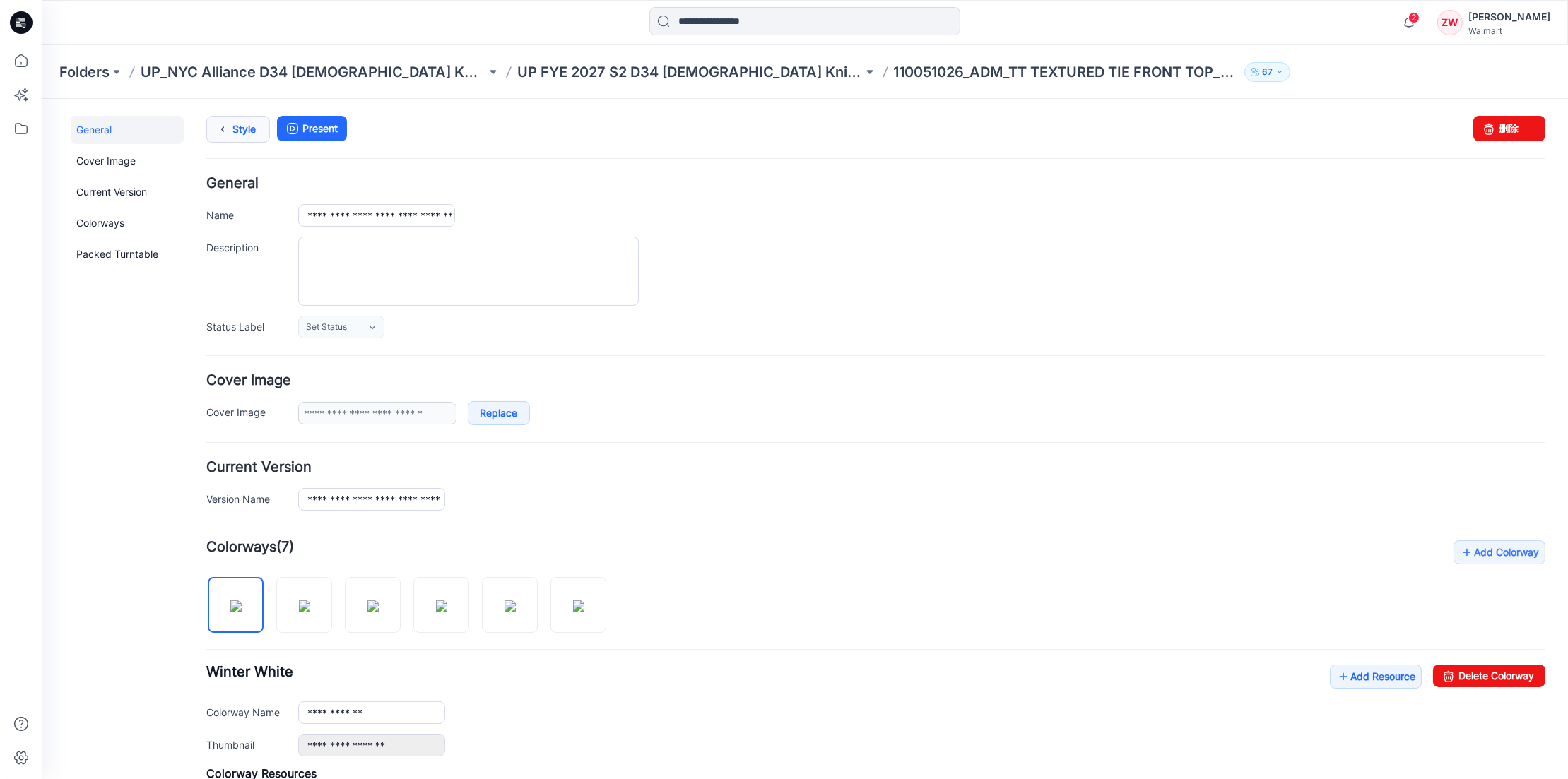
click at [235, 117] on link "Style" at bounding box center [238, 128] width 63 height 27
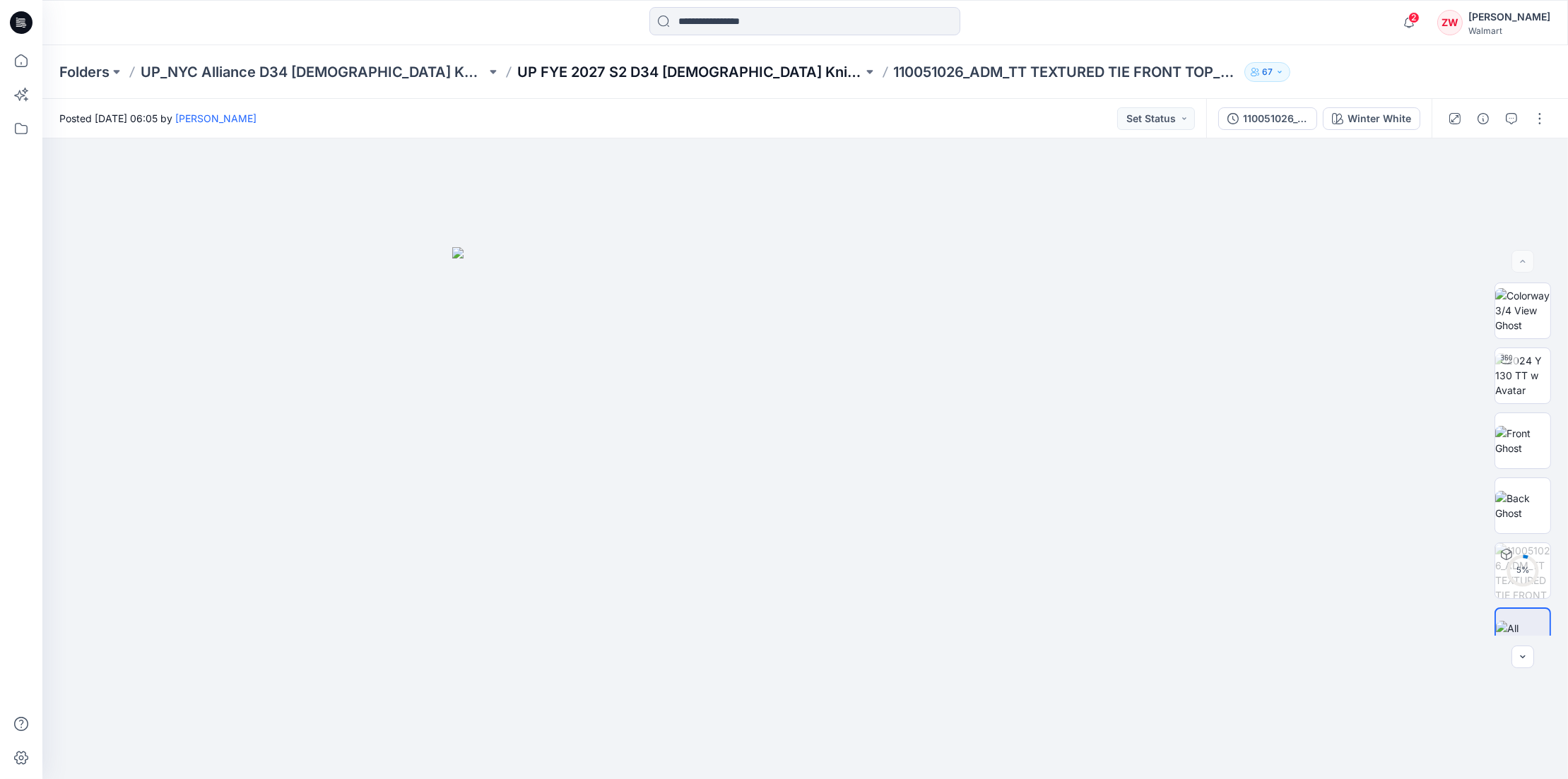
click at [657, 70] on p "UP FYE 2027 S2 D34 [DEMOGRAPHIC_DATA] Knit Tops NYCA" at bounding box center [690, 71] width 346 height 19
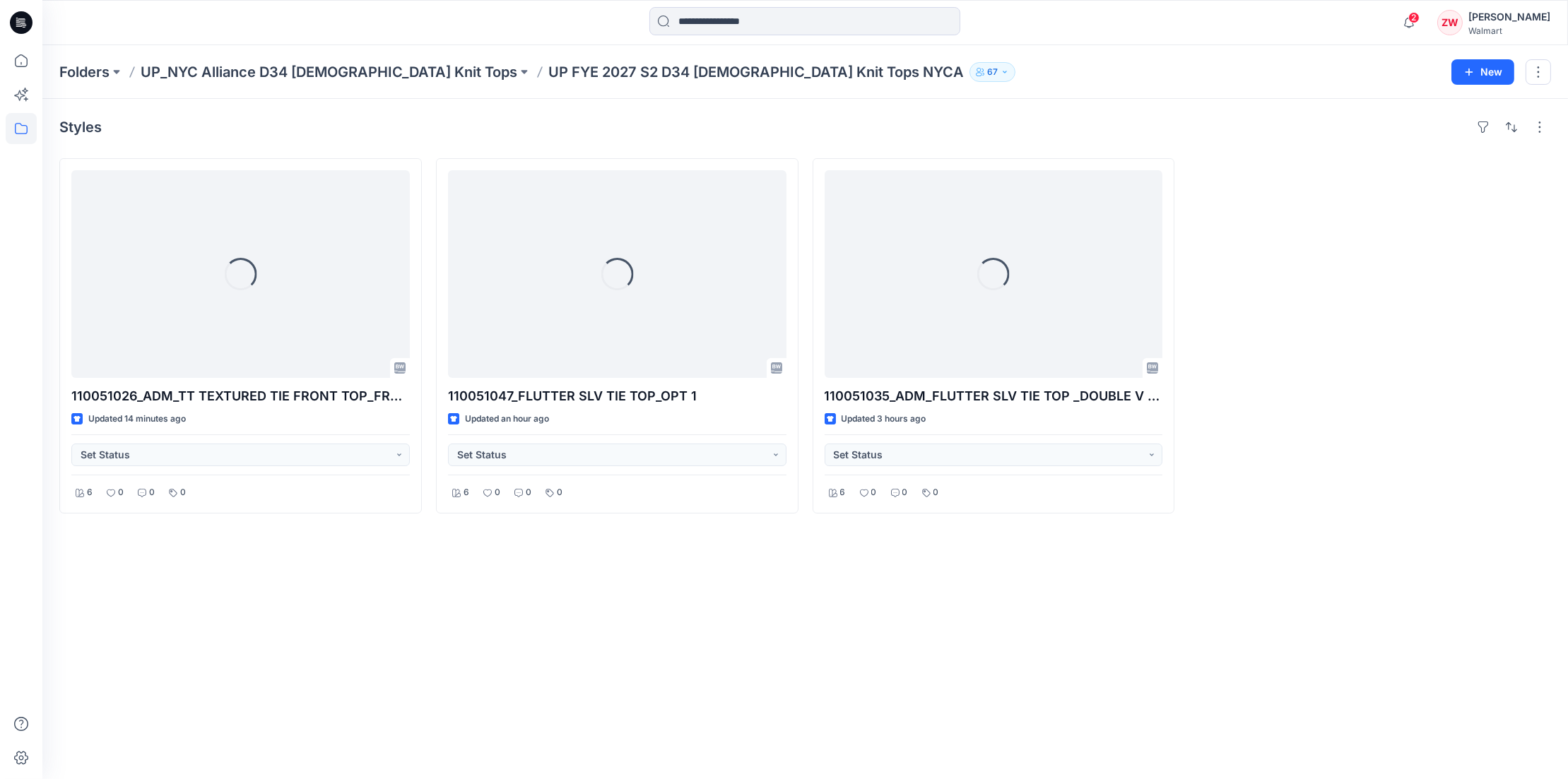
click at [1077, 69] on div "Folders UP_NYC Alliance D34 Ladies Knit Tops UP FYE 2027 S2 D34 Ladies Knit Top…" at bounding box center [750, 71] width 1381 height 19
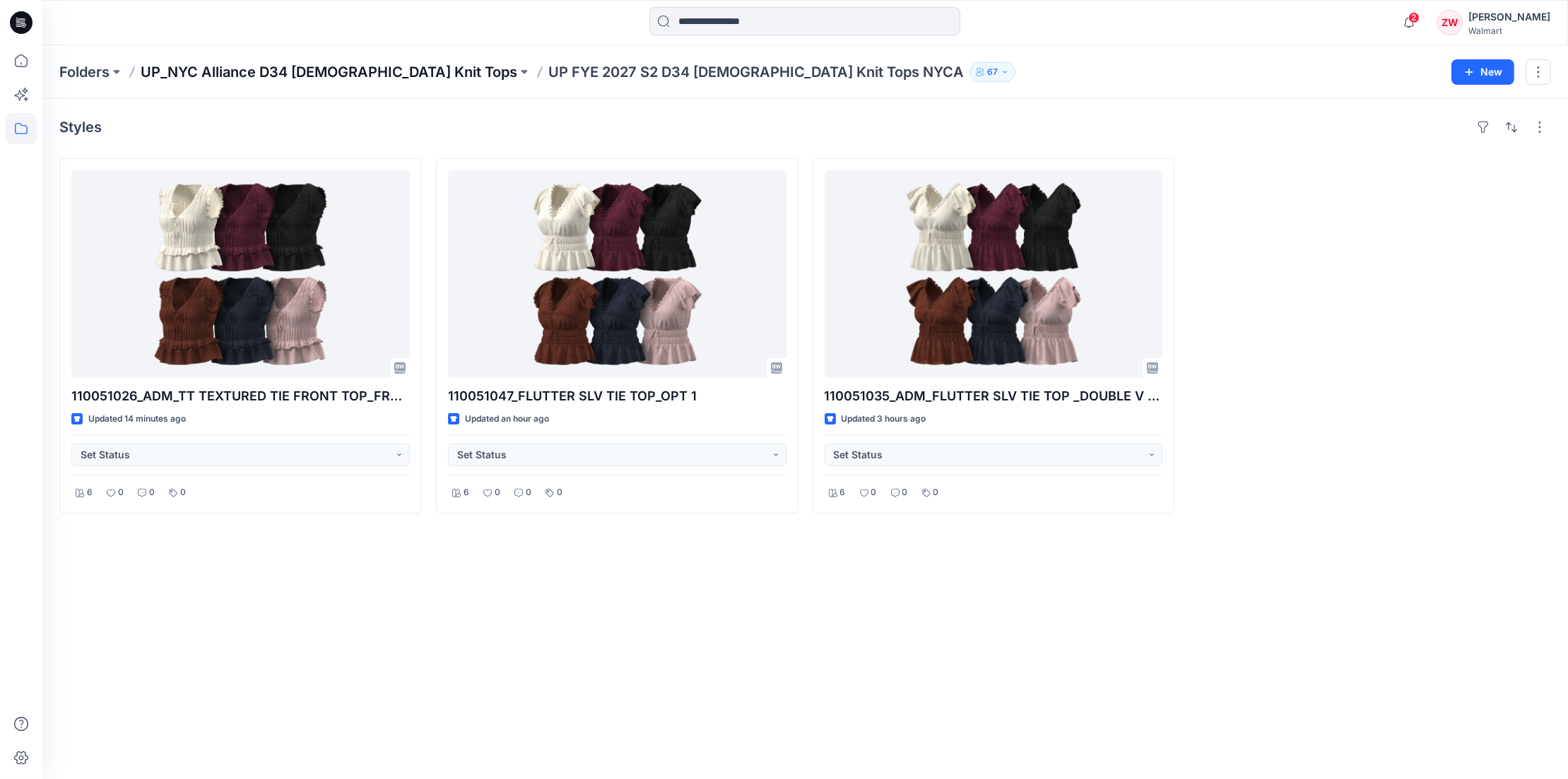
click at [289, 72] on p "UP_NYC Alliance D34 [DEMOGRAPHIC_DATA] Knit Tops" at bounding box center [328, 71] width 376 height 19
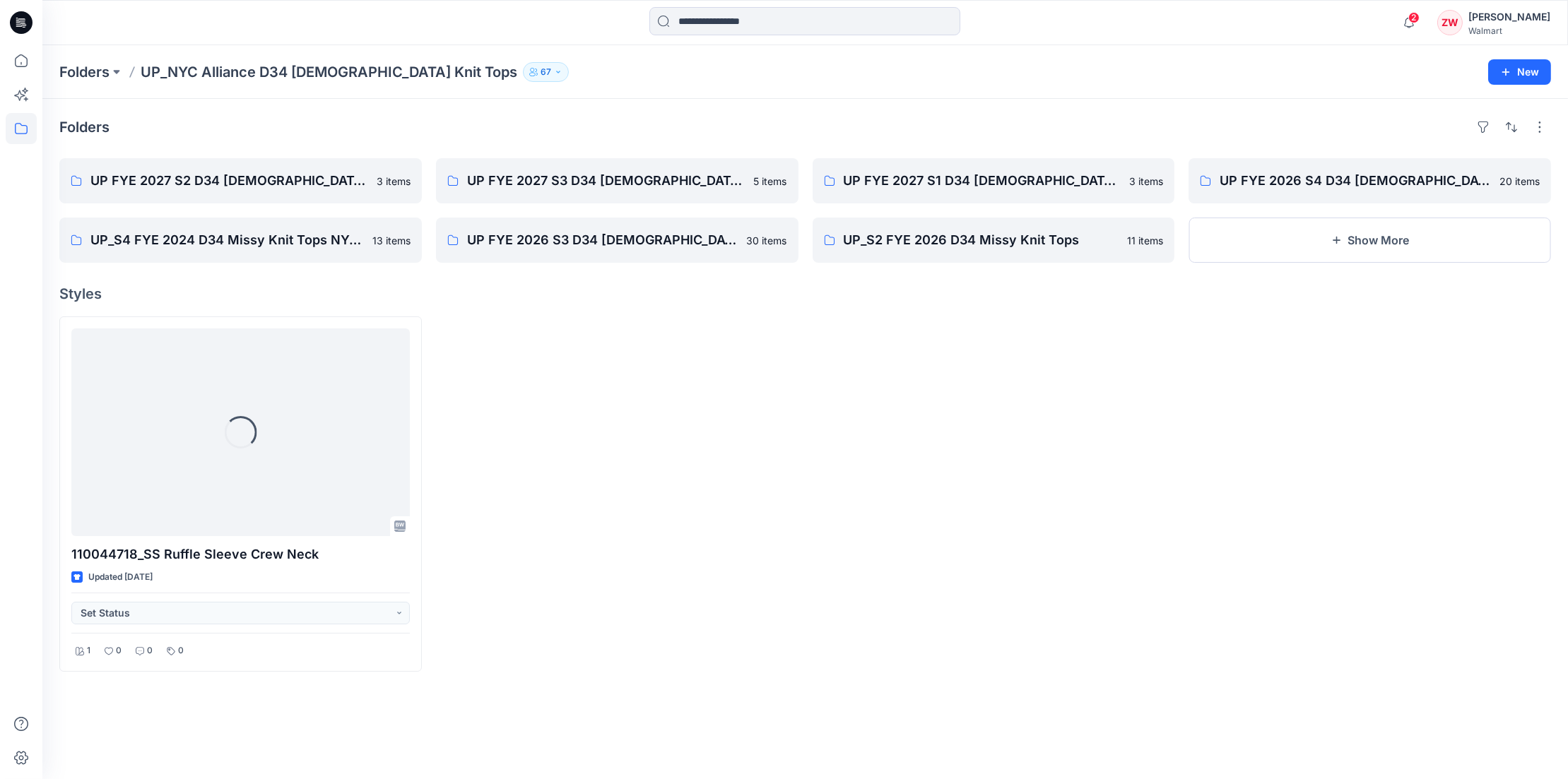
click at [882, 103] on div "Folders UP FYE 2027 S2 D34 Ladies Knit Tops NYCA 3 items UP_S4 FYE 2024 D34 Mis…" at bounding box center [805, 439] width 1525 height 681
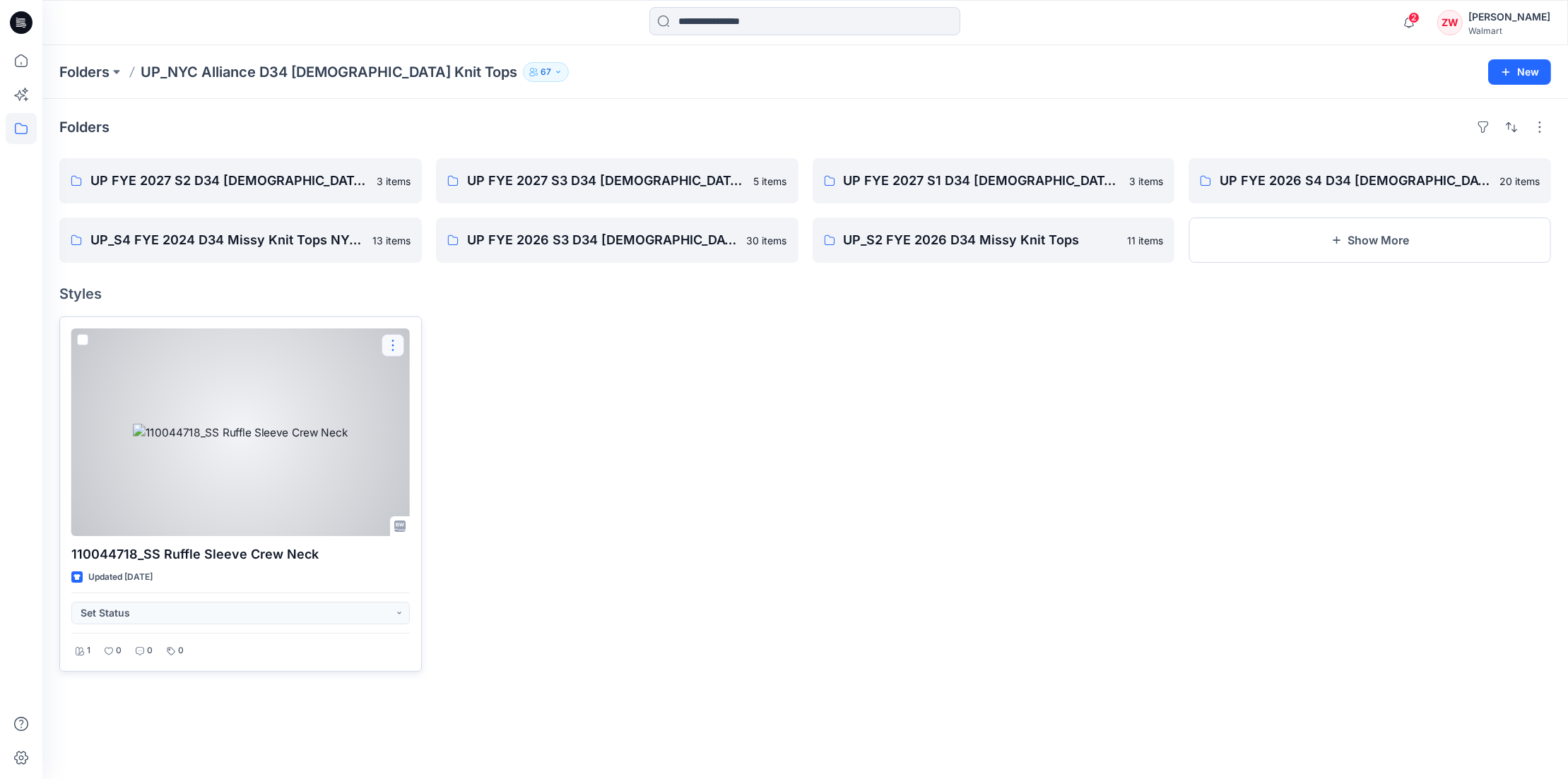
click at [400, 338] on button "button" at bounding box center [393, 345] width 22 height 22
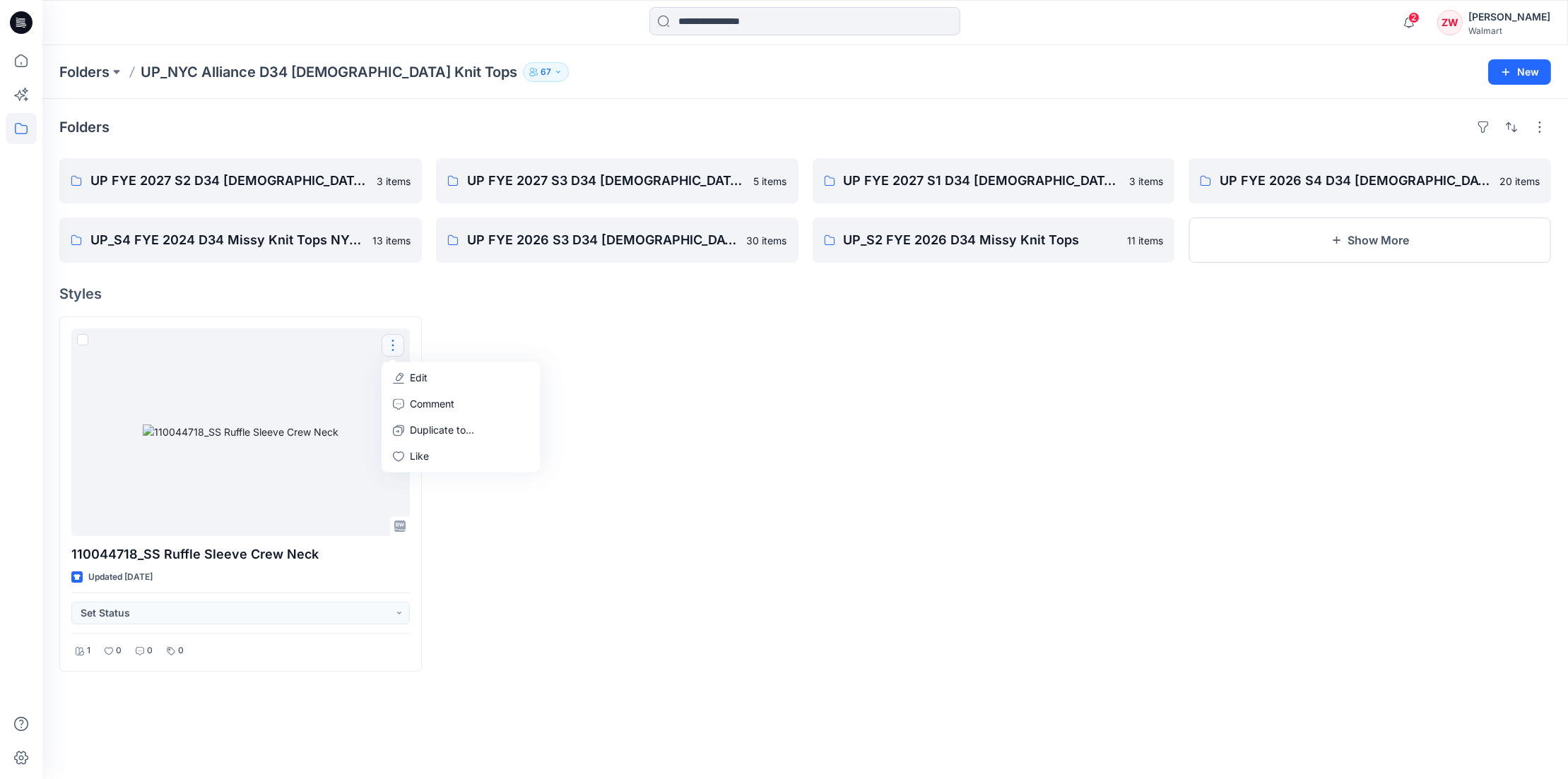
click at [715, 332] on div at bounding box center [617, 494] width 362 height 356
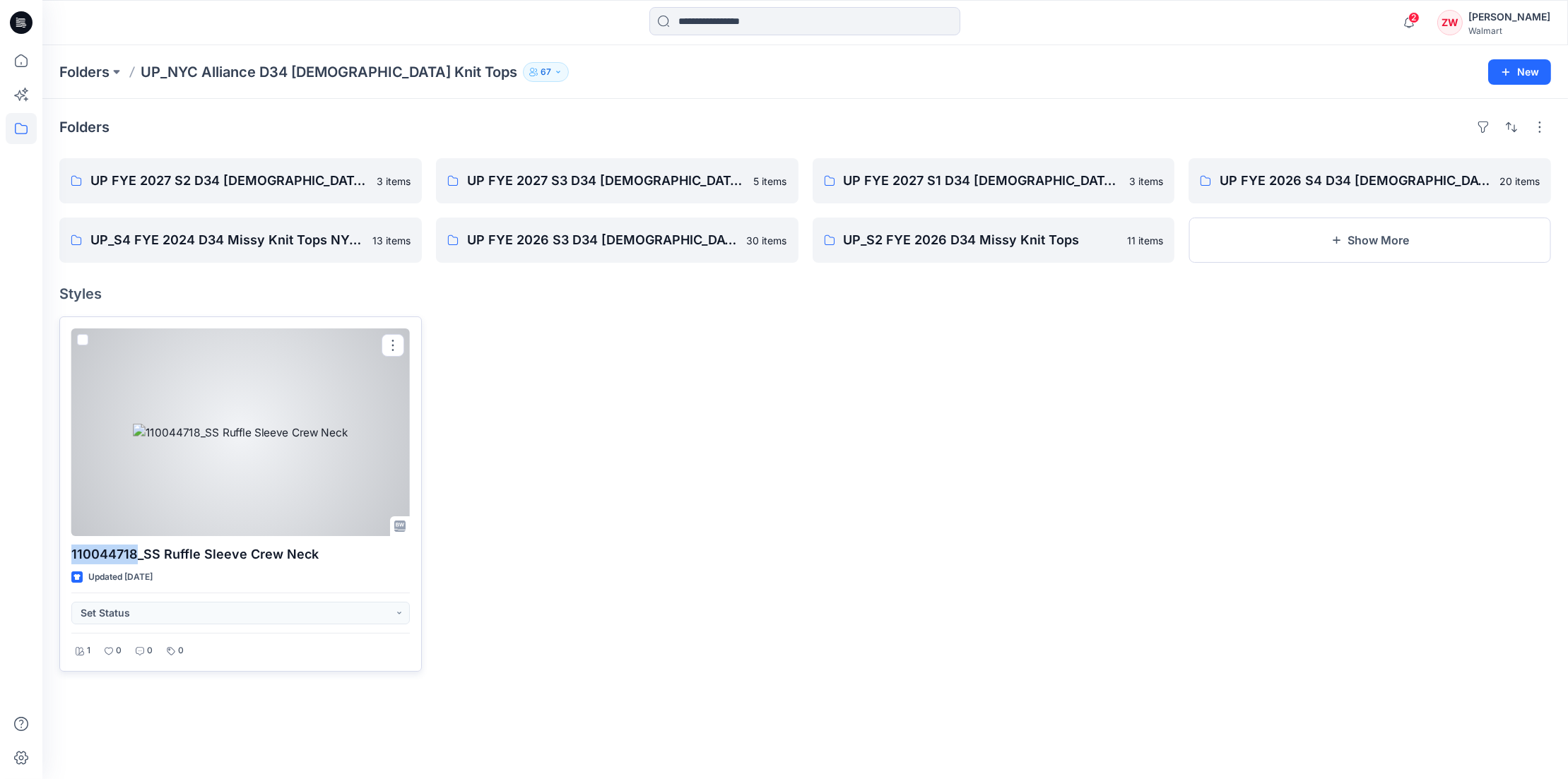
drag, startPoint x: 135, startPoint y: 552, endPoint x: 67, endPoint y: 552, distance: 68.0
click at [67, 552] on div "110044718_SS Ruffle Sleeve Crew Neck Updated 7 months ago Set Status 1 0 0 0" at bounding box center [241, 494] width 362 height 356
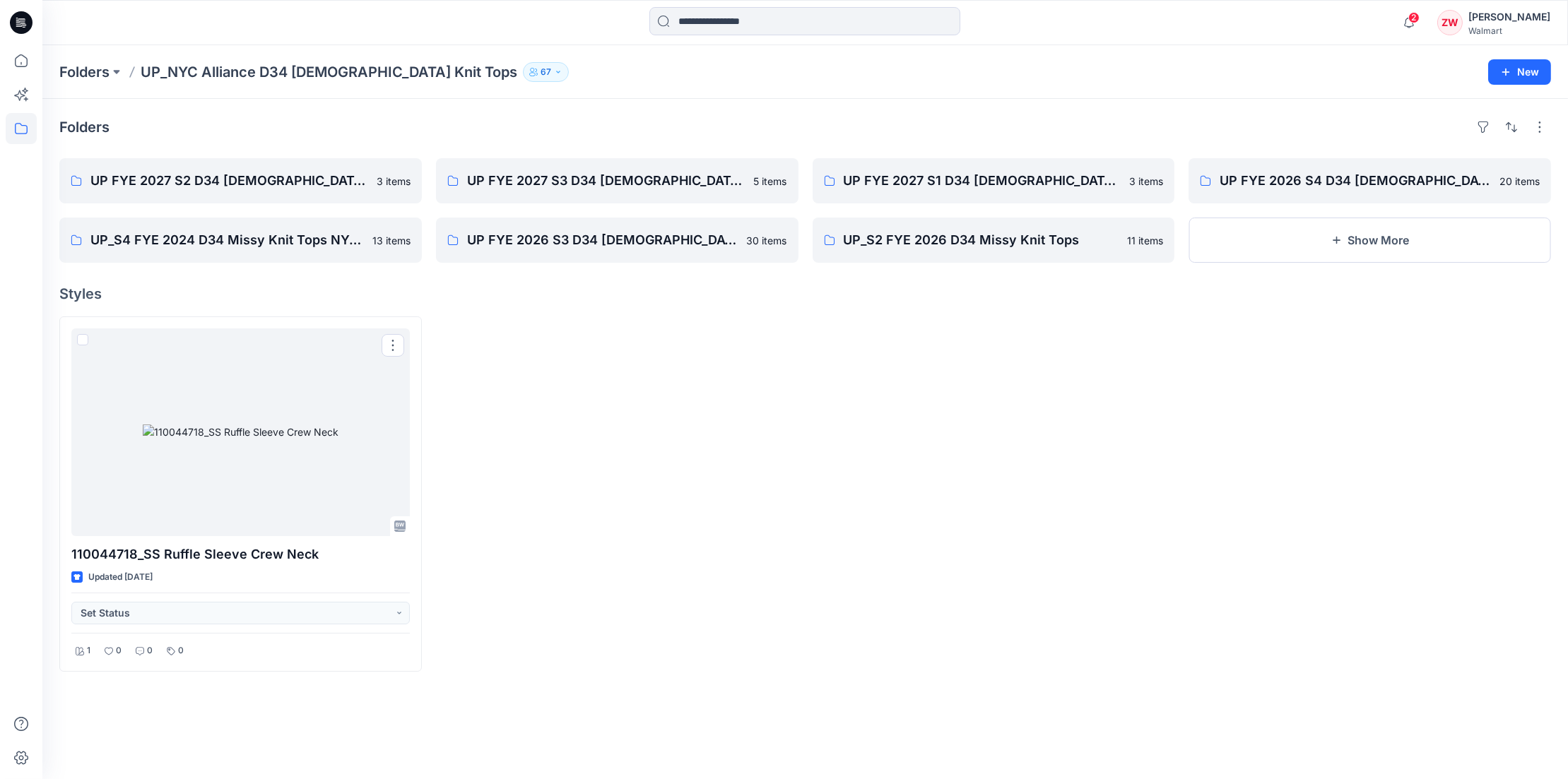
drag, startPoint x: 67, startPoint y: 552, endPoint x: 877, endPoint y: 375, distance: 829.1
click at [877, 375] on div at bounding box center [994, 494] width 362 height 356
click at [571, 171] on p "UP FYE 2027 S3 D34 Ladies Knit Tops NYCA" at bounding box center [616, 180] width 297 height 19
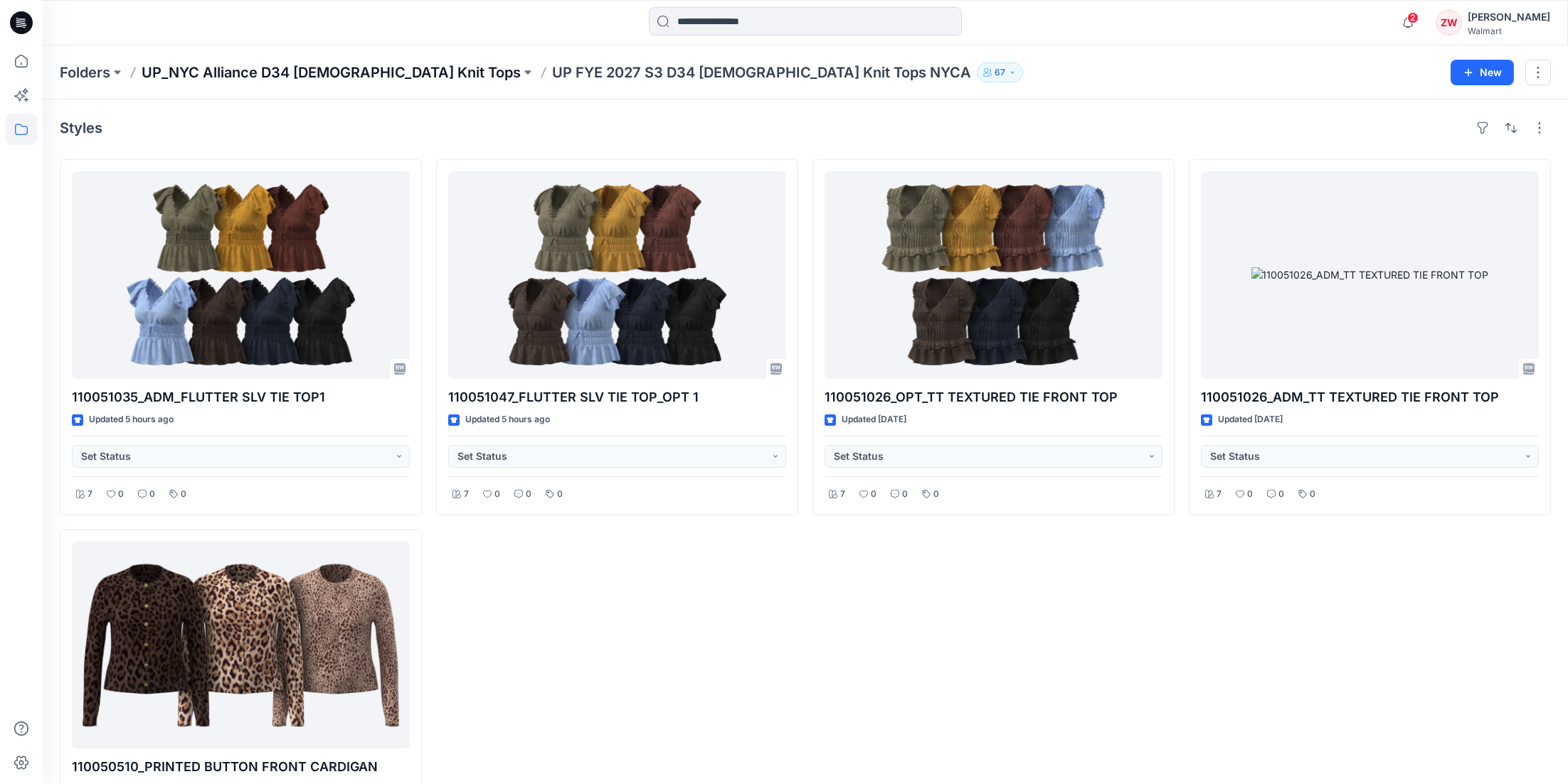
click at [348, 74] on p "UP_NYC Alliance D34 [DEMOGRAPHIC_DATA] Knit Tops" at bounding box center [330, 72] width 379 height 20
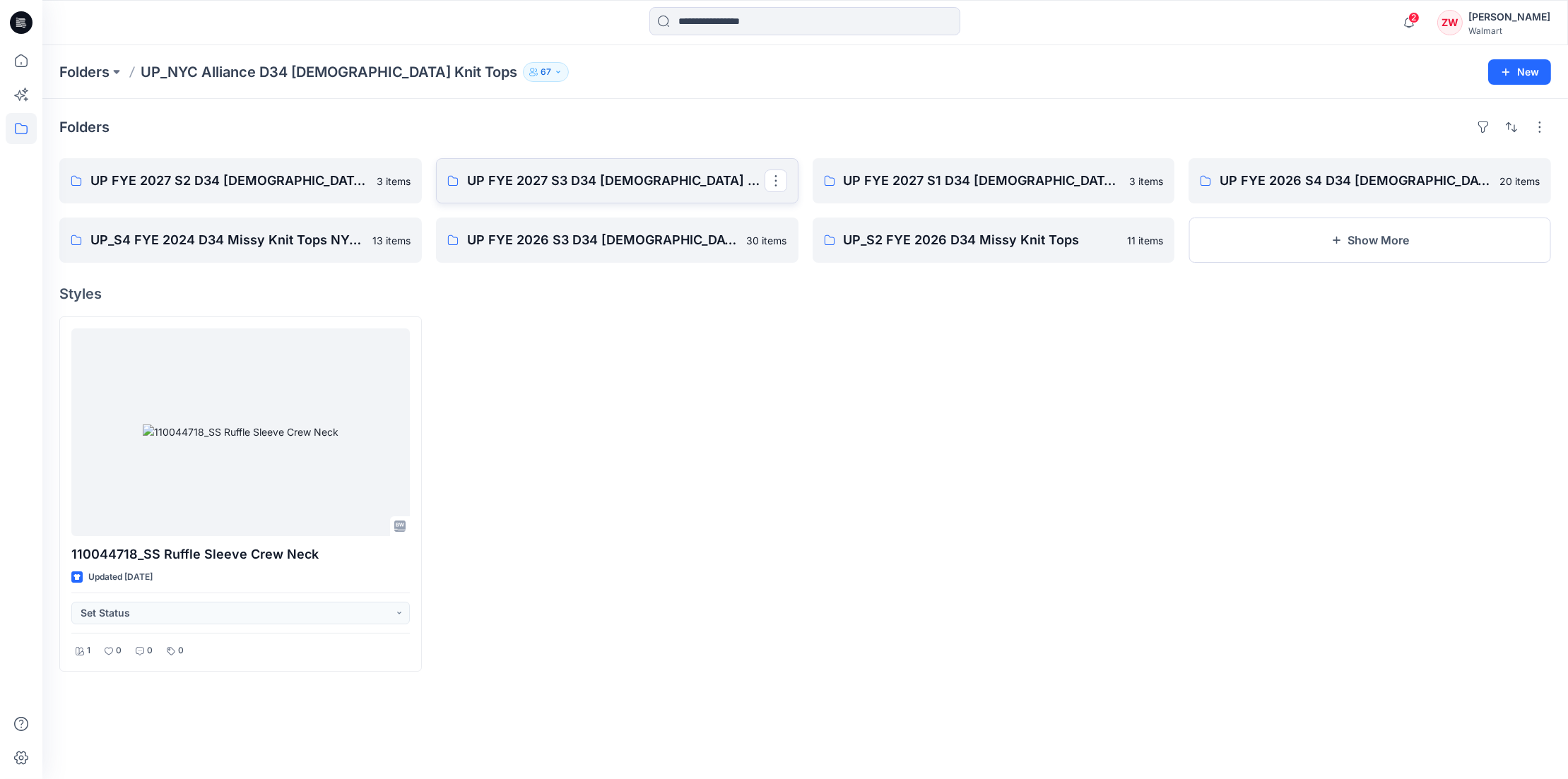
click at [566, 176] on p "UP FYE 2027 S3 D34 Ladies Knit Tops NYCA" at bounding box center [616, 180] width 297 height 19
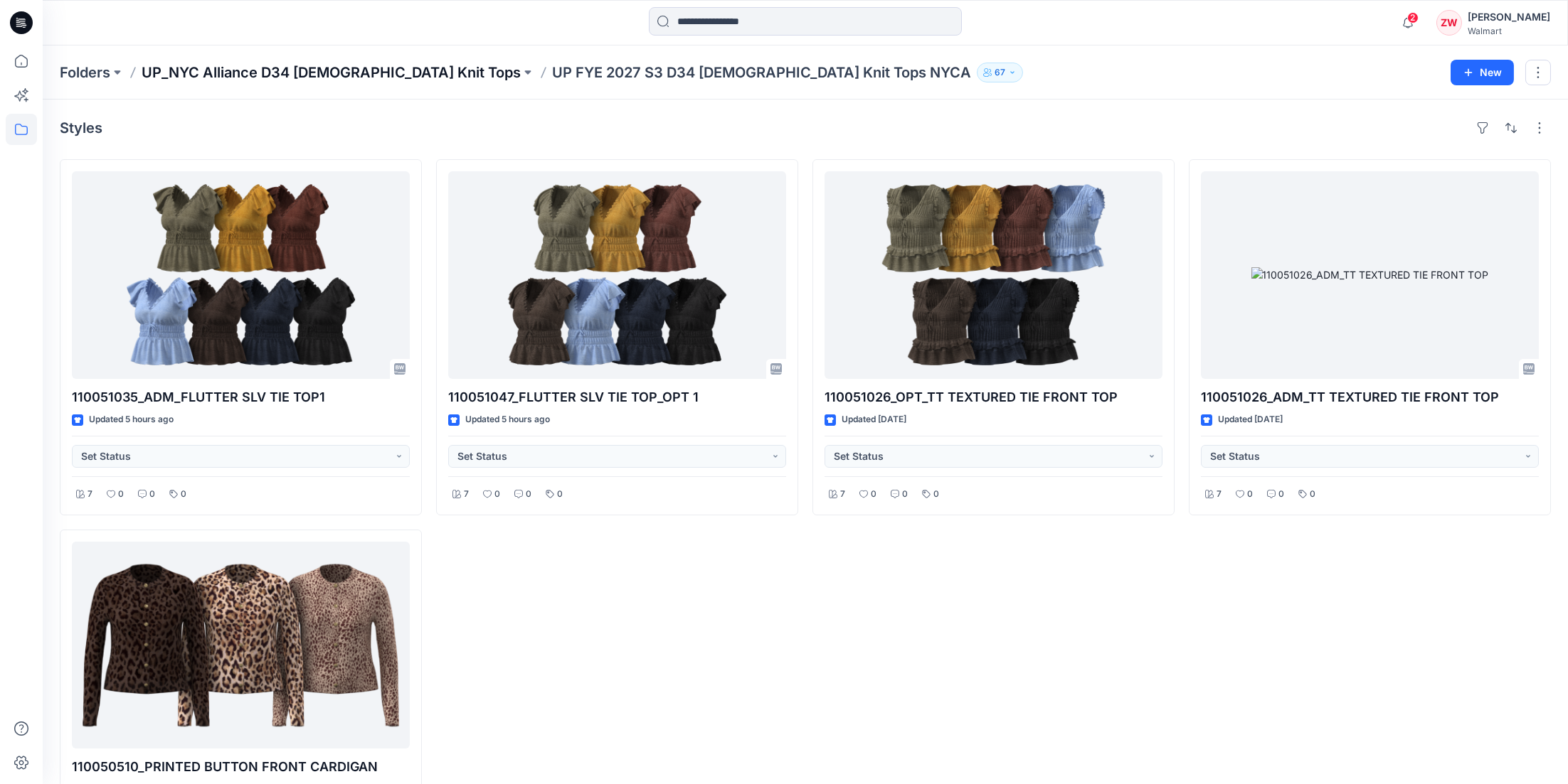
click at [360, 67] on p "UP_NYC Alliance D34 [DEMOGRAPHIC_DATA] Knit Tops" at bounding box center [330, 72] width 379 height 20
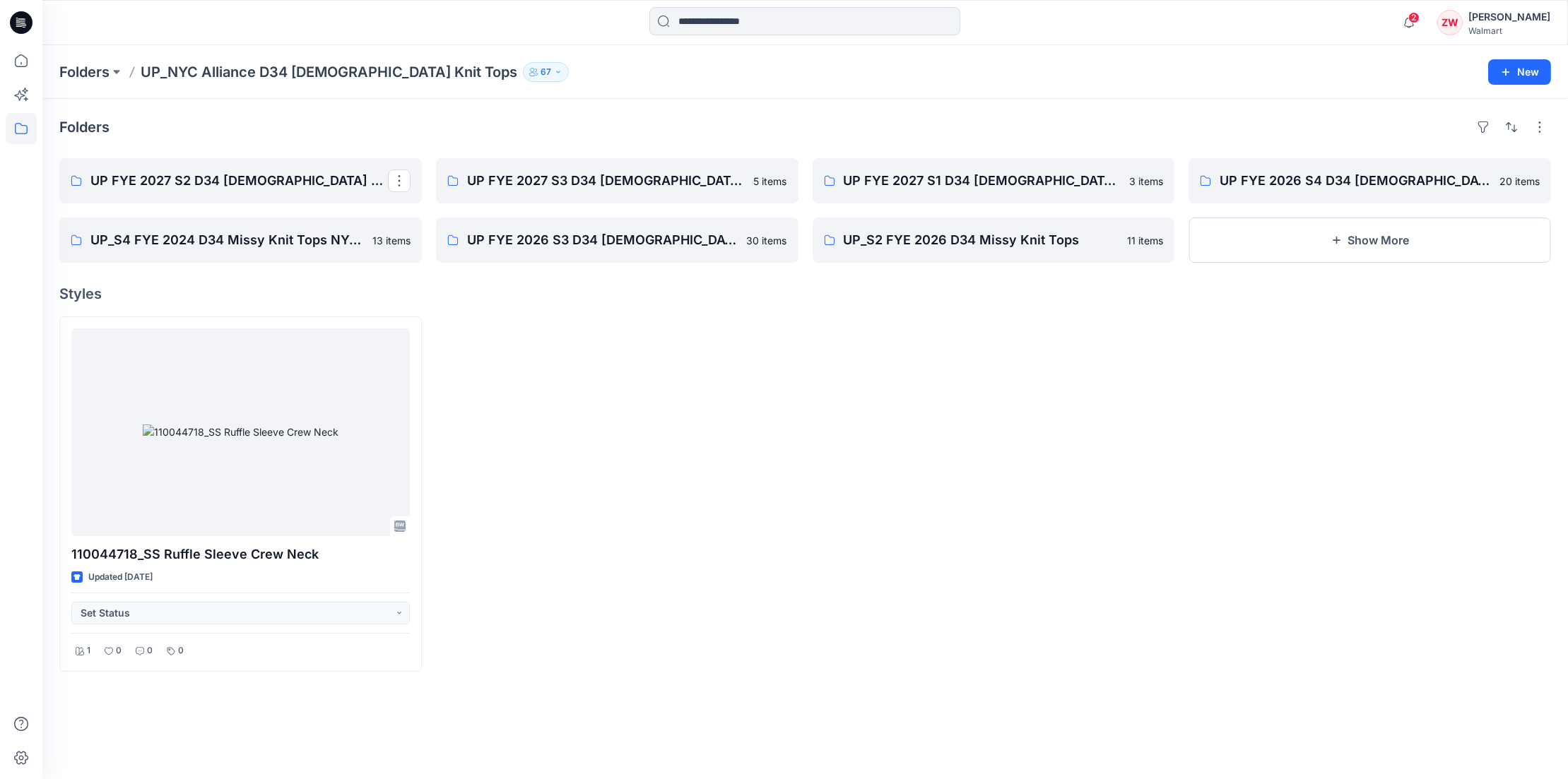
click at [194, 167] on link "UP FYE 2027 S2 D34 Ladies Knit Tops NYCA" at bounding box center [241, 180] width 362 height 45
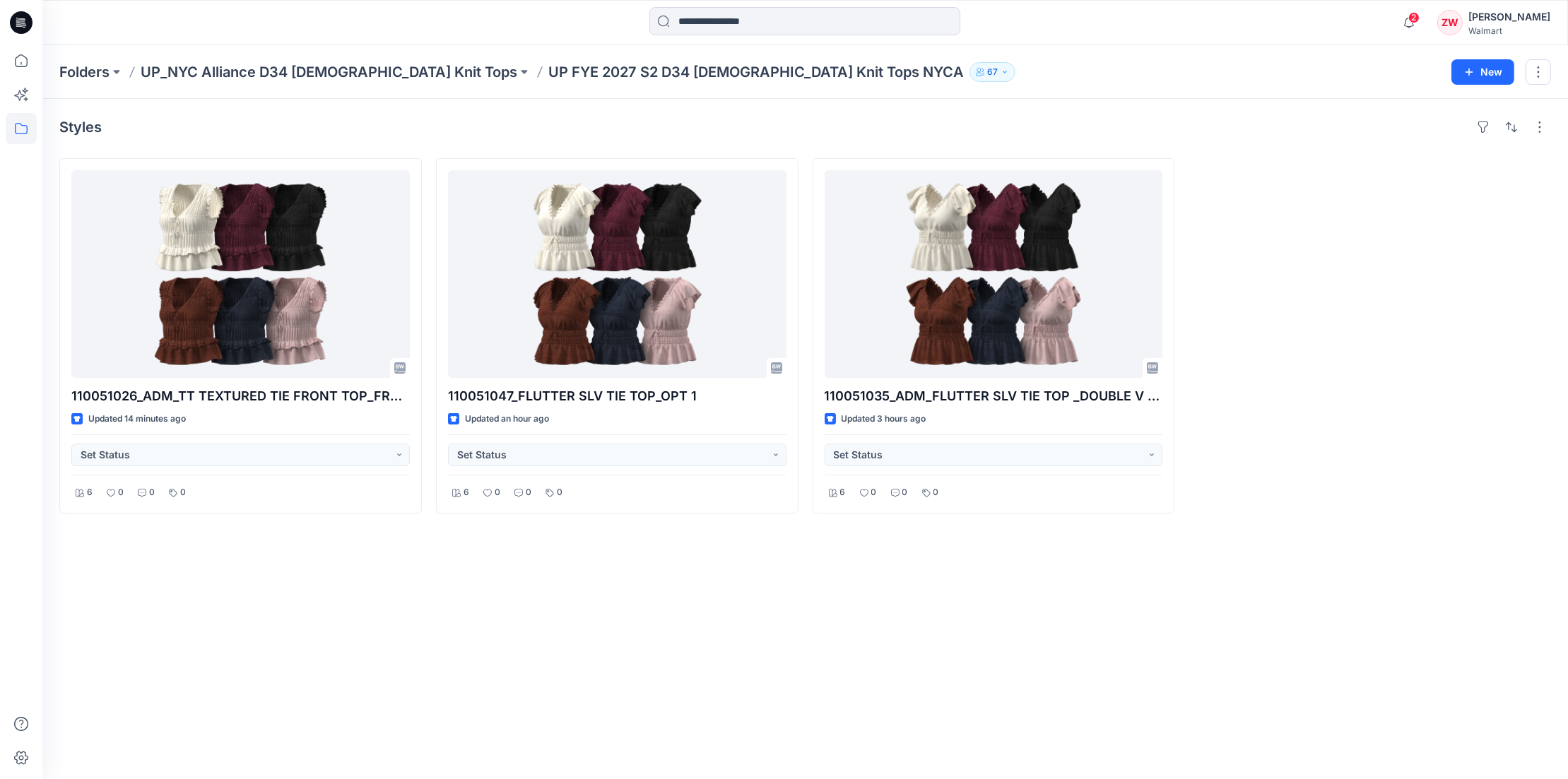
click at [967, 92] on div "Folders UP_NYC Alliance D34 Ladies Knit Tops UP FYE 2027 S2 D34 Ladies Knit Top…" at bounding box center [805, 72] width 1525 height 54
click at [13, 58] on icon at bounding box center [20, 60] width 31 height 31
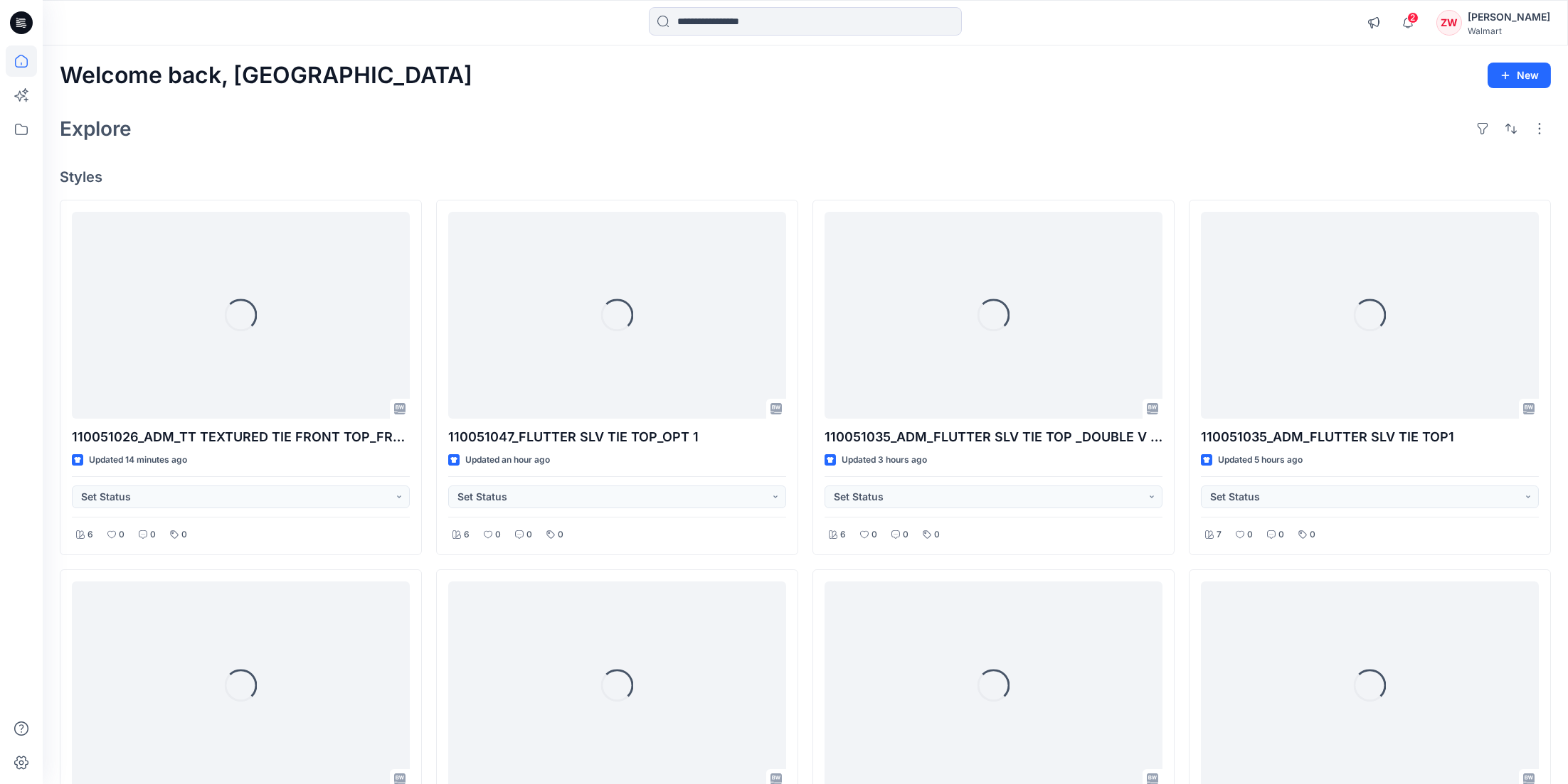
click at [1418, 12] on span "2" at bounding box center [1413, 18] width 11 height 11
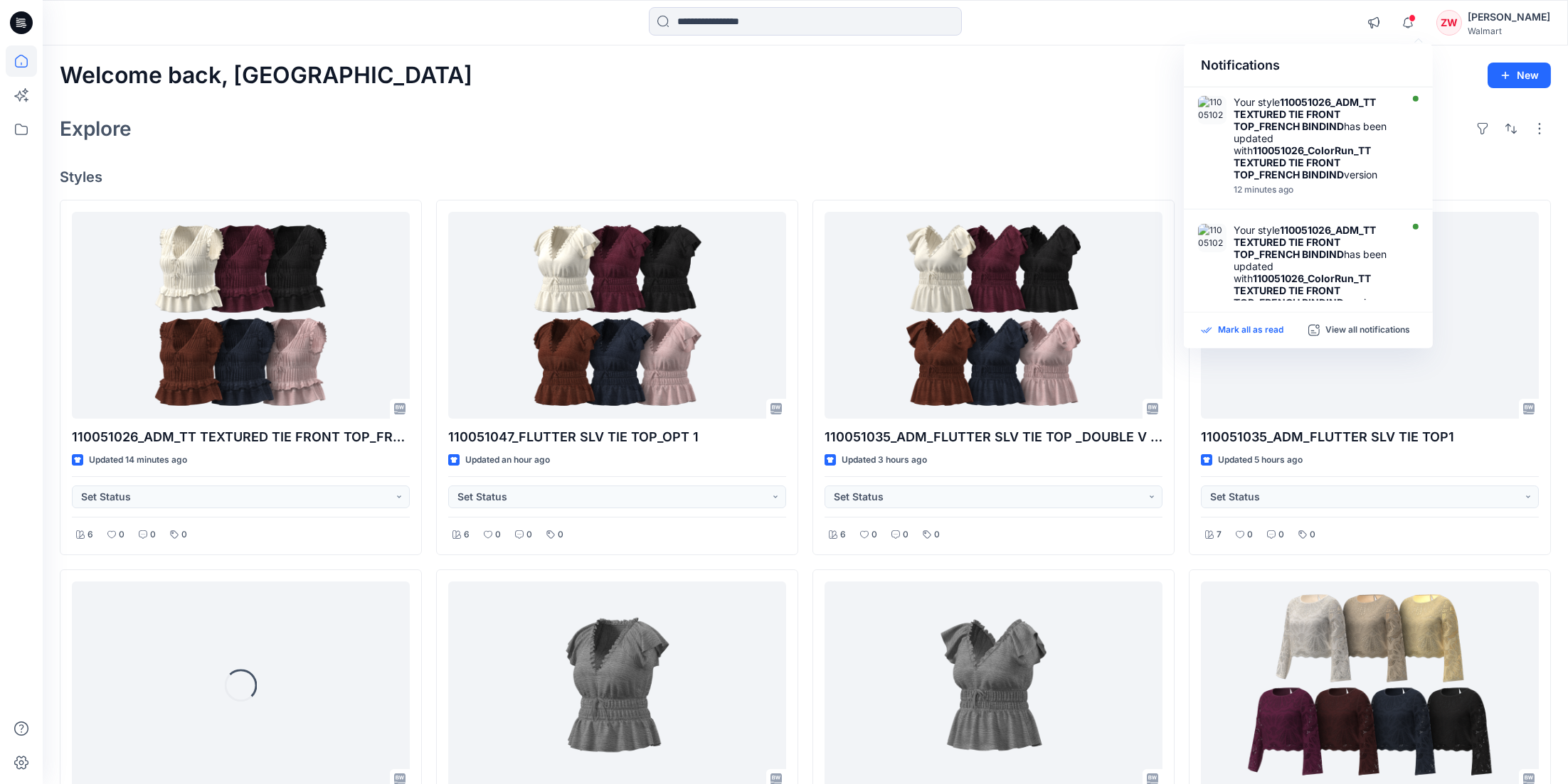
click at [1245, 328] on p "Mark all as read" at bounding box center [1250, 331] width 65 height 13
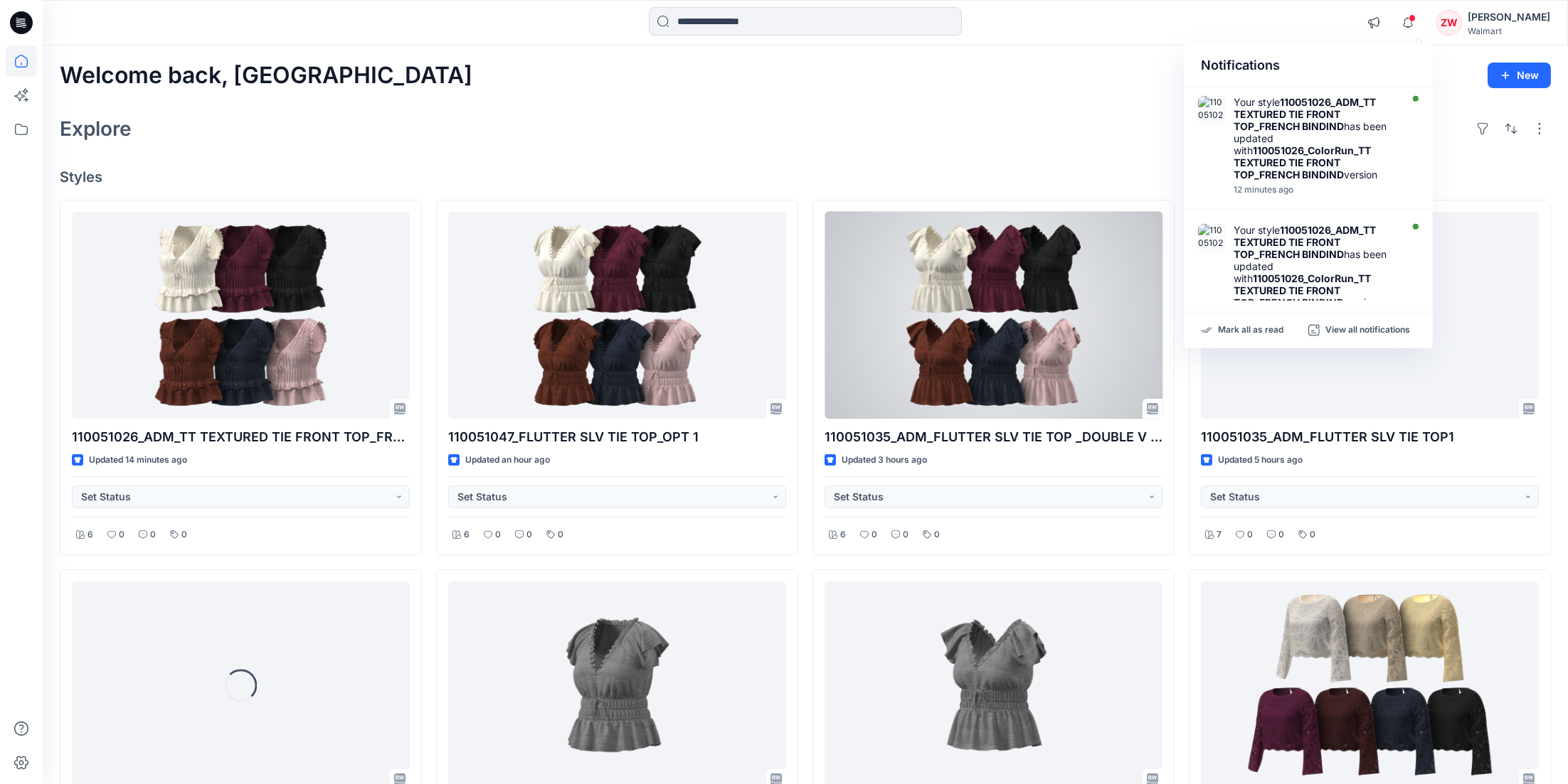
click at [802, 80] on div "Welcome back, Zhonglin New" at bounding box center [805, 76] width 1491 height 26
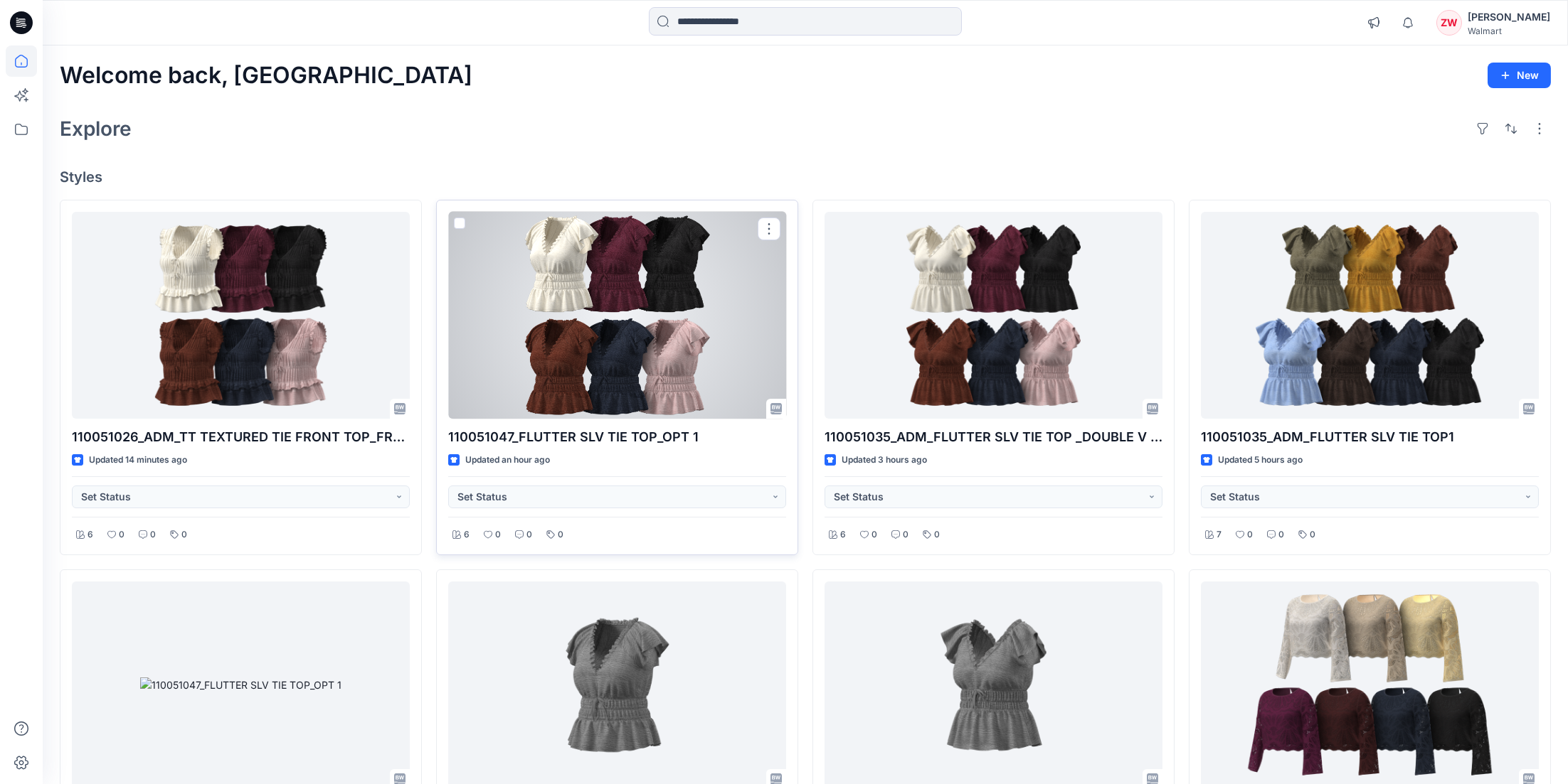
click at [715, 295] on div at bounding box center [616, 316] width 338 height 207
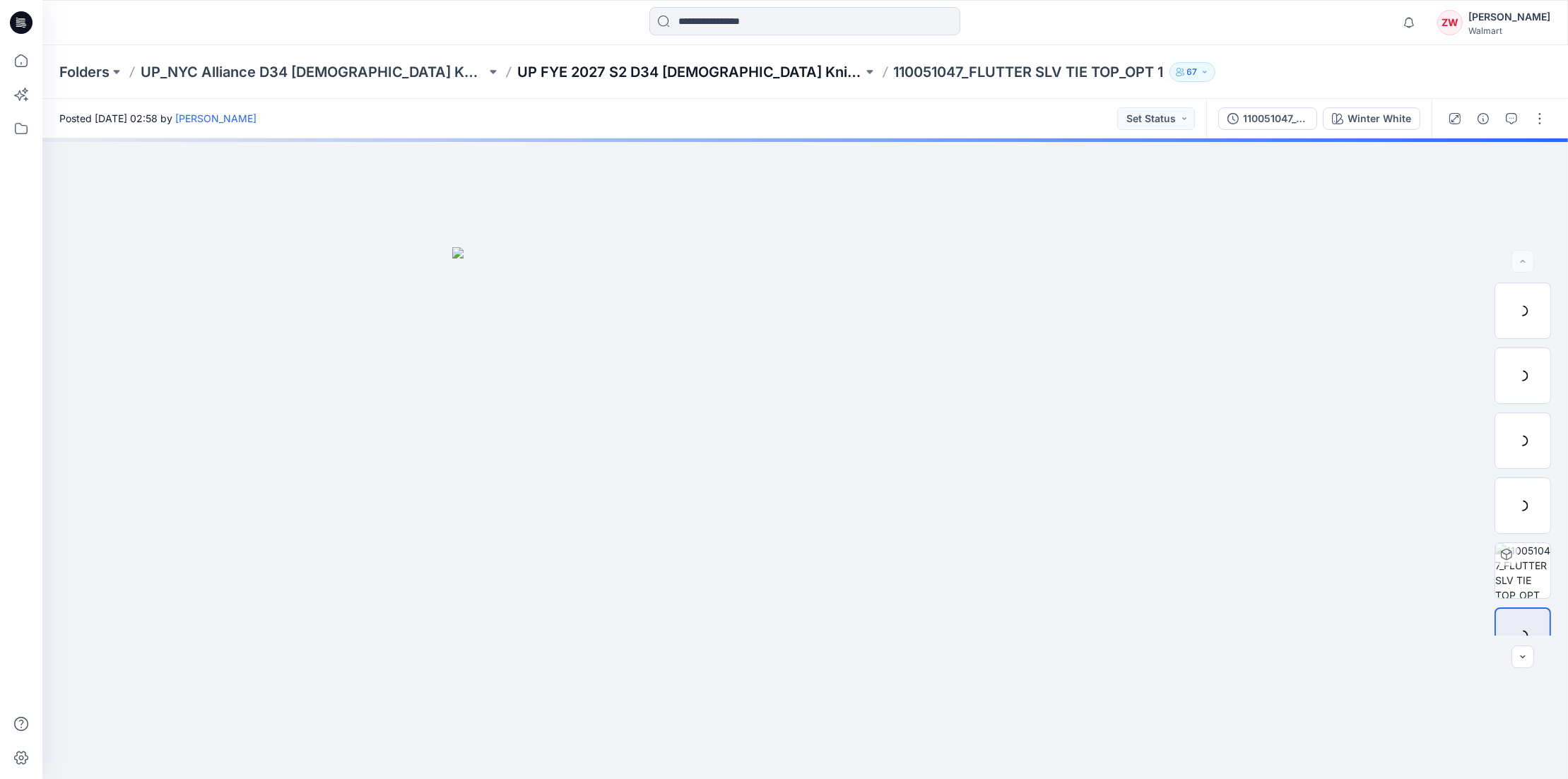
click at [646, 74] on p "UP FYE 2027 S2 D34 Ladies Knit Tops NYCA" at bounding box center [690, 71] width 346 height 19
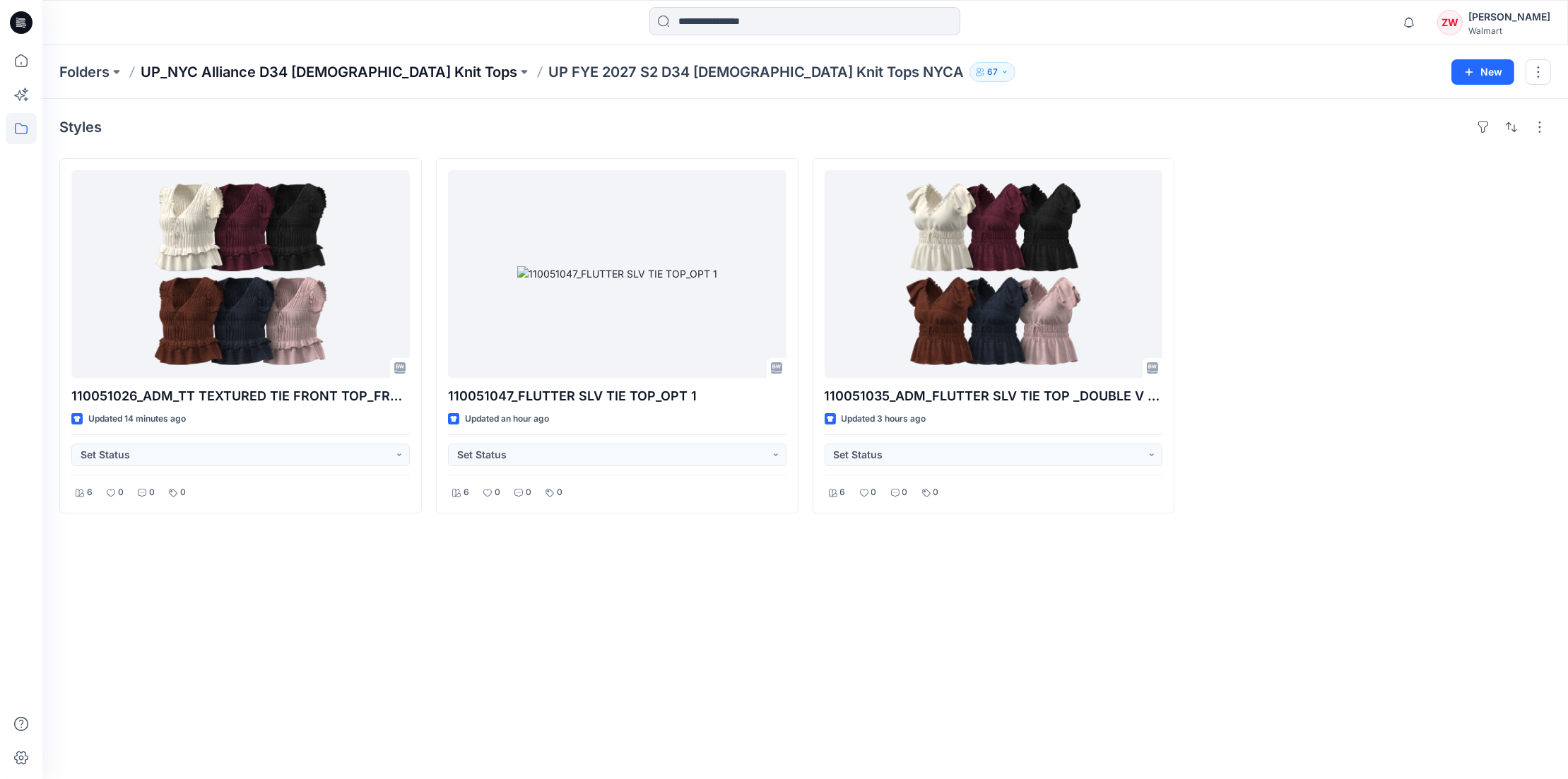
click at [326, 71] on p "UP_NYC Alliance D34 [DEMOGRAPHIC_DATA] Knit Tops" at bounding box center [328, 71] width 376 height 19
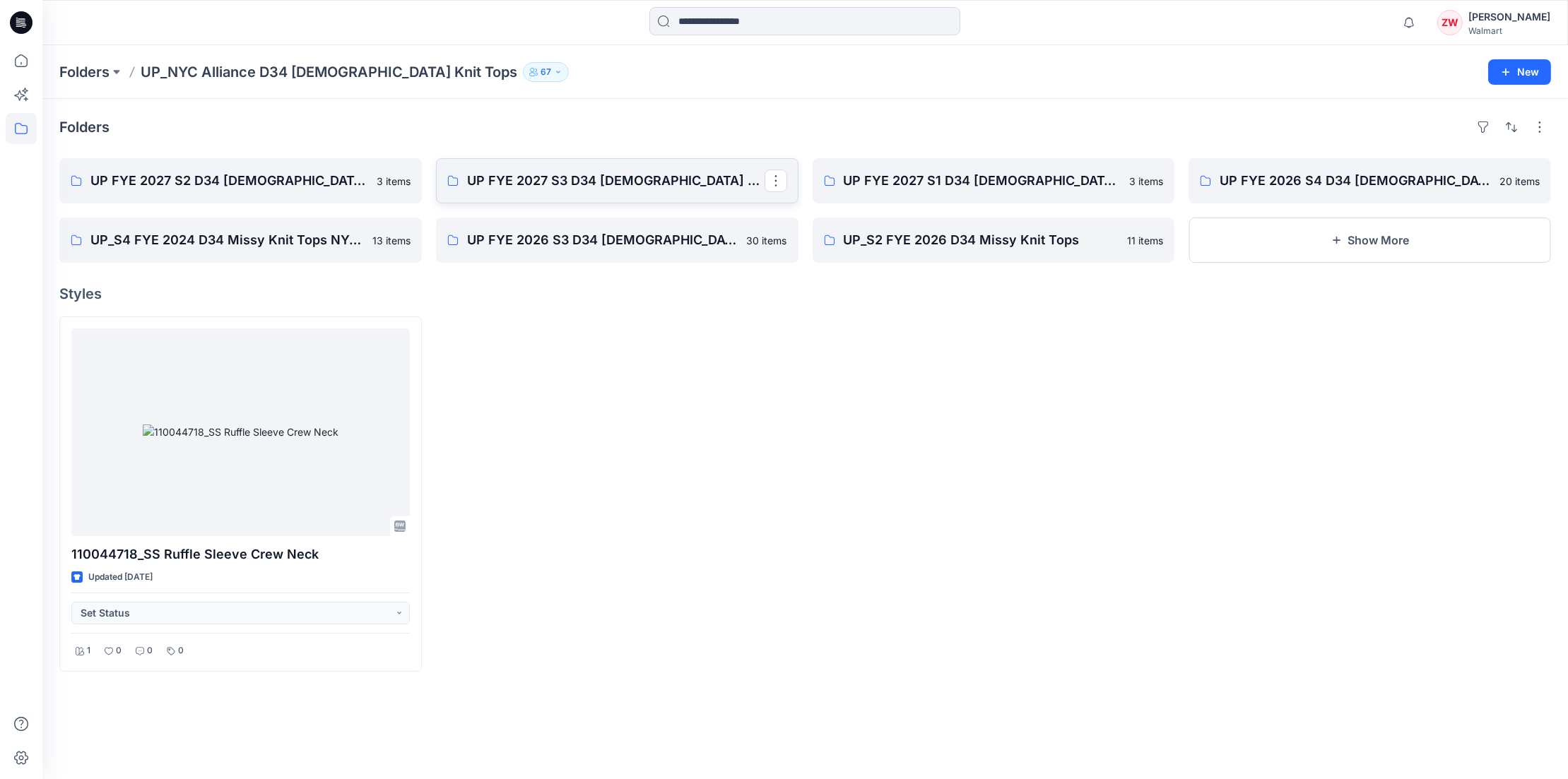
click at [602, 166] on link "UP FYE 2027 S3 D34 Ladies Knit Tops NYCA" at bounding box center [617, 180] width 362 height 45
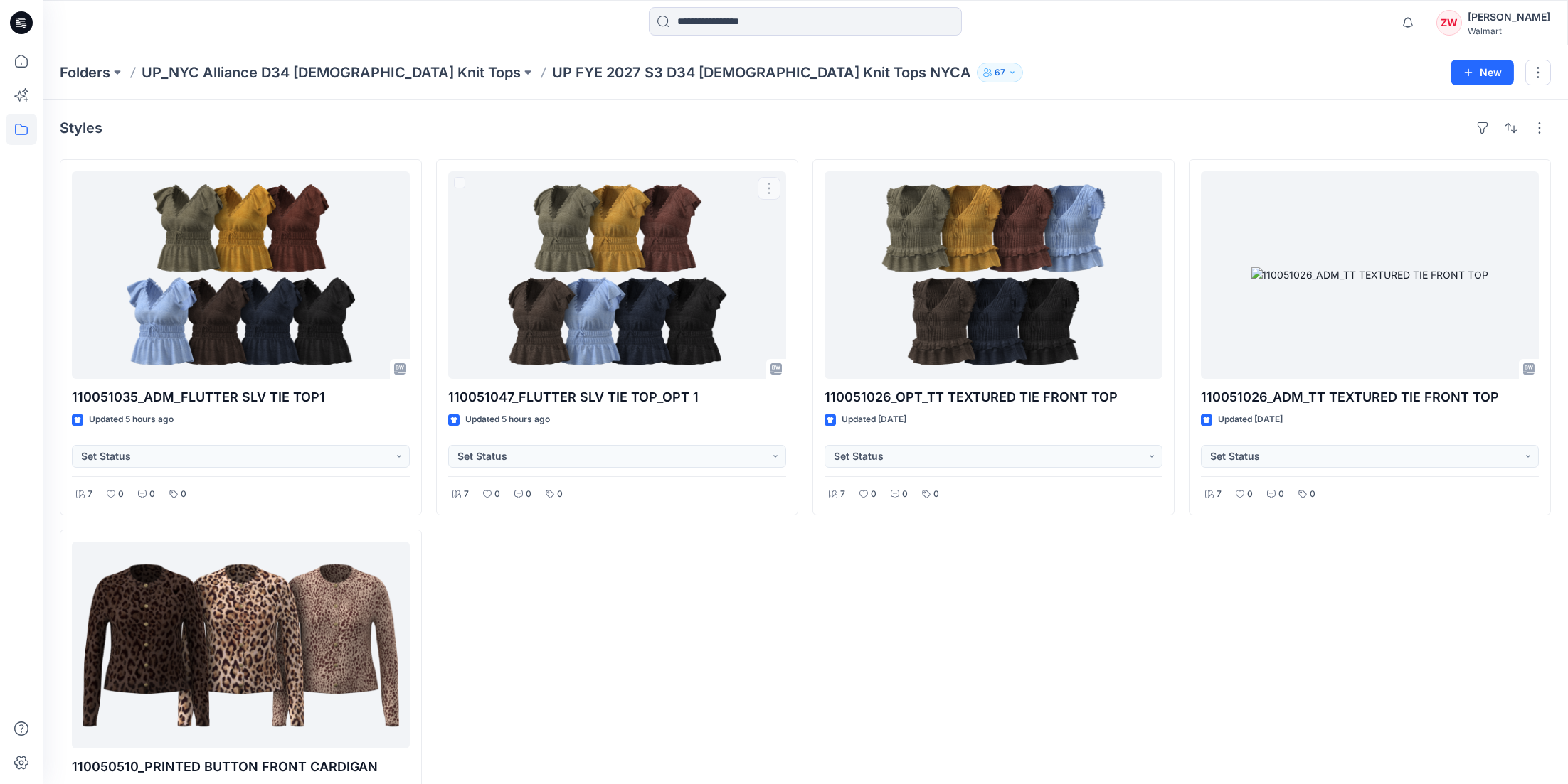
click at [922, 149] on div "Styles 110051035_ADM_FLUTTER SLV TIE TOP1 Updated 5 hours ago Set Status 7 0 0 …" at bounding box center [805, 501] width 1525 height 803
click at [32, 54] on icon at bounding box center [21, 61] width 31 height 31
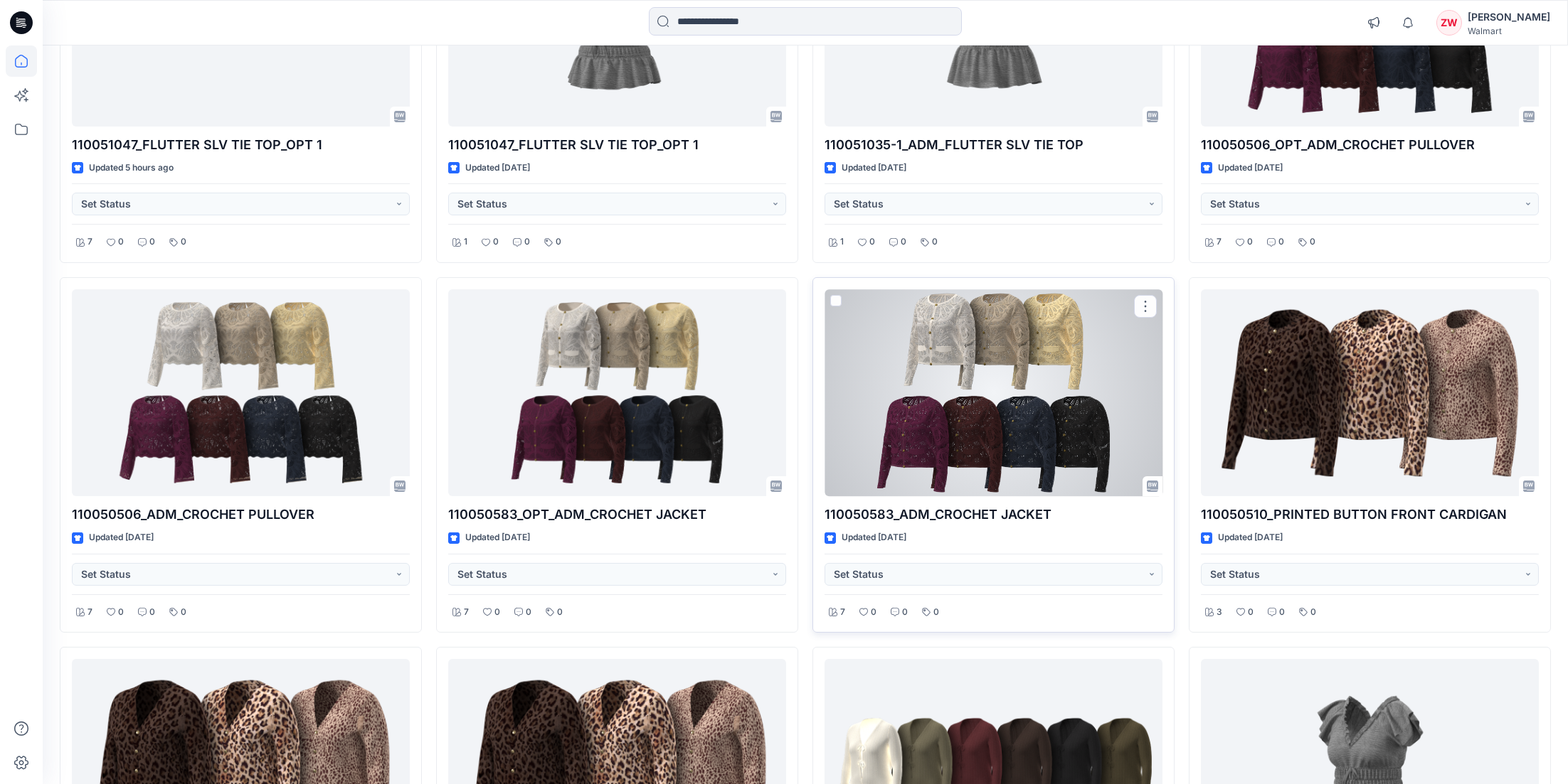
scroll to position [853, 0]
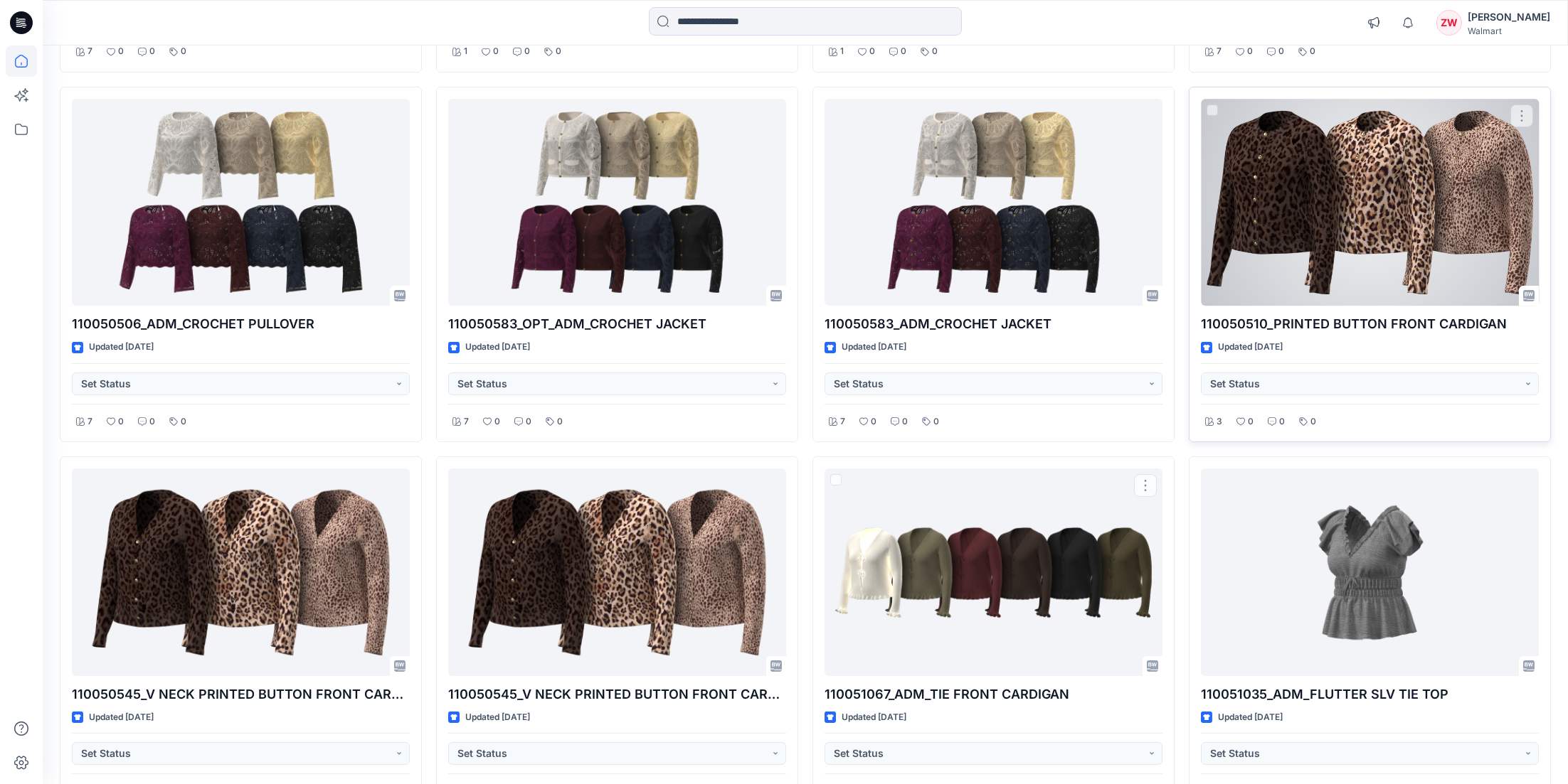
click at [1397, 242] on div at bounding box center [1369, 203] width 338 height 207
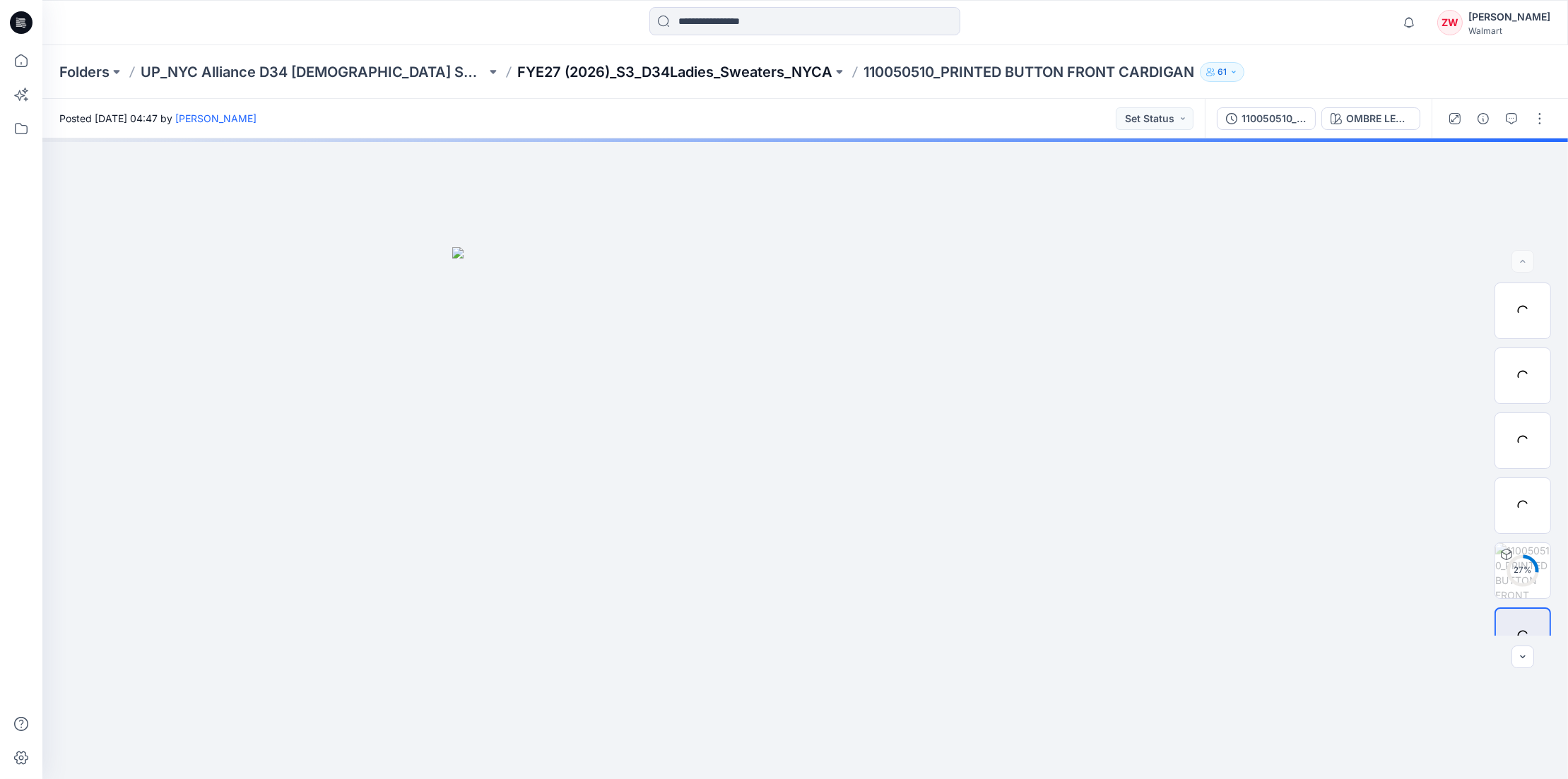
click at [585, 72] on p "FYE27 (2026)_S3_D34Ladies_Sweaters_NYCA" at bounding box center [674, 71] width 315 height 19
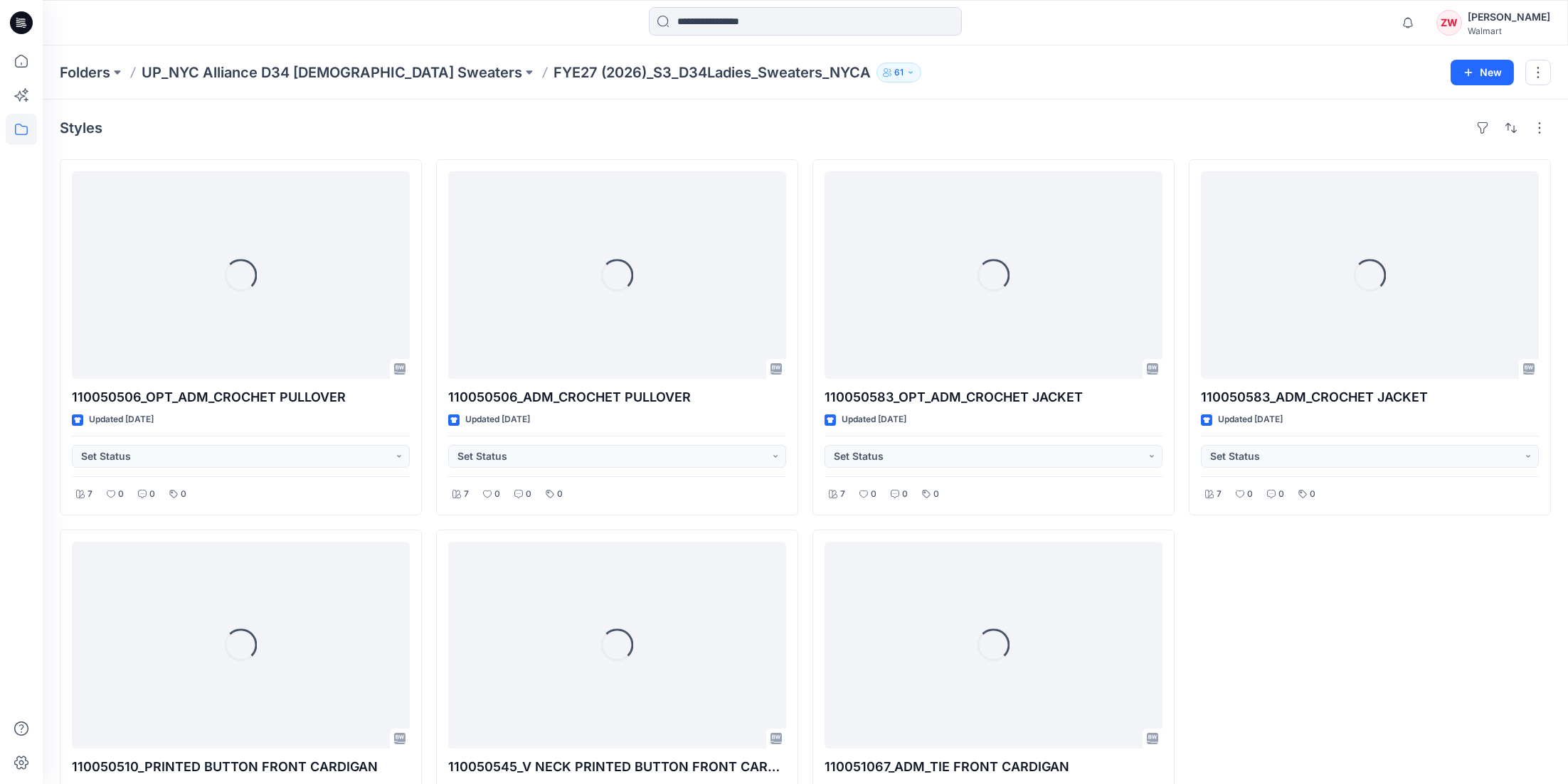
click at [976, 77] on div "Folders UP_NYC Alliance D34 Ladies Sweaters FYE27 (2026)_S3_D34Ladies_Sweaters_…" at bounding box center [750, 72] width 1380 height 20
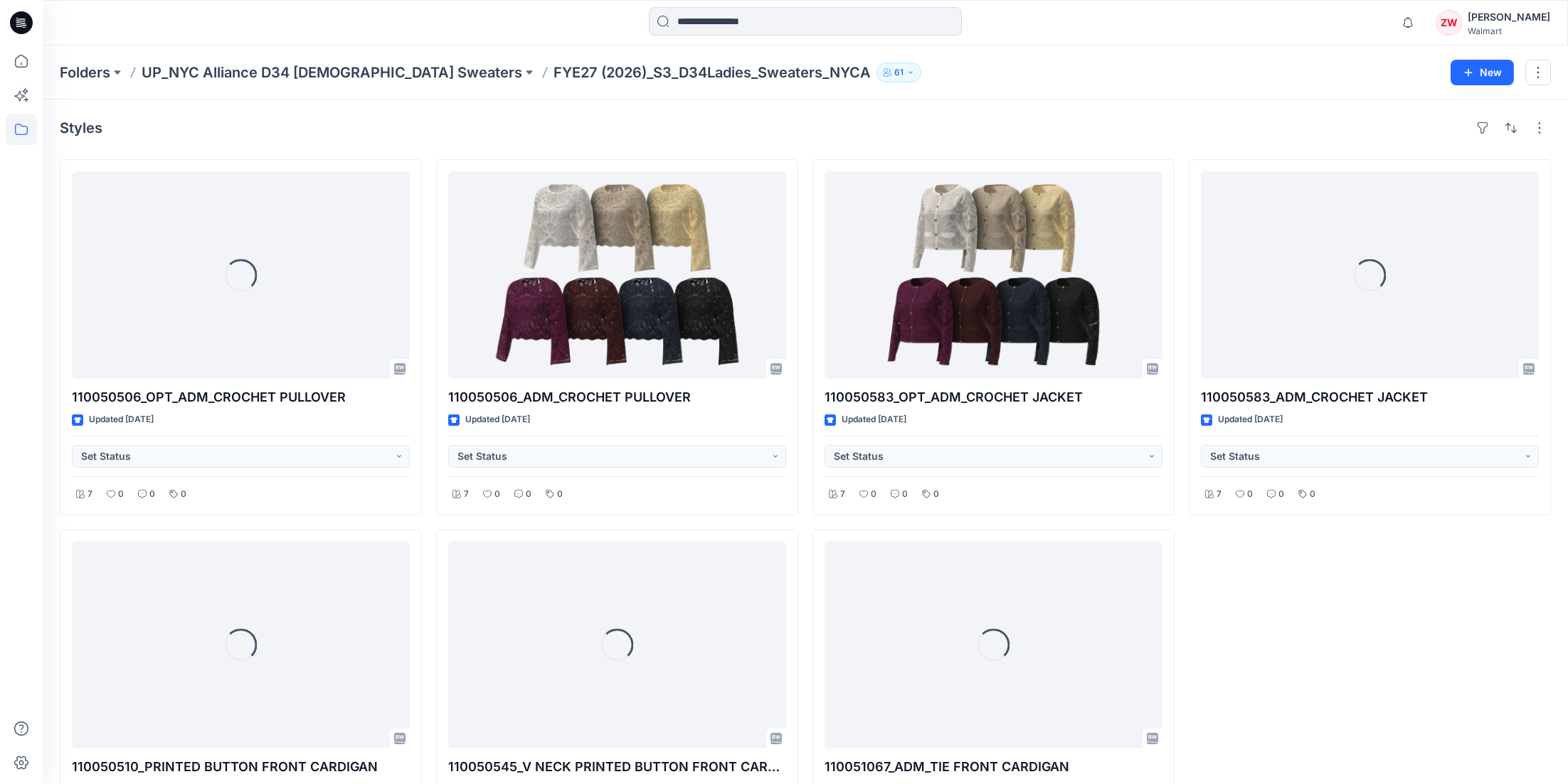
click at [1221, 103] on div "Styles Loading... 110050506_OPT_ADM_CROCHET PULLOVER Updated 9 days ago Set Sta…" at bounding box center [805, 501] width 1525 height 803
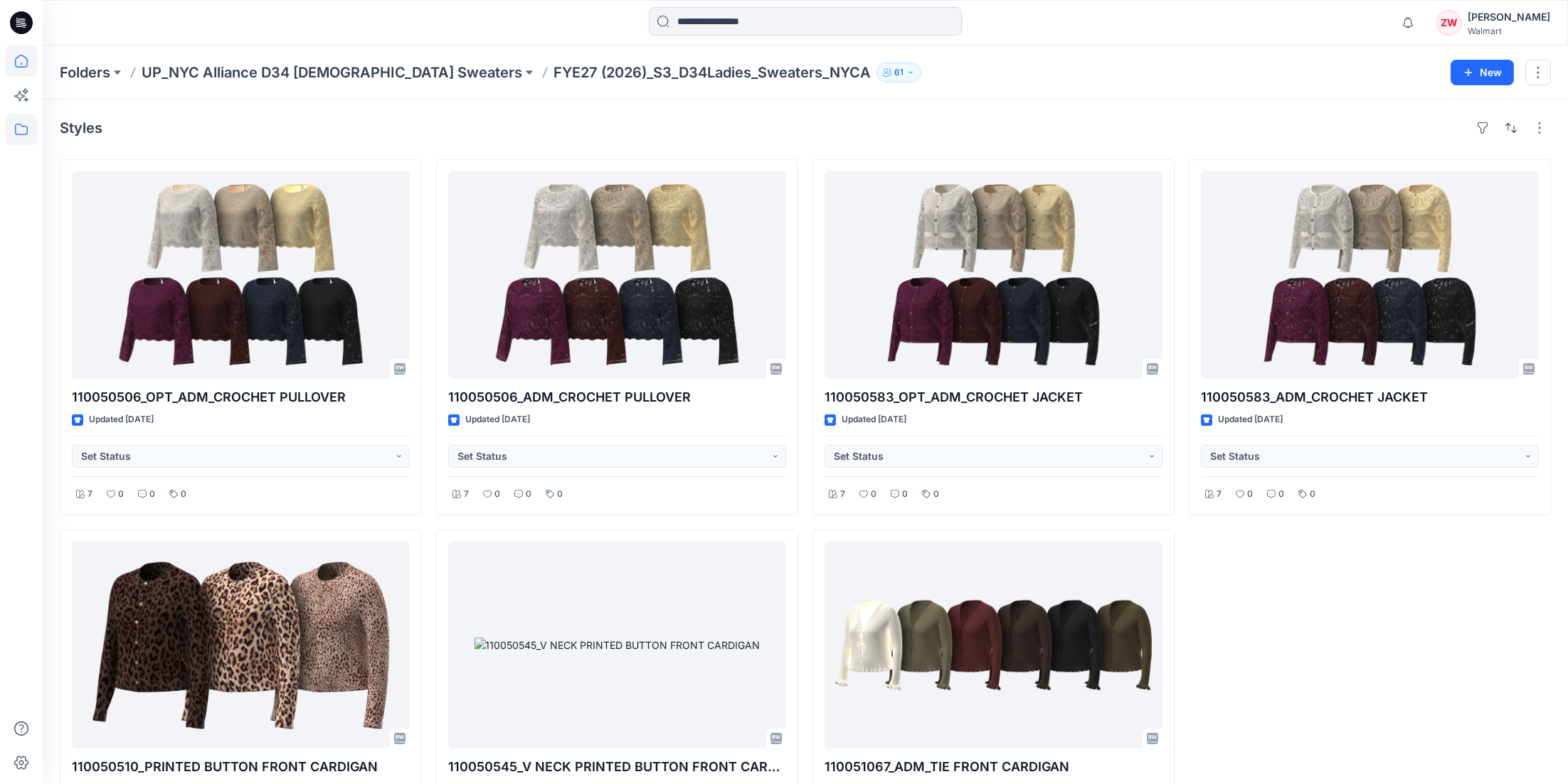
click at [34, 55] on icon at bounding box center [21, 61] width 31 height 31
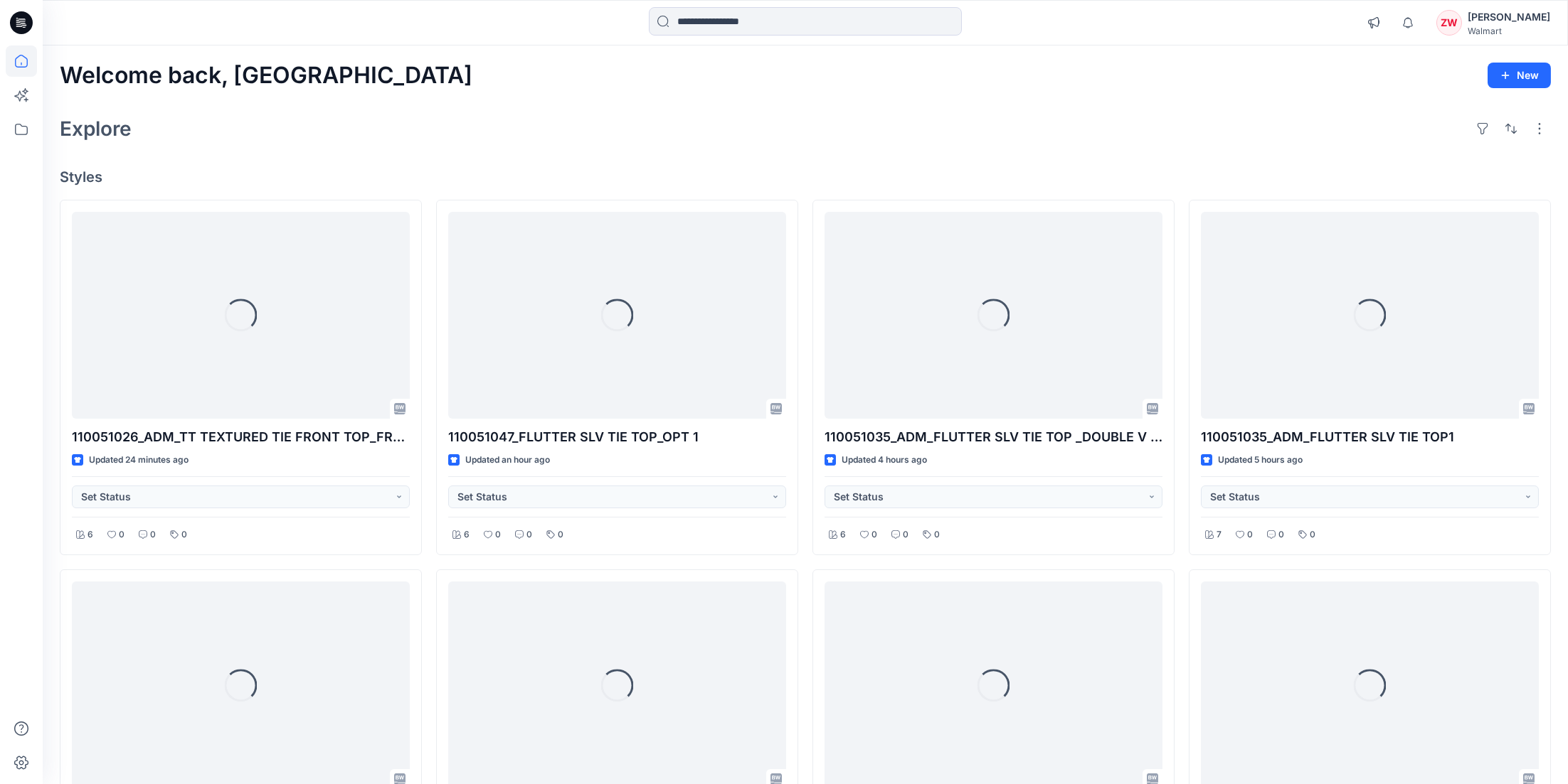
click at [863, 132] on div "Explore" at bounding box center [805, 128] width 1491 height 35
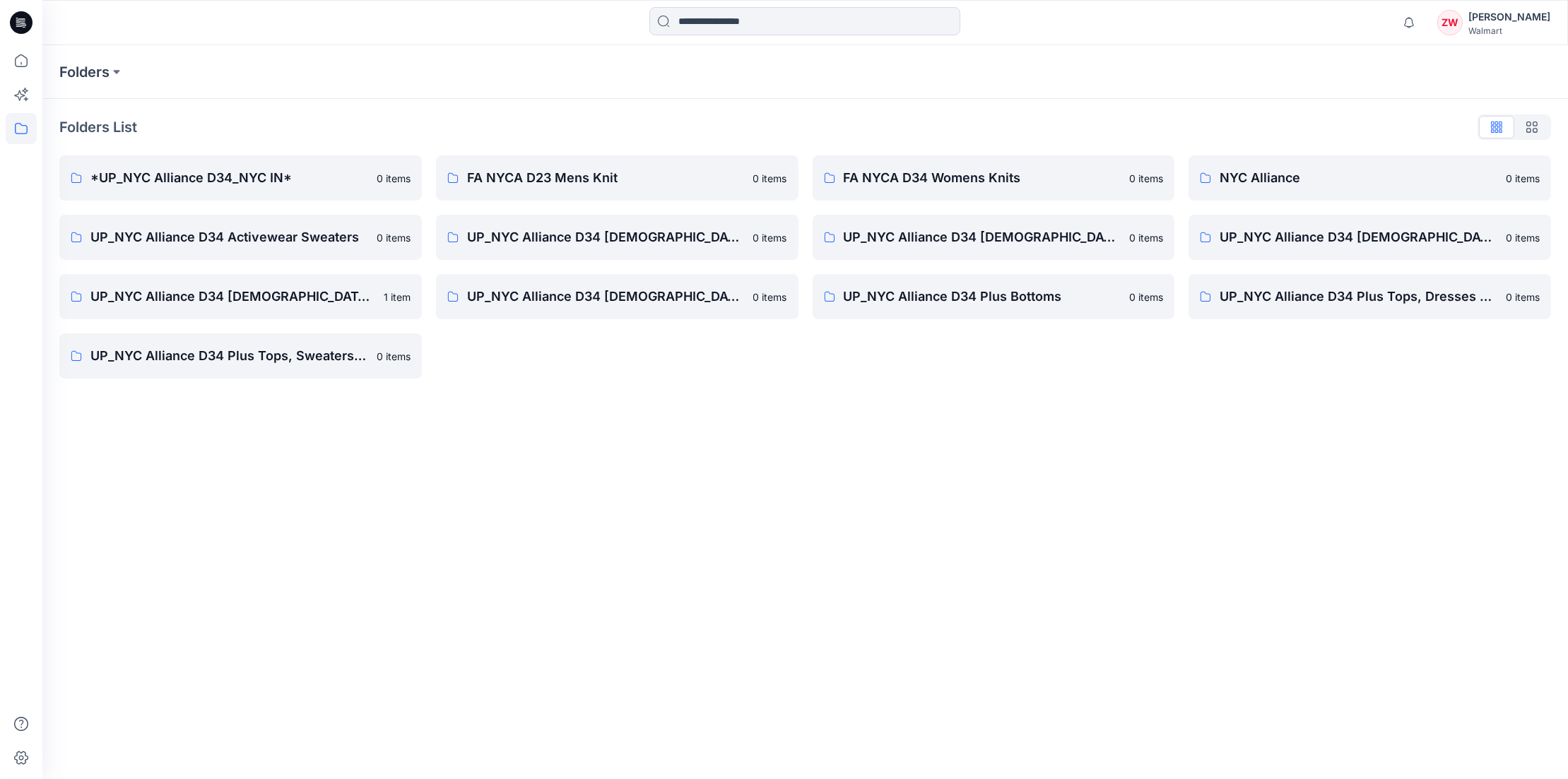
click at [1078, 57] on div "Folders" at bounding box center [805, 72] width 1525 height 54
click at [17, 60] on icon at bounding box center [20, 60] width 31 height 31
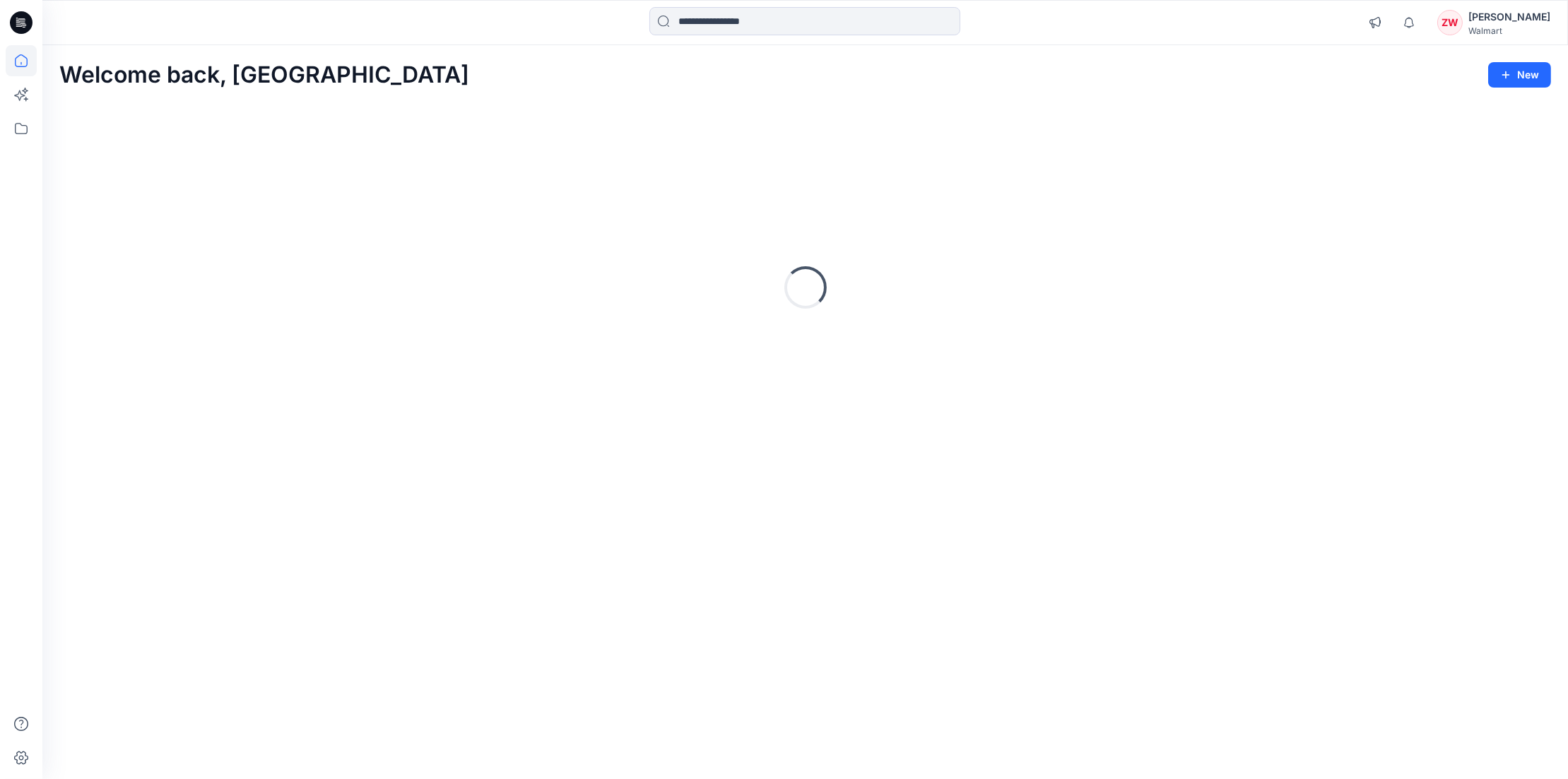
click at [732, 49] on div "Welcome back, [PERSON_NAME] New Loading..." at bounding box center [805, 412] width 1525 height 734
